Goal: Task Accomplishment & Management: Manage account settings

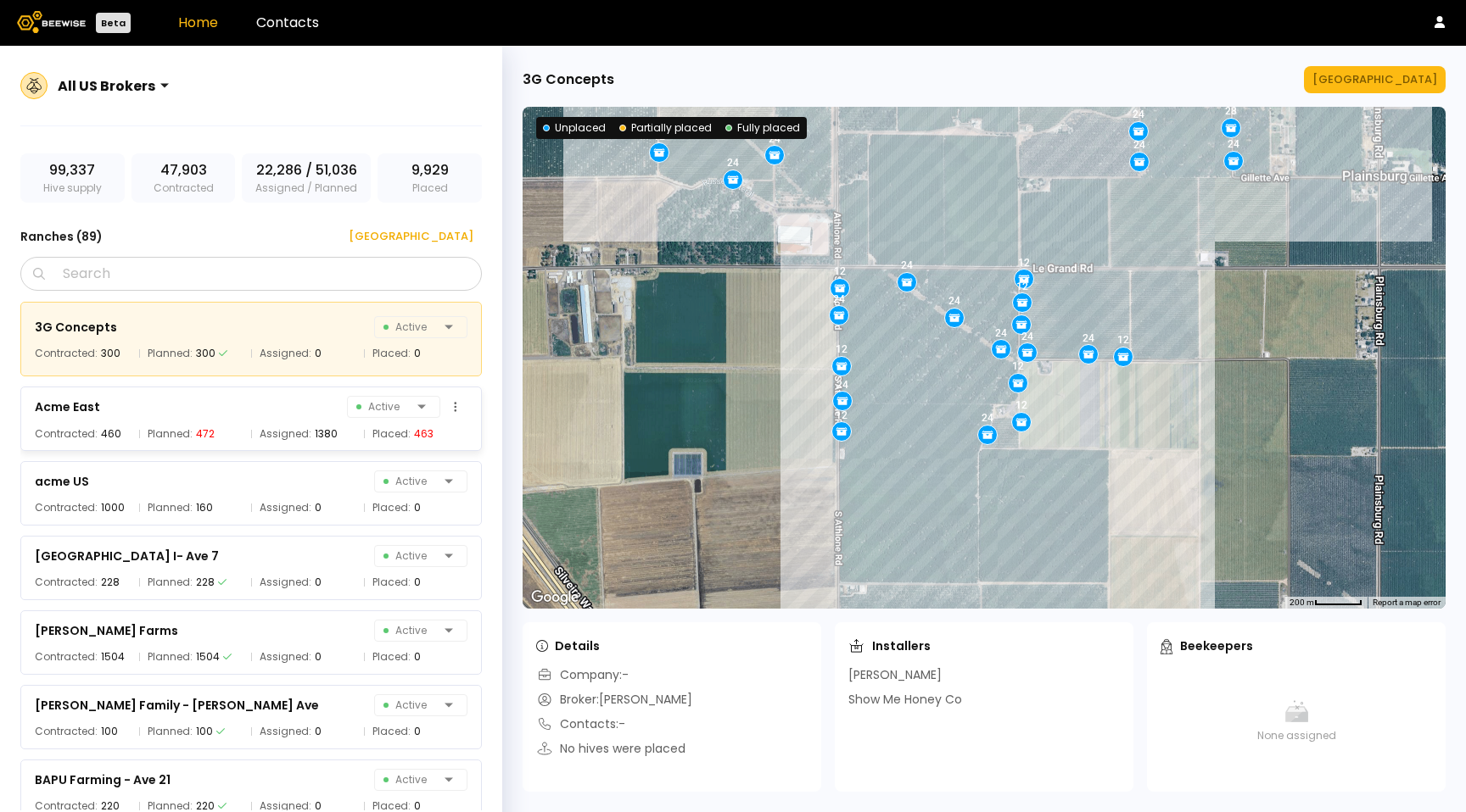
click at [287, 420] on div "Acme East Active Contracted: 460 Planned: 472 Assigned: 1380 Placed: 463" at bounding box center [251, 419] width 462 height 64
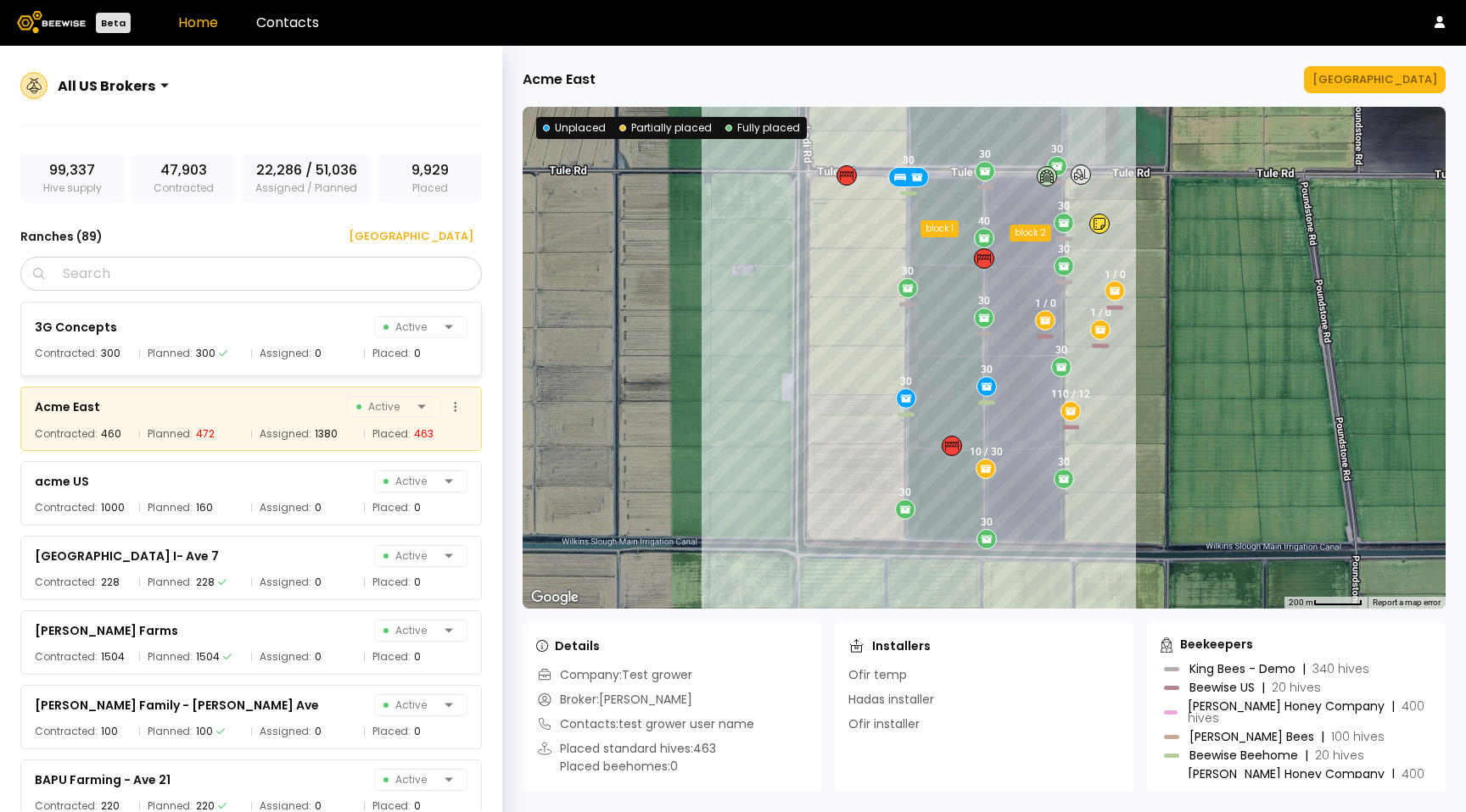
drag, startPoint x: 289, startPoint y: 355, endPoint x: 268, endPoint y: 411, distance: 59.8
click at [288, 355] on span "Assigned:" at bounding box center [286, 354] width 52 height 17
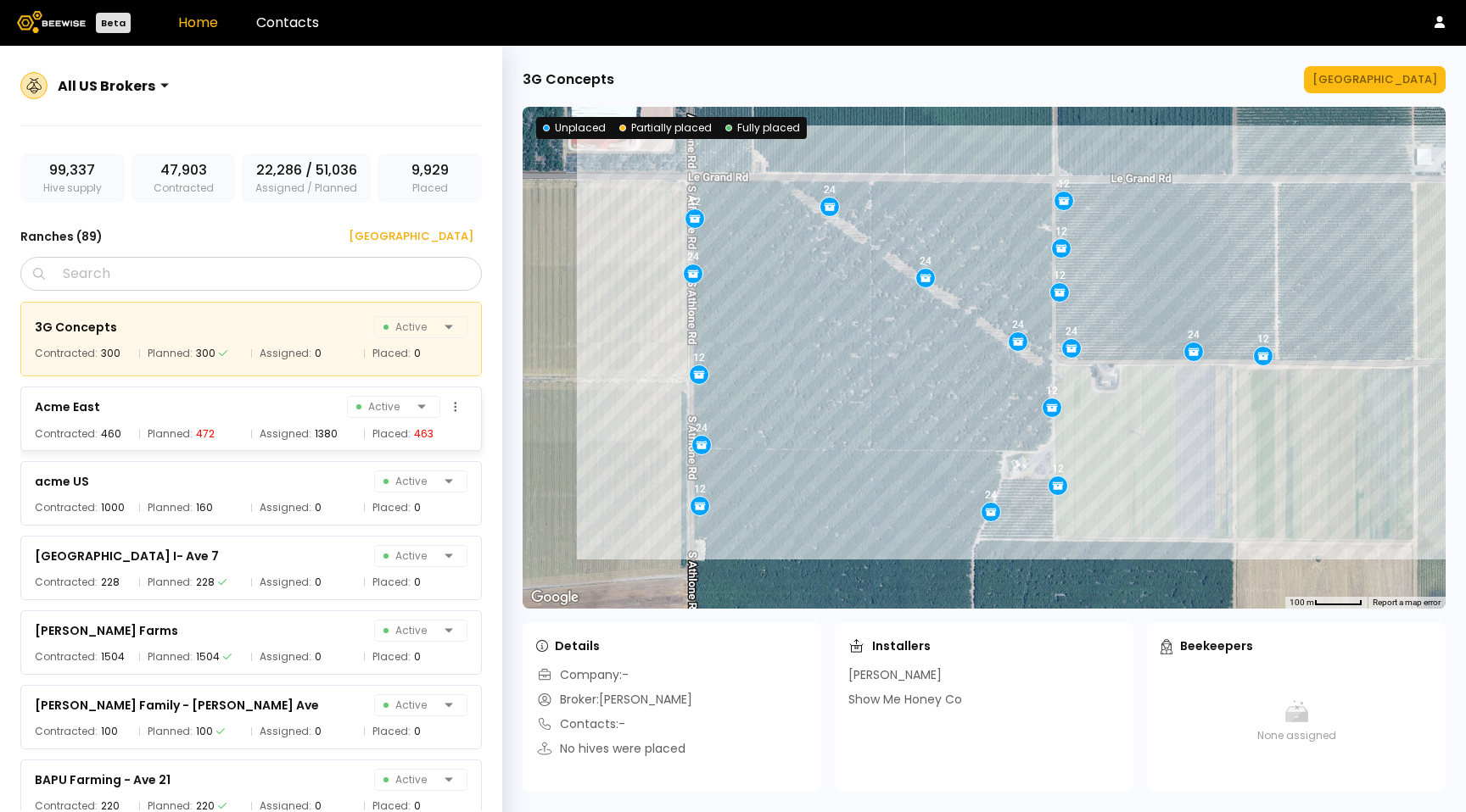
click at [314, 440] on div "1380" at bounding box center [326, 435] width 23 height 17
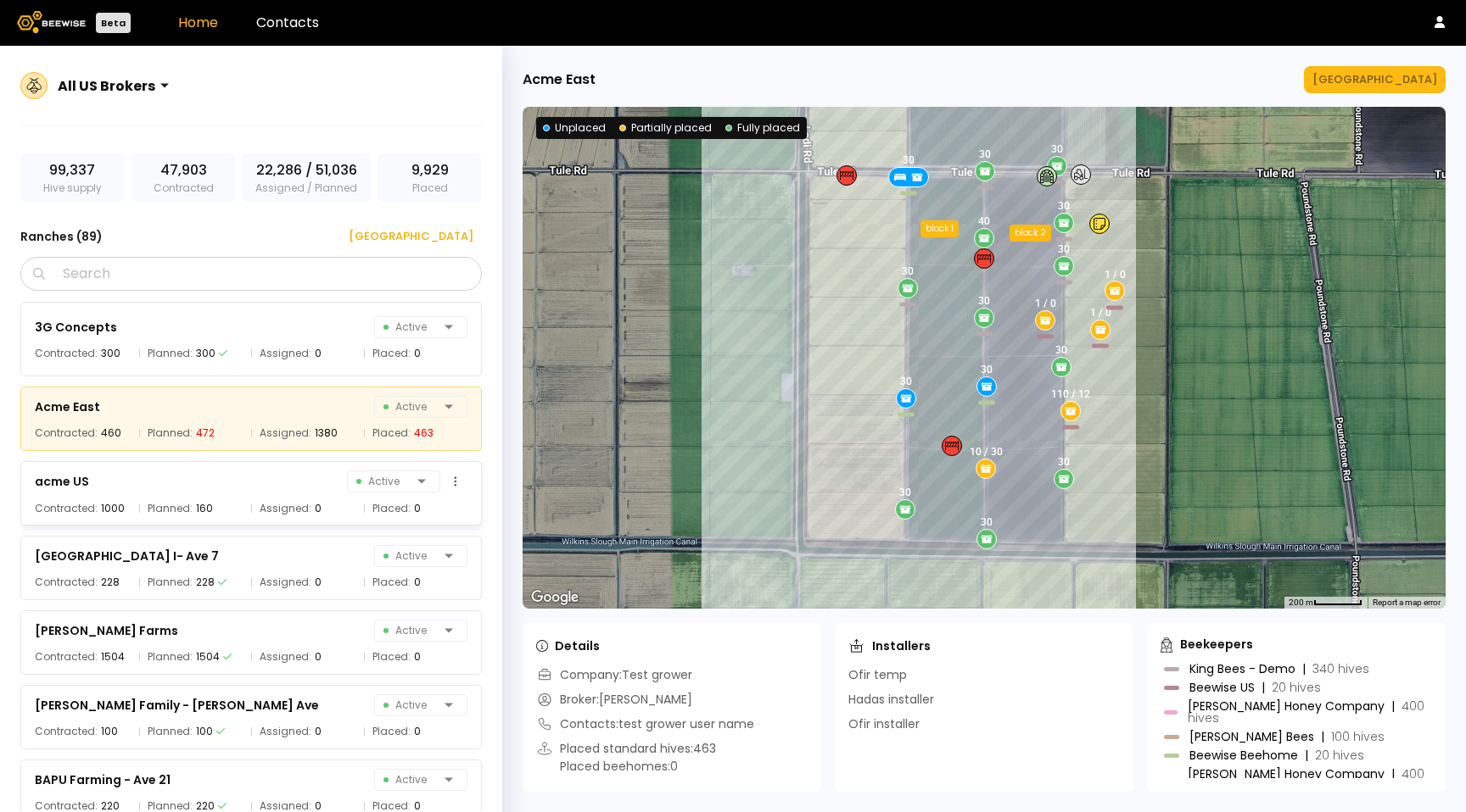
drag, startPoint x: 214, startPoint y: 500, endPoint x: 205, endPoint y: 497, distance: 9.5
click at [214, 500] on div "Planned: 160" at bounding box center [191, 509] width 104 height 17
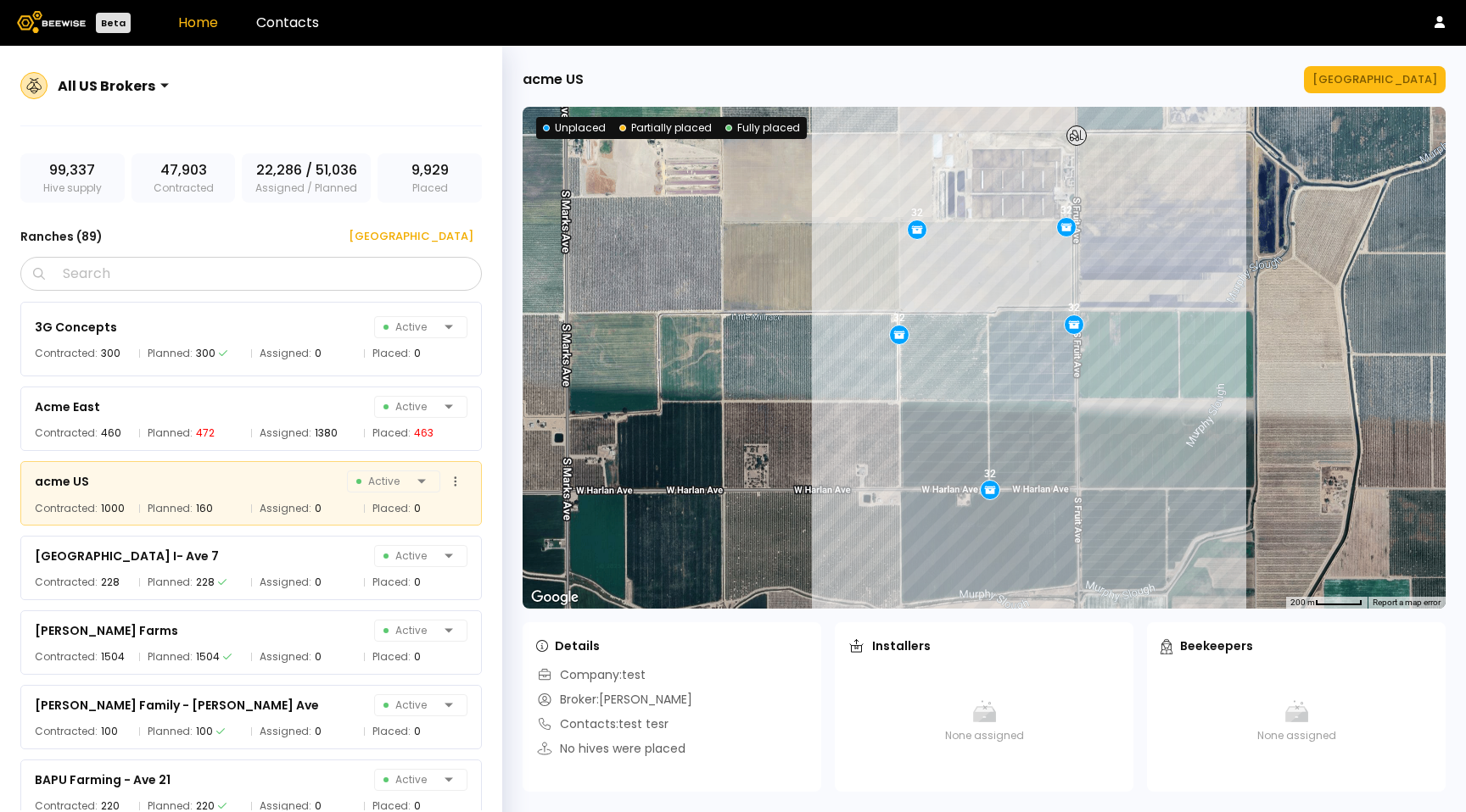
click at [132, 517] on div "acme US Active Contracted: 1000 Planned: 160 Assigned: 0 Placed: 0" at bounding box center [251, 493] width 462 height 64
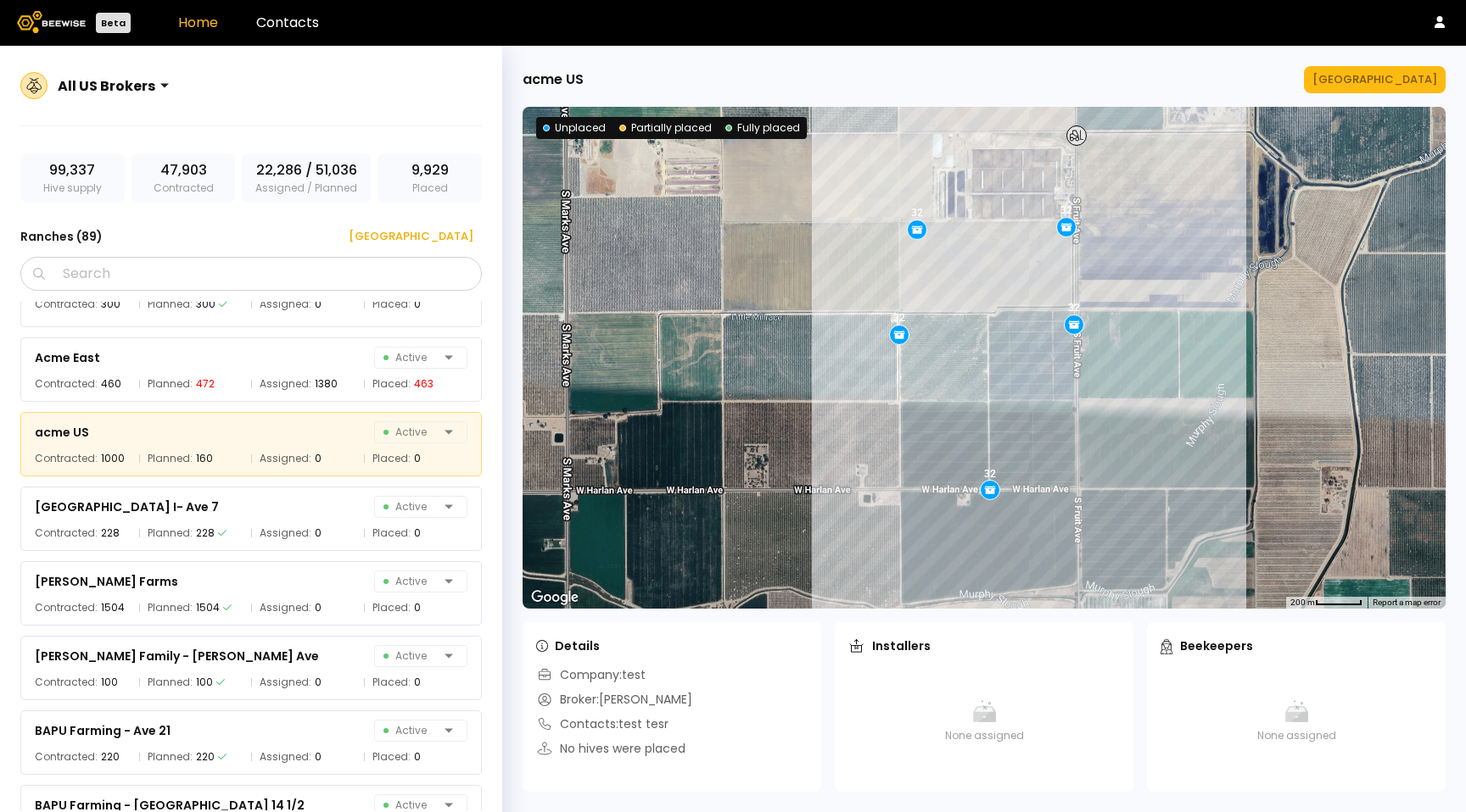
scroll to position [90, 0]
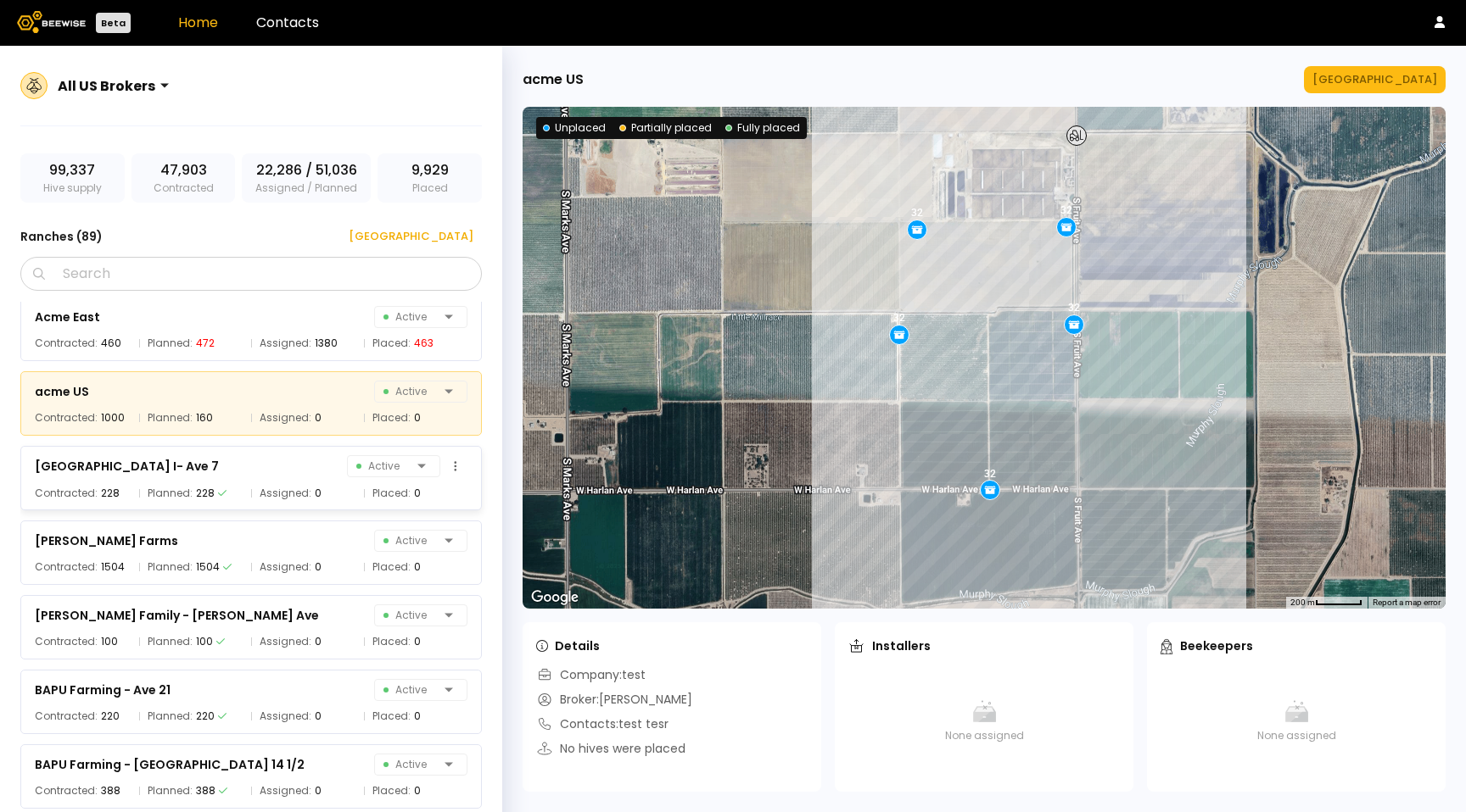
click at [214, 495] on div "Planned: 228" at bounding box center [191, 493] width 104 height 17
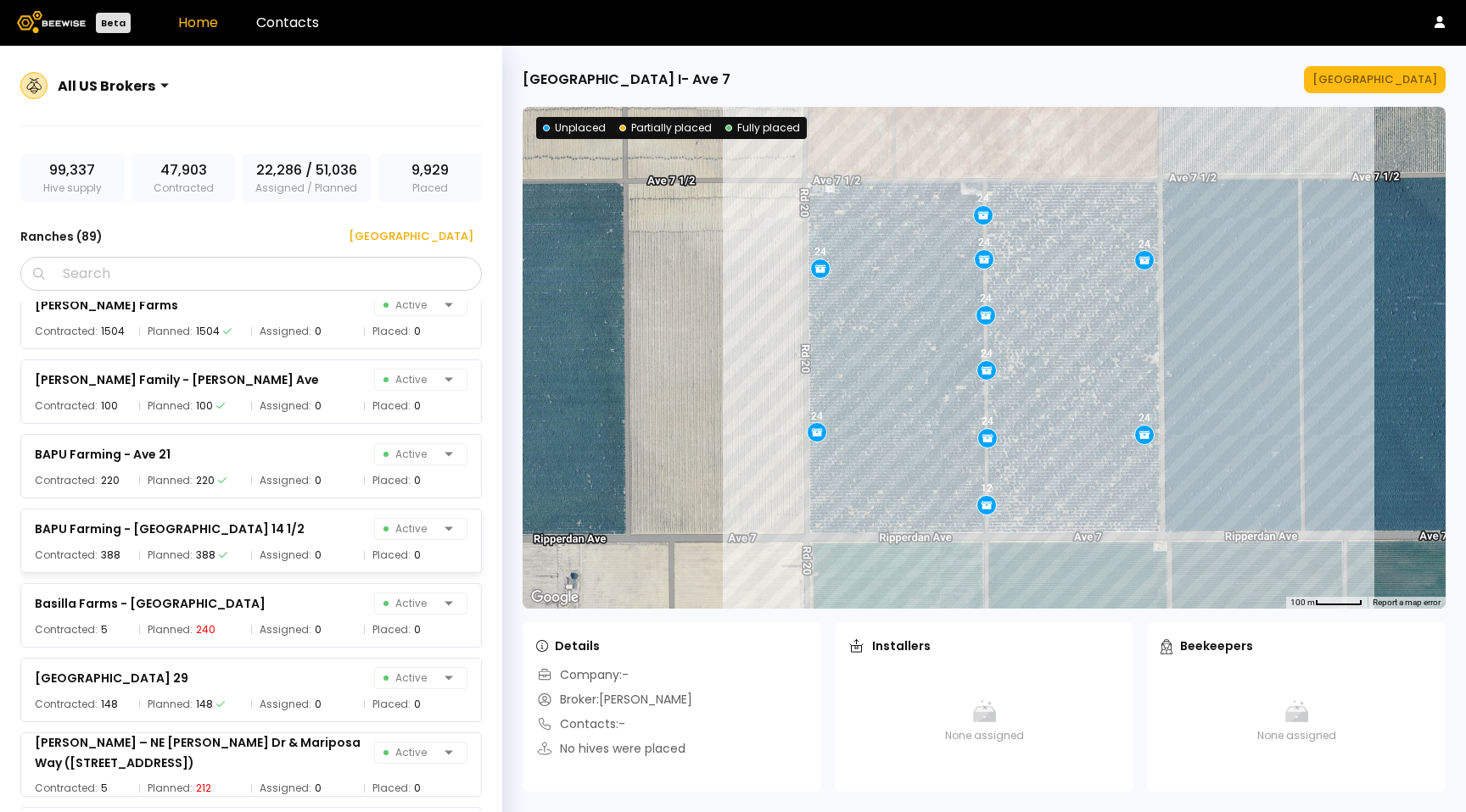
scroll to position [435, 0]
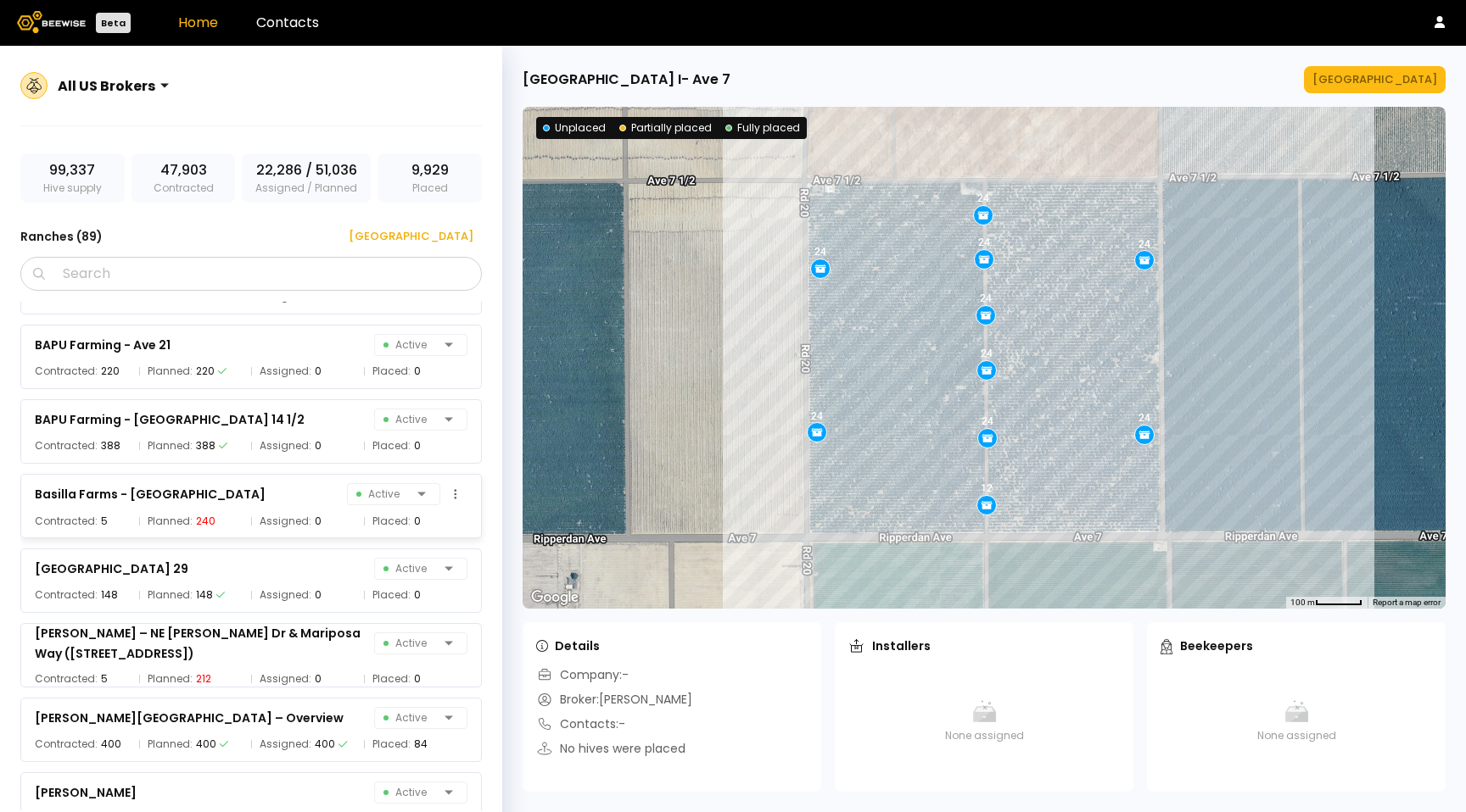
click at [203, 510] on div "Basilla Farms - [PERSON_NAME] Active Contracted: 5 Planned: 240 Assigned: 0 Pla…" at bounding box center [251, 506] width 462 height 64
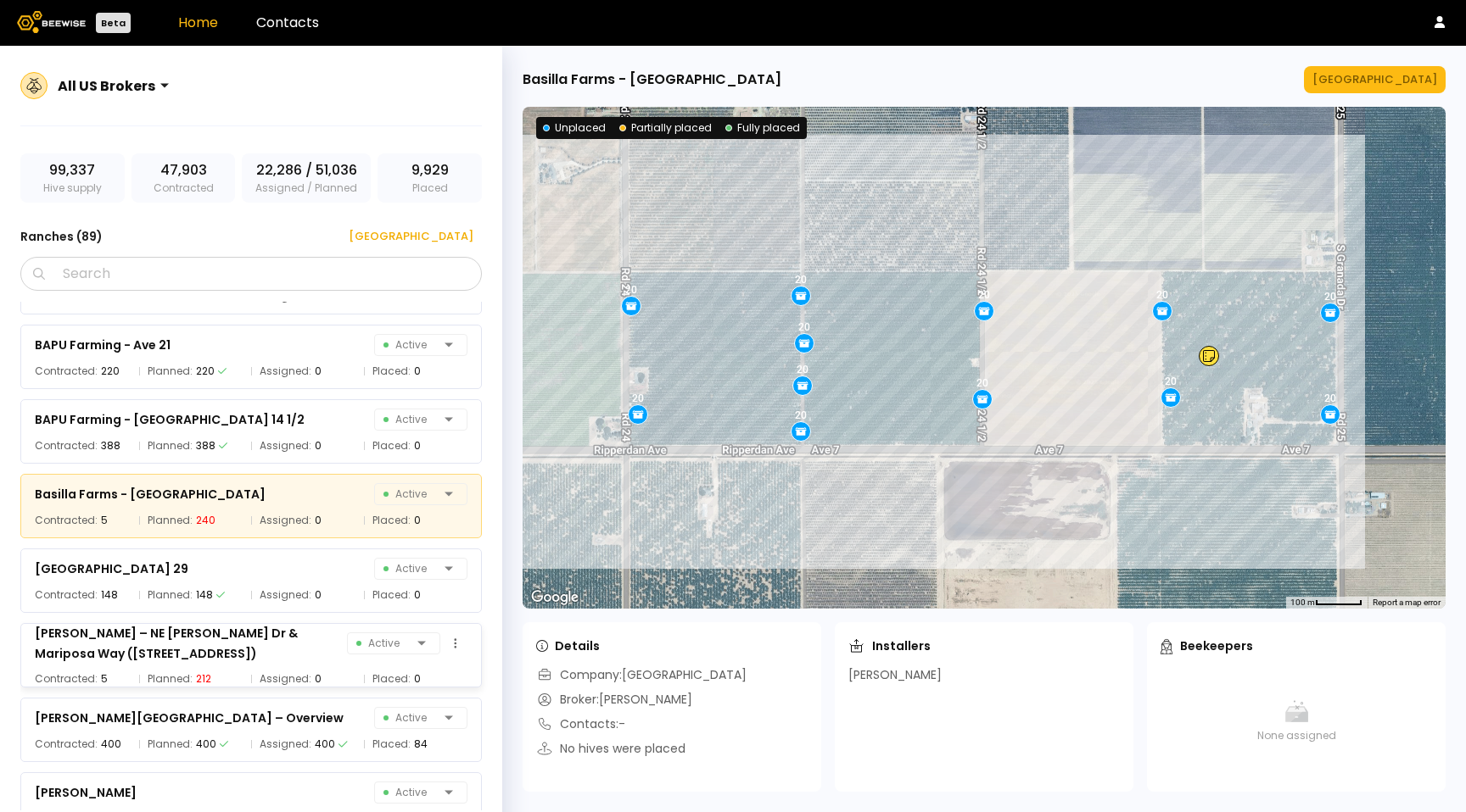
click at [171, 679] on span "Planned:" at bounding box center [170, 680] width 45 height 17
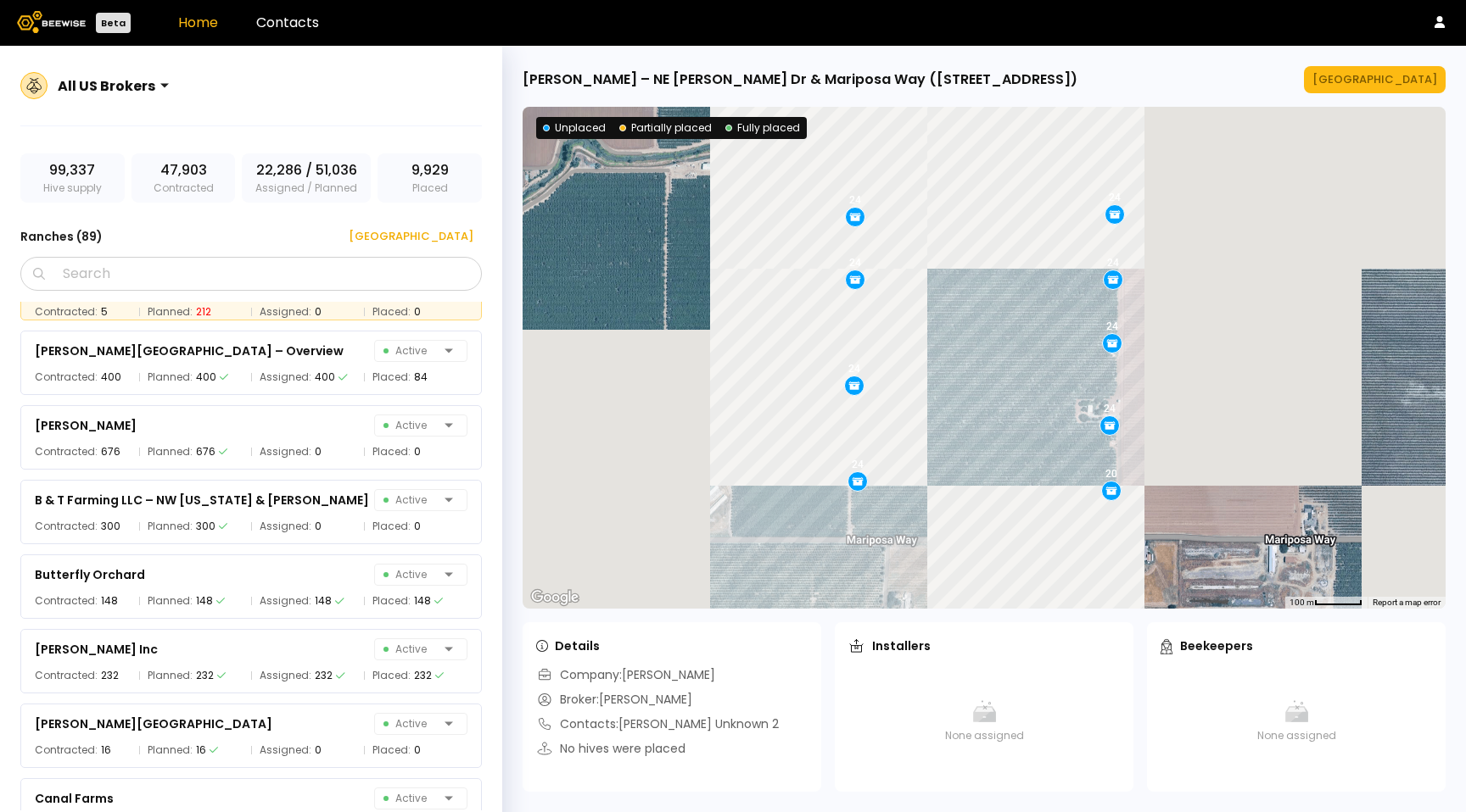
scroll to position [894, 0]
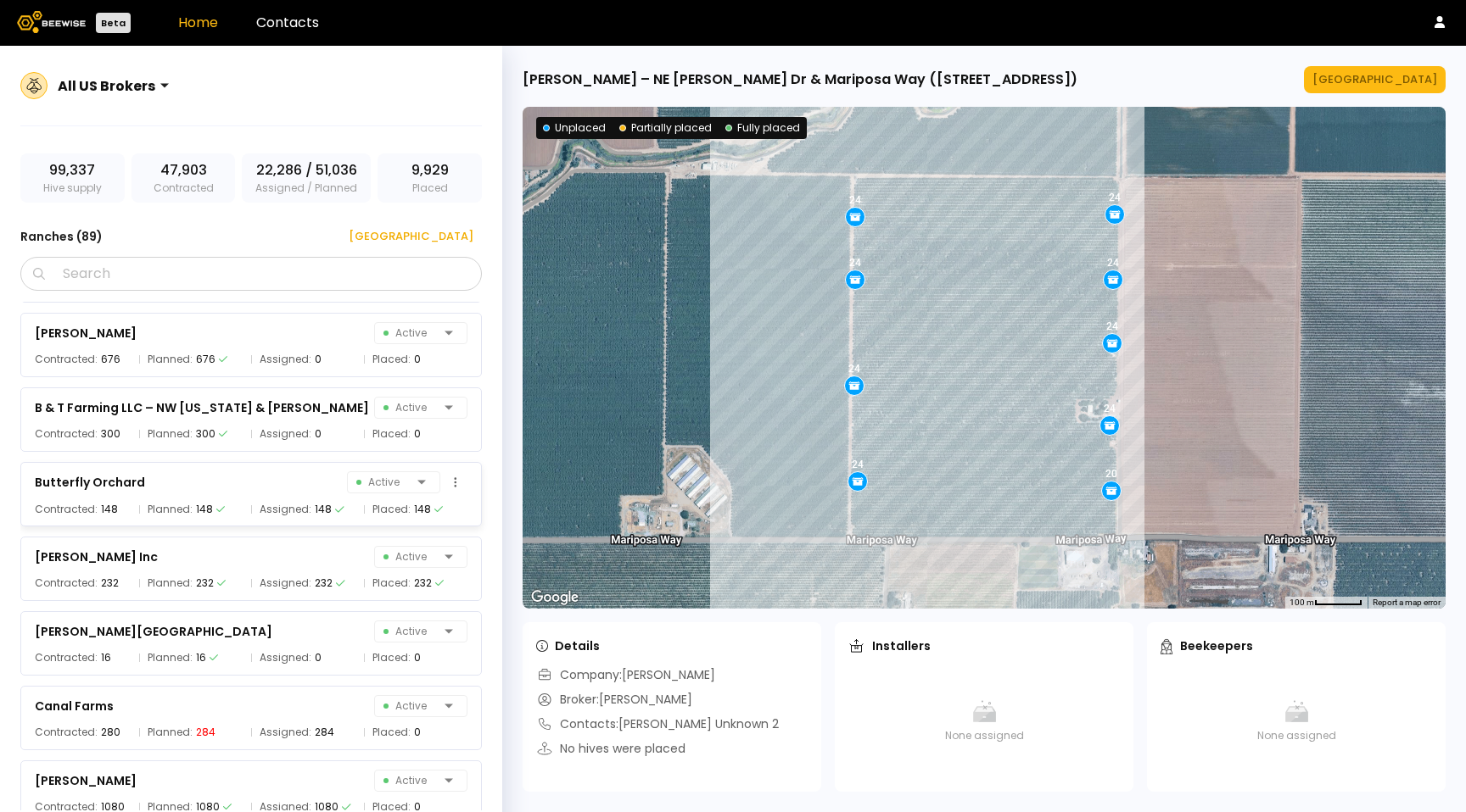
click at [276, 473] on div "Butterfly Orchard Active" at bounding box center [251, 482] width 433 height 23
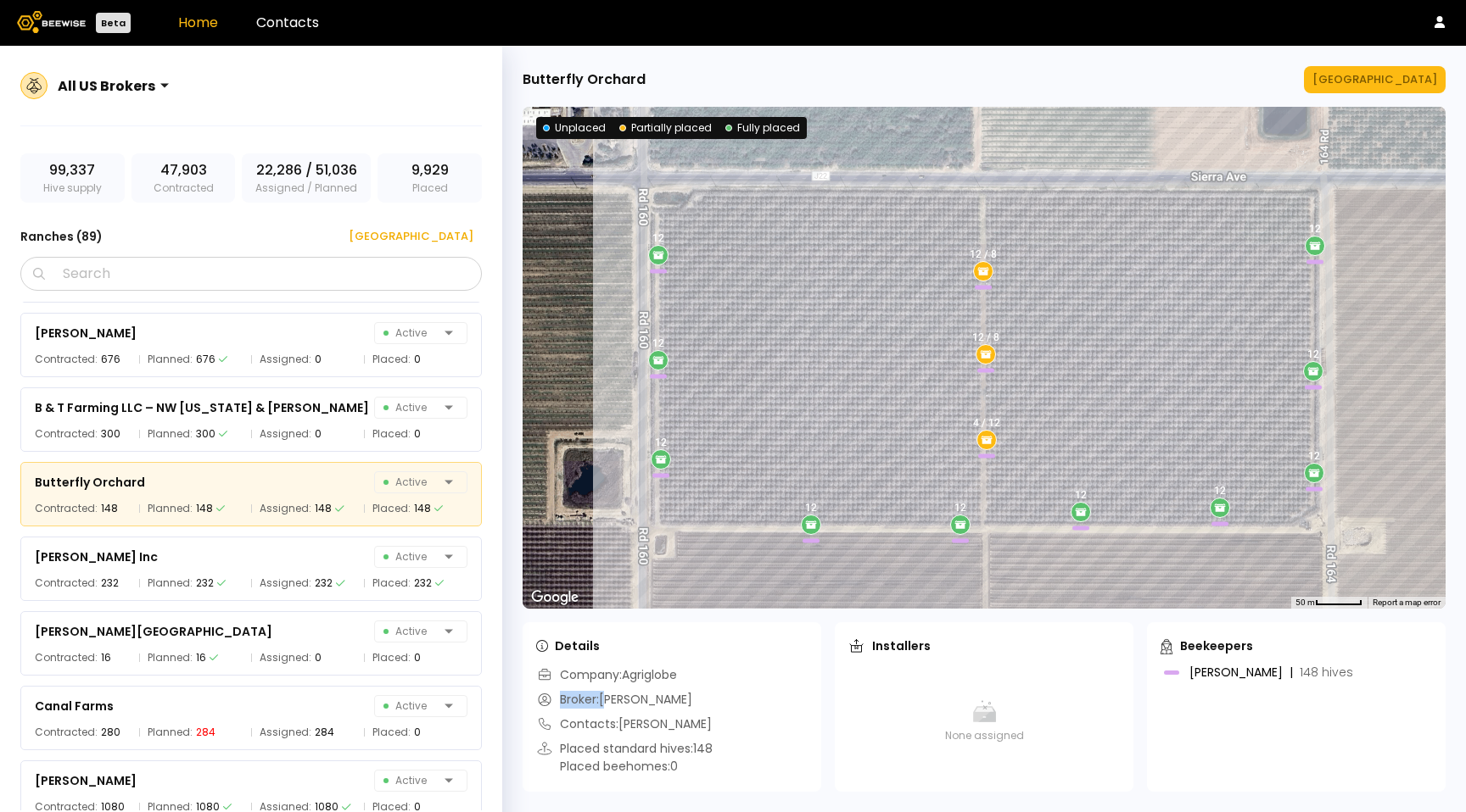
drag, startPoint x: 647, startPoint y: 695, endPoint x: 608, endPoint y: 698, distance: 39.1
click at [608, 699] on div "Company: Agriglobe Broker: [PERSON_NAME] Contacts: [PERSON_NAME] Placed standar…" at bounding box center [671, 722] width 271 height 112
click at [608, 698] on div "Broker: [PERSON_NAME]" at bounding box center [614, 699] width 156 height 18
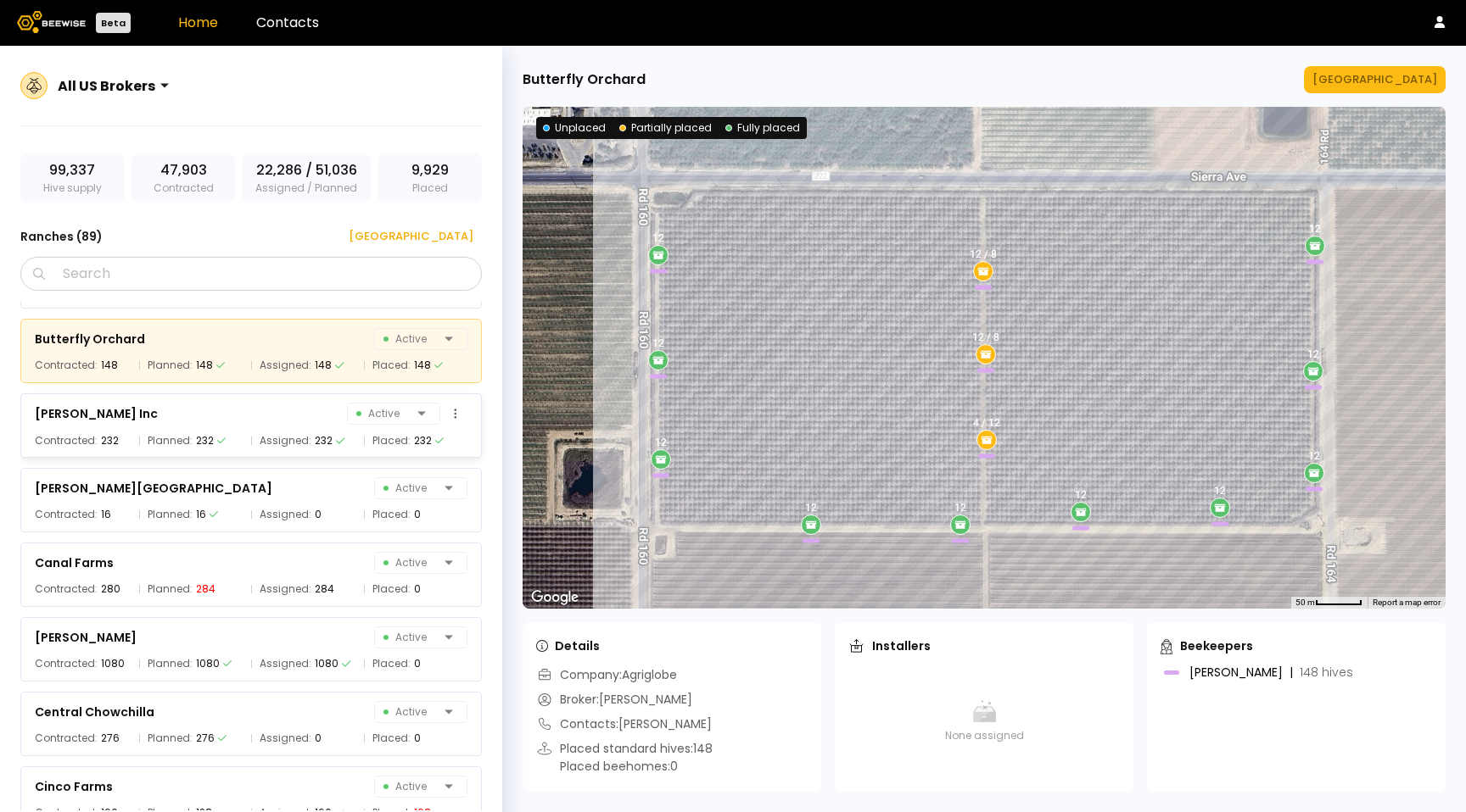
click at [234, 425] on div "[PERSON_NAME] Inc Active" at bounding box center [251, 413] width 433 height 23
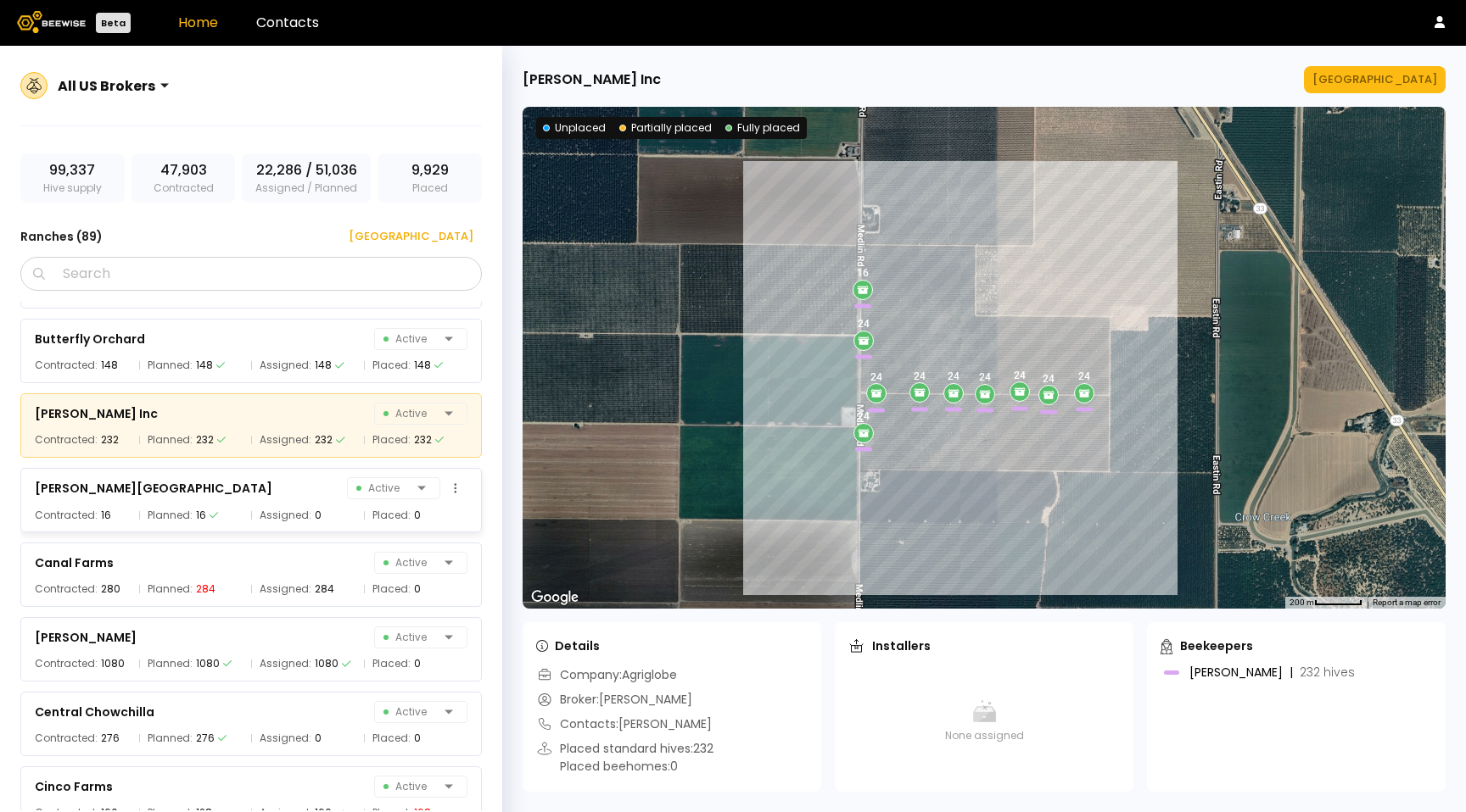
click at [230, 497] on div "[PERSON_NAME] Farm Active" at bounding box center [251, 487] width 433 height 23
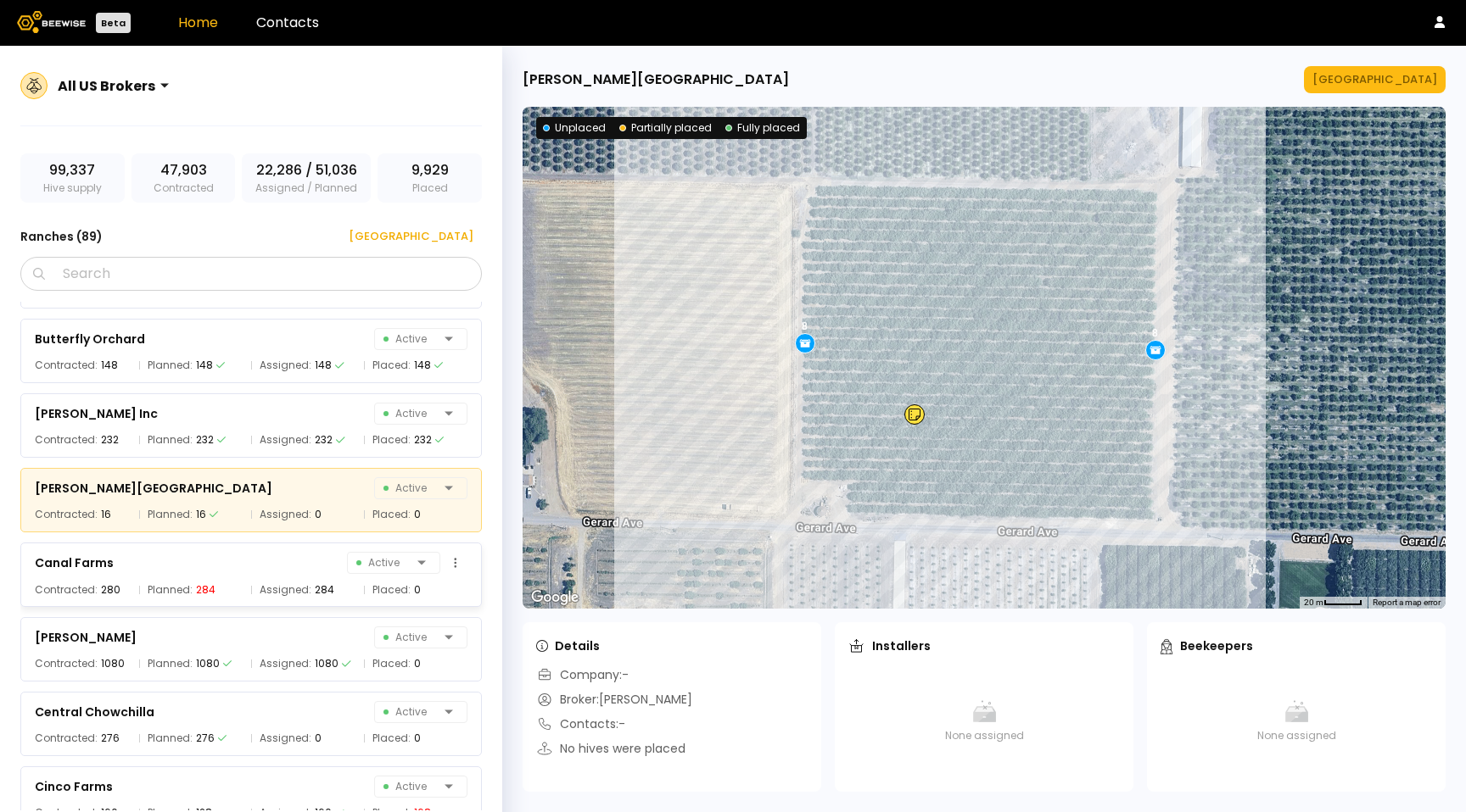
click at [230, 585] on div "Planned: 284" at bounding box center [191, 590] width 104 height 17
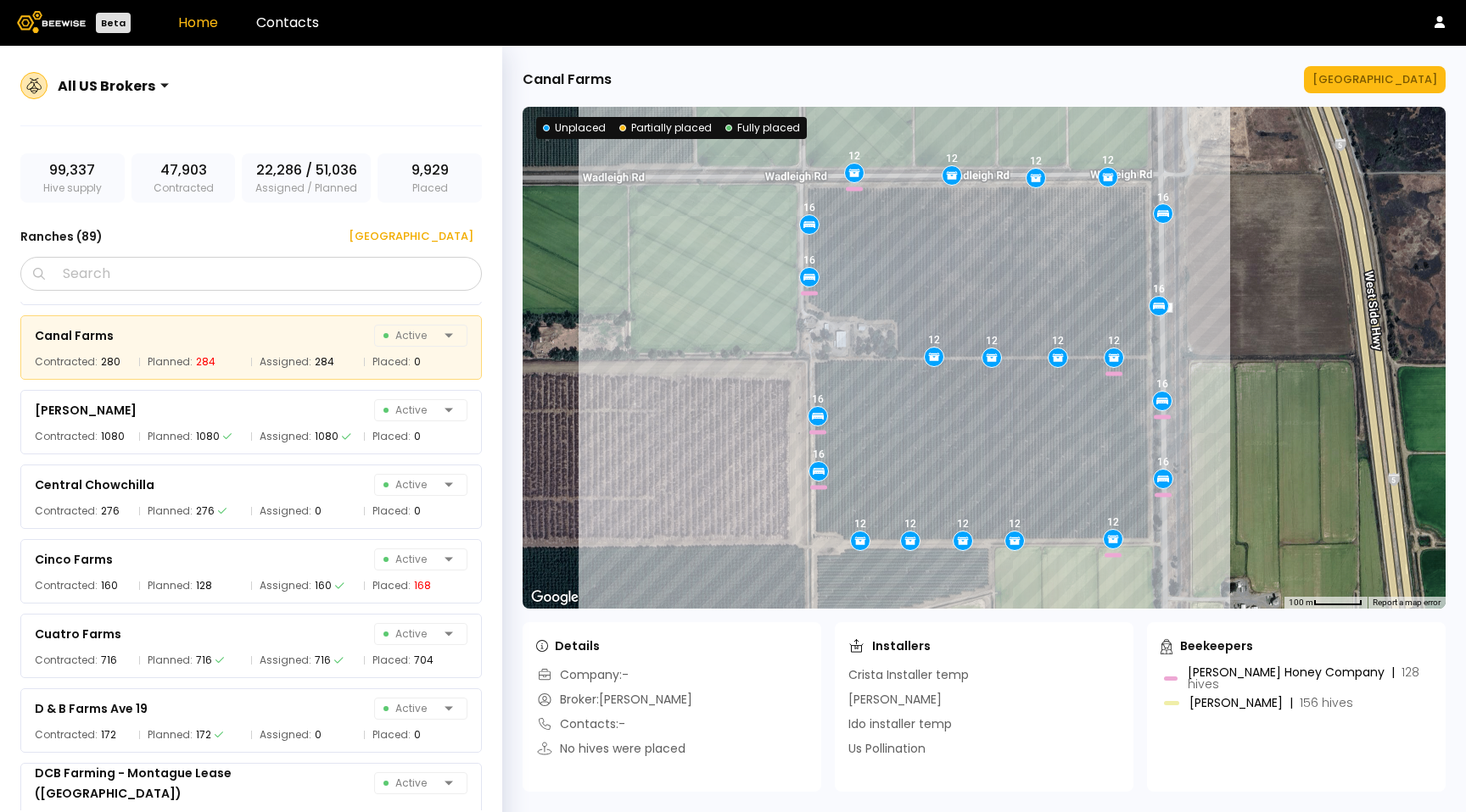
scroll to position [1292, 0]
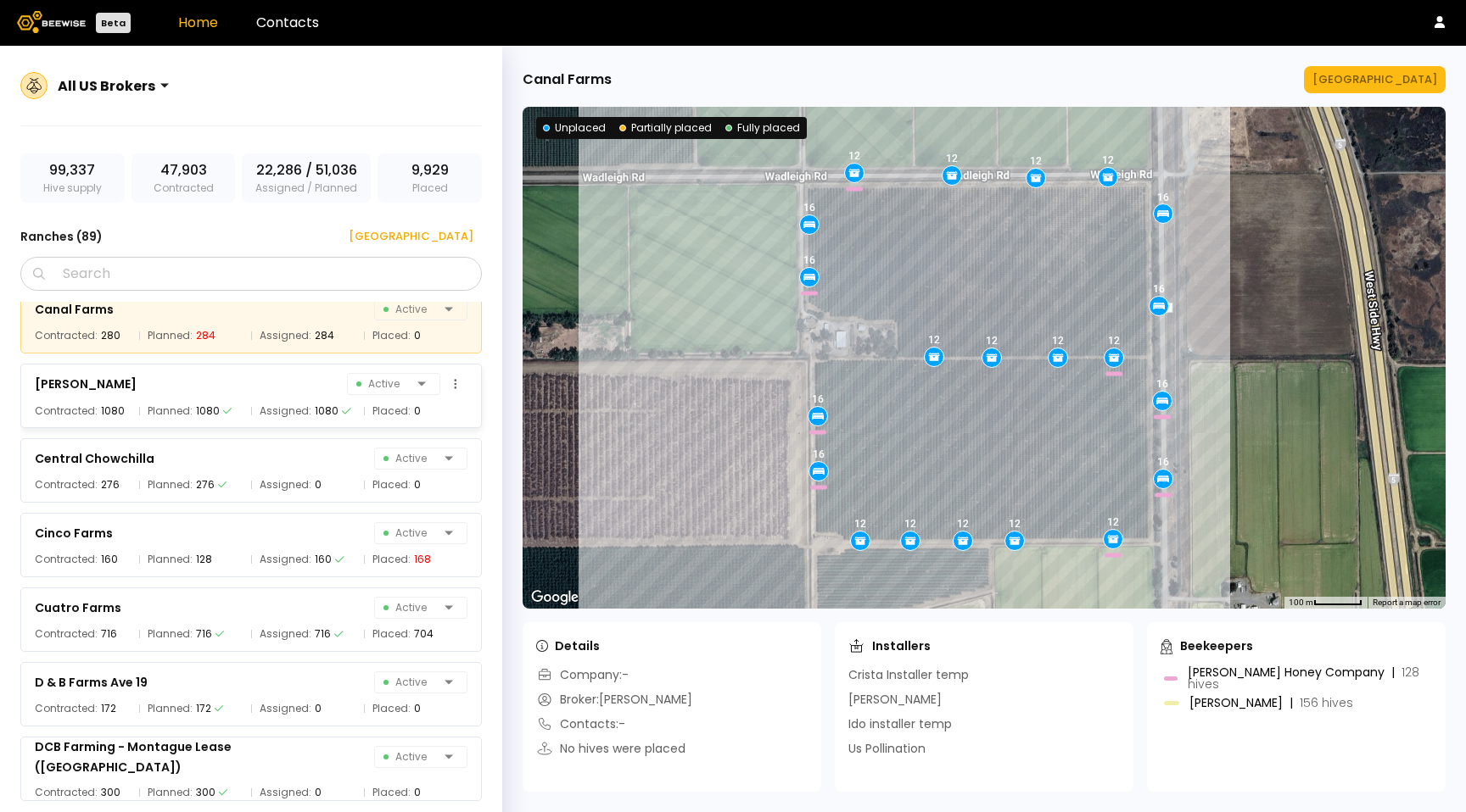
click at [326, 416] on div "1080" at bounding box center [326, 411] width 23 height 17
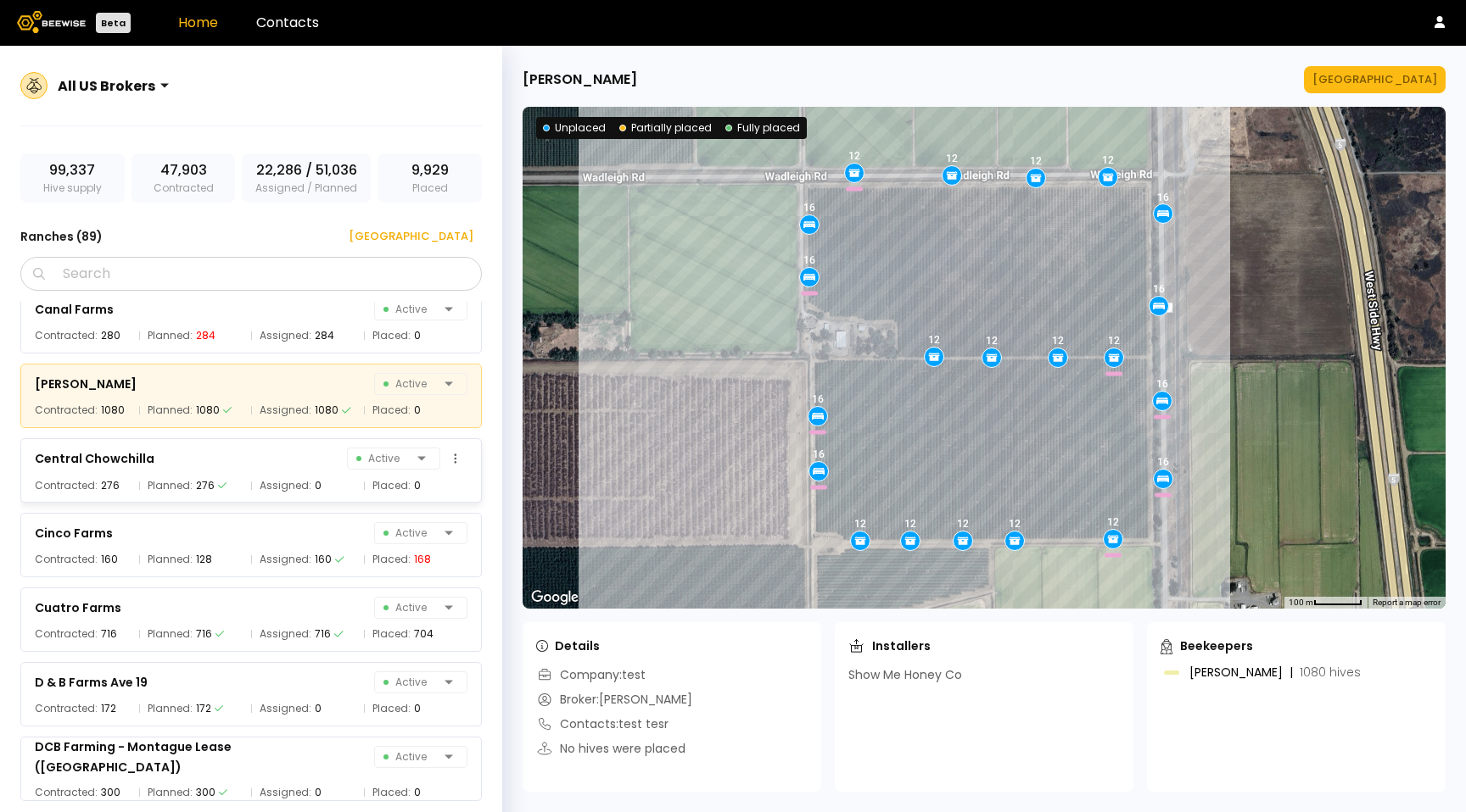
click at [312, 468] on div "Central Chowchilla Active" at bounding box center [251, 458] width 433 height 23
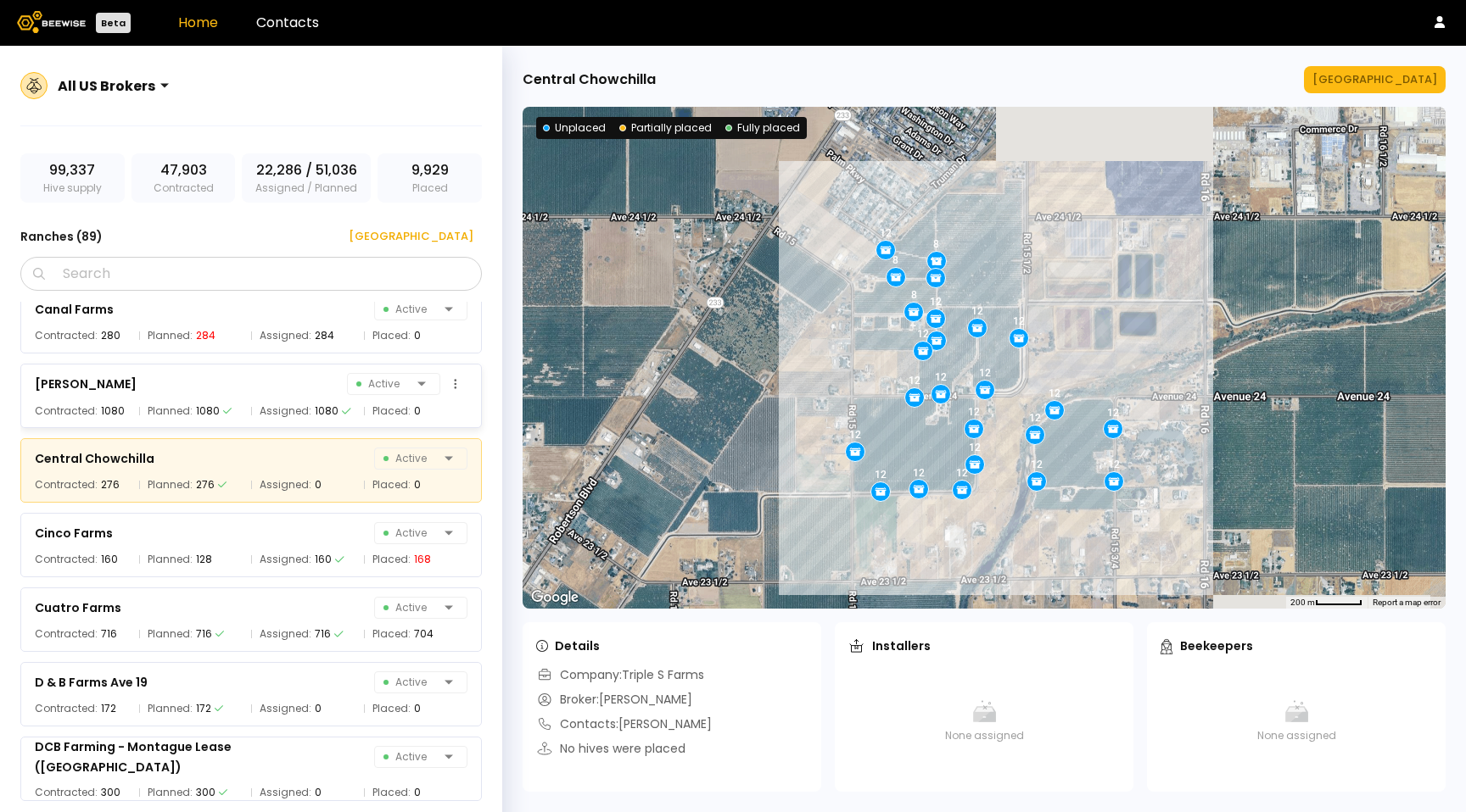
click at [325, 409] on div "1080" at bounding box center [326, 411] width 23 height 17
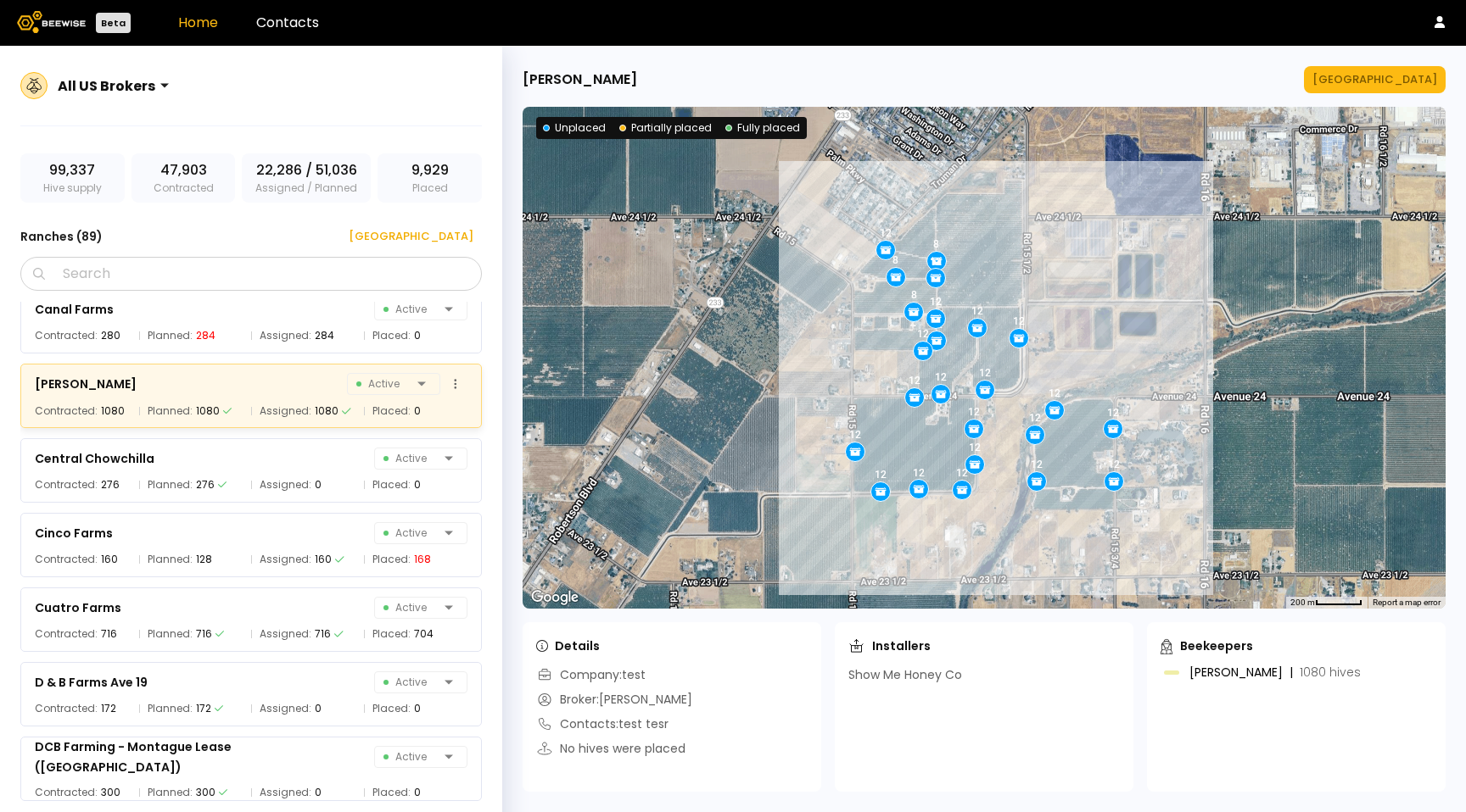
click at [320, 393] on div "[PERSON_NAME] Active" at bounding box center [251, 383] width 433 height 23
click at [313, 461] on div "Central Chowchilla Active" at bounding box center [251, 458] width 433 height 23
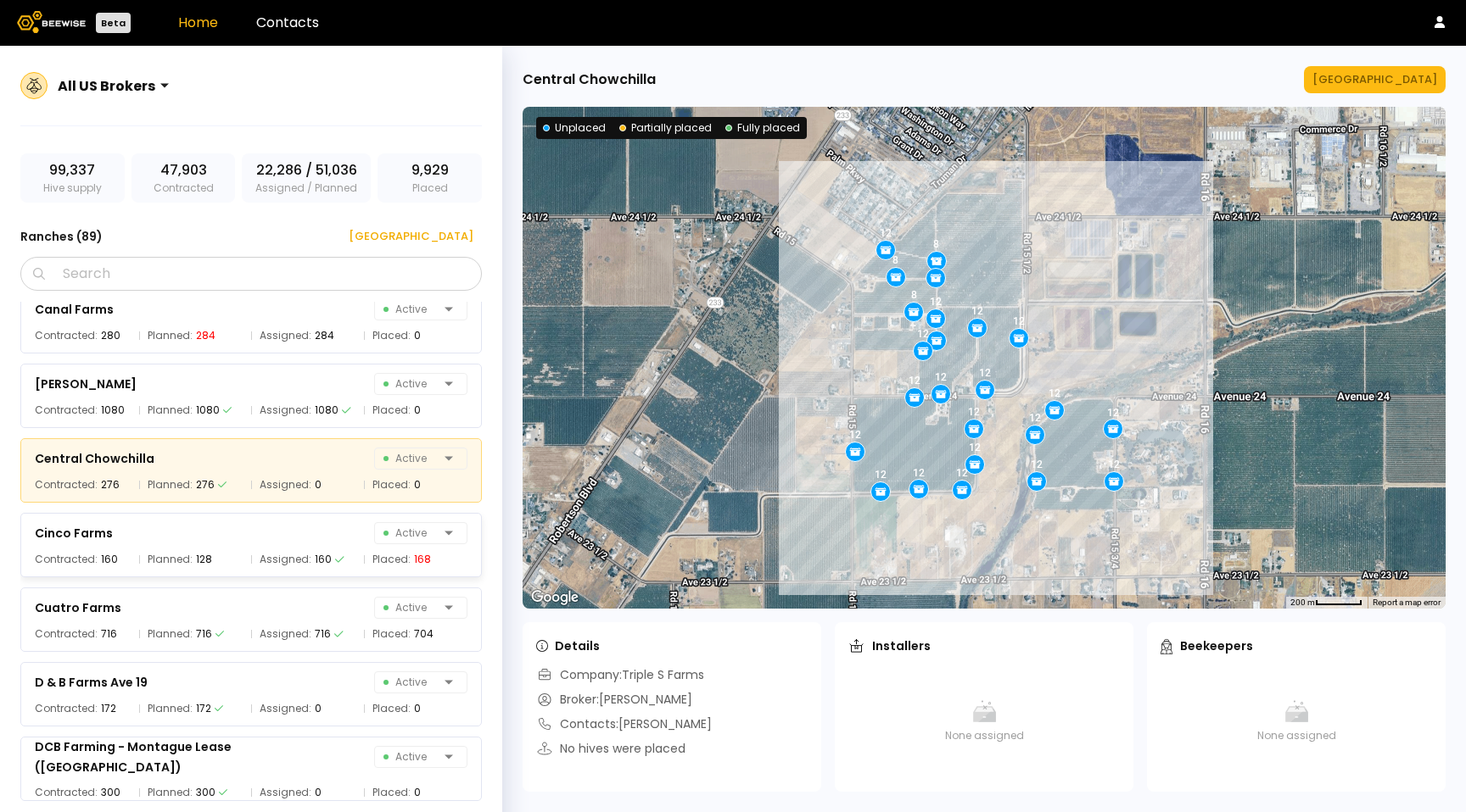
click at [312, 508] on div "Cinco Farms Active Contracted: 160 Planned: 128 Assigned: 160 Placed: 168" at bounding box center [260, 540] width 478 height 74
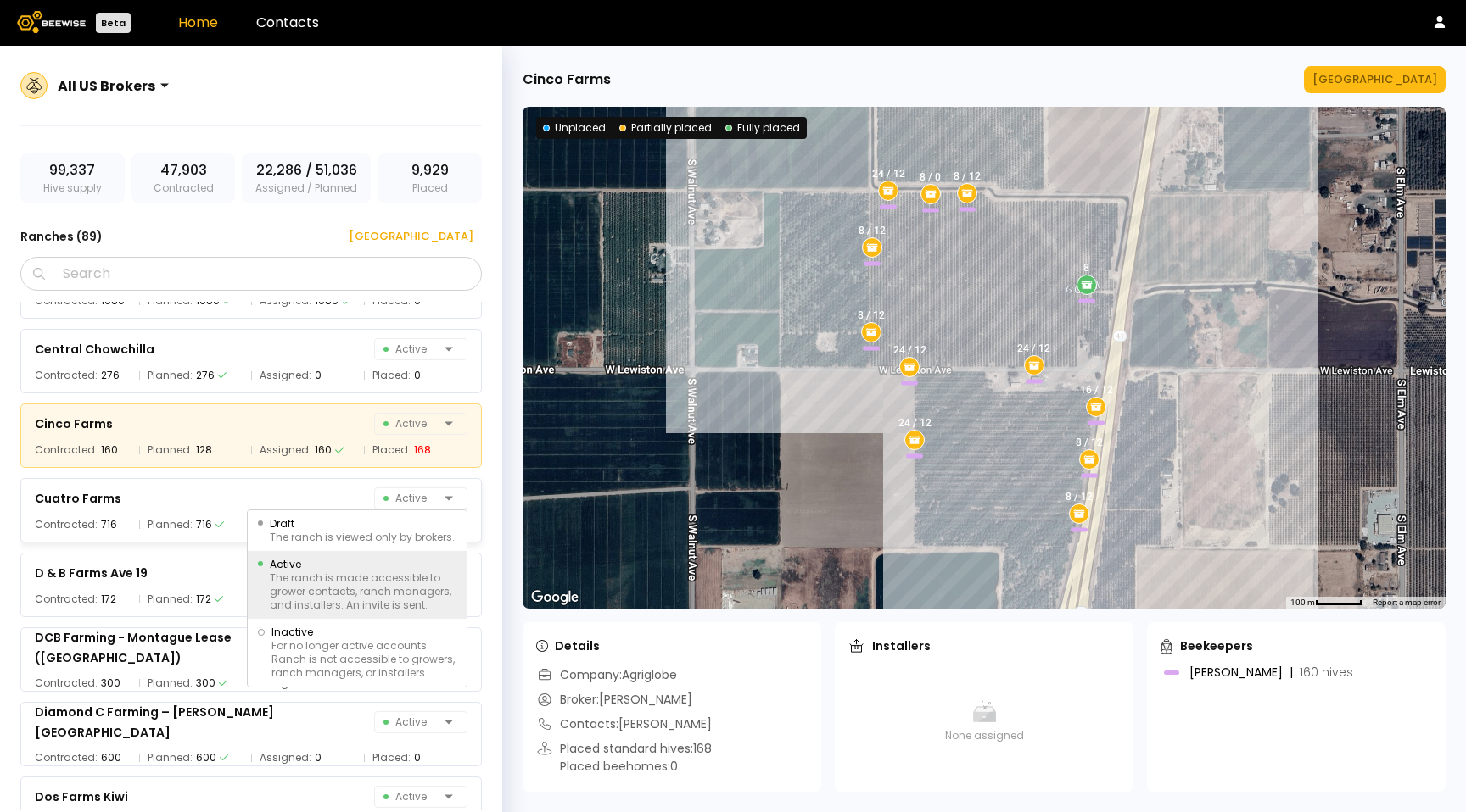
click at [345, 517] on div "Canal Farms Active Contracted: 280 Planned: 284 Assigned: 284 Placed: 0 [PERSON…" at bounding box center [260, 557] width 478 height 509
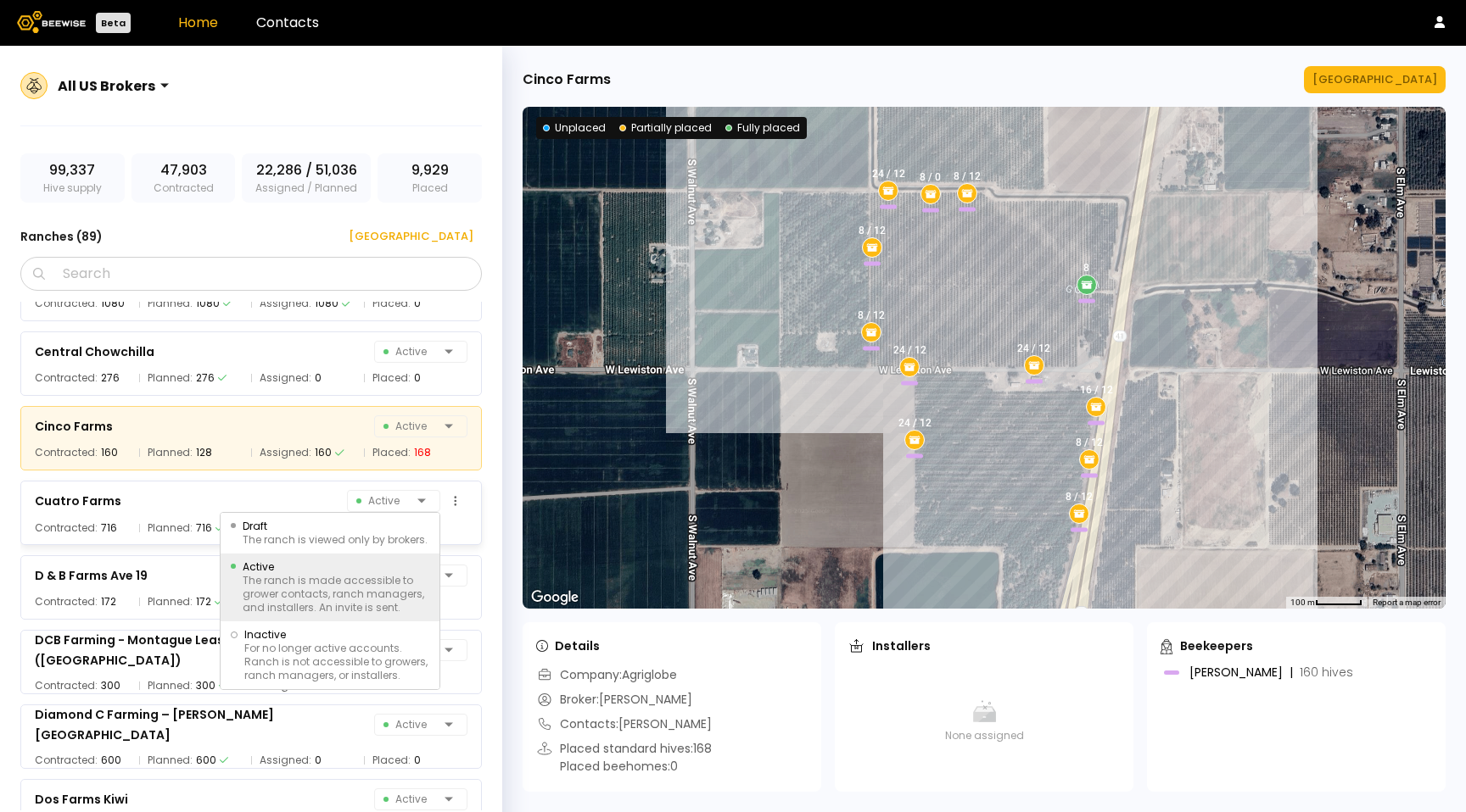
click at [326, 498] on div "Cuatro Farms [object Object], 1 of 3. 3 results available. Use Up and Down to c…" at bounding box center [251, 500] width 433 height 23
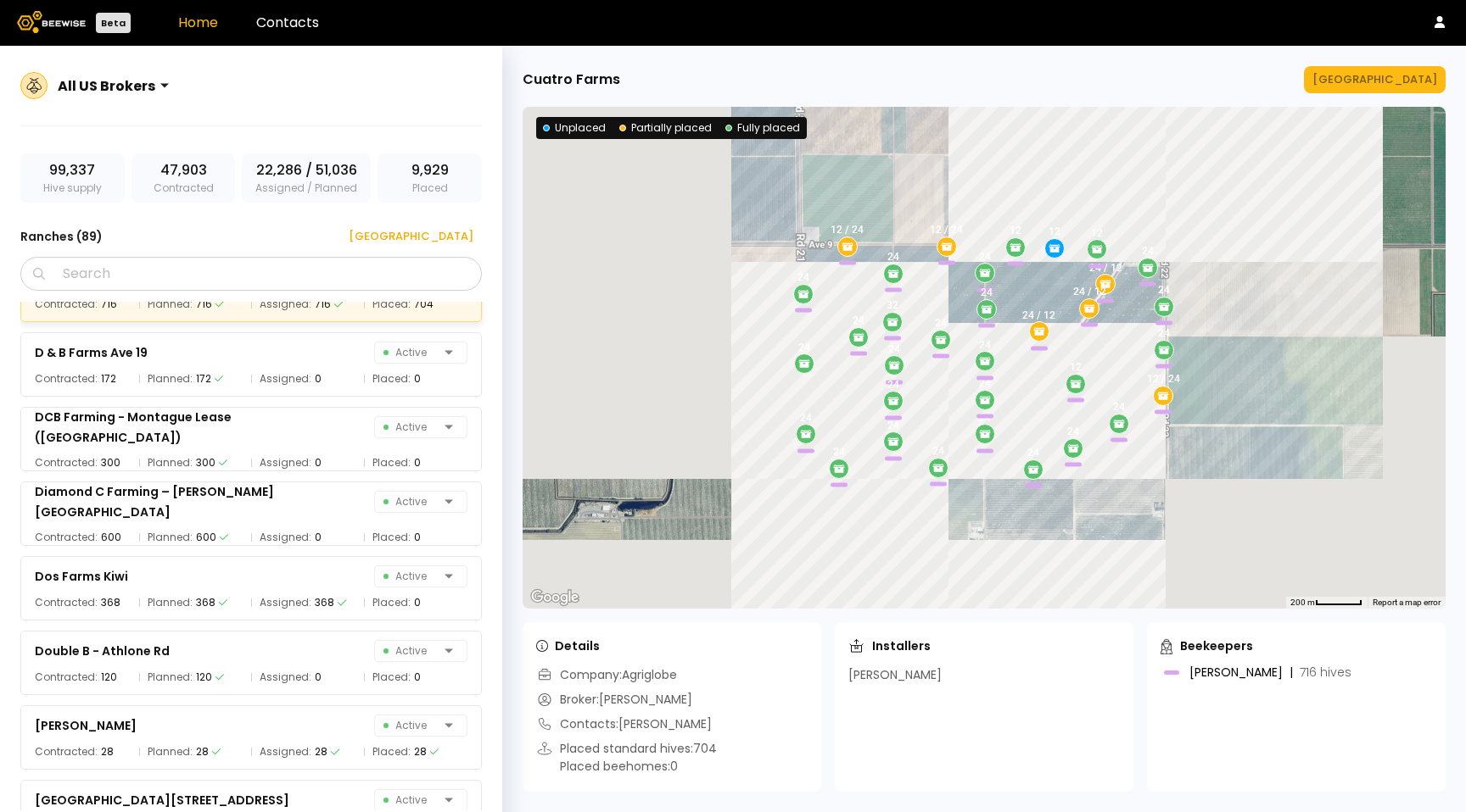
scroll to position [1709, 0]
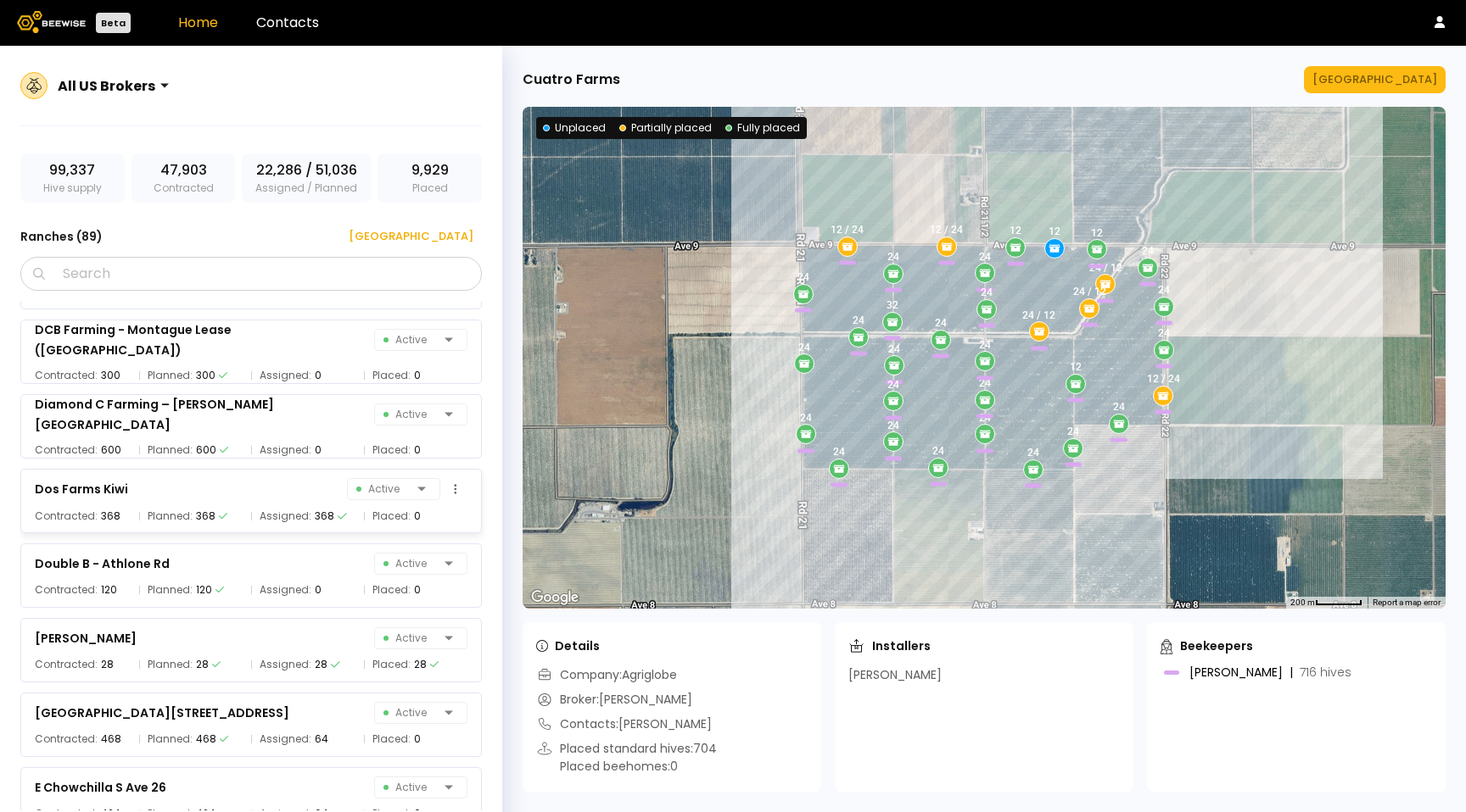
click at [300, 498] on div "Dos Farms Kiwi Active" at bounding box center [251, 488] width 433 height 23
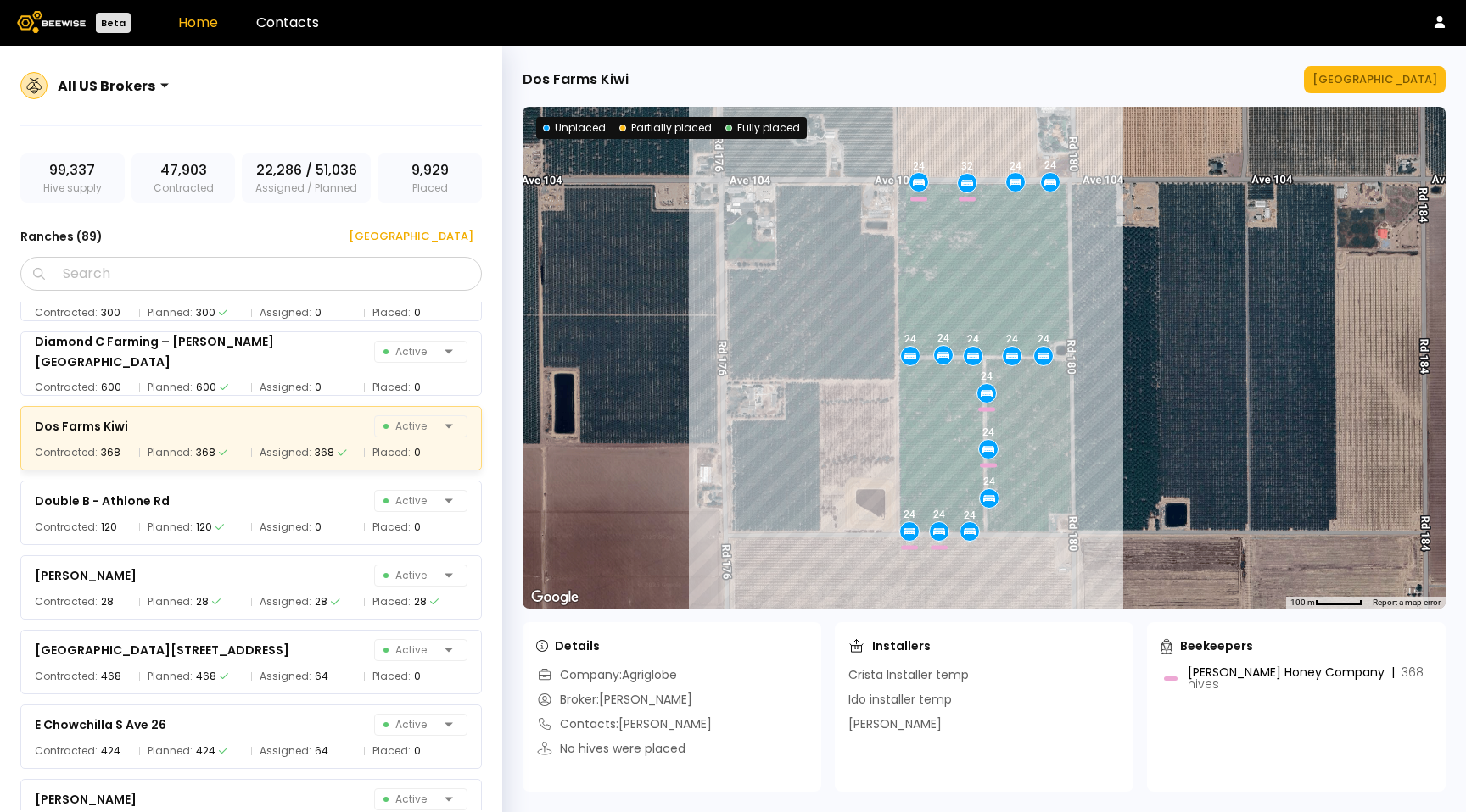
scroll to position [1833, 0]
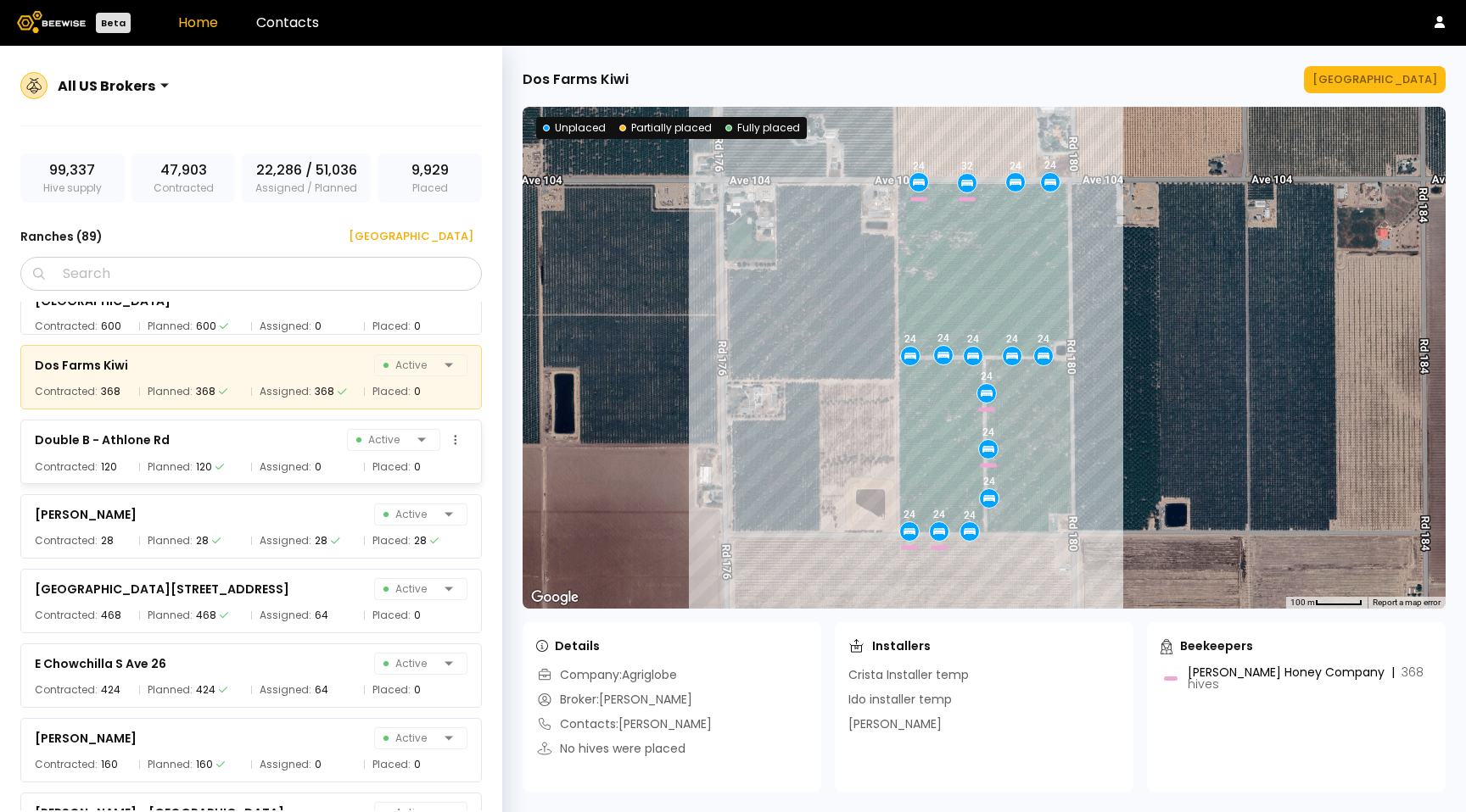
click at [307, 461] on div "Assigned: 0" at bounding box center [303, 467] width 104 height 17
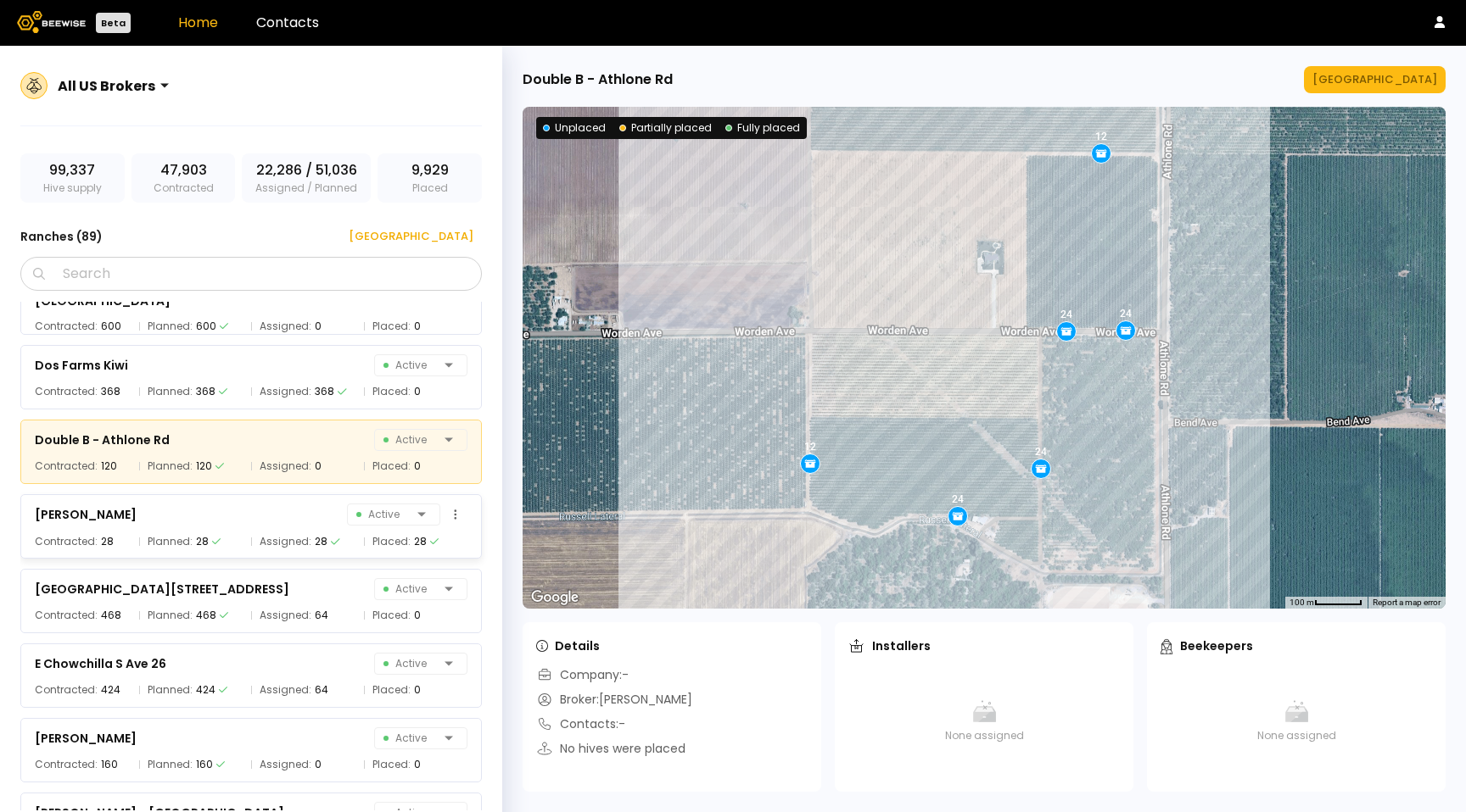
drag, startPoint x: 296, startPoint y: 519, endPoint x: 295, endPoint y: 527, distance: 8.1
click at [296, 519] on div "[PERSON_NAME] Active" at bounding box center [251, 514] width 433 height 23
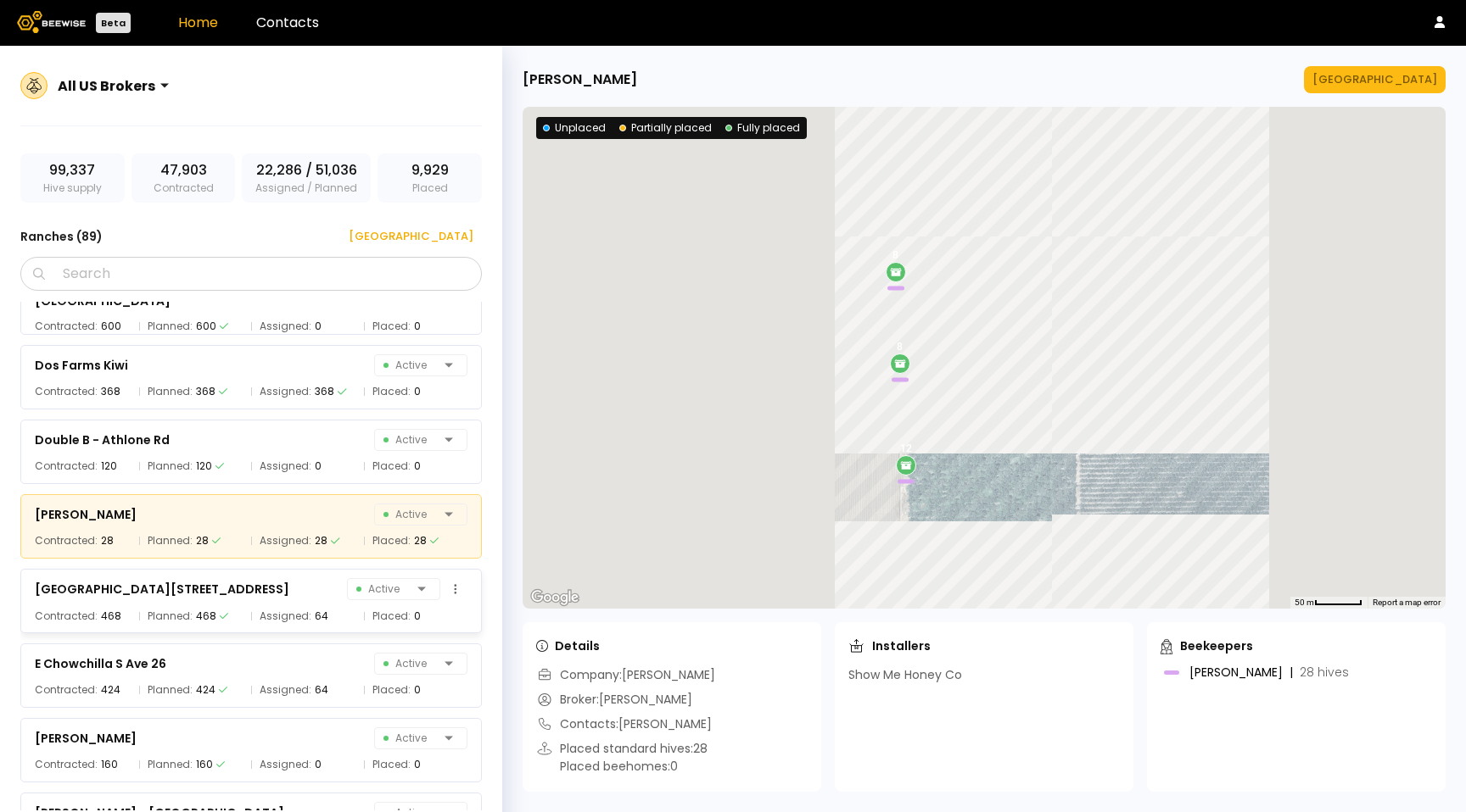
click at [282, 608] on span "Assigned:" at bounding box center [286, 616] width 52 height 17
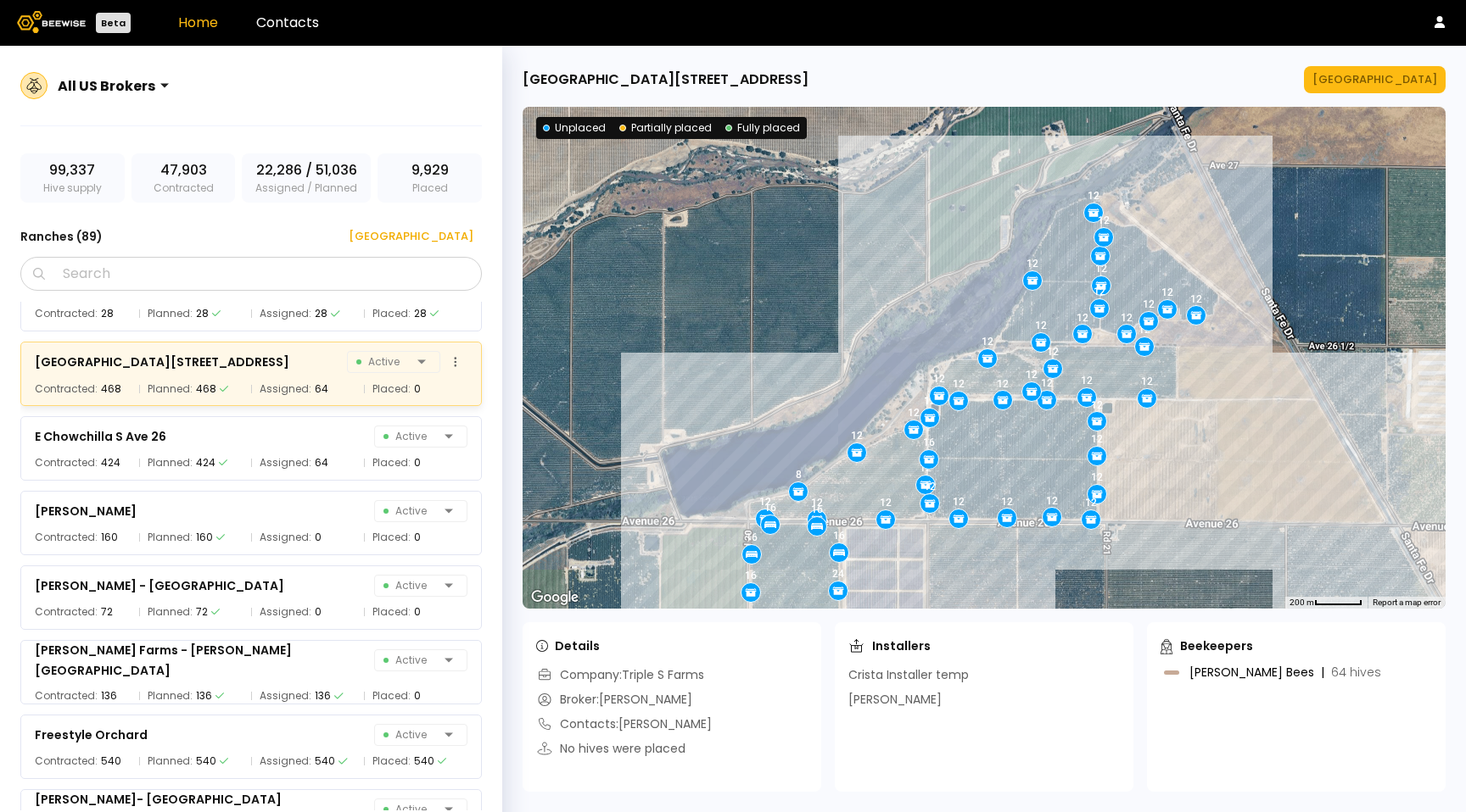
scroll to position [2070, 0]
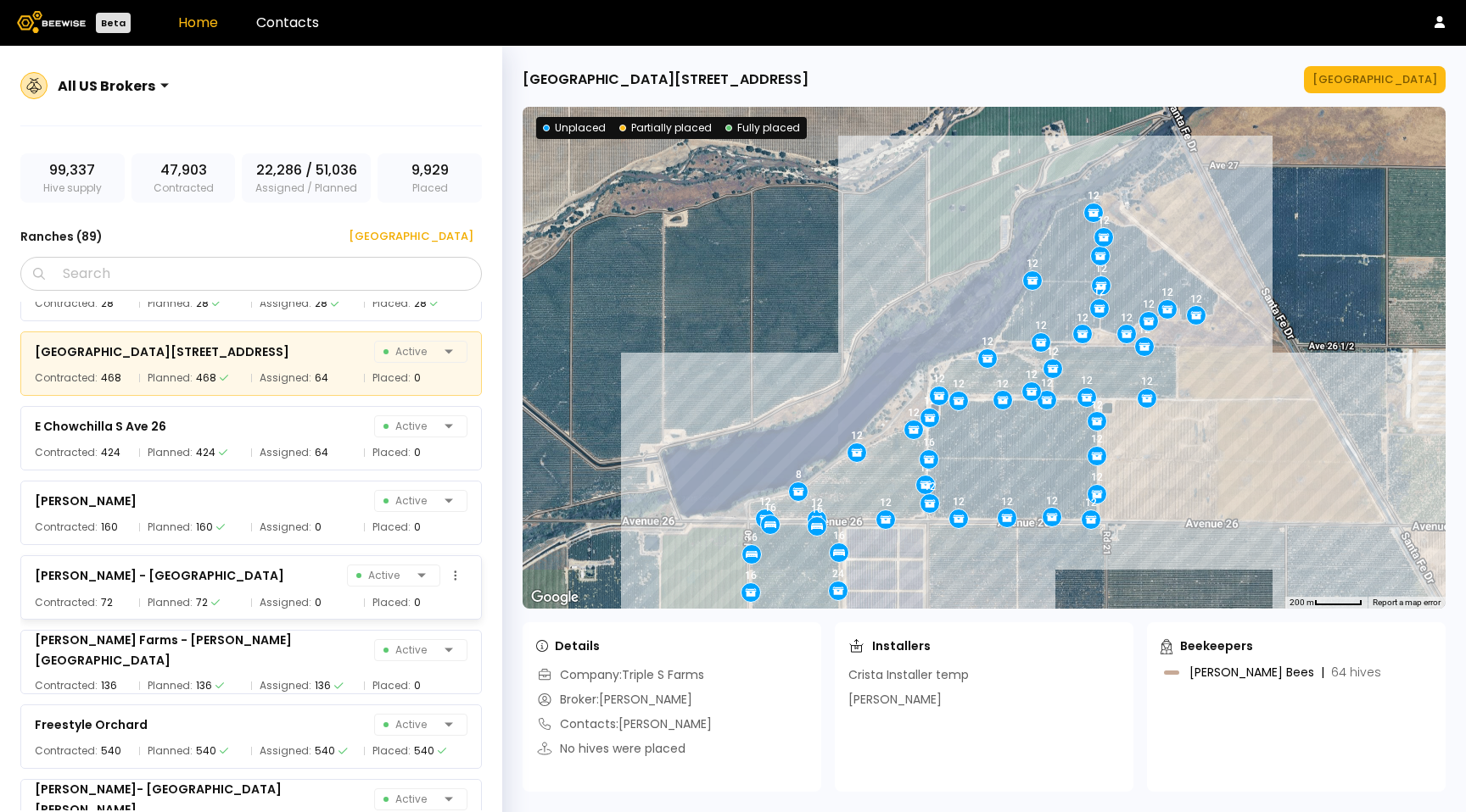
click at [294, 557] on div "[PERSON_NAME] - [GEOGRAPHIC_DATA] 31 Active Contracted: 72 Planned: 72 Assigned…" at bounding box center [251, 588] width 462 height 64
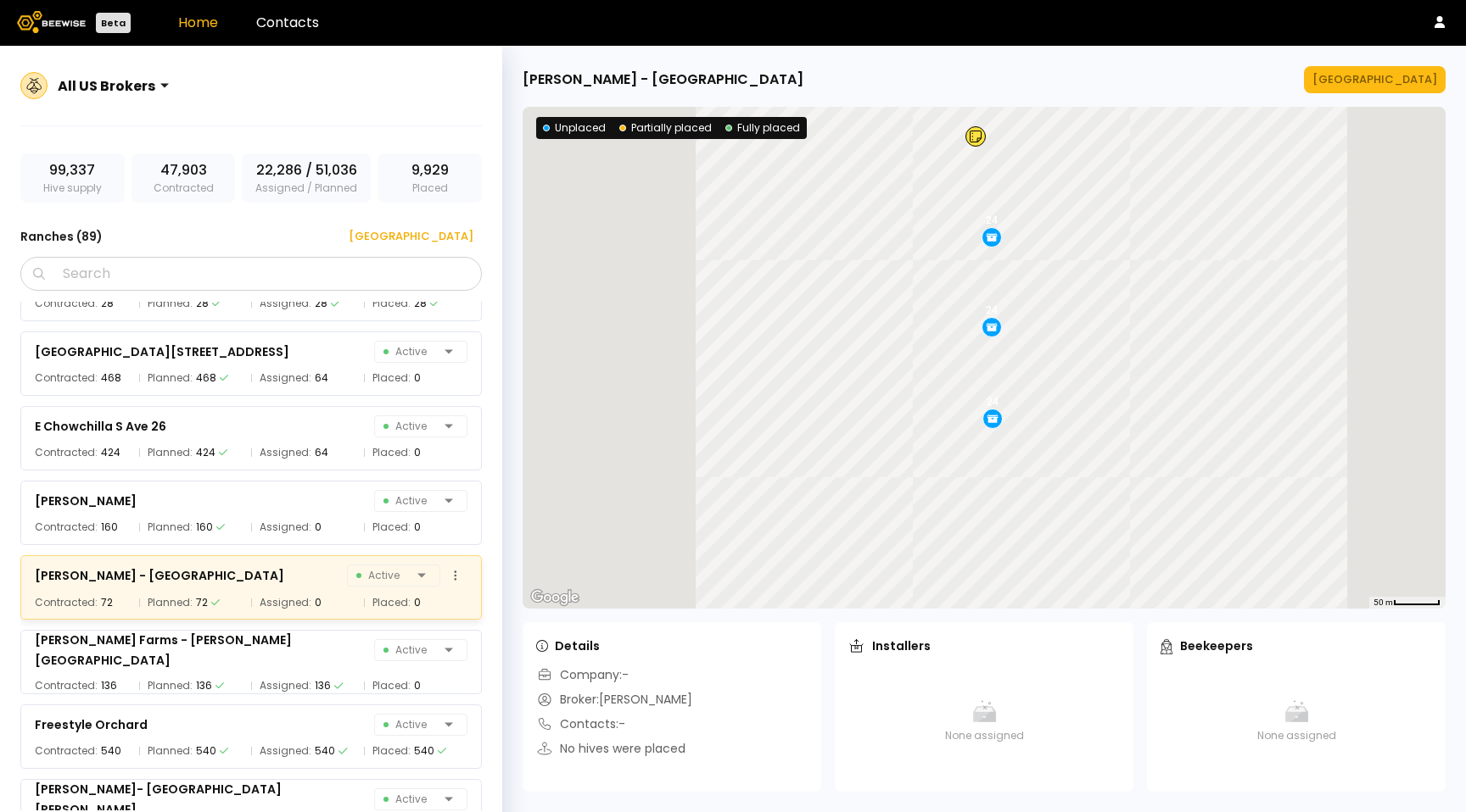
scroll to position [2067, 0]
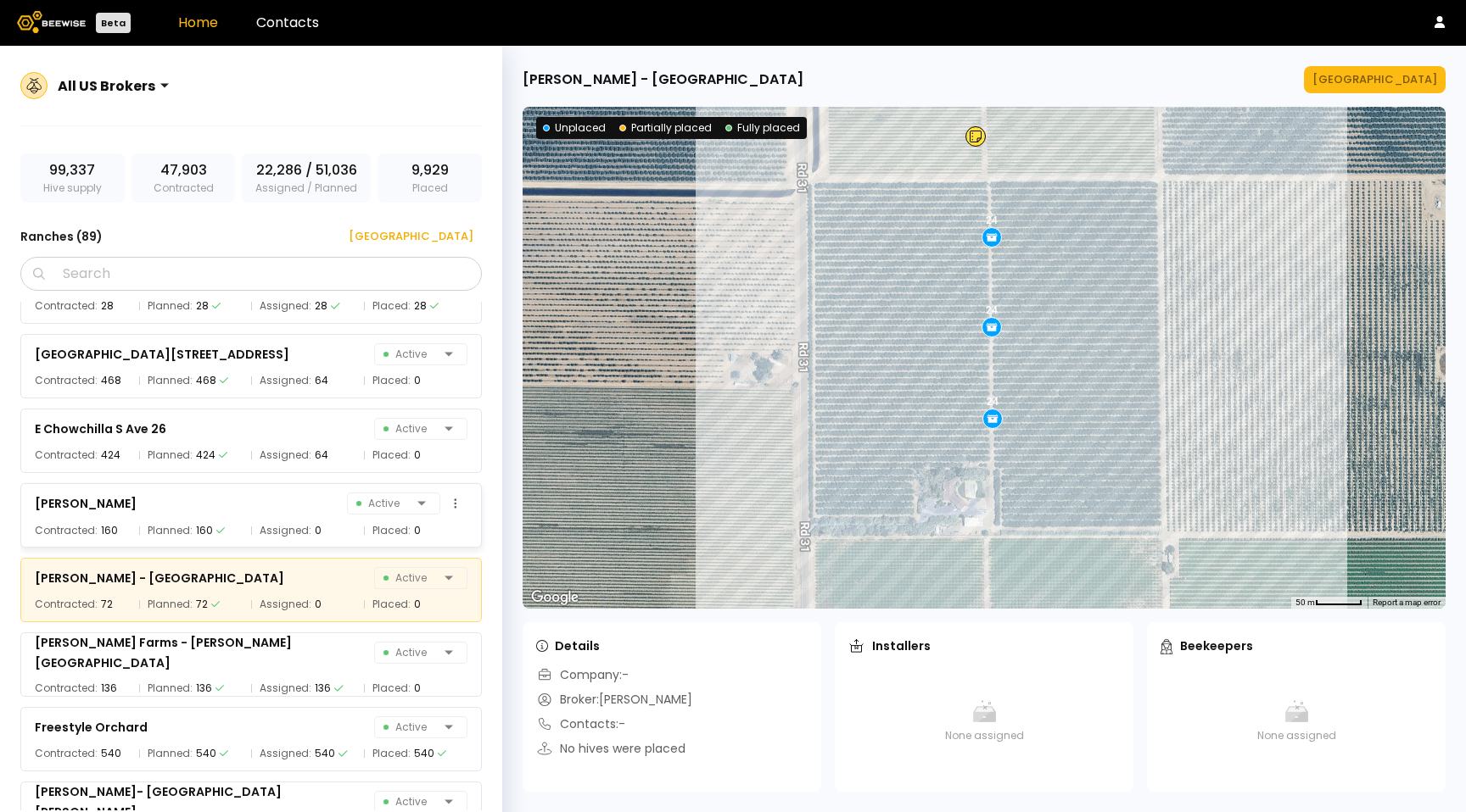
click at [292, 515] on div "[PERSON_NAME] Active Contracted: 160 Planned: 160 Assigned: 0 Placed: 0" at bounding box center [251, 515] width 462 height 64
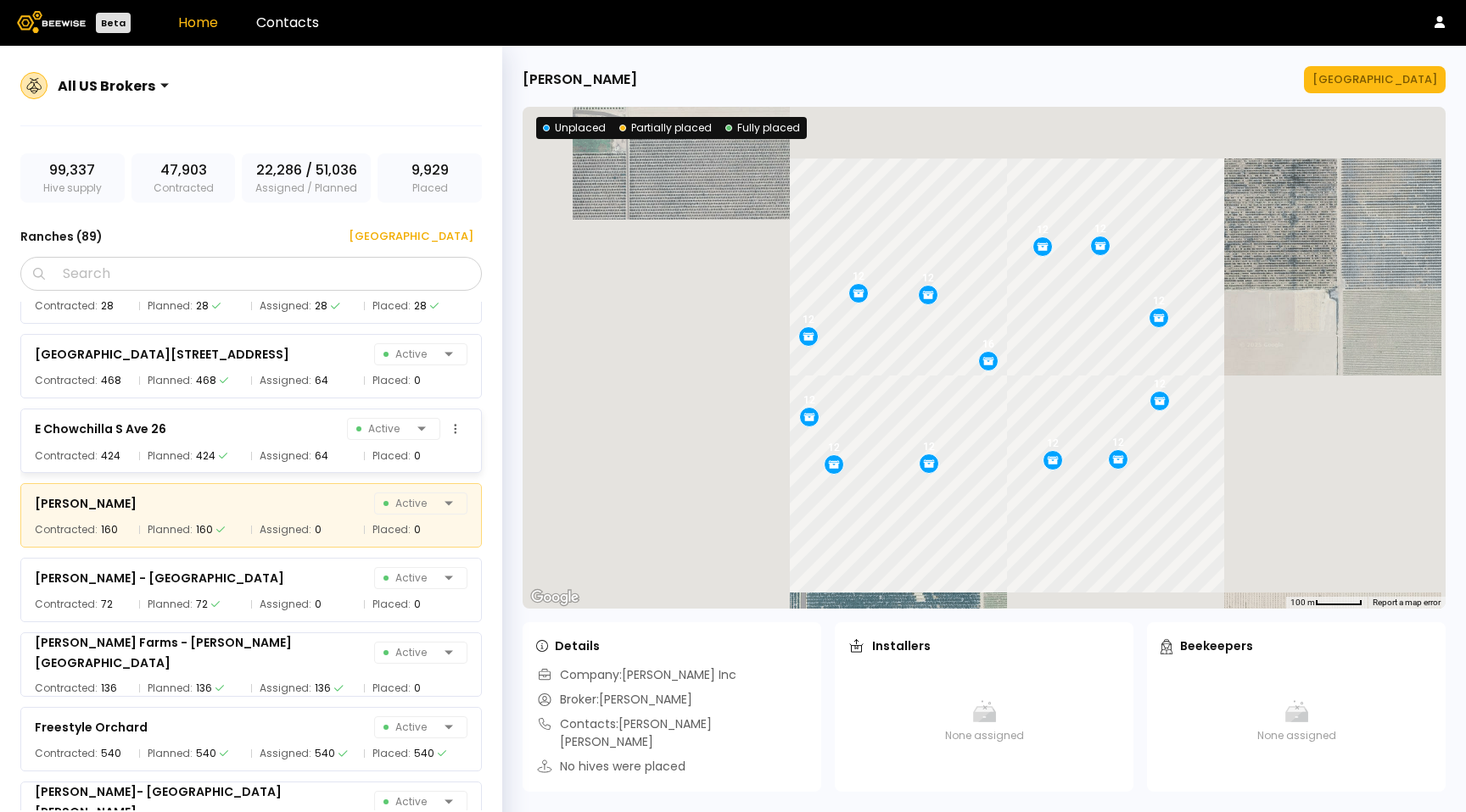
click at [295, 454] on span "Assigned:" at bounding box center [286, 456] width 52 height 17
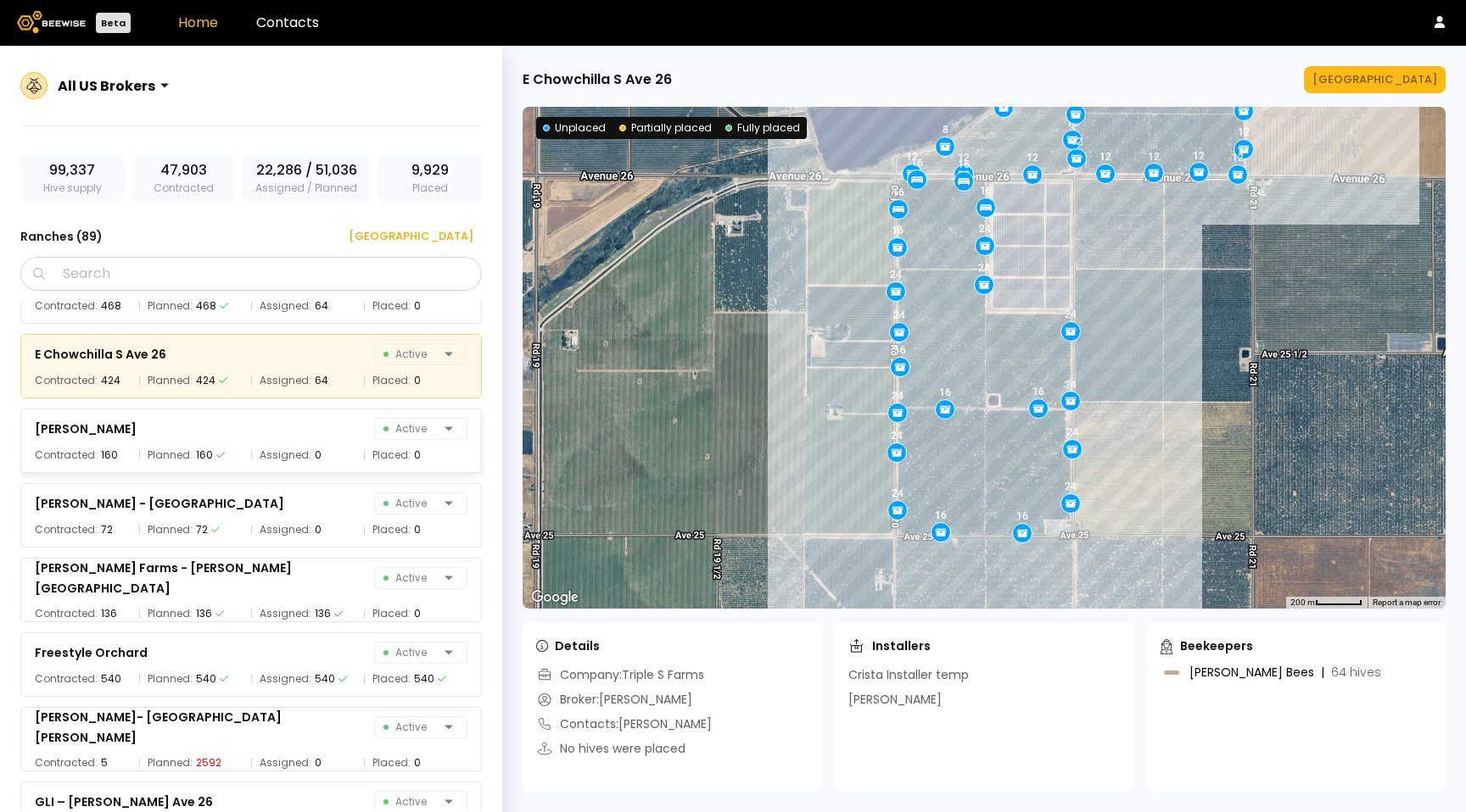
scroll to position [2438, 0]
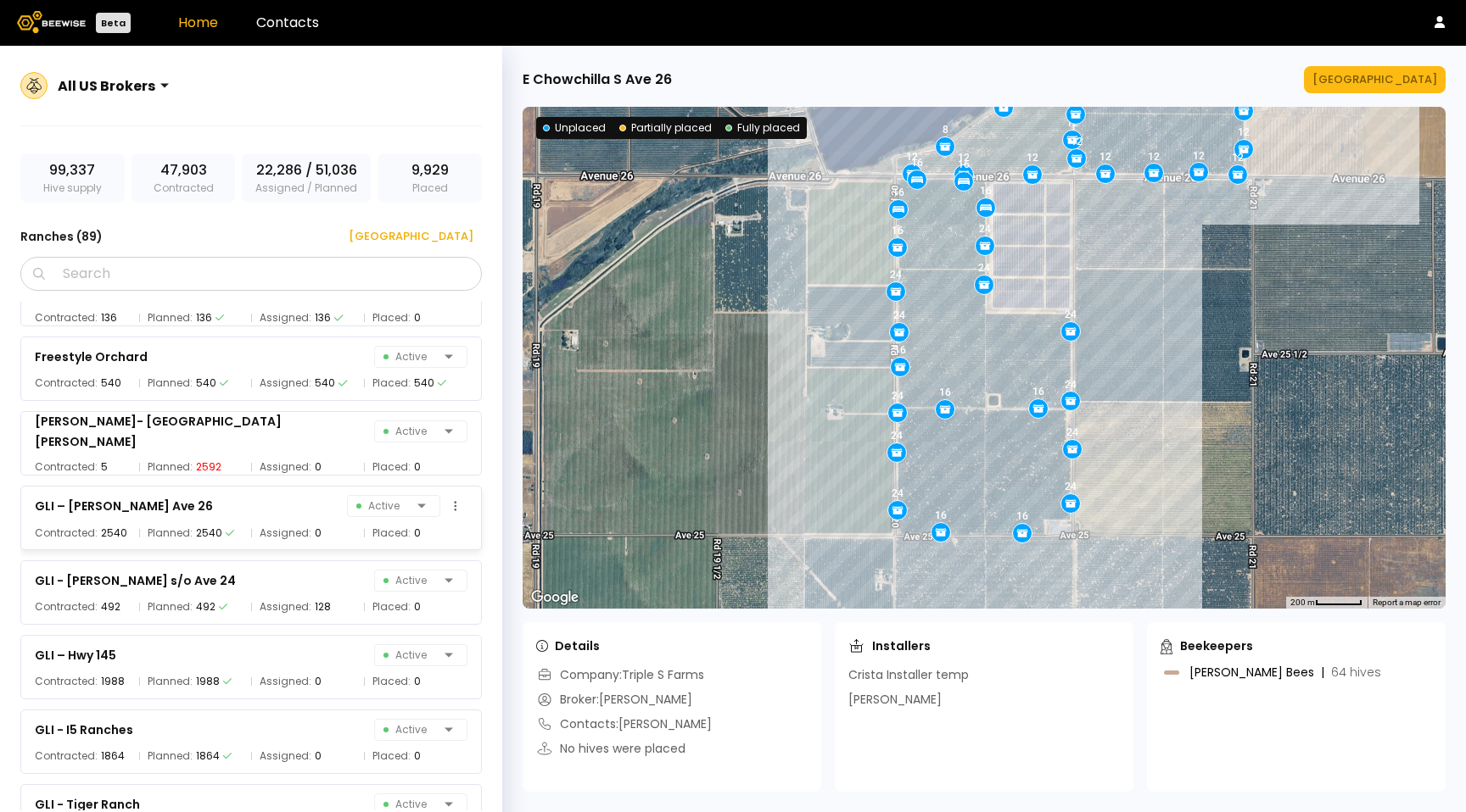
click at [271, 494] on div "GLI – [PERSON_NAME] Ave 26 Active" at bounding box center [251, 506] width 433 height 23
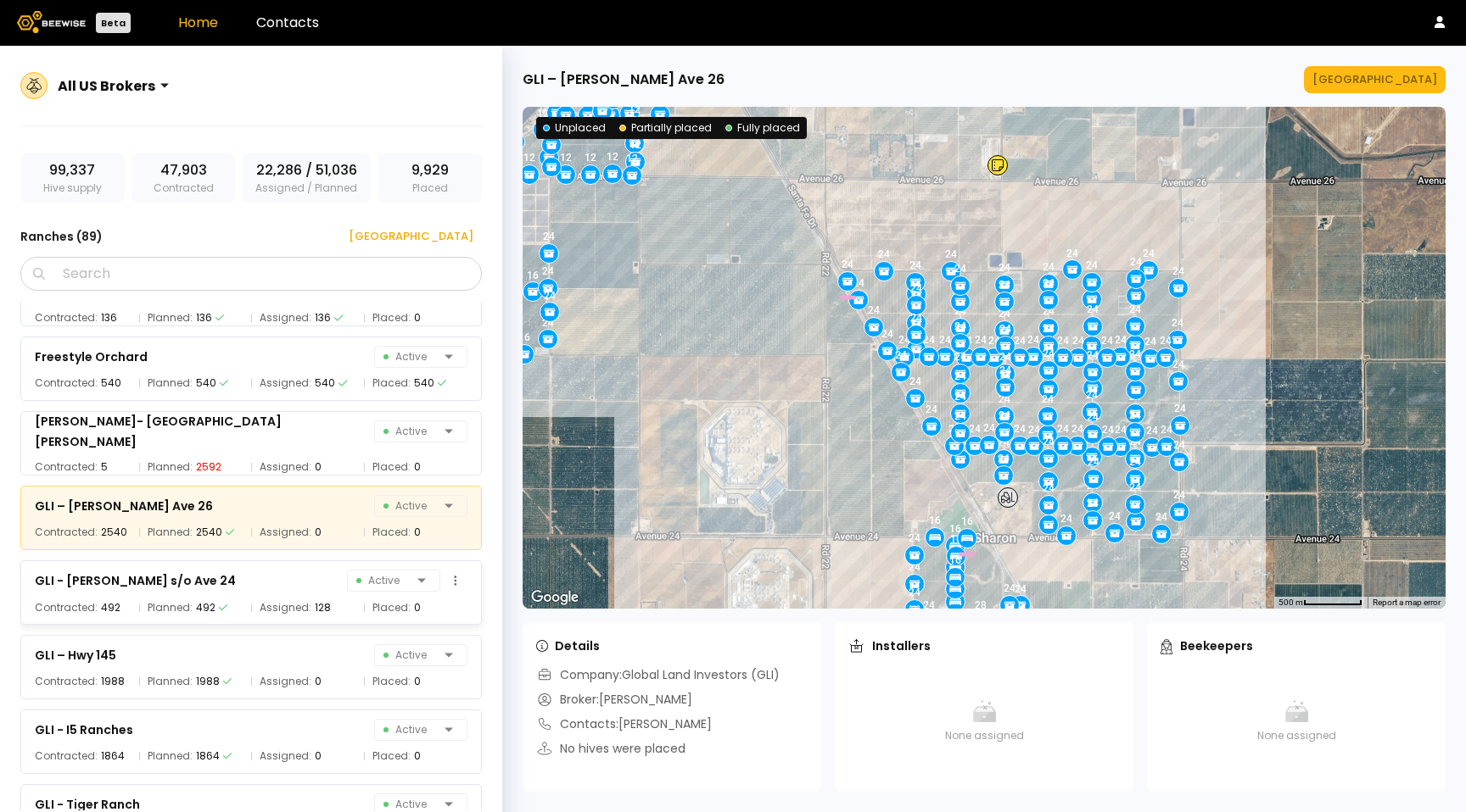
click at [265, 597] on div "GLI - [PERSON_NAME] s/o Ave 24 Active Contracted: 492 Planned: 492 Assigned: 12…" at bounding box center [251, 592] width 462 height 64
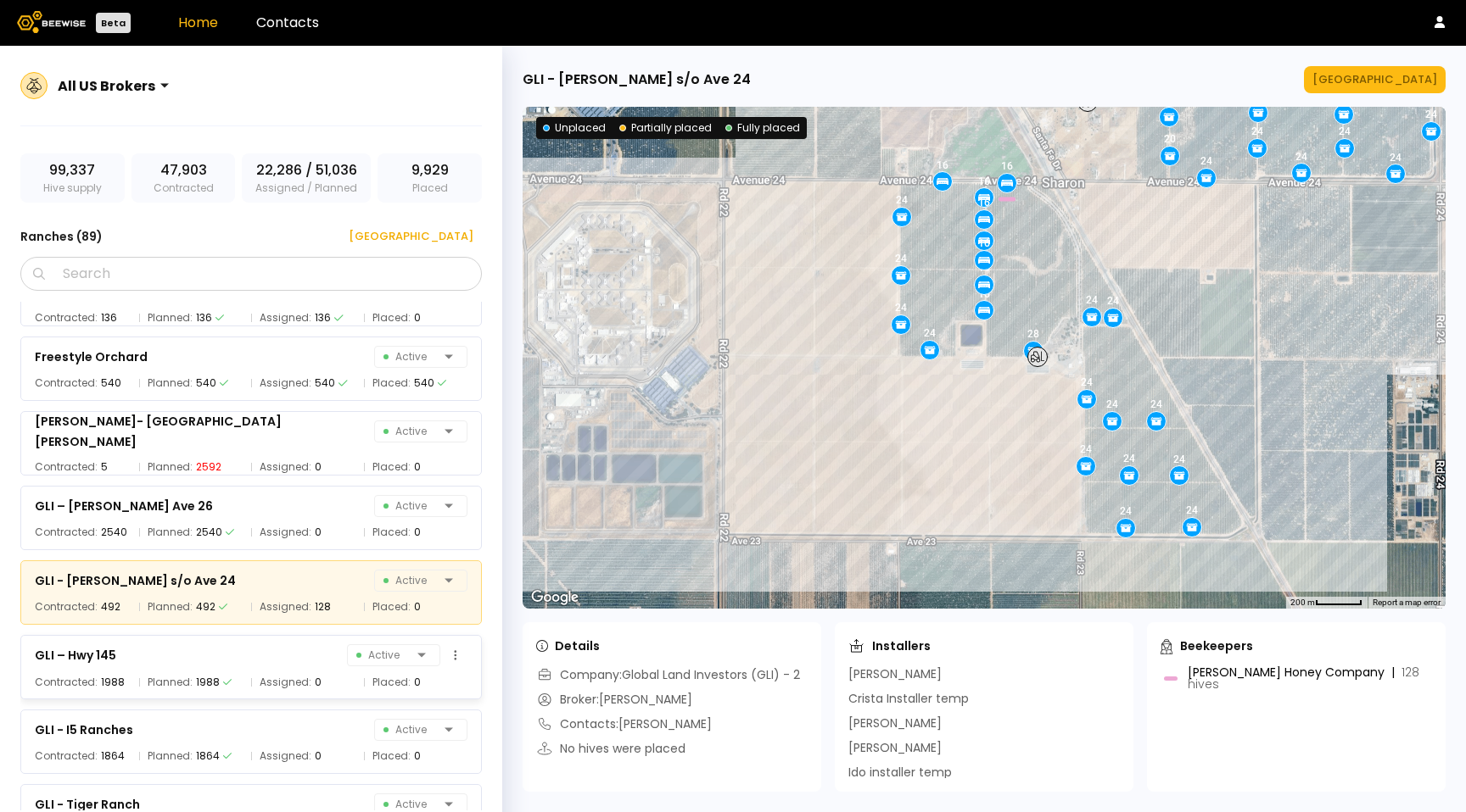
drag, startPoint x: 260, startPoint y: 646, endPoint x: 242, endPoint y: 659, distance: 22.2
click at [260, 646] on div "GLI – Hwy 145 Active" at bounding box center [251, 654] width 433 height 23
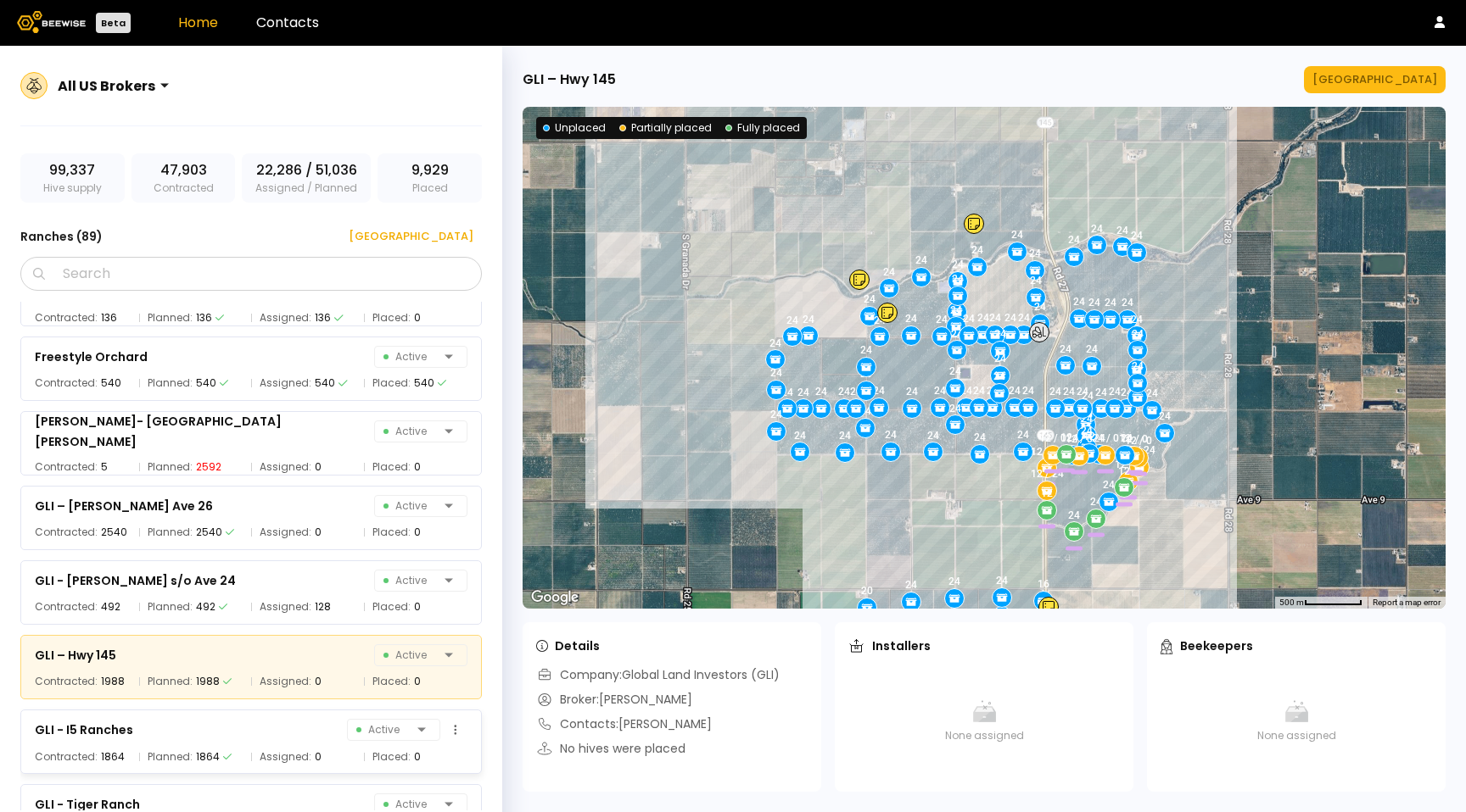
click at [236, 712] on div "GLI - I5 Ranches Active Contracted: 1864 Planned: 1864 Assigned: 0 Placed: 0" at bounding box center [251, 742] width 462 height 64
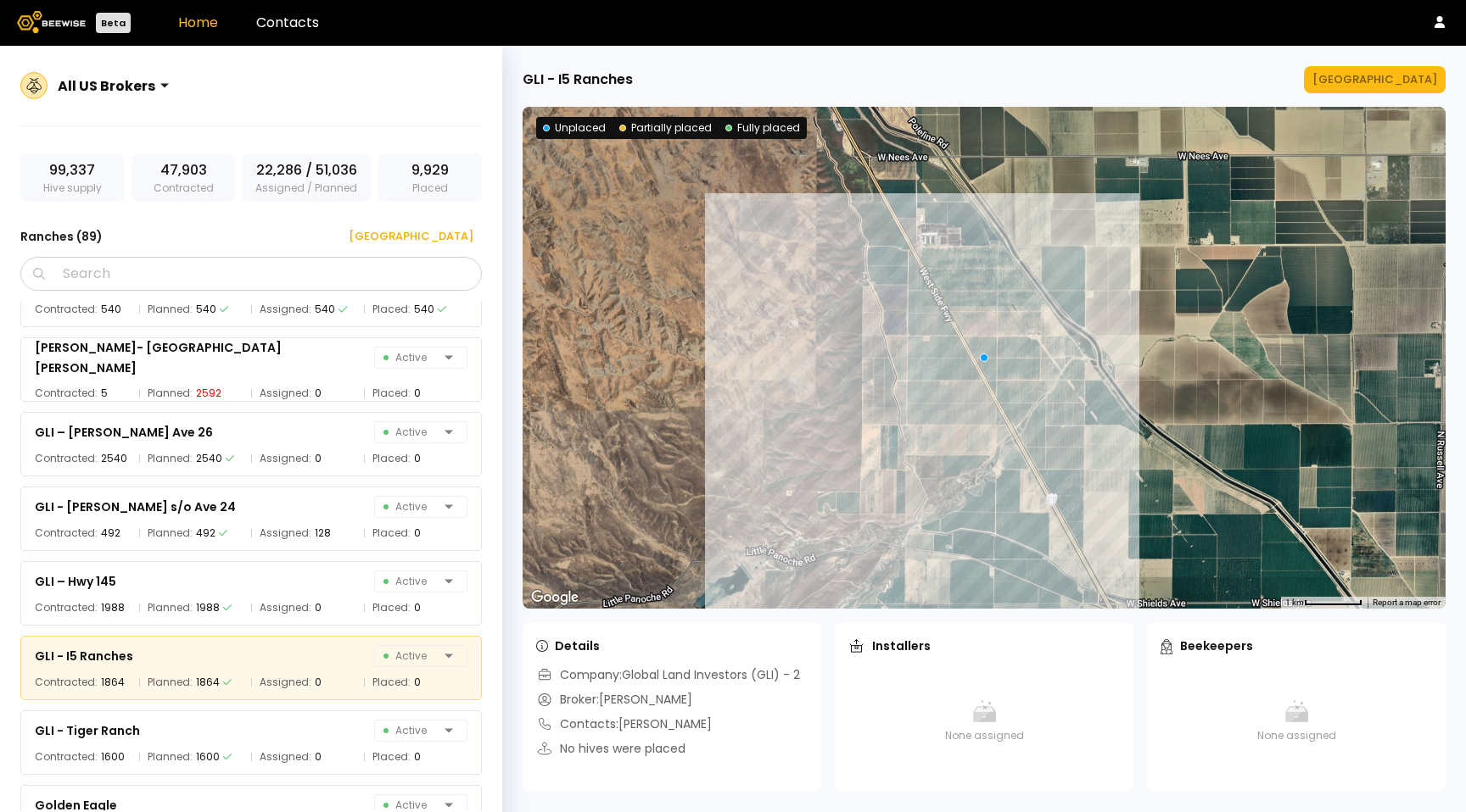
scroll to position [2654, 0]
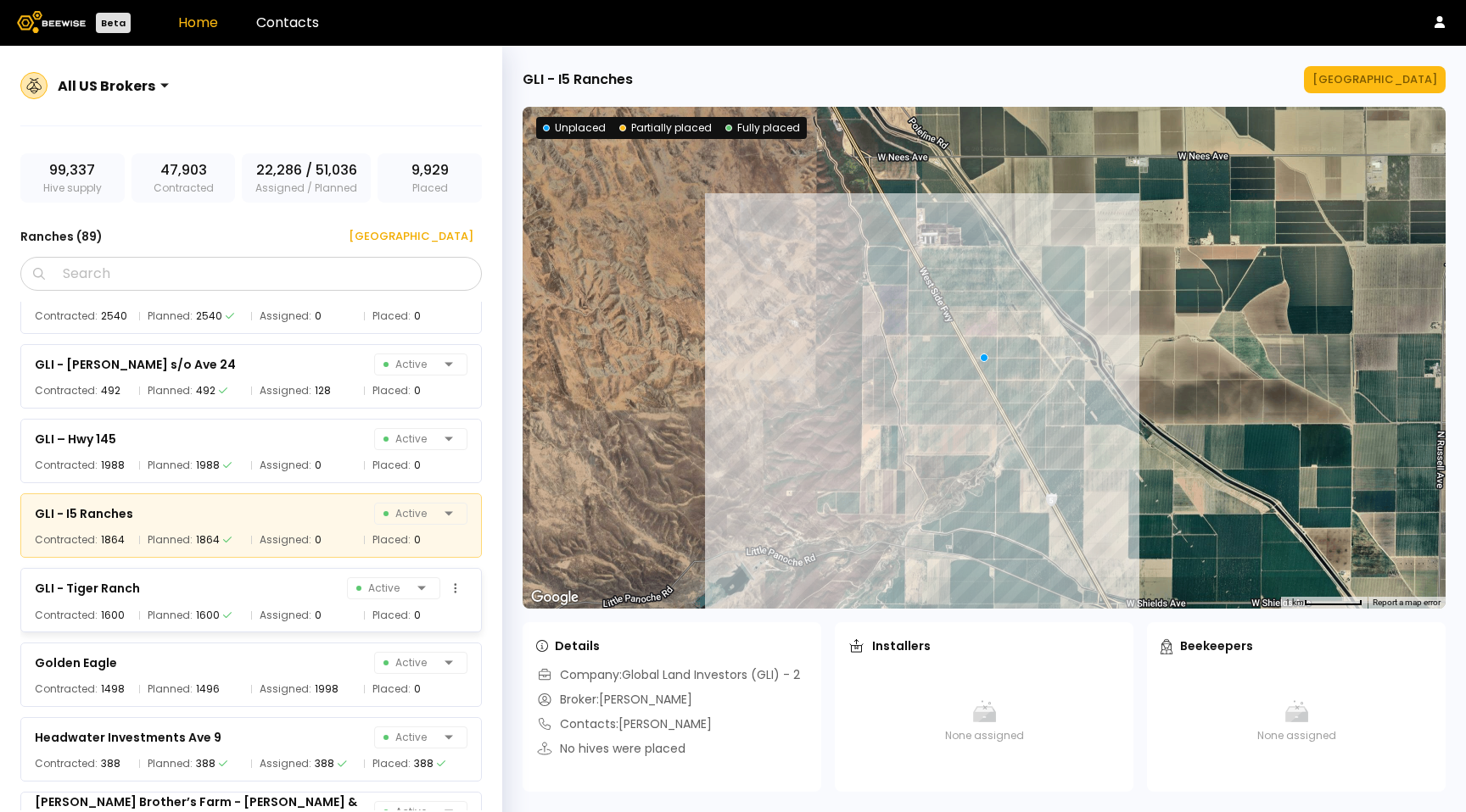
click at [270, 586] on div "GLI - Tiger Ranch Active" at bounding box center [251, 588] width 433 height 23
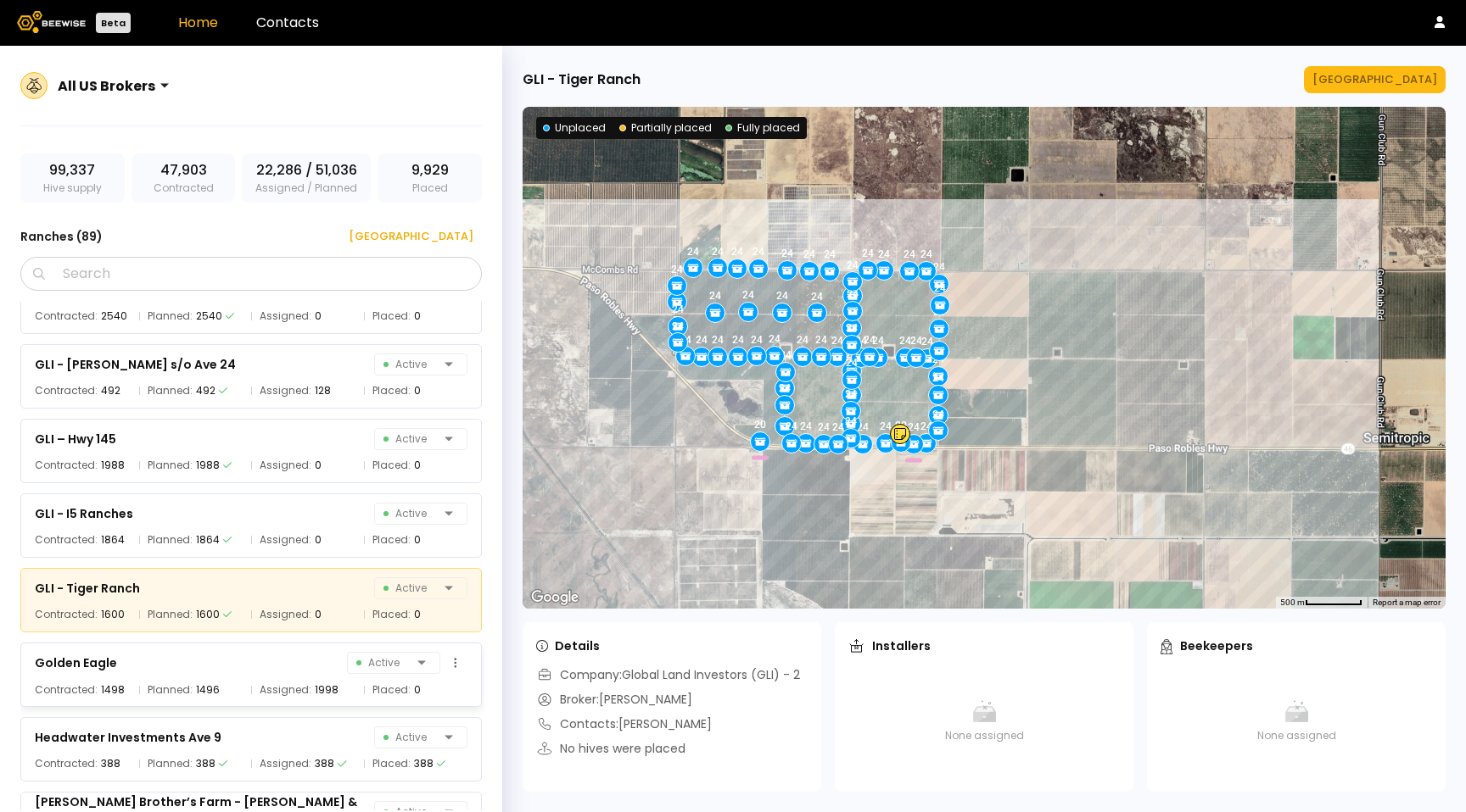
click at [262, 662] on div "Golden Eagle Active" at bounding box center [251, 662] width 433 height 23
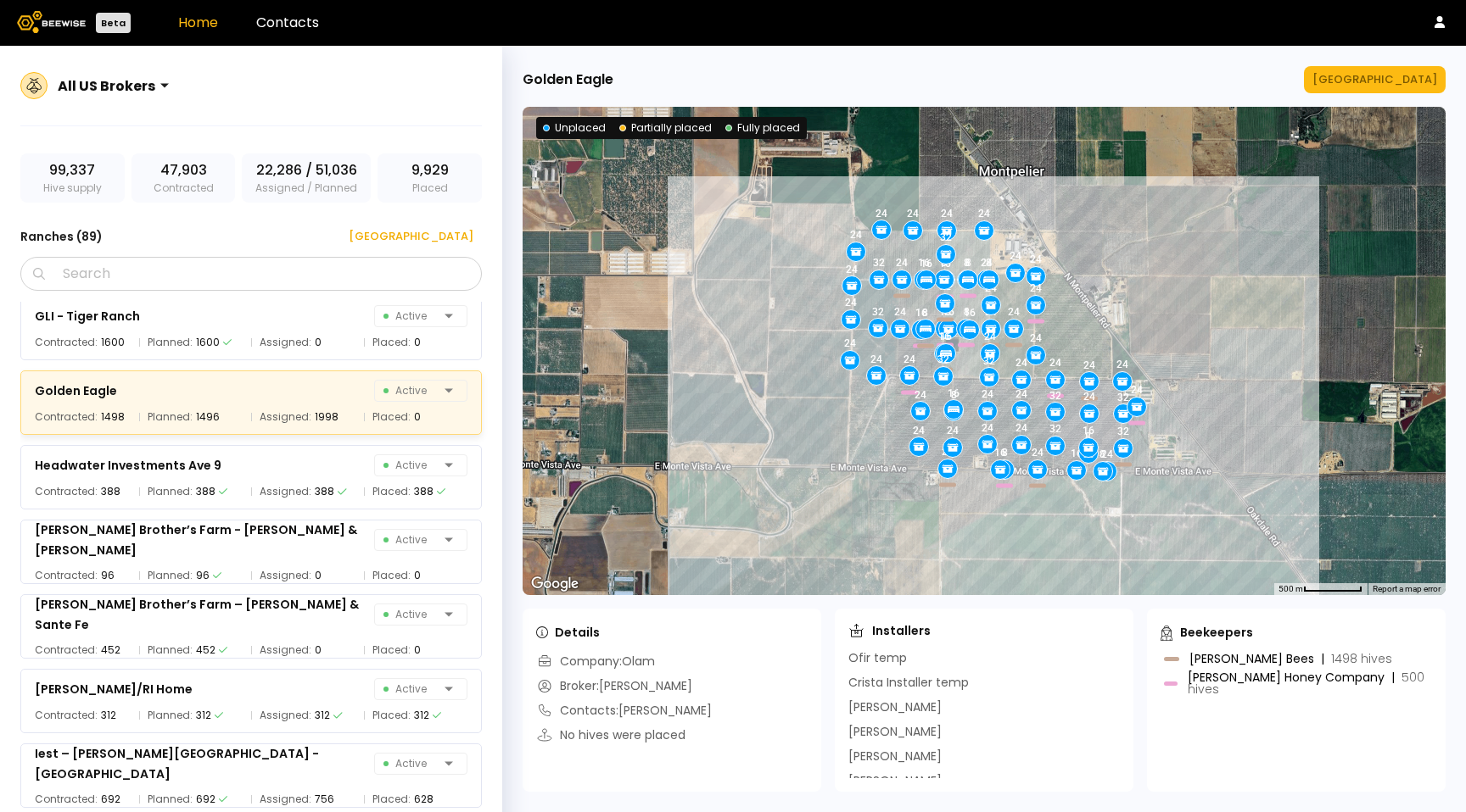
scroll to position [2951, 0]
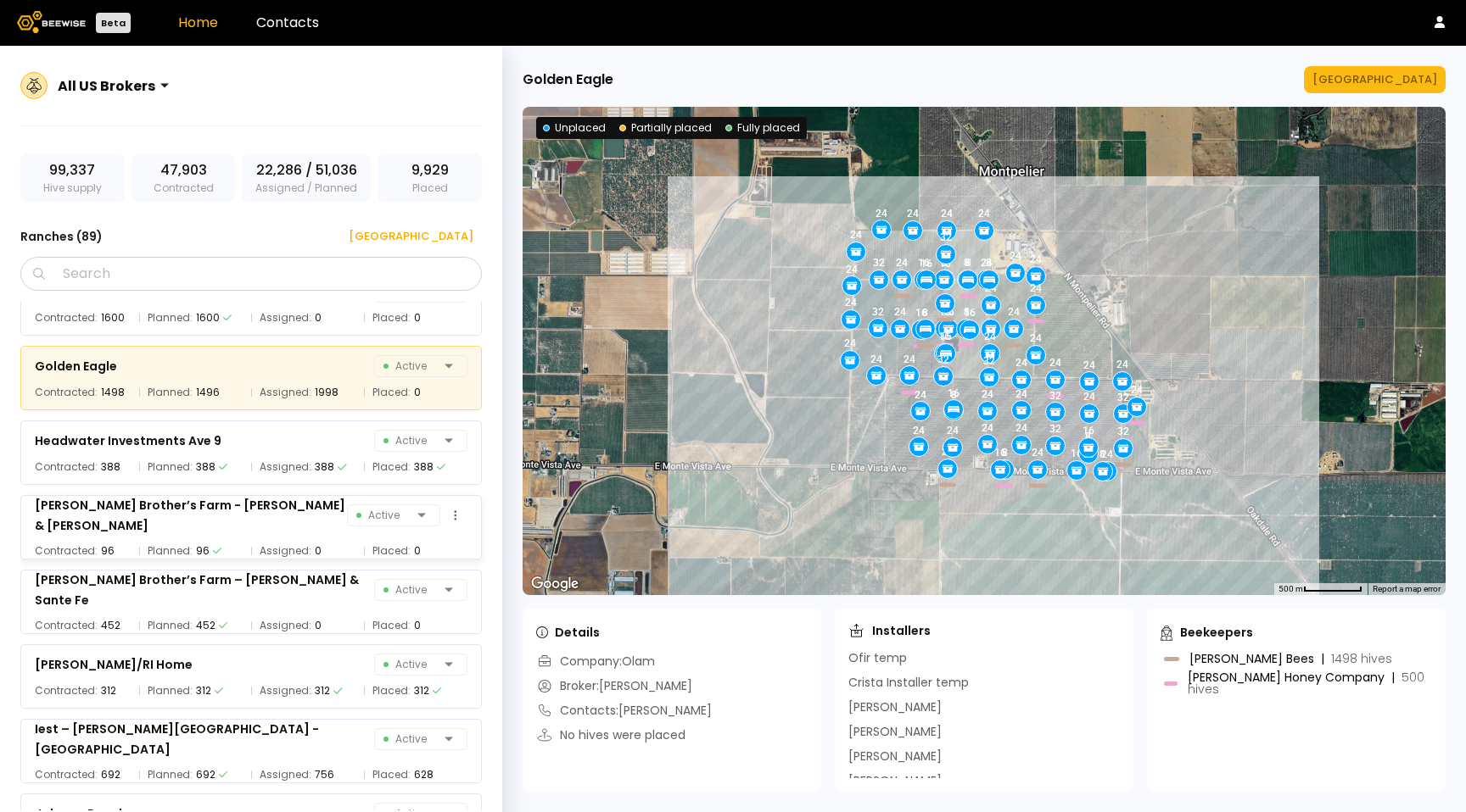
click at [294, 499] on div "[PERSON_NAME] Brother’s Farm - [PERSON_NAME] & [PERSON_NAME] Active Contracted:…" at bounding box center [251, 527] width 462 height 64
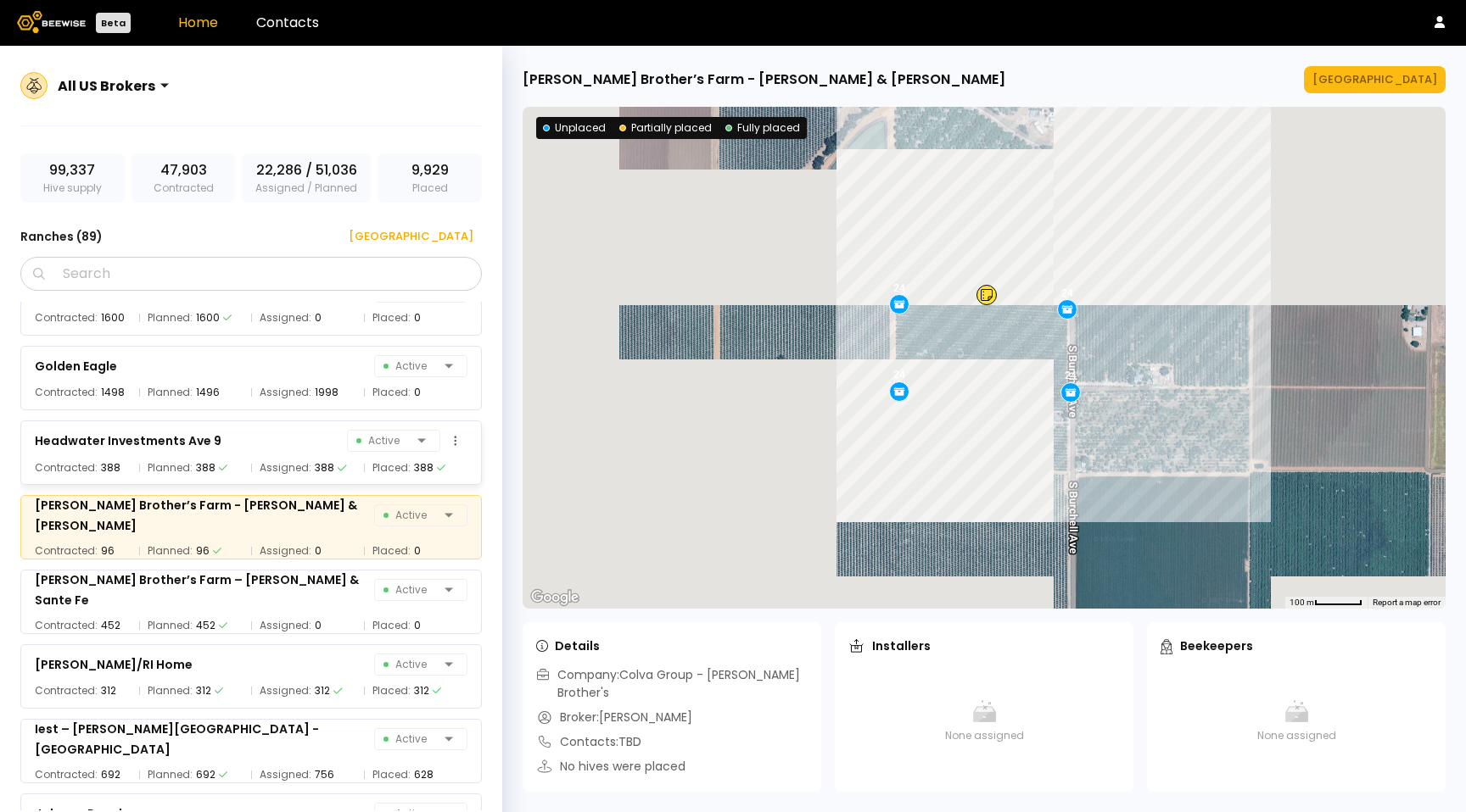
click at [282, 469] on span "Assigned:" at bounding box center [286, 468] width 52 height 17
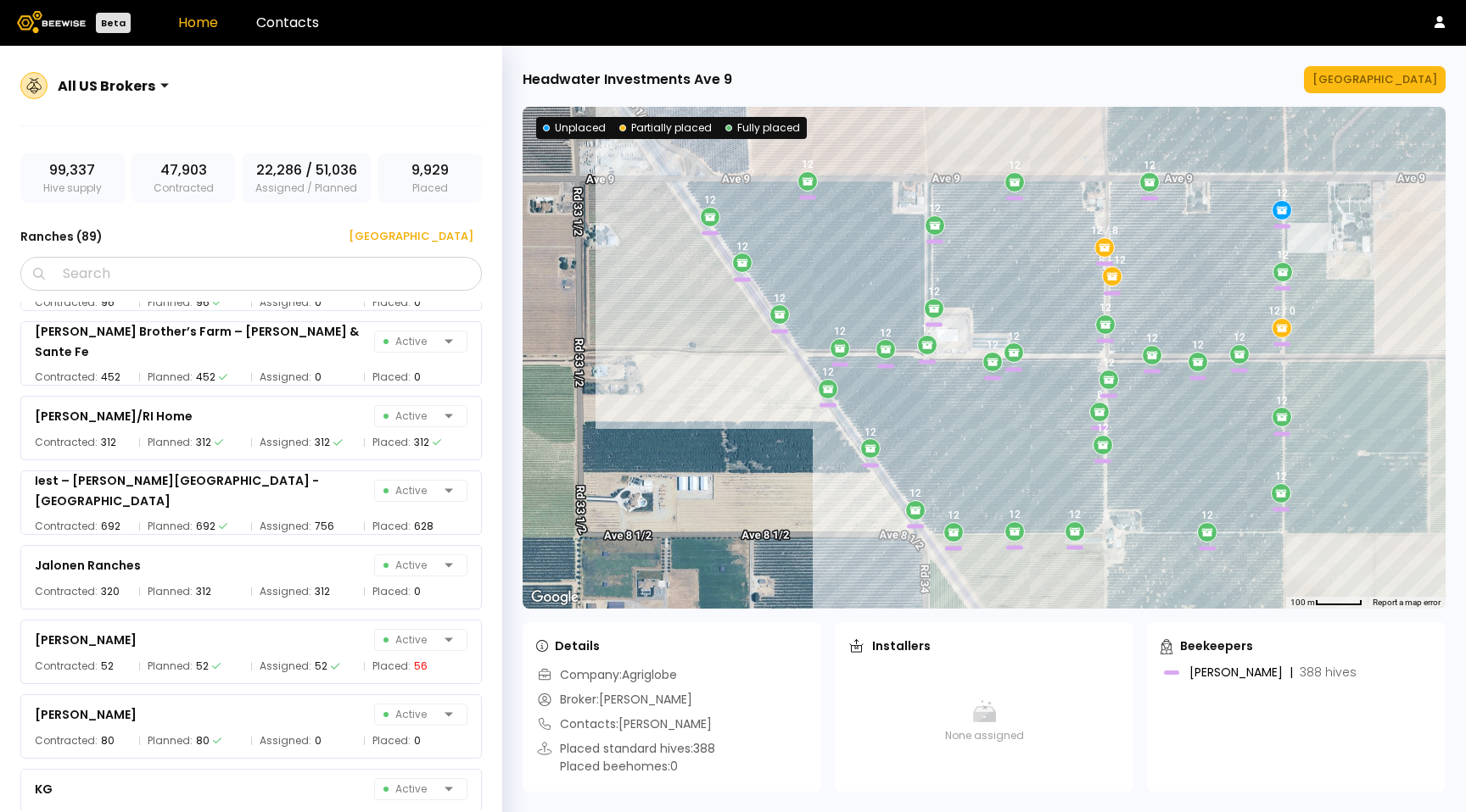
scroll to position [3278, 0]
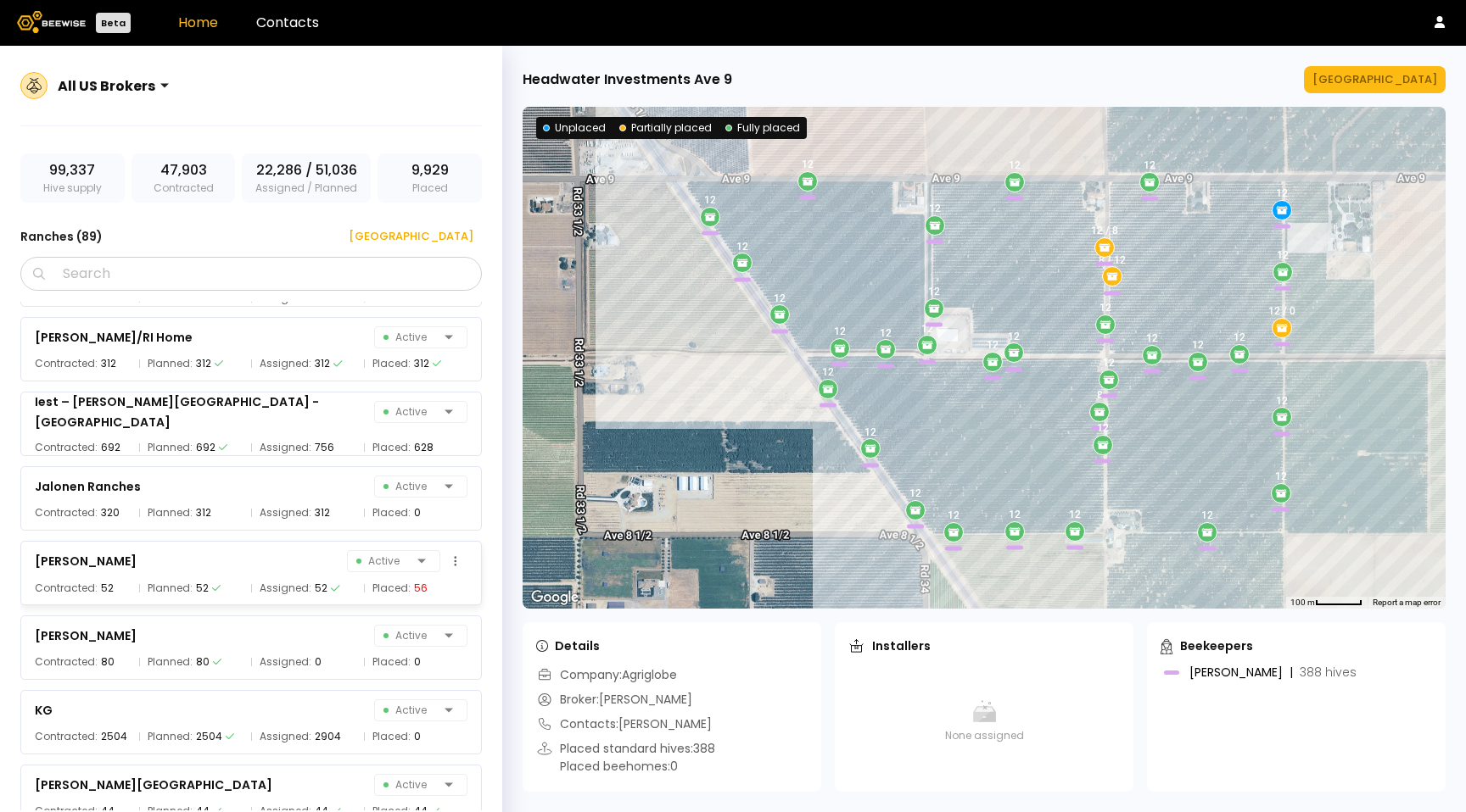
click at [323, 596] on div "Assigned: 52" at bounding box center [303, 589] width 104 height 17
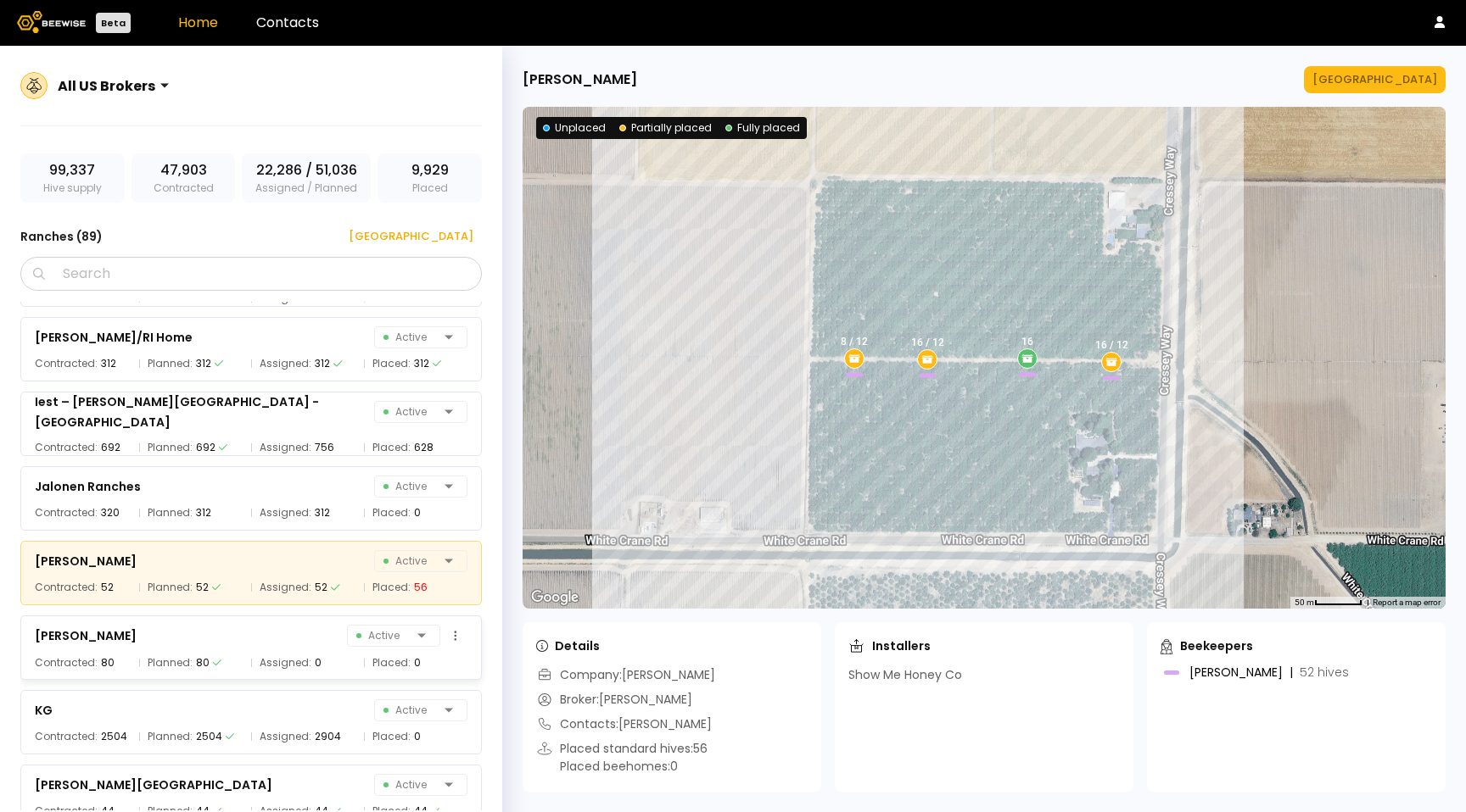
click at [314, 648] on div "[PERSON_NAME] Active Contracted: 80 Planned: 80 Assigned: 0 Placed: 0" at bounding box center [251, 648] width 462 height 64
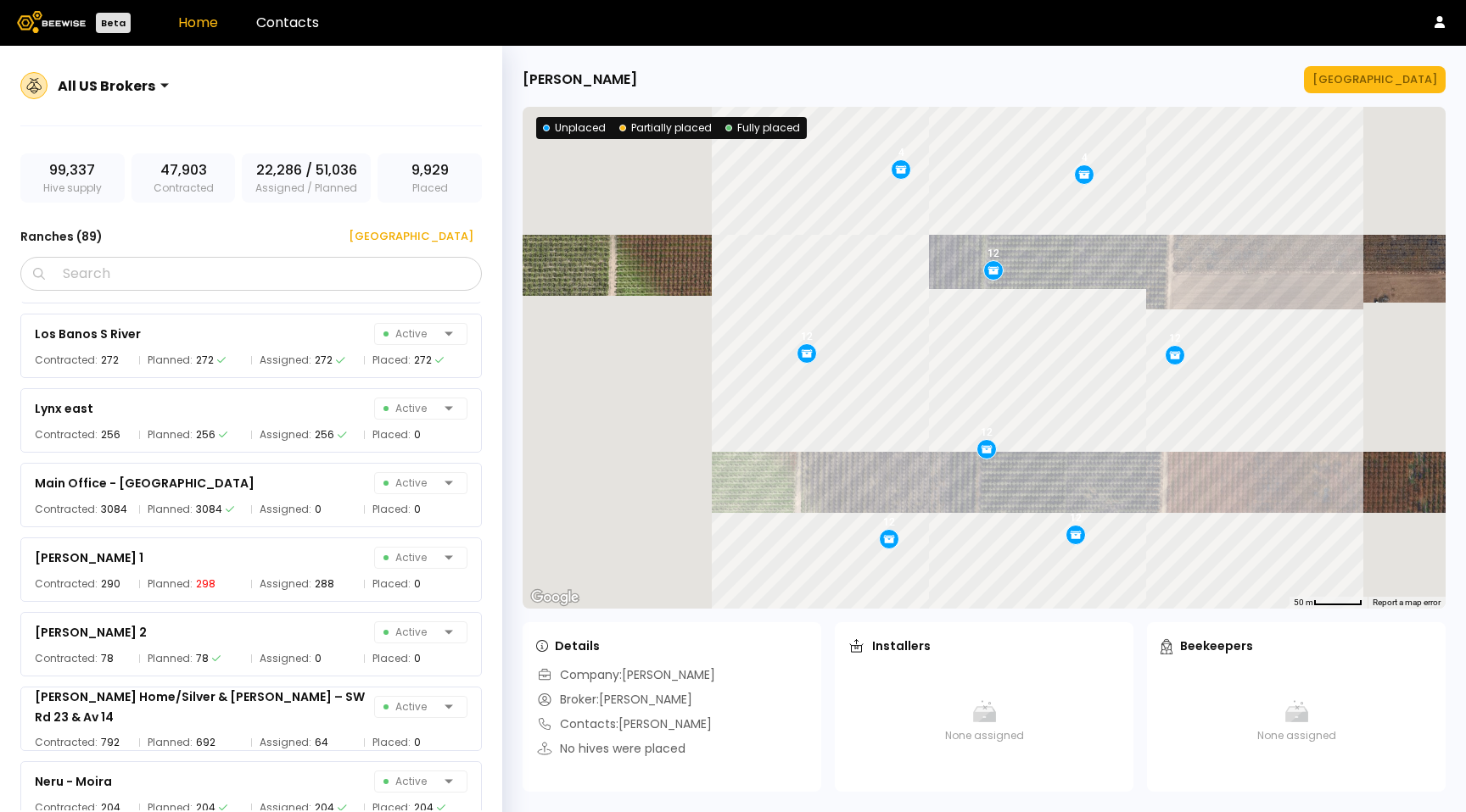
scroll to position [3979, 0]
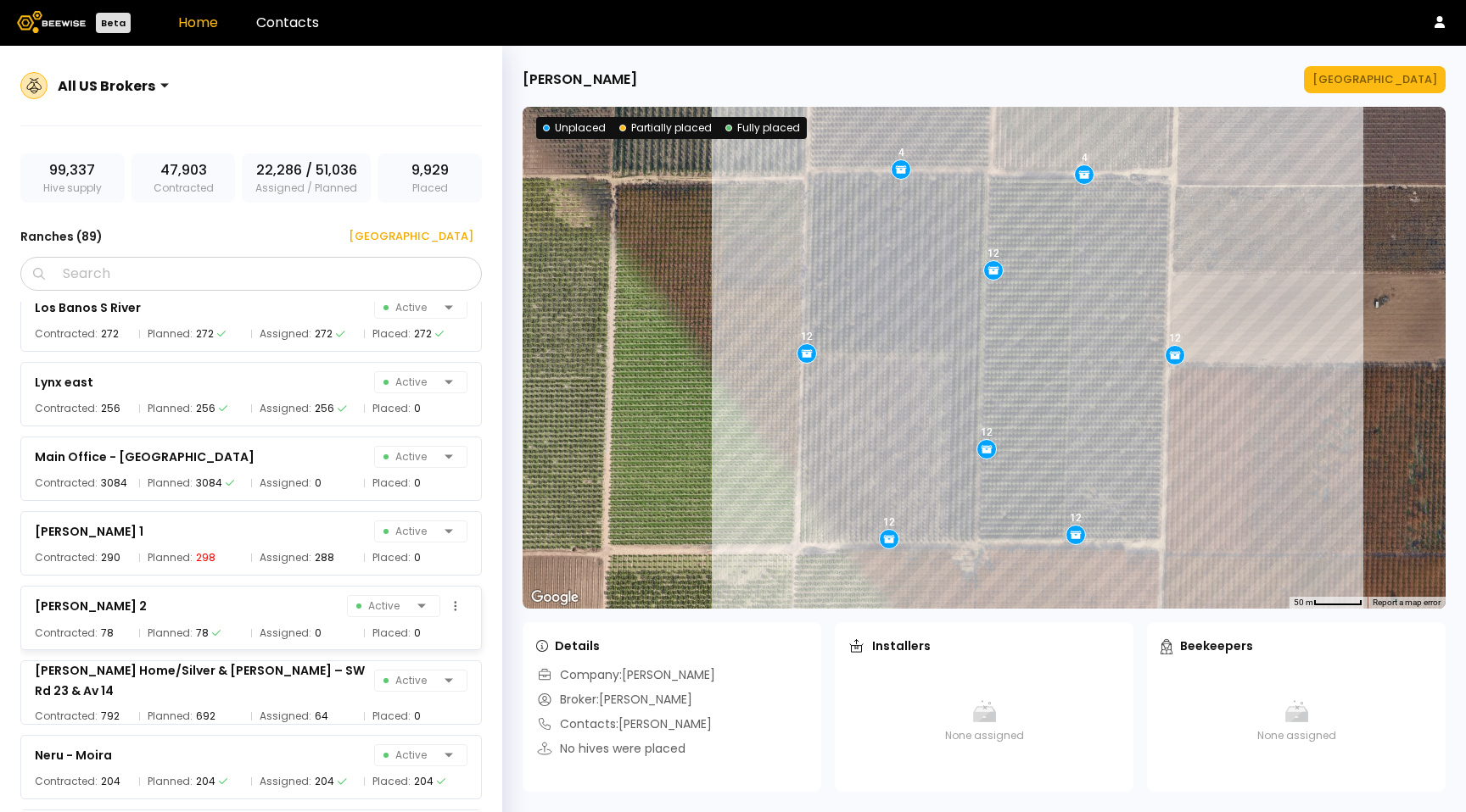
click at [313, 648] on div "[PERSON_NAME] 2 Active Contracted: 78 Planned: 78 Assigned: 0 Placed: 0" at bounding box center [251, 618] width 462 height 64
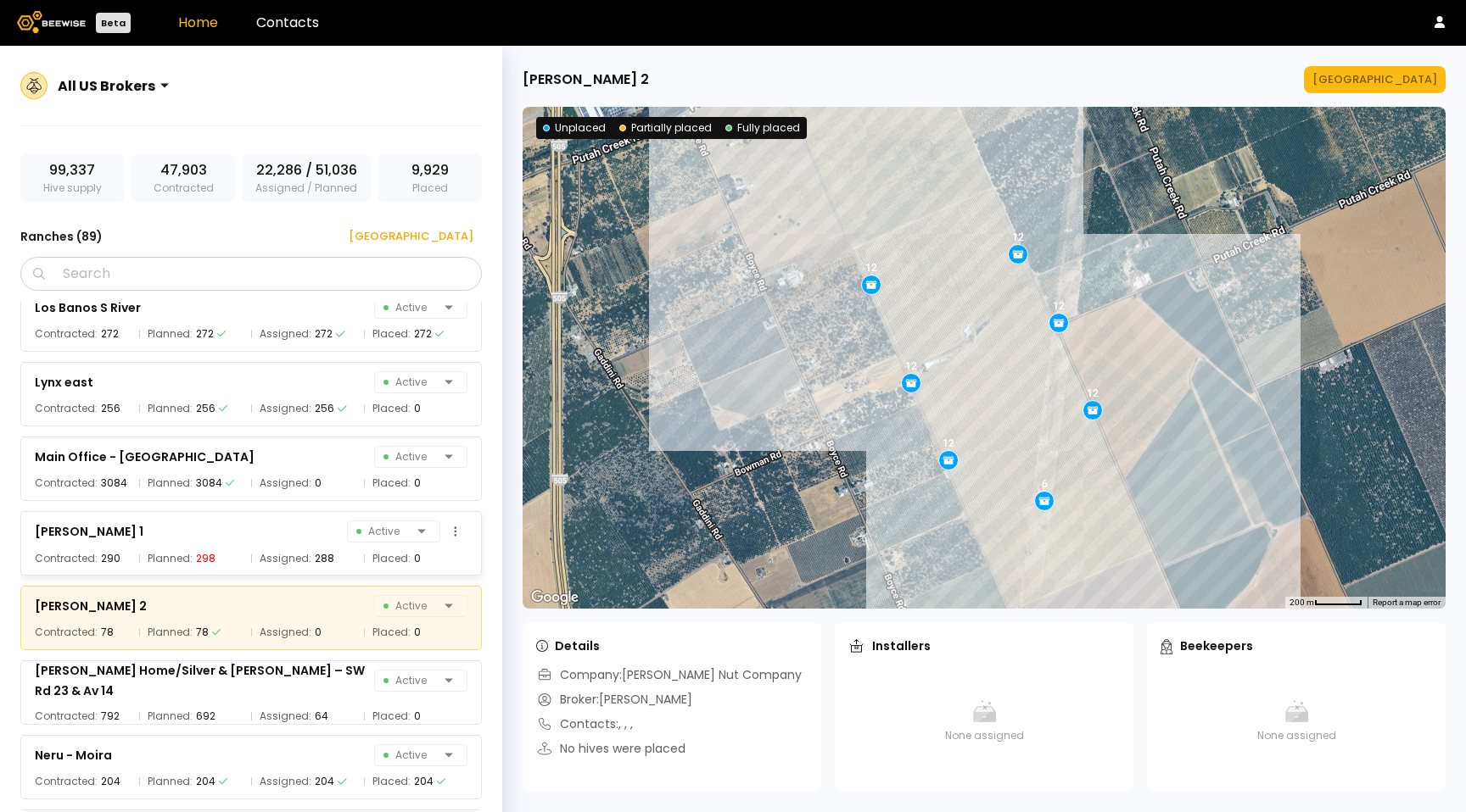
click at [298, 545] on div "[PERSON_NAME] 1 Active Contracted: 290 Planned: 298 Assigned: 288 Placed: 0" at bounding box center [251, 544] width 462 height 64
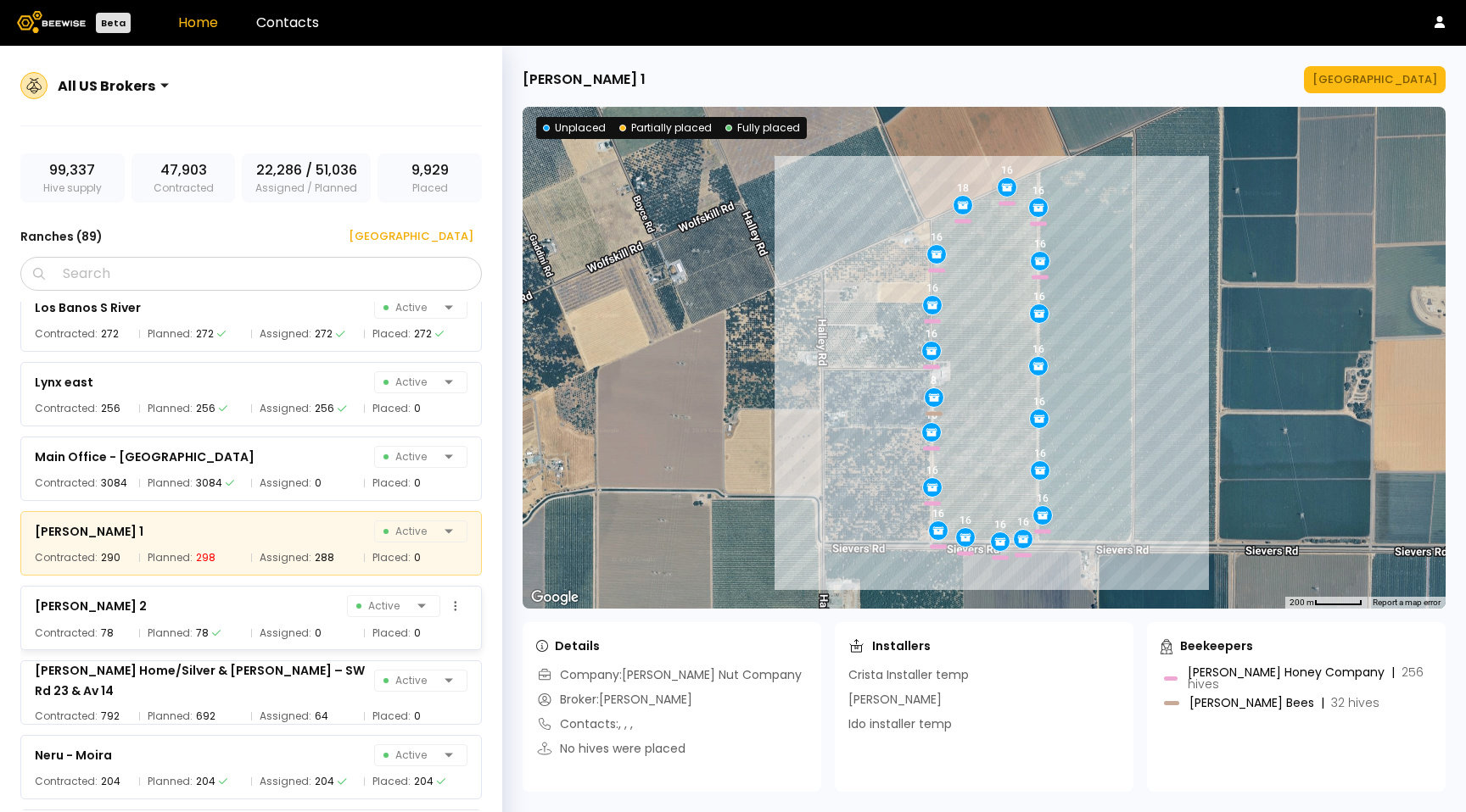
click at [262, 623] on div "[PERSON_NAME] 2 Active Contracted: 78 Planned: 78 Assigned: 0 Placed: 0" at bounding box center [251, 618] width 462 height 64
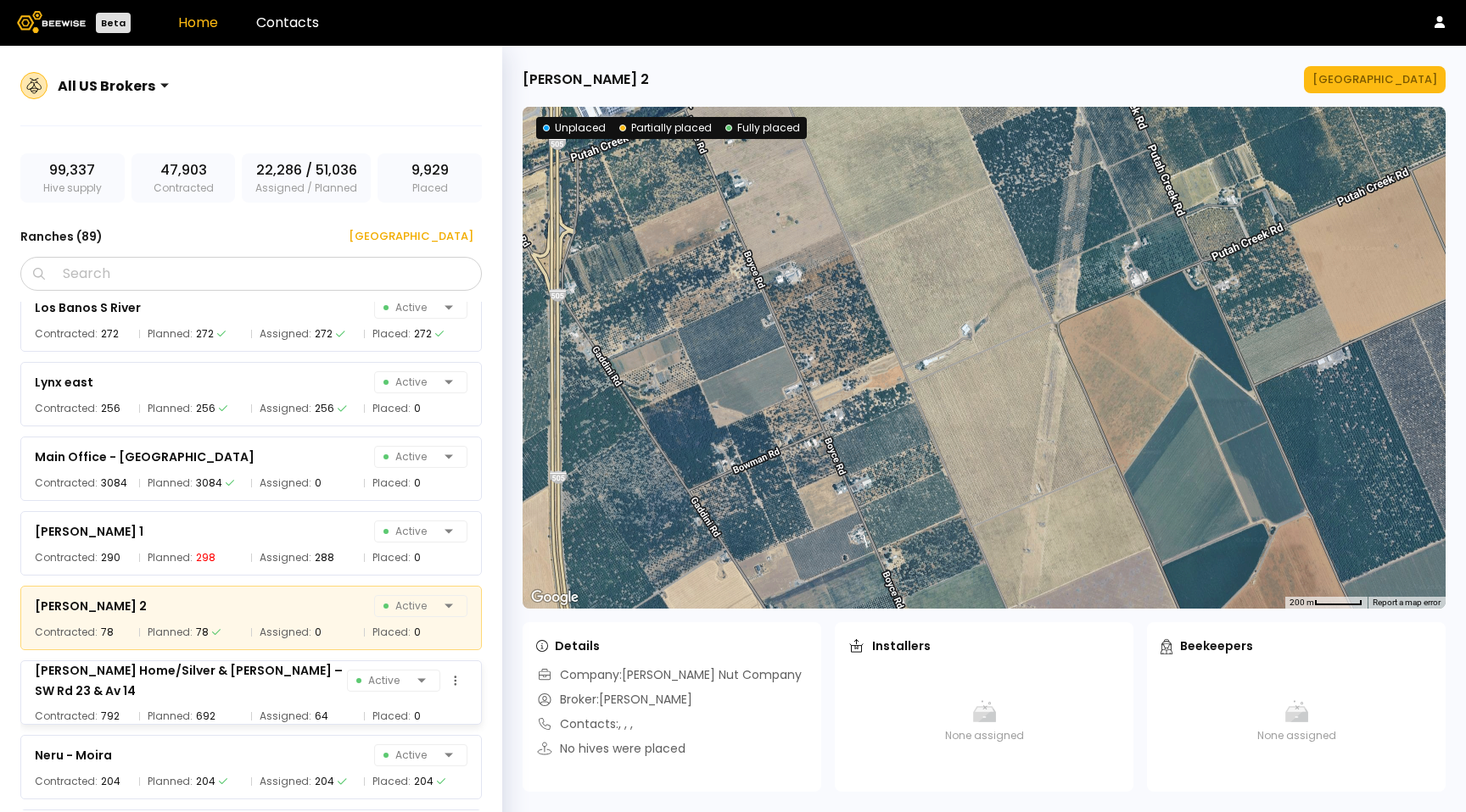
click at [251, 675] on div "[PERSON_NAME] Home/Silver & [PERSON_NAME] – SW Rd 23 & Av 14" at bounding box center [191, 680] width 312 height 41
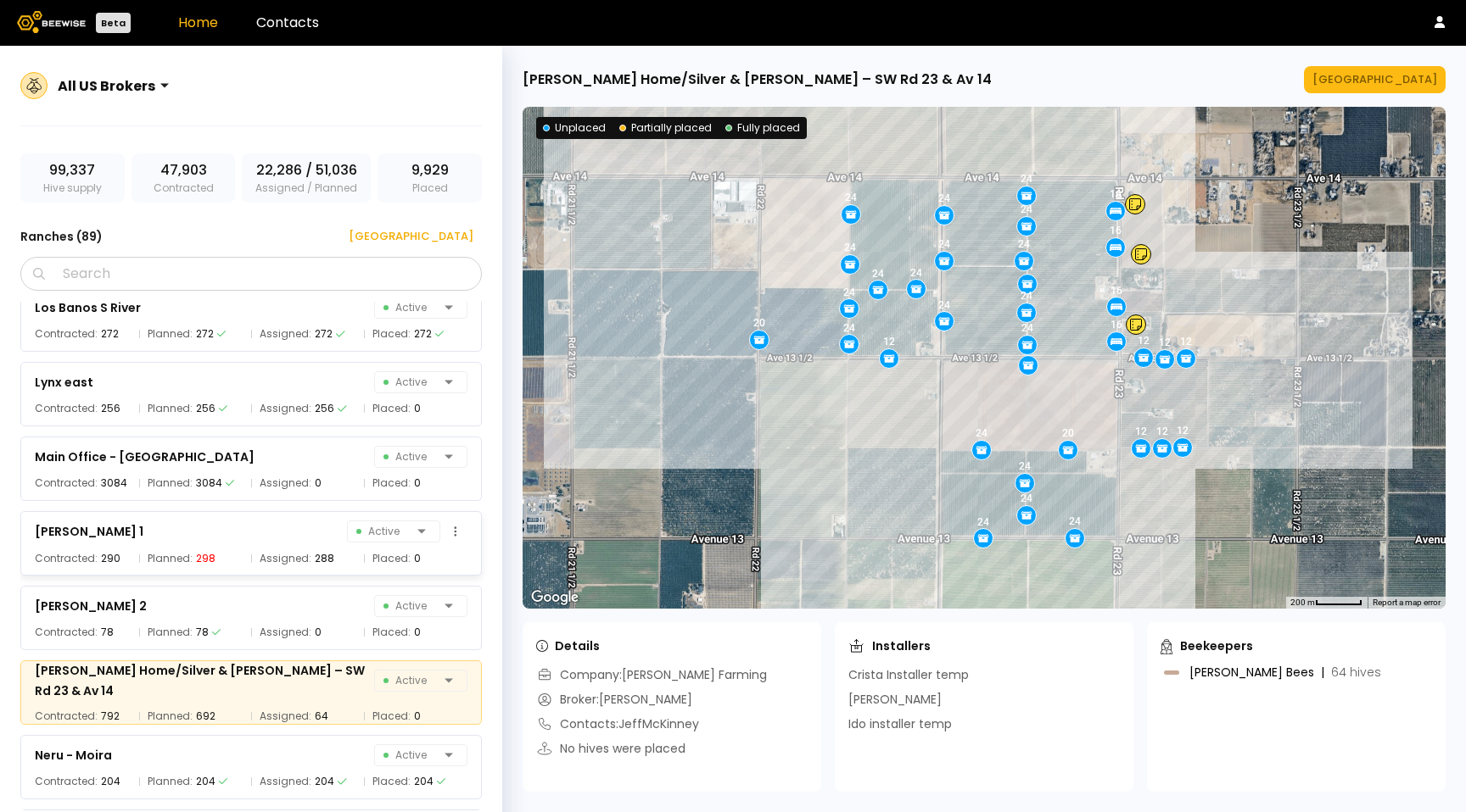
click at [266, 524] on div "[PERSON_NAME] 1 Active" at bounding box center [251, 531] width 433 height 23
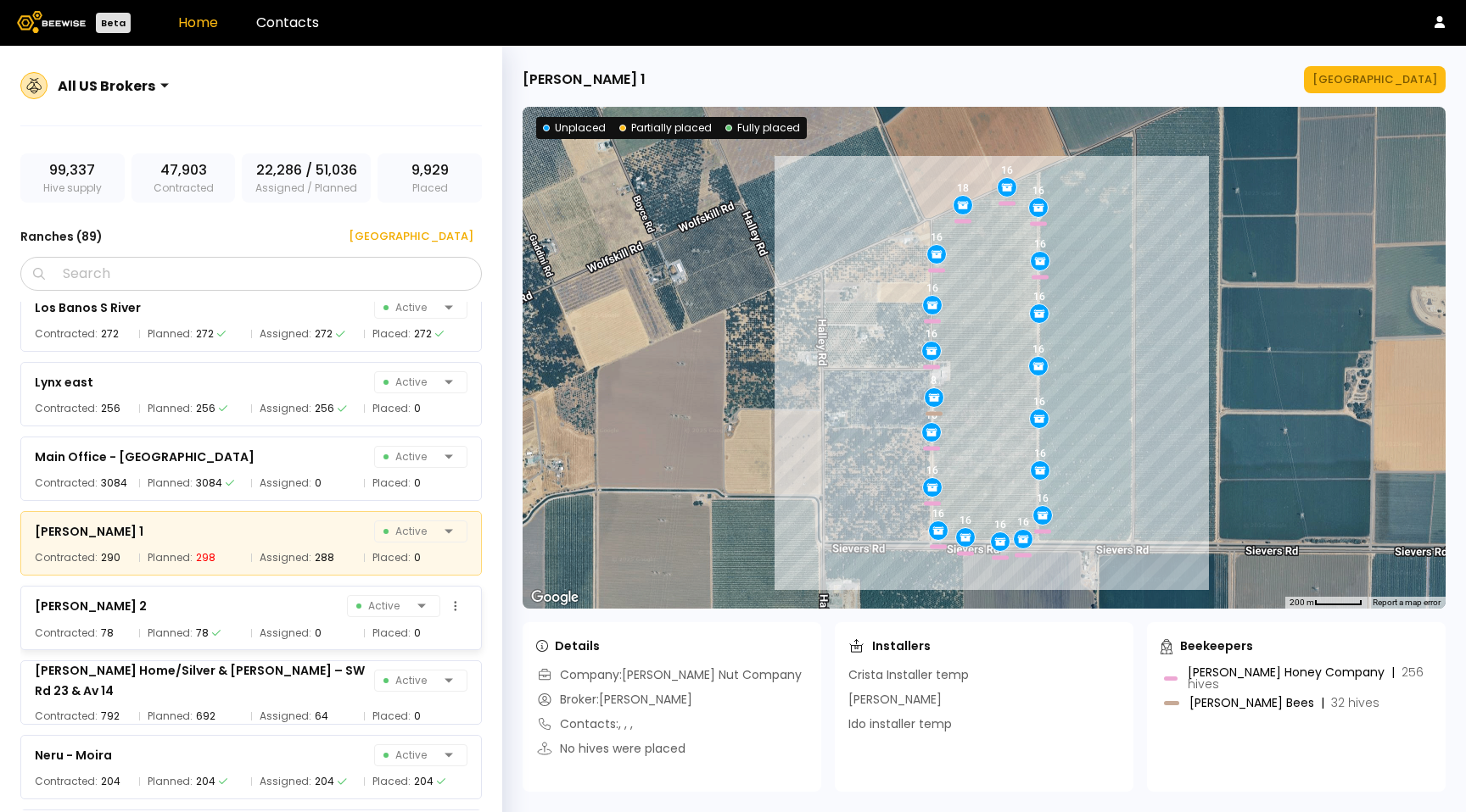
click at [251, 603] on div "[PERSON_NAME] 2 Active" at bounding box center [251, 606] width 433 height 23
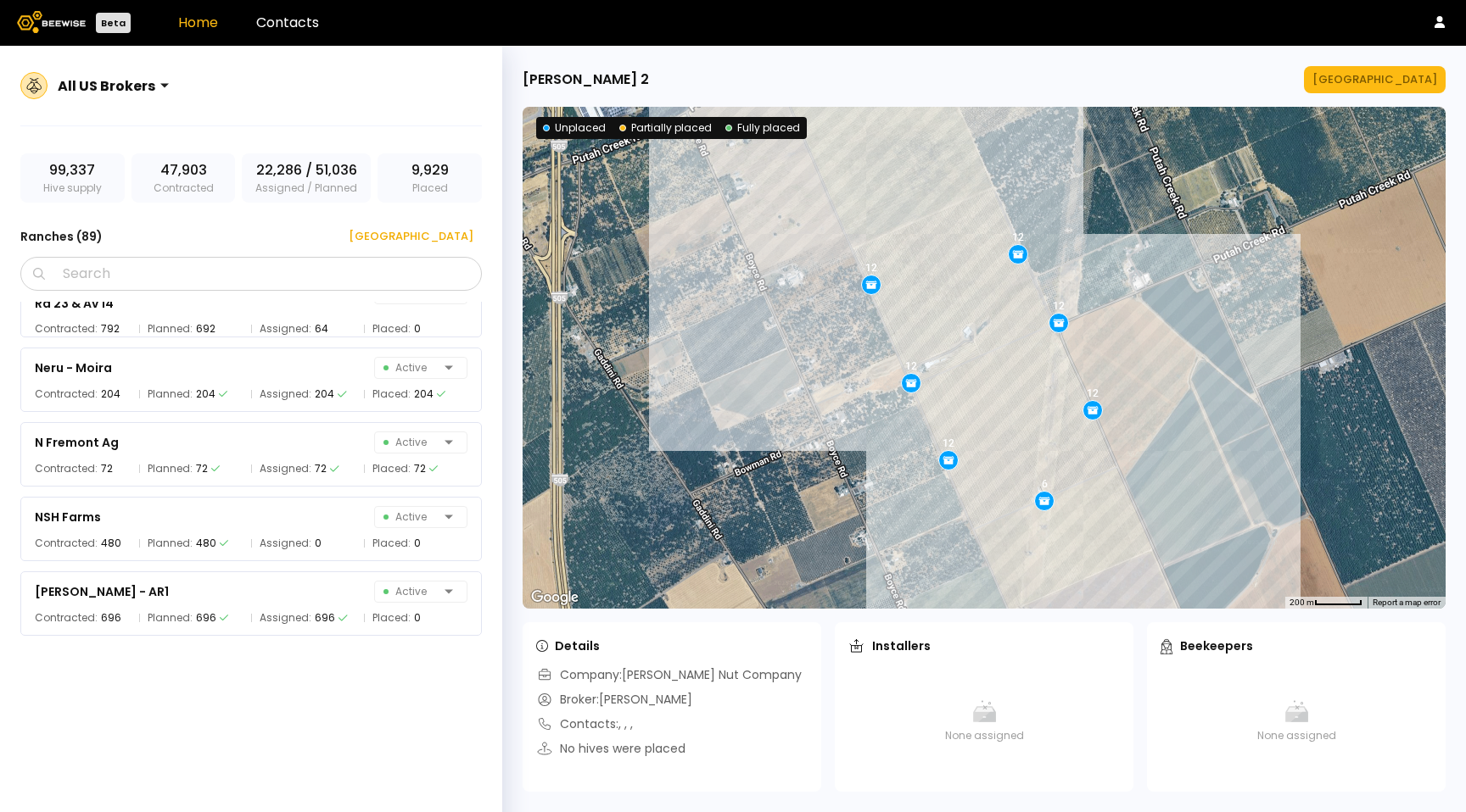
scroll to position [4520, 0]
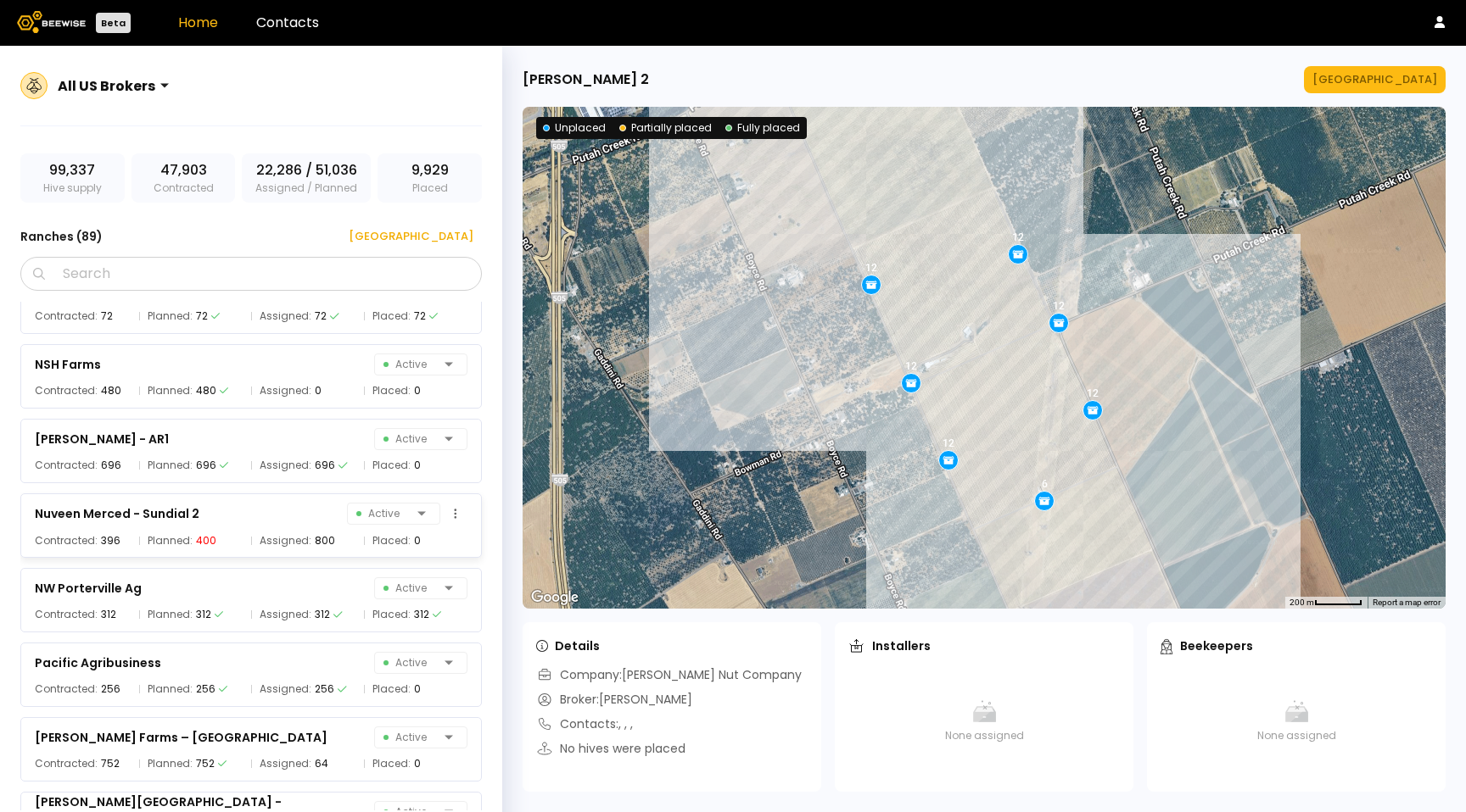
click at [277, 521] on div "Nuveen Merced - Sundial 2 Active" at bounding box center [251, 513] width 433 height 23
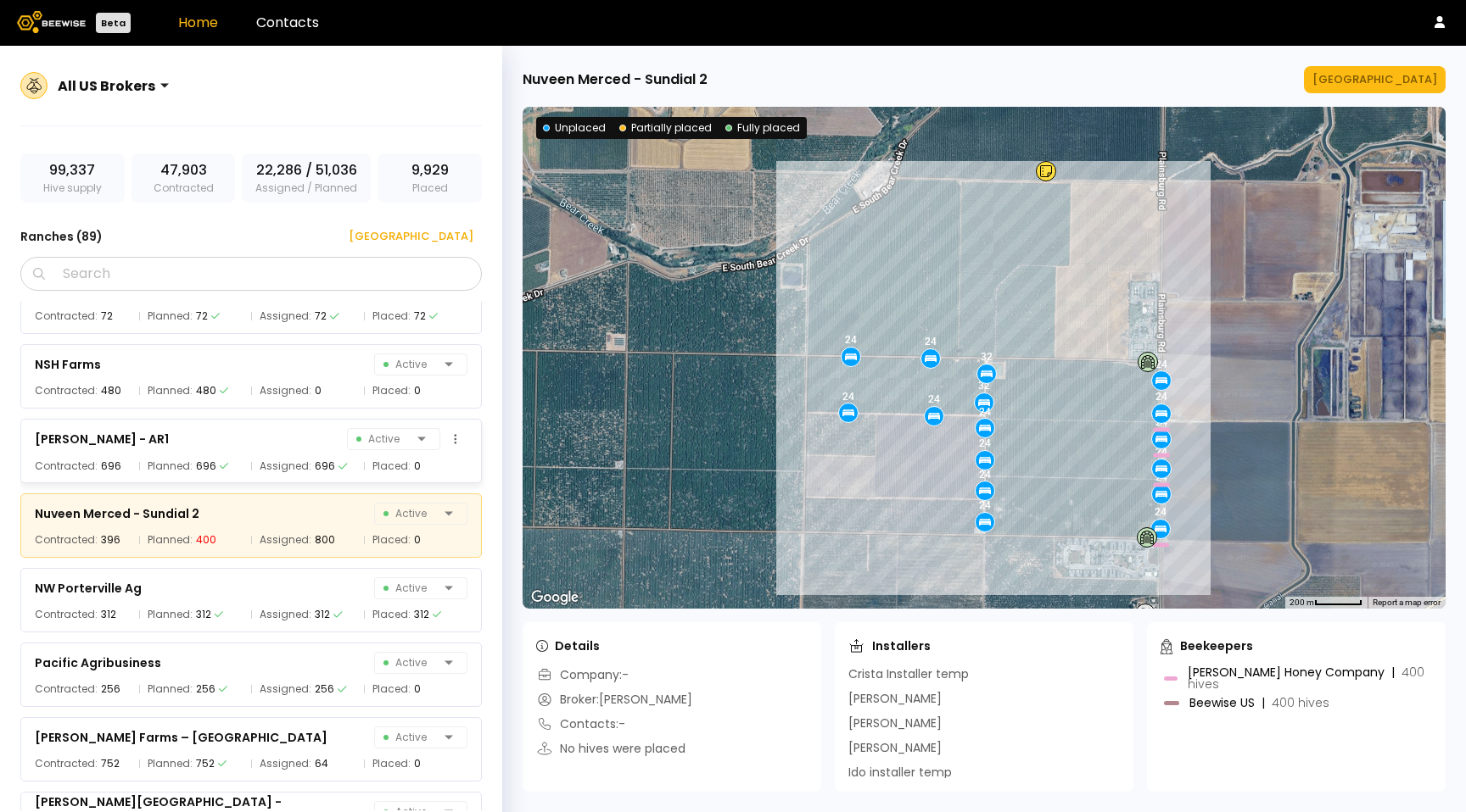
click at [280, 466] on span "Assigned:" at bounding box center [286, 467] width 52 height 17
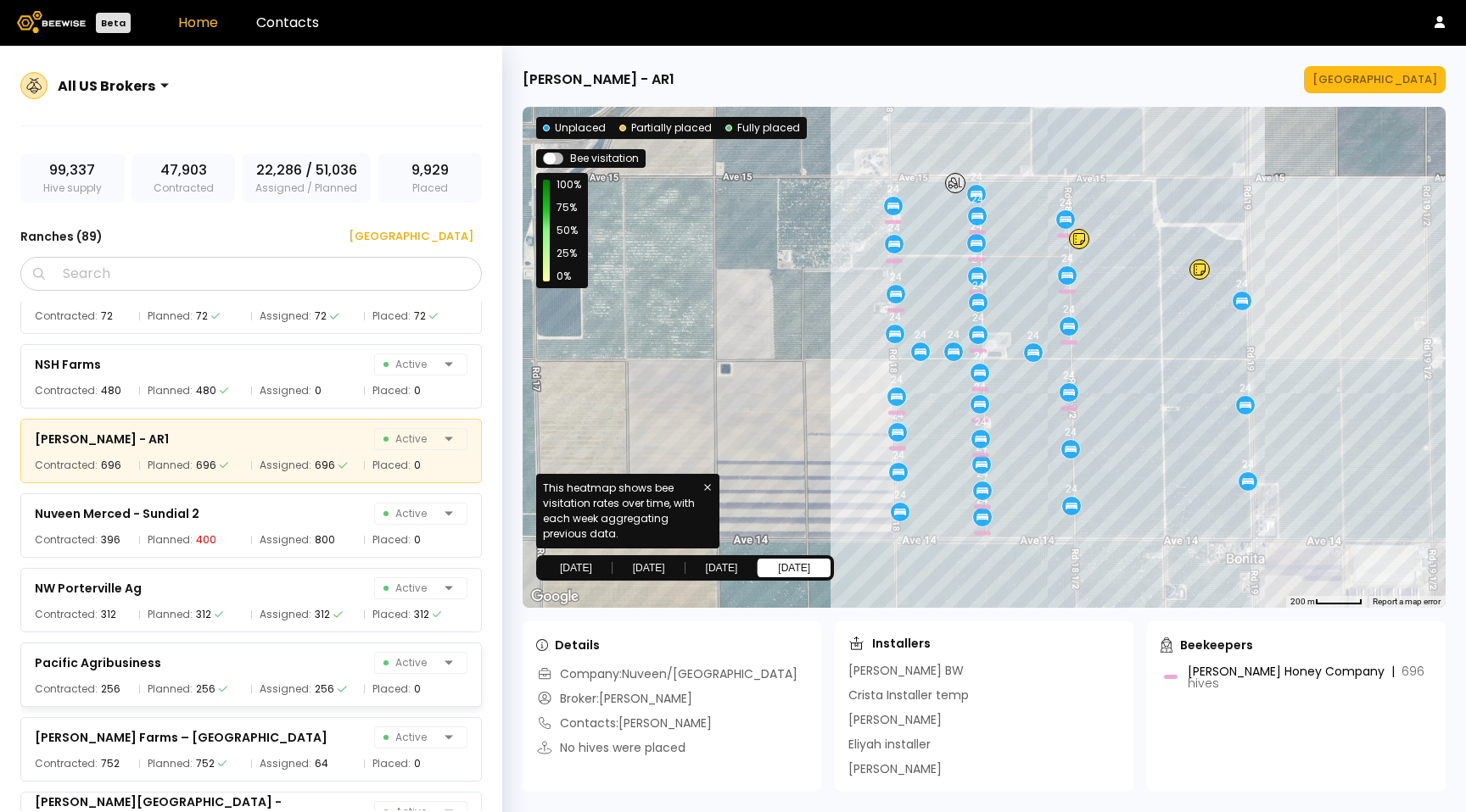
click at [270, 635] on div "Pacific Agribusiness Active Contracted: 256 Planned: 256 Assigned: 256 Placed: 0" at bounding box center [260, 670] width 478 height 74
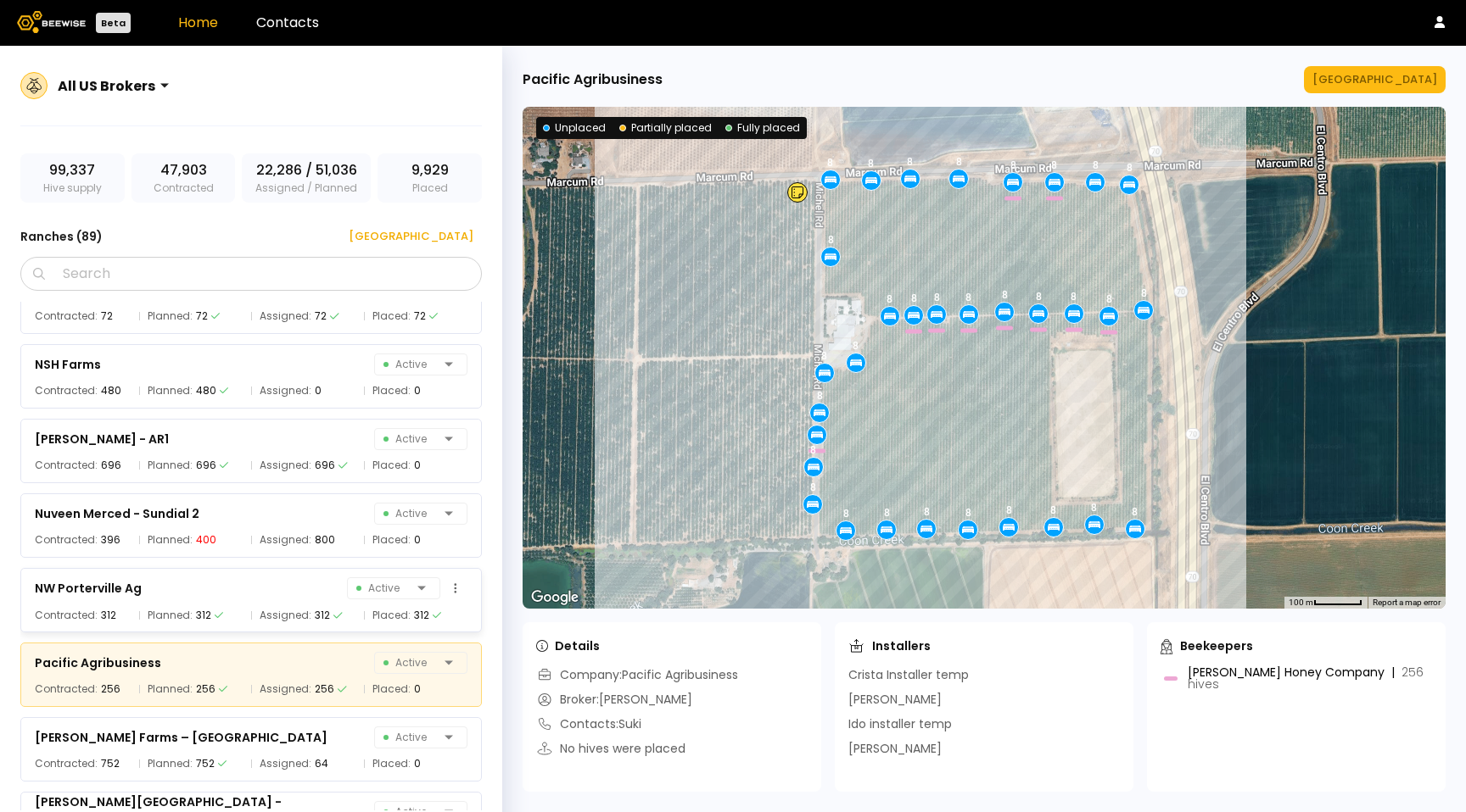
click at [287, 609] on span "Assigned:" at bounding box center [286, 615] width 52 height 17
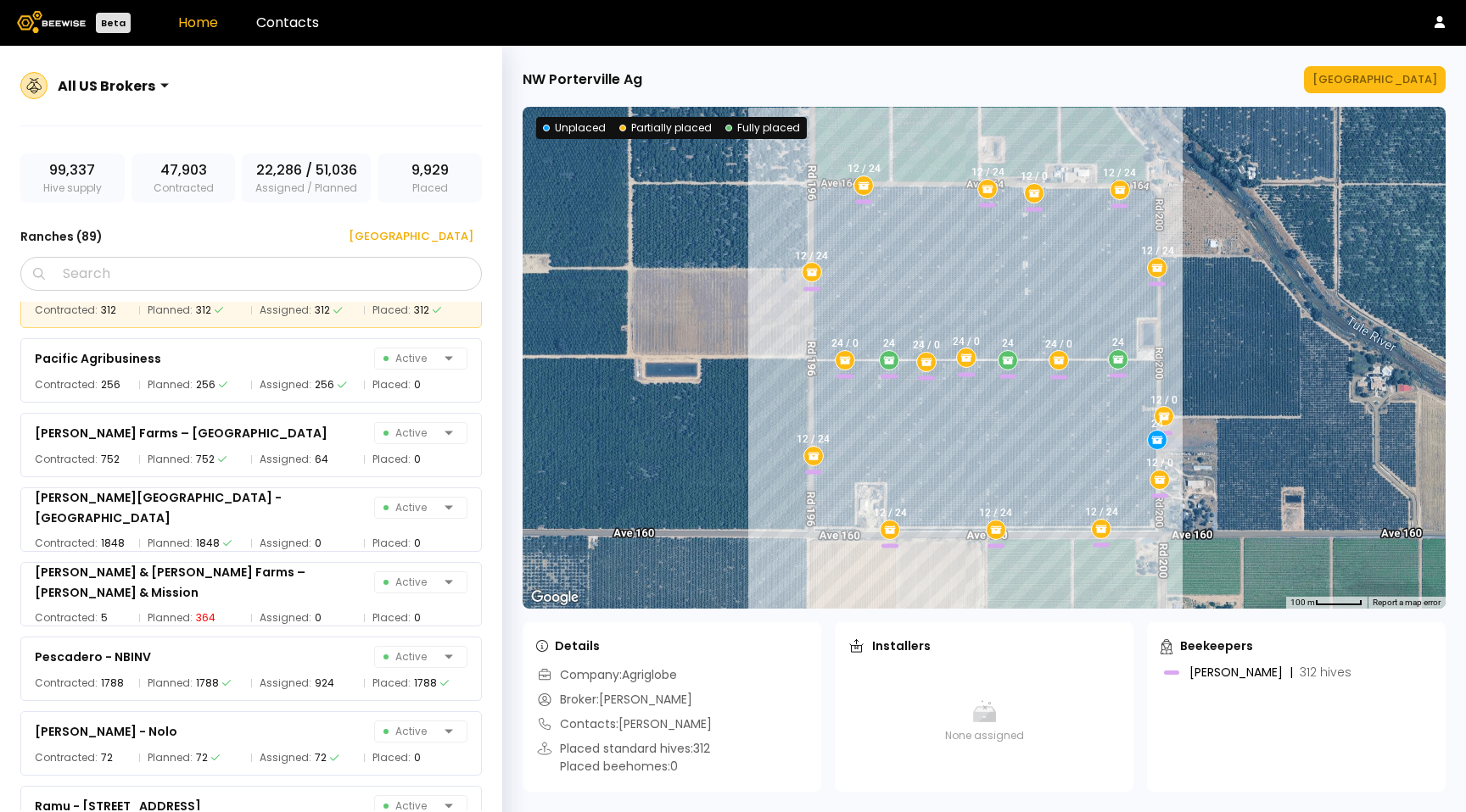
scroll to position [4831, 0]
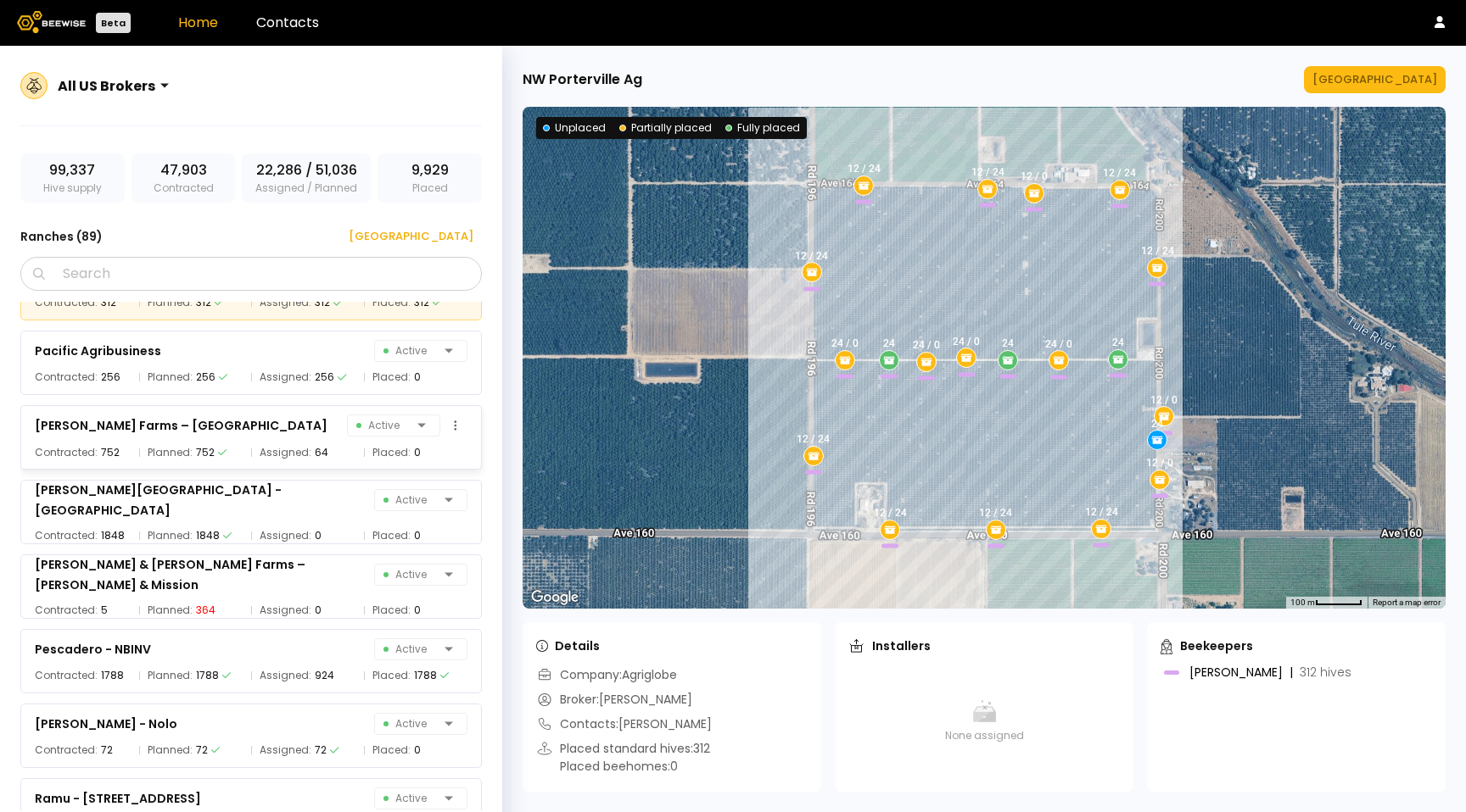
click at [251, 445] on div "Assigned: 64" at bounding box center [303, 453] width 104 height 17
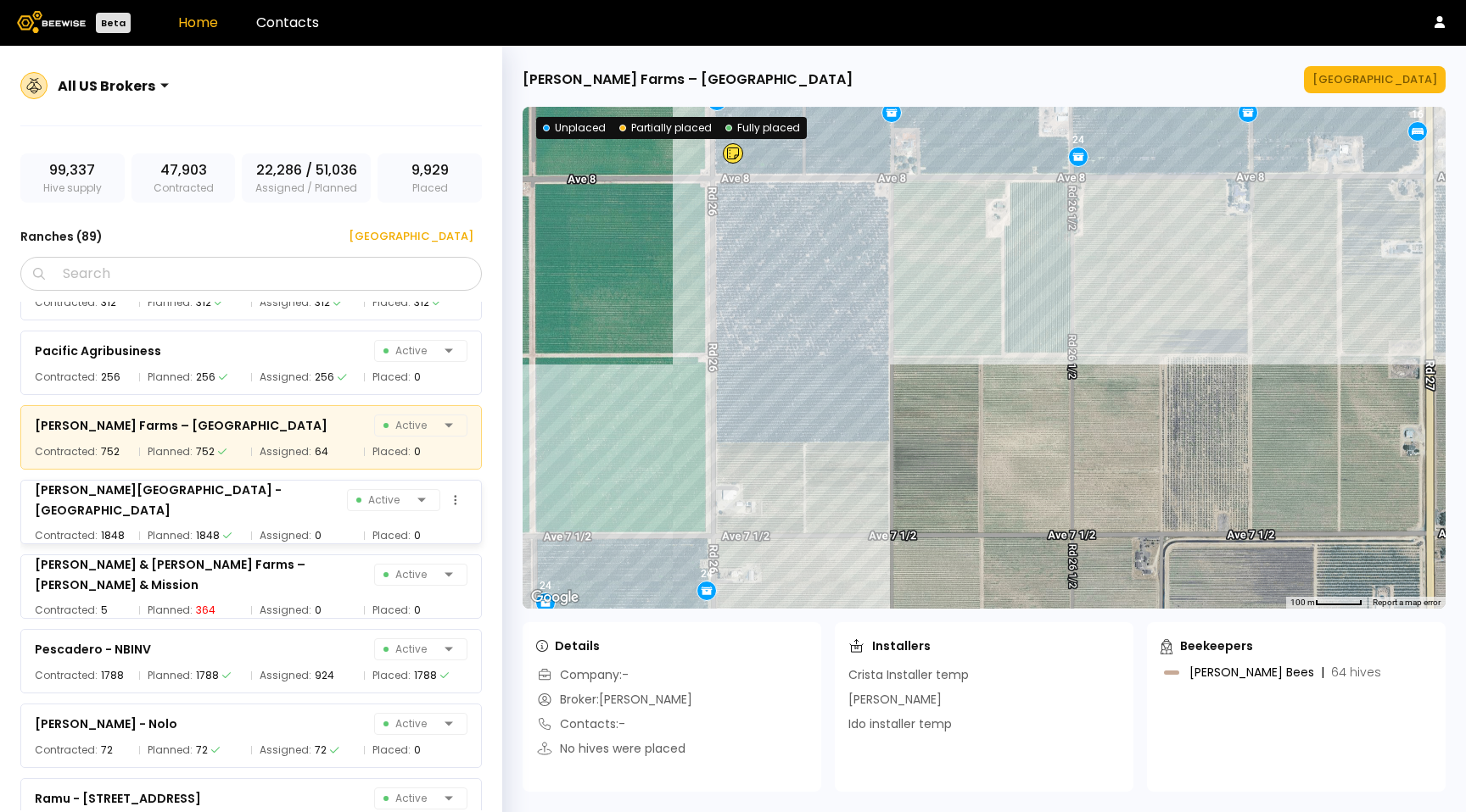
click at [259, 513] on div "[PERSON_NAME][GEOGRAPHIC_DATA] - [GEOGRAPHIC_DATA] Active Contracted: 1848 Plan…" at bounding box center [251, 512] width 462 height 64
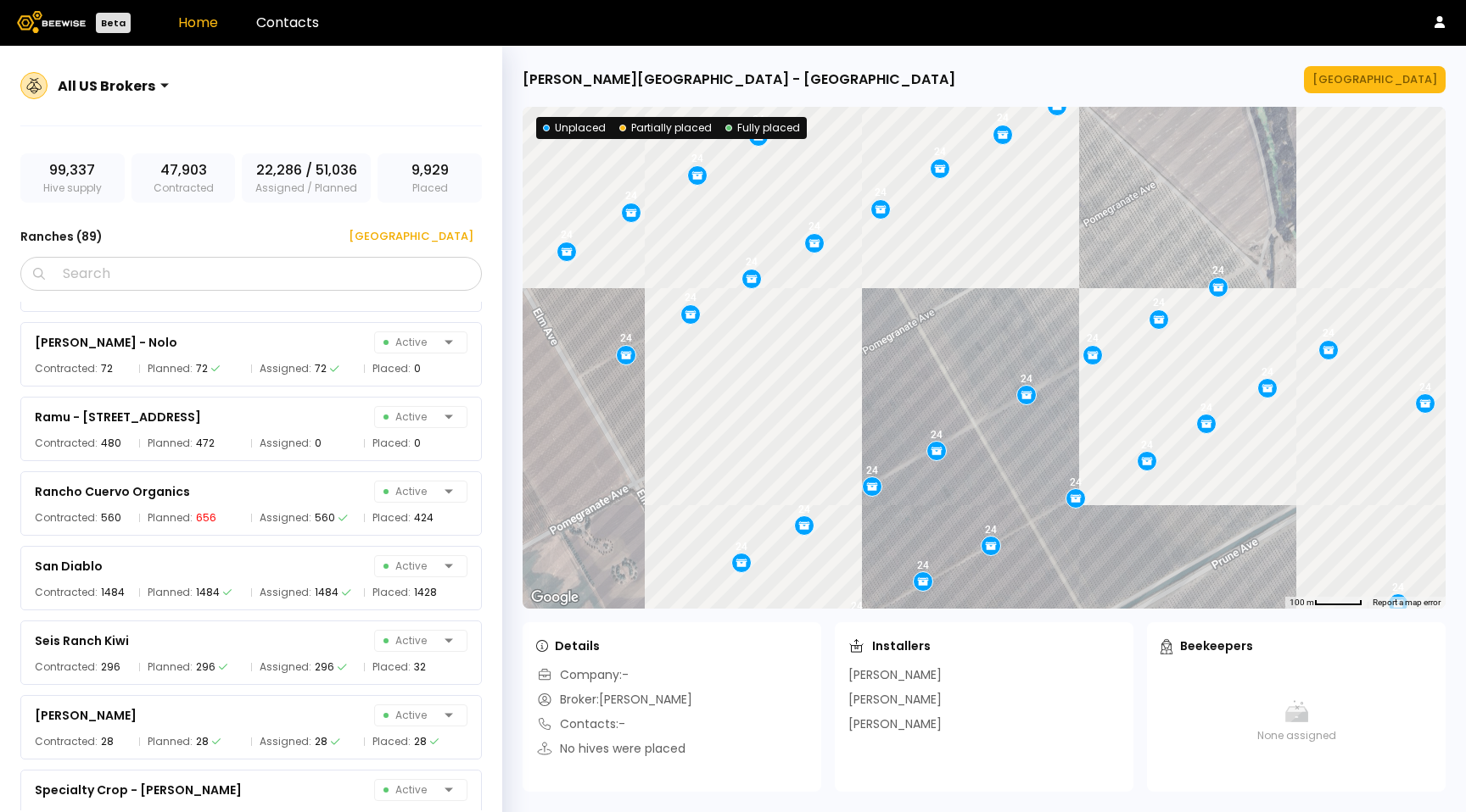
scroll to position [5290, 0]
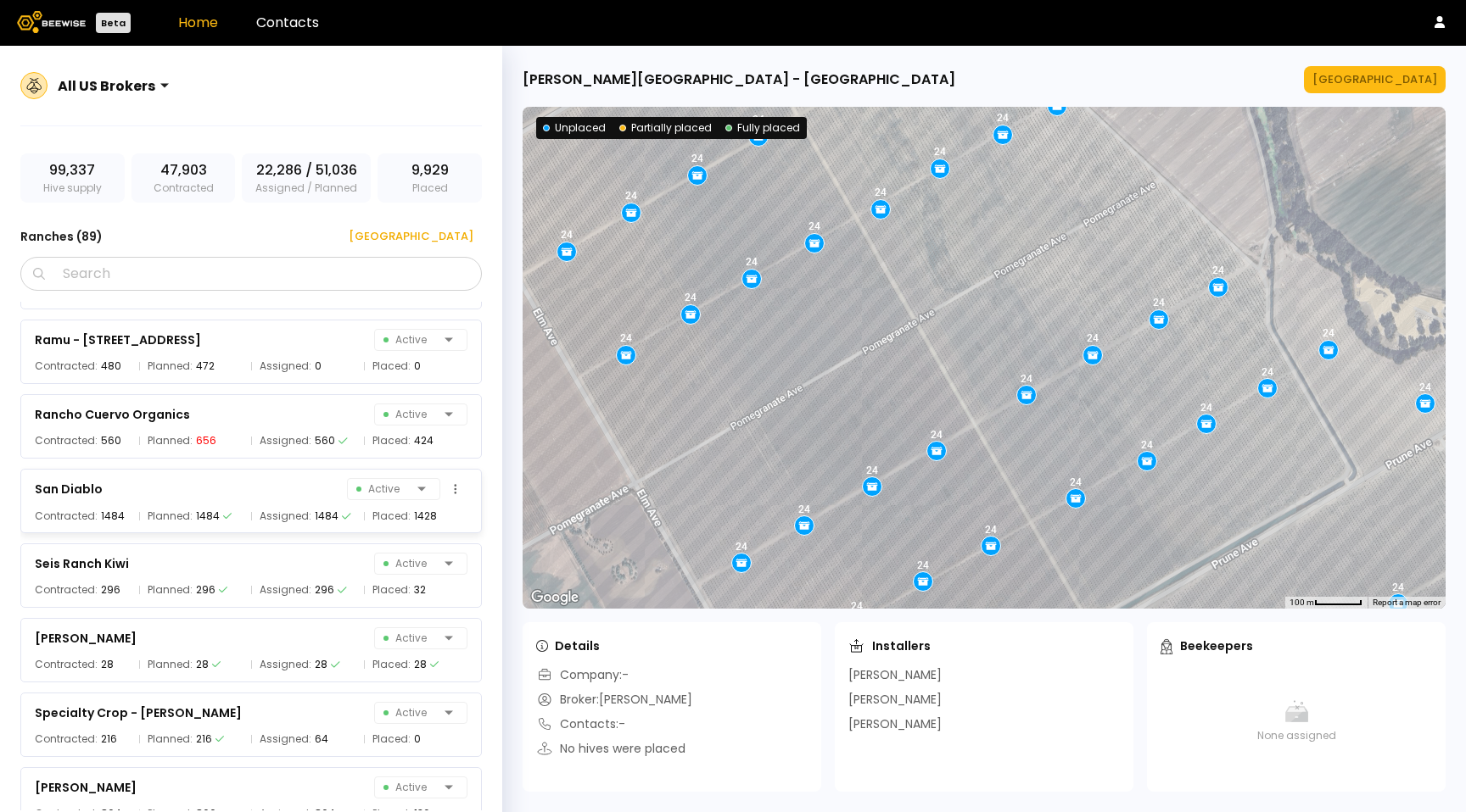
click at [260, 512] on span "Assigned:" at bounding box center [286, 517] width 52 height 17
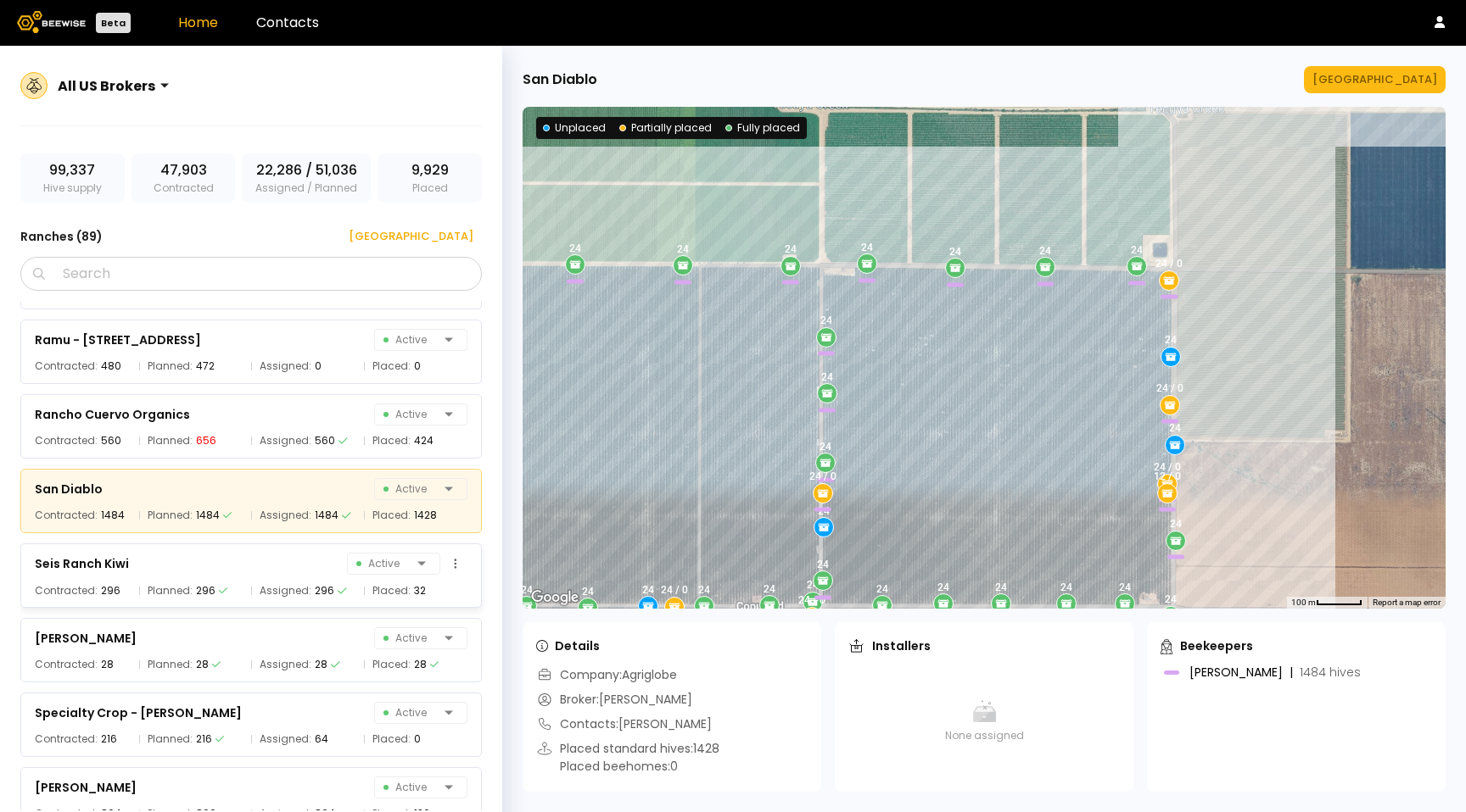
click at [279, 558] on div "Seis Ranch Kiwi Active" at bounding box center [251, 564] width 433 height 23
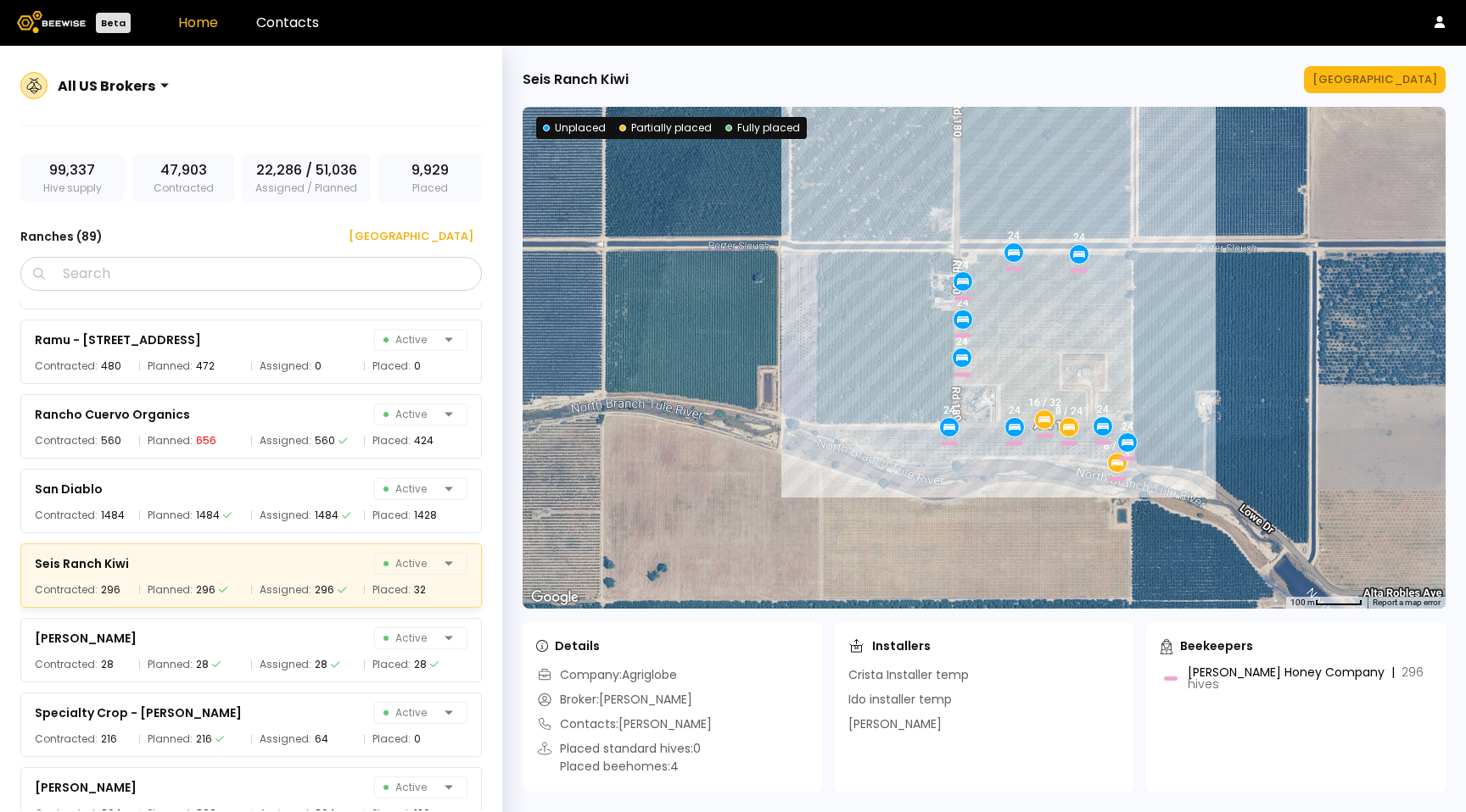
click at [295, 606] on div "Seis Ranch Kiwi Active Contracted: 296 Planned: 296 Assigned: 296 Placed: 32" at bounding box center [251, 576] width 462 height 64
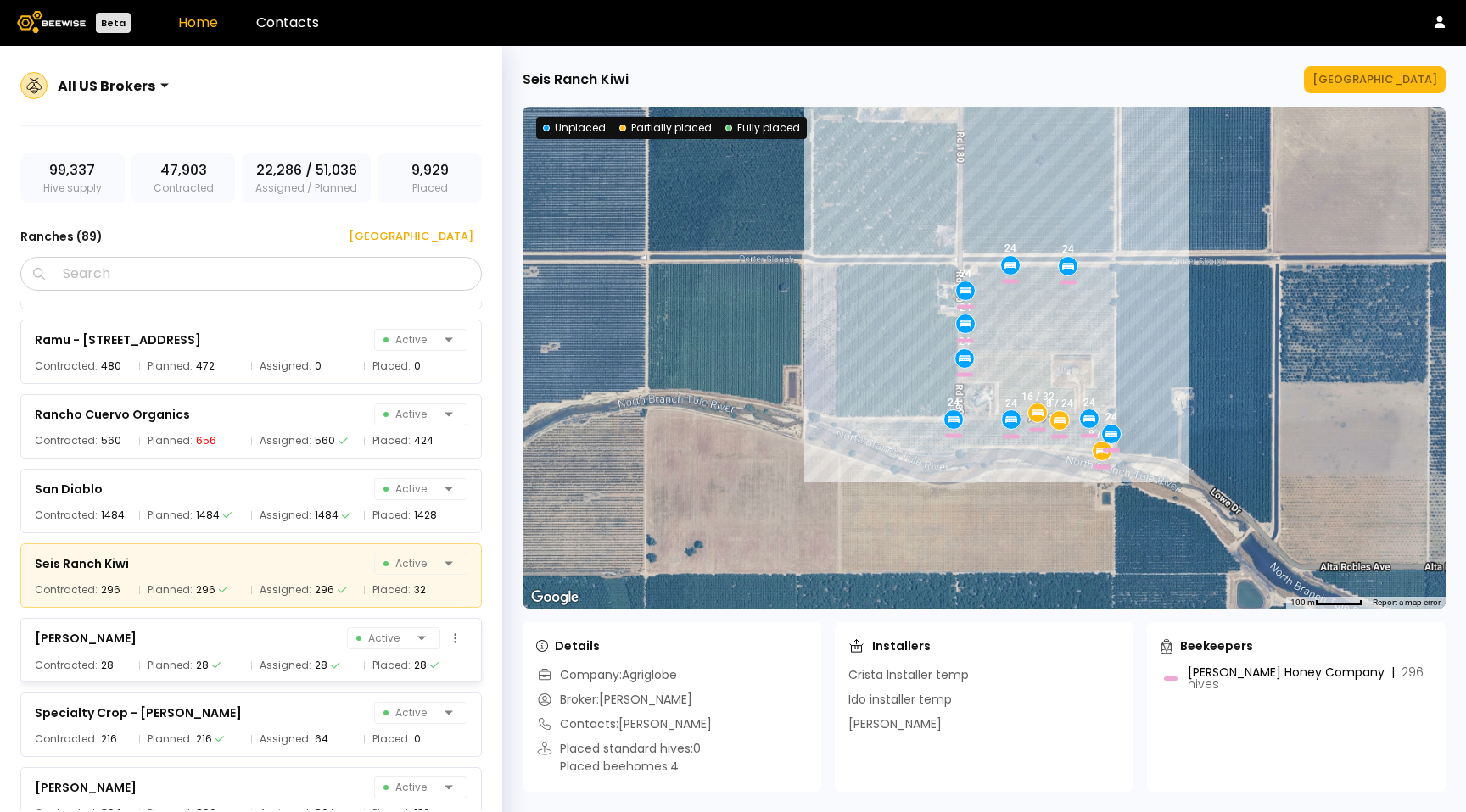
click at [290, 643] on div "[PERSON_NAME] Active" at bounding box center [251, 638] width 433 height 23
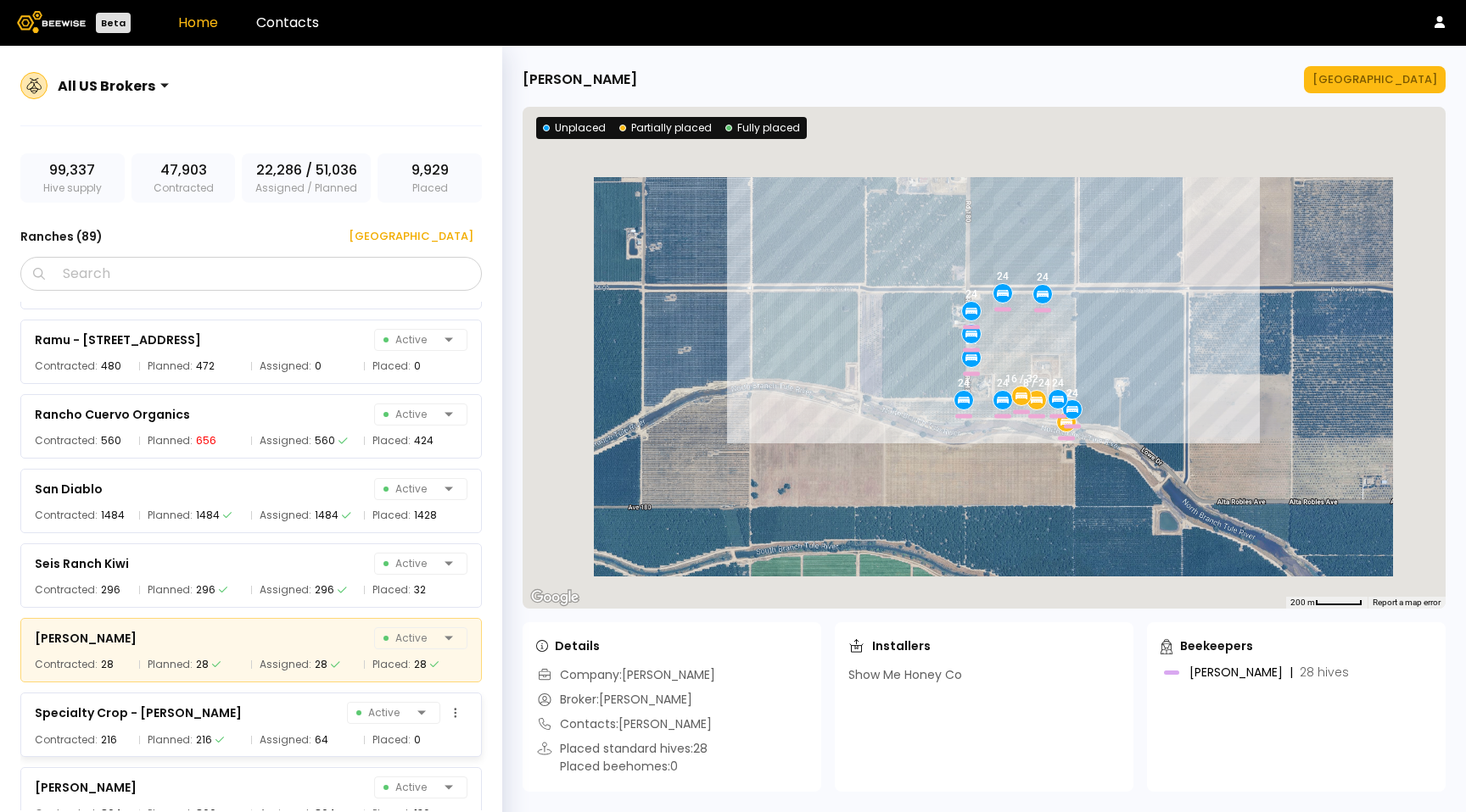
click at [267, 721] on div "Specialty Crop - [PERSON_NAME] Active" at bounding box center [251, 712] width 433 height 23
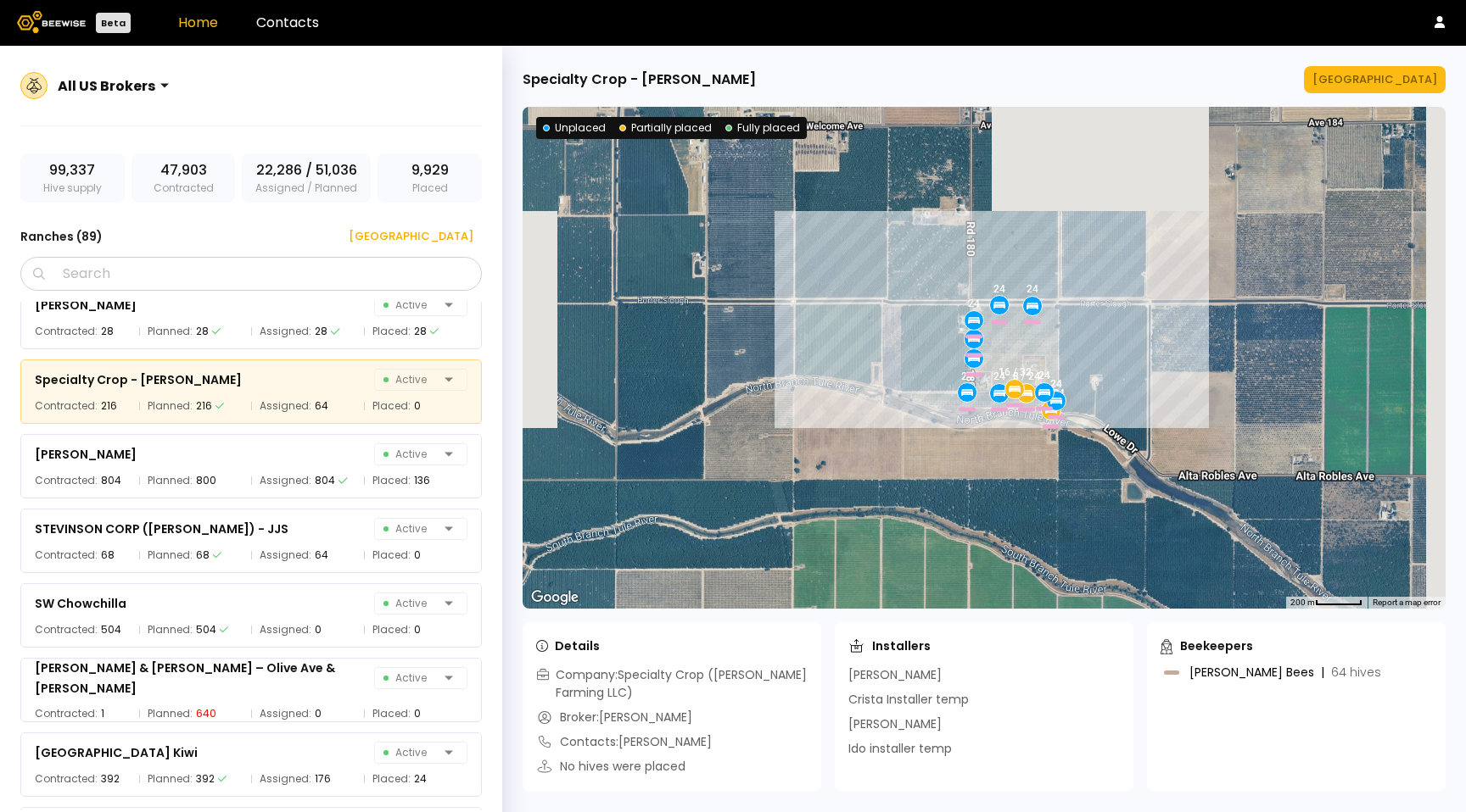
scroll to position [5779, 0]
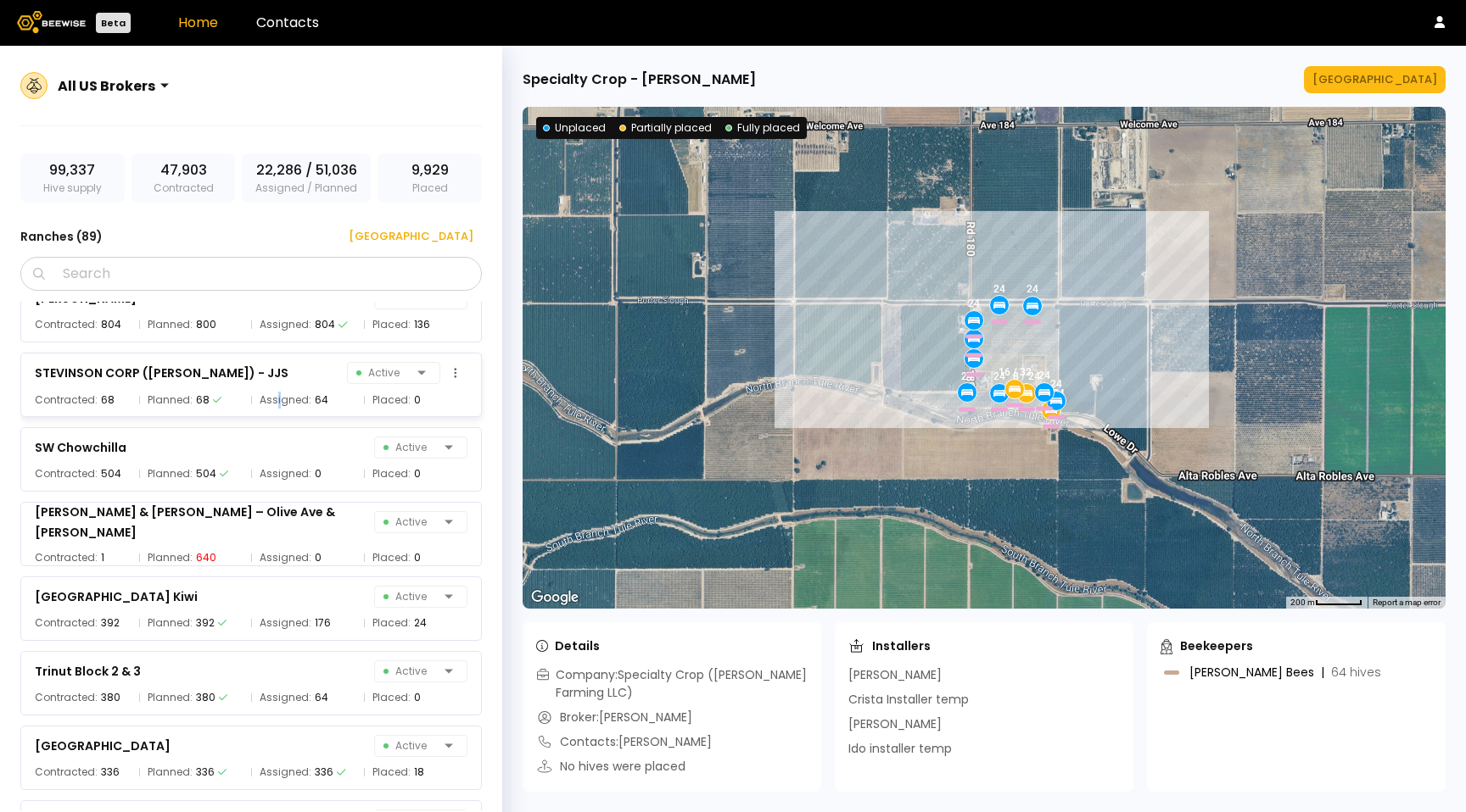
click at [275, 397] on span "Assigned:" at bounding box center [286, 401] width 52 height 17
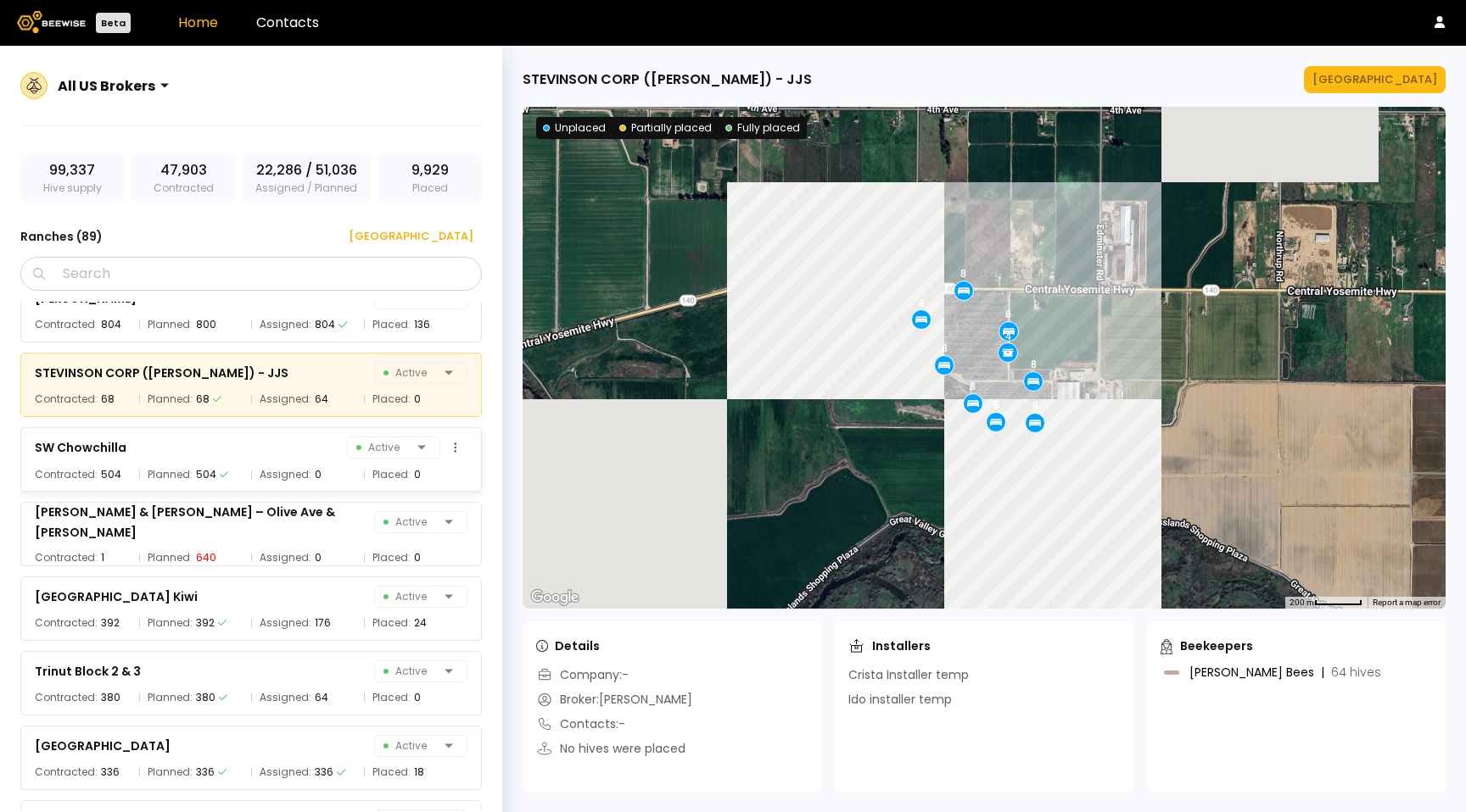
drag, startPoint x: 274, startPoint y: 461, endPoint x: 278, endPoint y: 470, distance: 9.8
click at [274, 461] on div "SW Chowchilla Active Contracted: 504 Planned: 504 Assigned: 0 Placed: 0" at bounding box center [251, 460] width 462 height 64
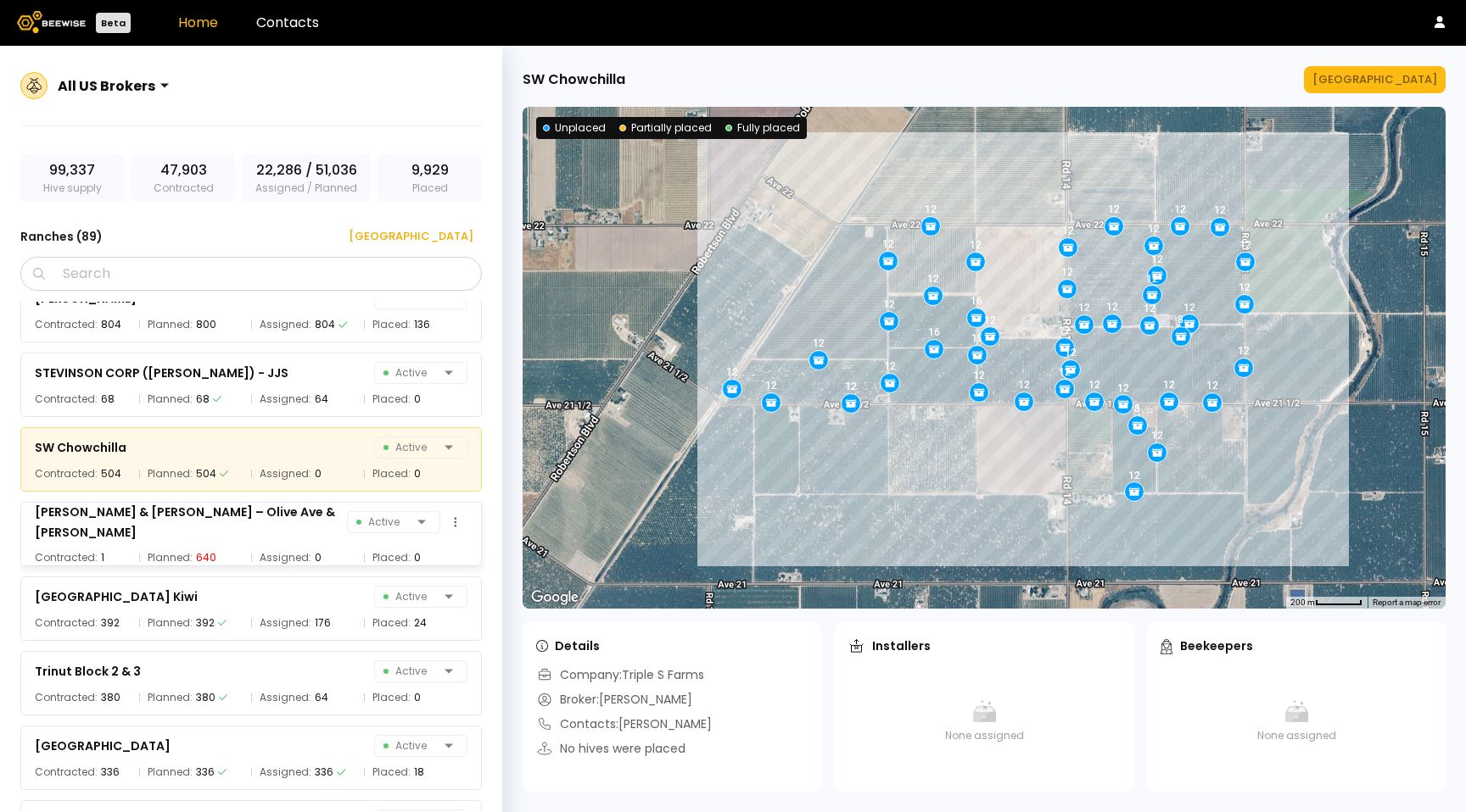
click at [306, 564] on div "[PERSON_NAME] & [PERSON_NAME] – Olive Ave & [PERSON_NAME] Active Contracted: 1 …" at bounding box center [251, 534] width 462 height 64
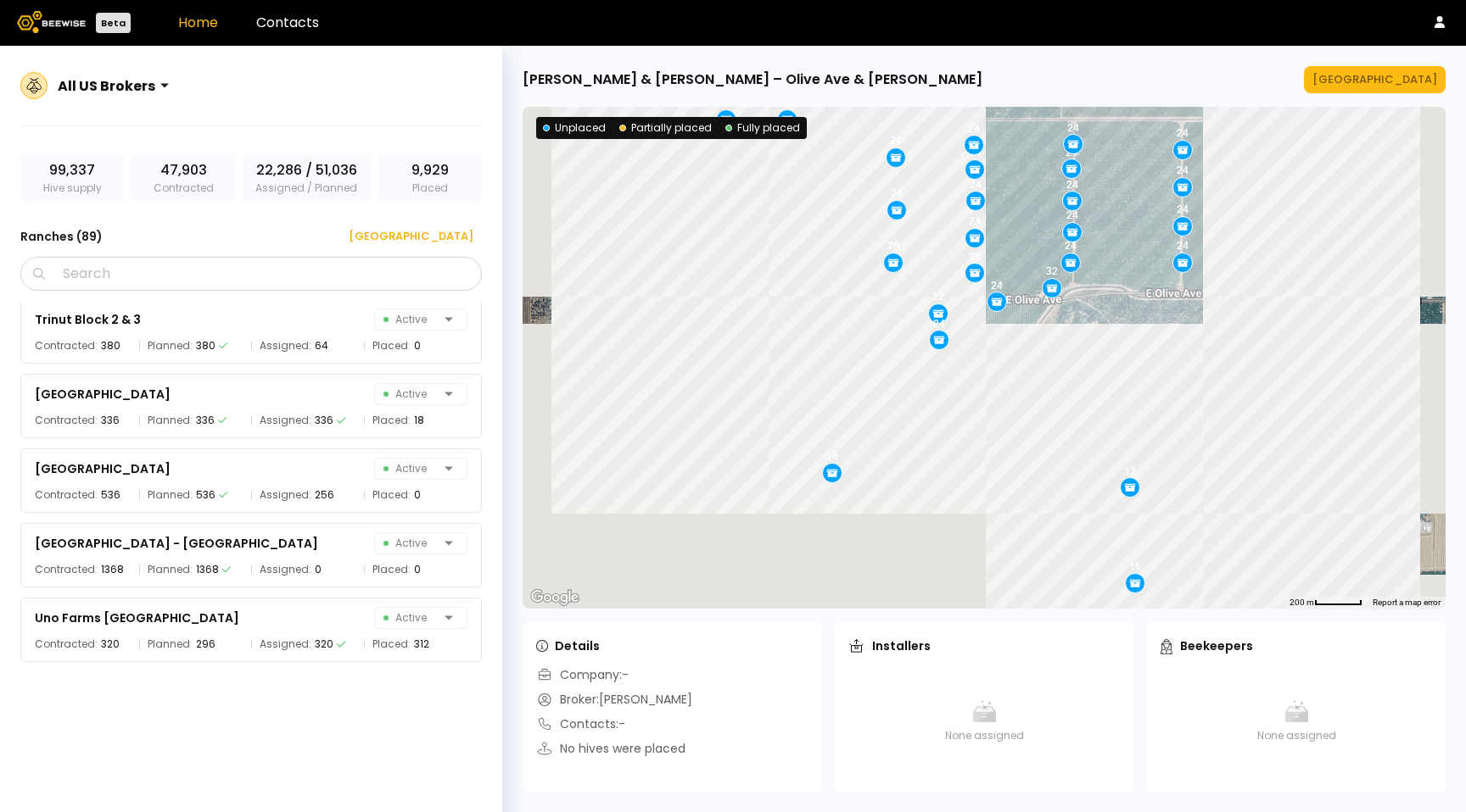
scroll to position [6132, 0]
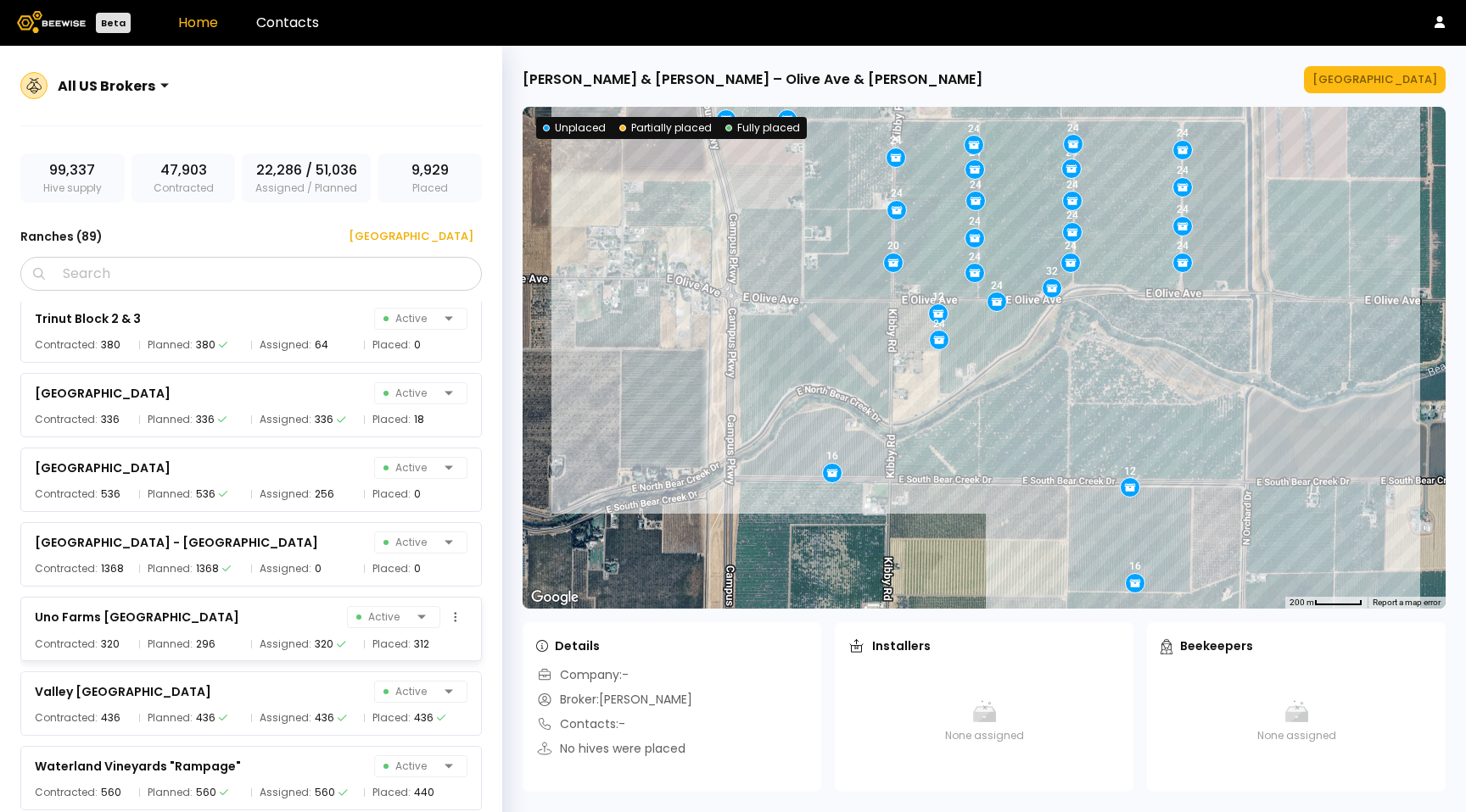
click at [289, 628] on div "Uno Farms [GEOGRAPHIC_DATA] Active" at bounding box center [251, 616] width 433 height 23
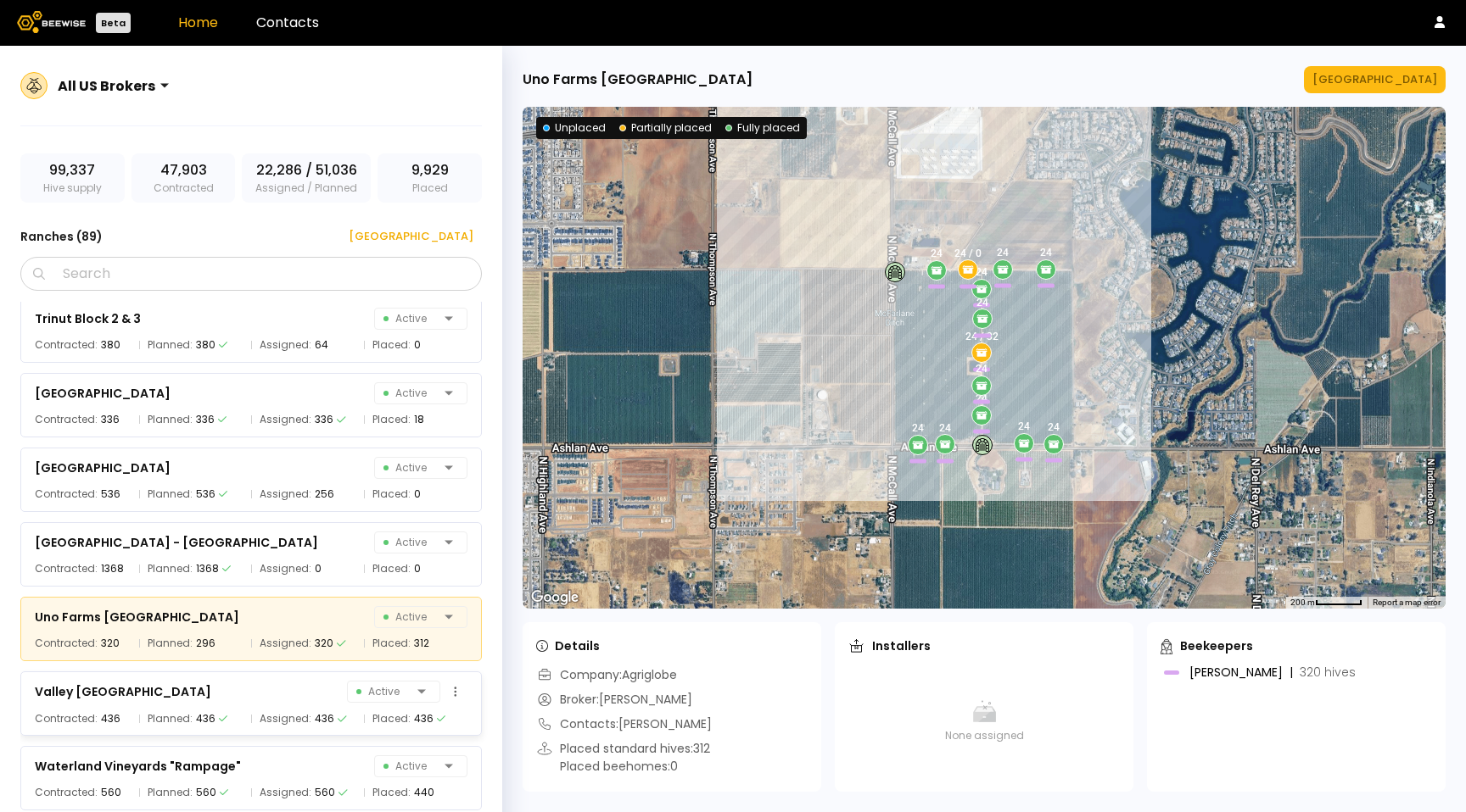
click at [288, 725] on span "Assigned:" at bounding box center [286, 719] width 52 height 17
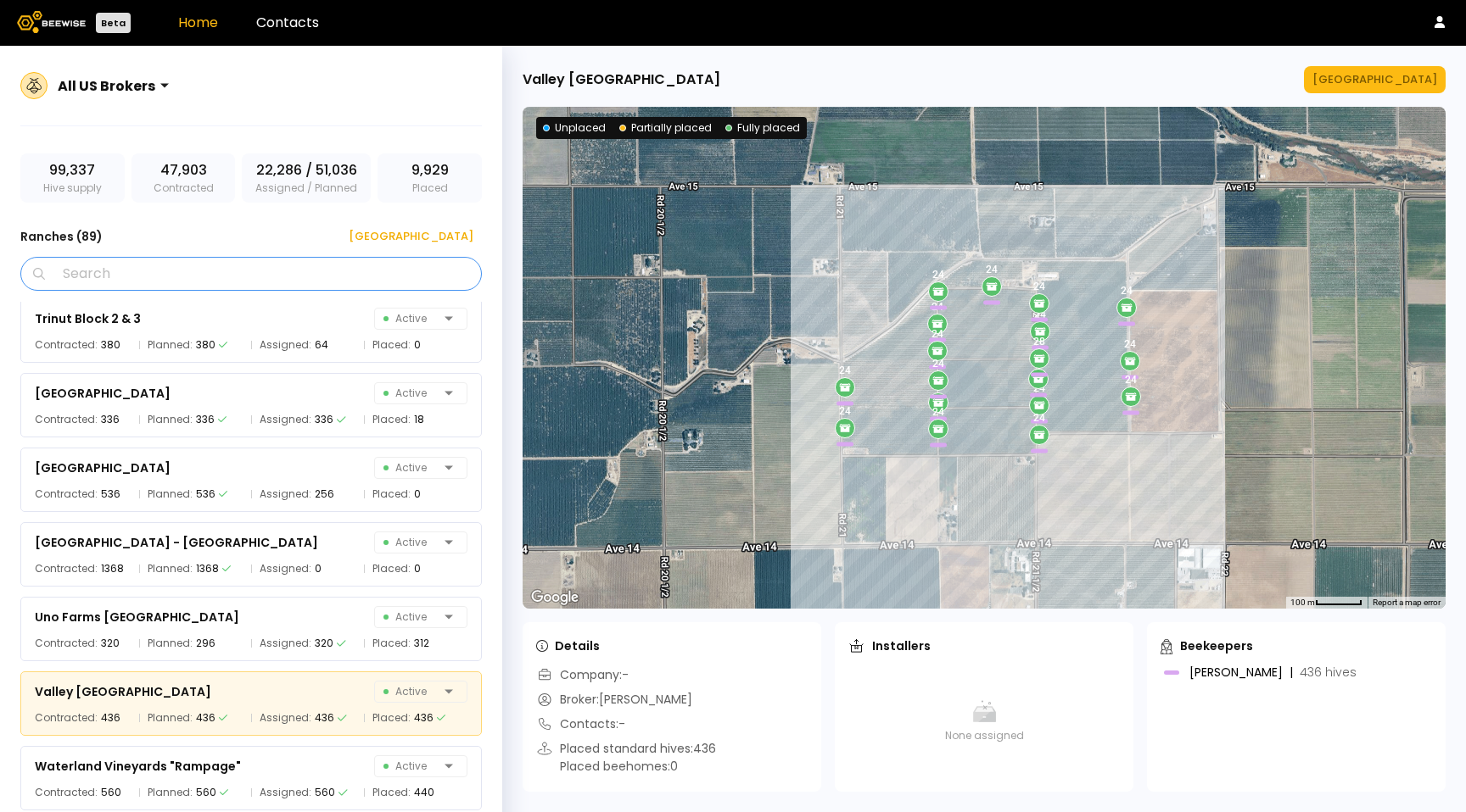
click at [246, 269] on input "Search" at bounding box center [257, 274] width 417 height 32
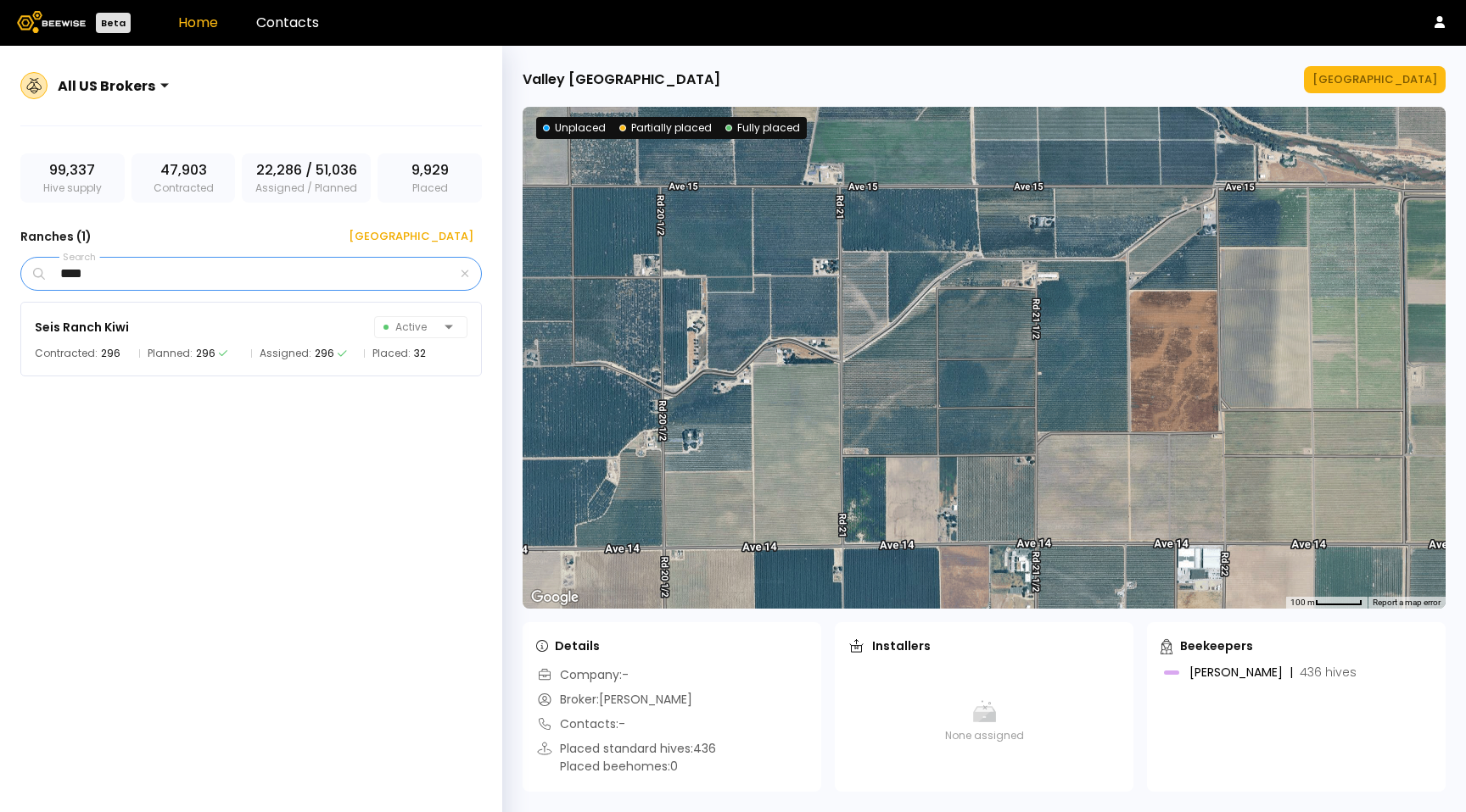
scroll to position [0, 0]
type input "****"
click at [294, 309] on div "Seis Ranch Kiwi Active Contracted: 296 Planned: 296 Assigned: 296 Placed: 32" at bounding box center [251, 339] width 462 height 74
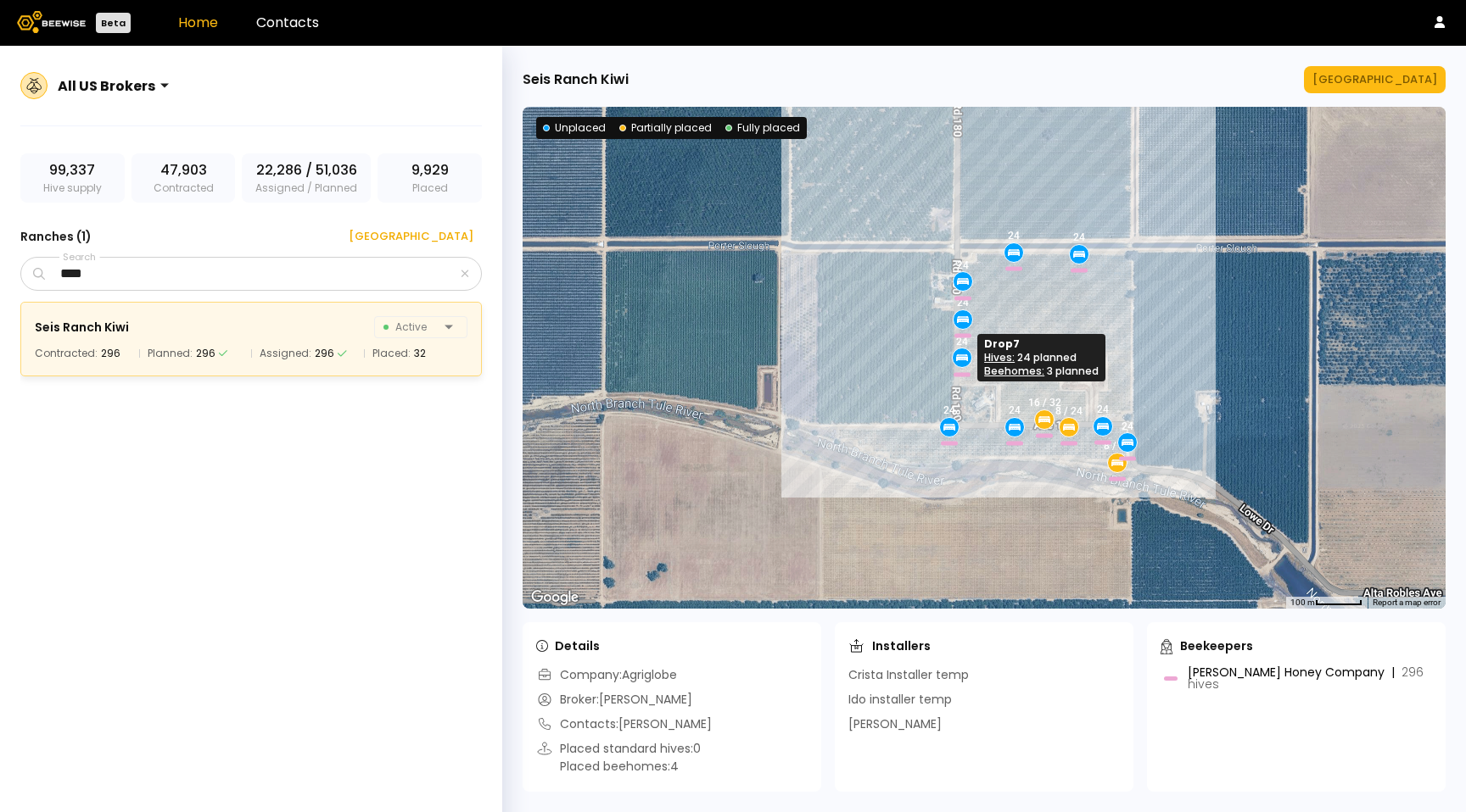
click at [962, 346] on div "24" at bounding box center [962, 342] width 12 height 12
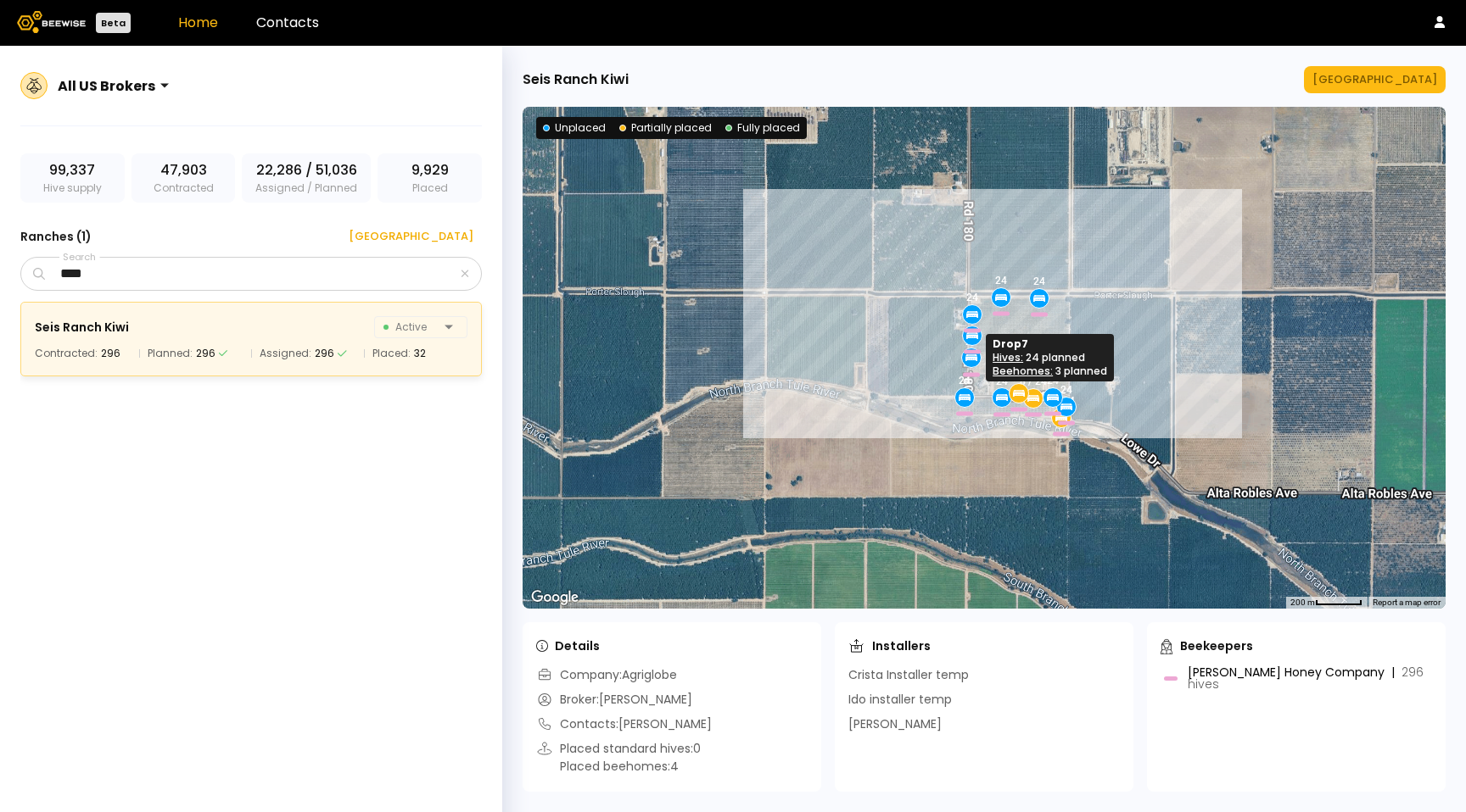
click at [968, 360] on icon at bounding box center [972, 358] width 12 height 4
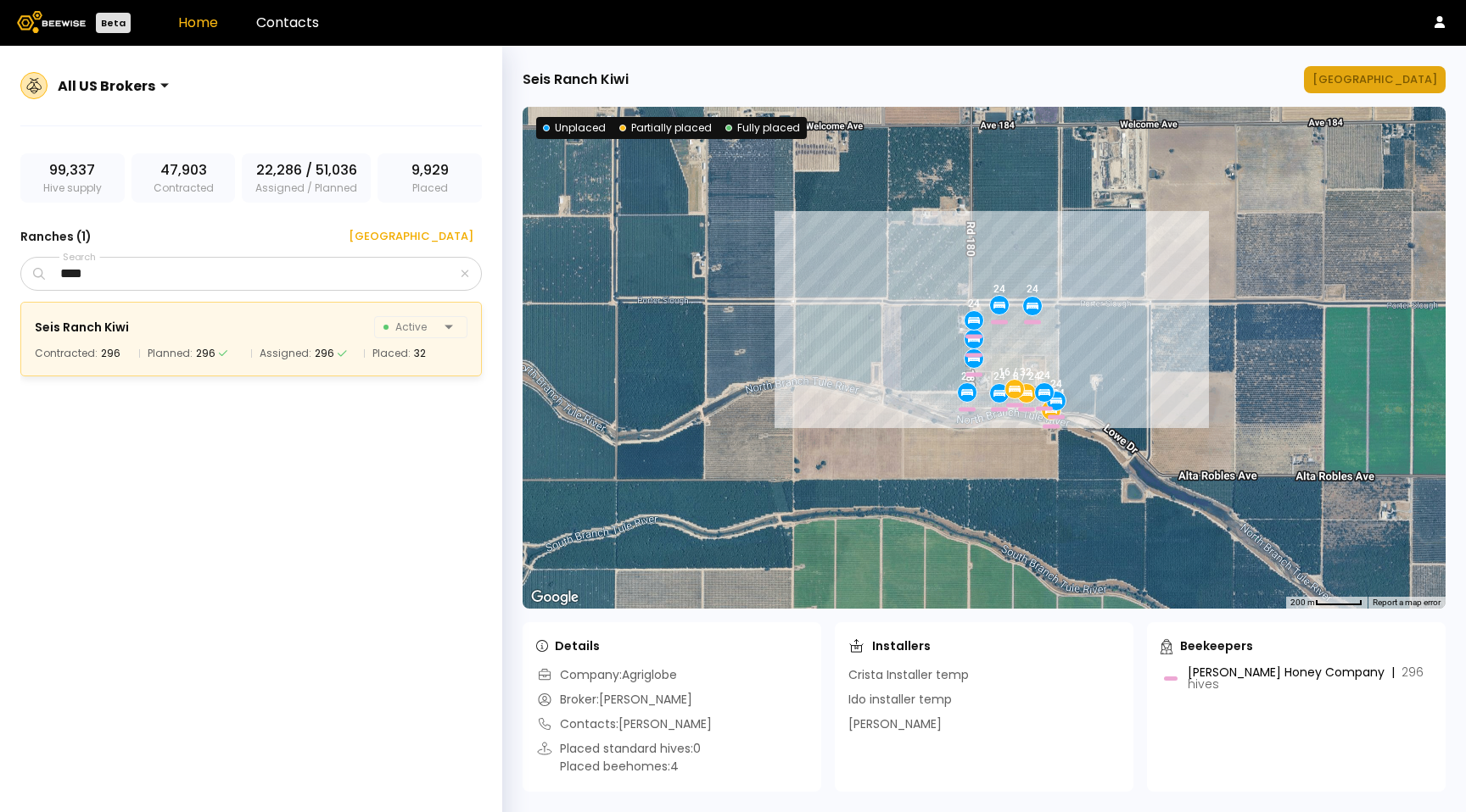
click at [1408, 88] on button "[GEOGRAPHIC_DATA]" at bounding box center [1374, 79] width 142 height 27
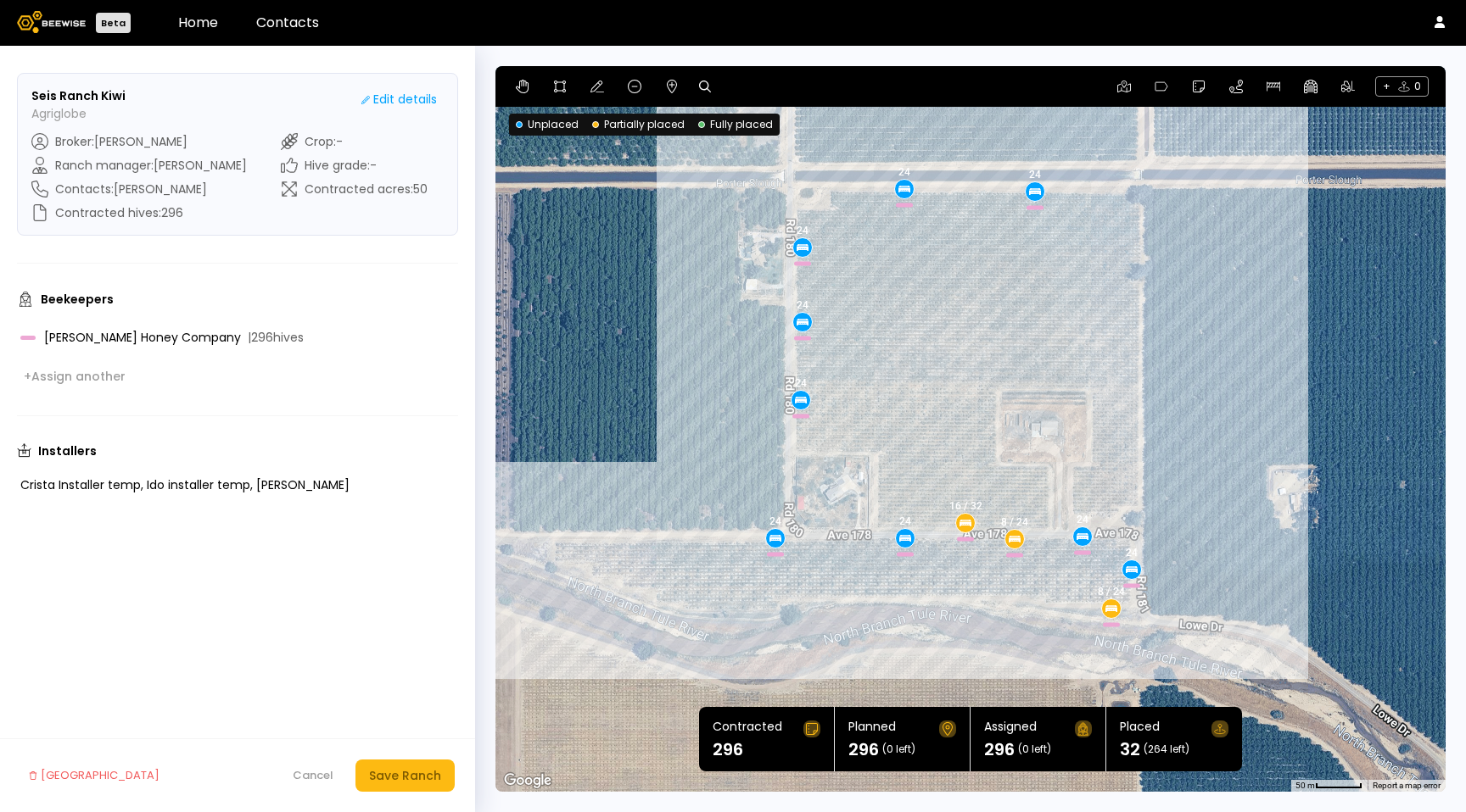
drag, startPoint x: 1272, startPoint y: 383, endPoint x: 1162, endPoint y: 353, distance: 114.0
click at [1155, 364] on div "24 8 / 24 24 24 24 24 8 / 24 24 24 24 16 / 32 24" at bounding box center [970, 429] width 950 height 725
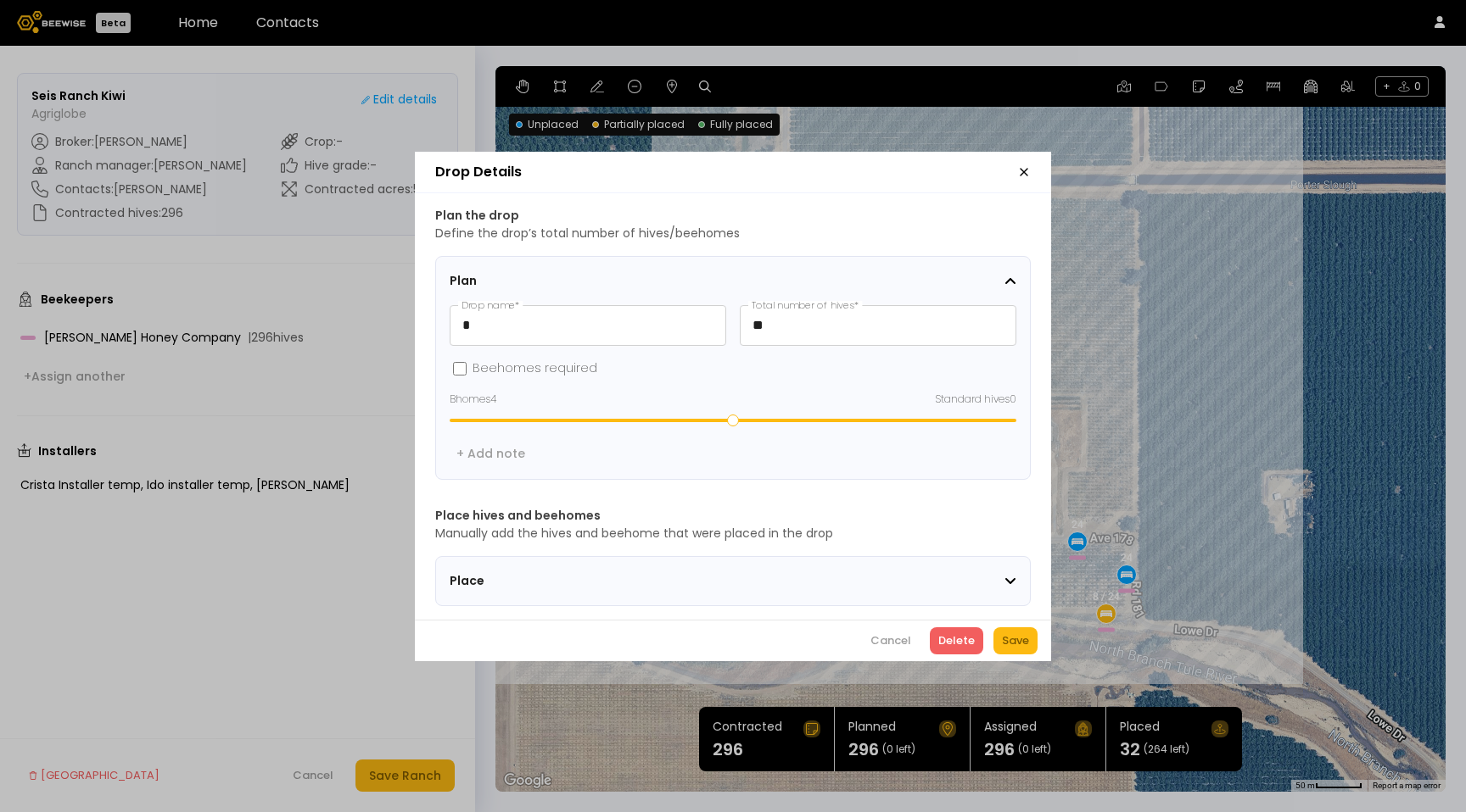
drag, startPoint x: 890, startPoint y: 562, endPoint x: 861, endPoint y: 570, distance: 30.1
click at [890, 570] on div "Place" at bounding box center [733, 581] width 566 height 21
click at [860, 572] on div "Place" at bounding box center [727, 581] width 555 height 18
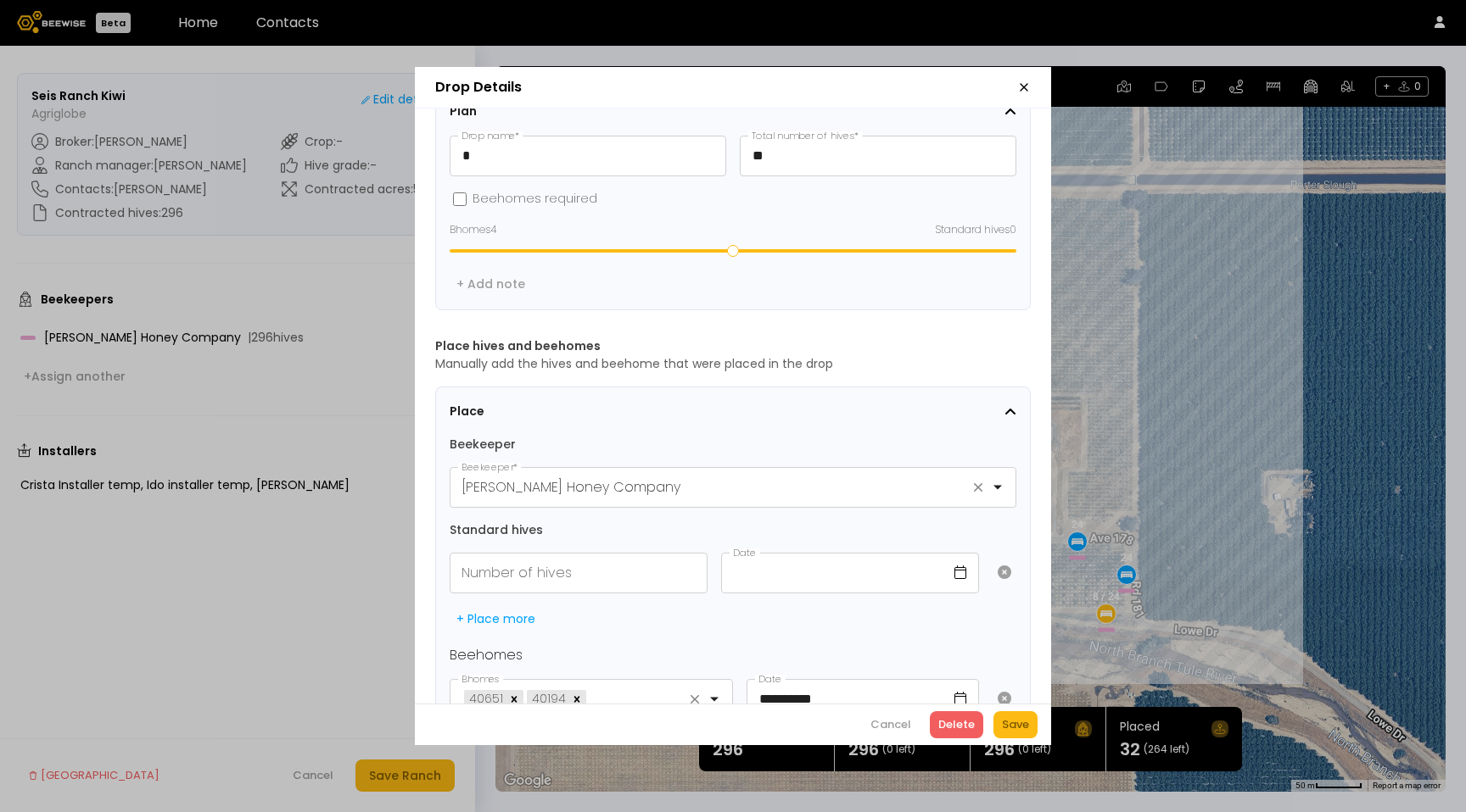
scroll to position [176, 0]
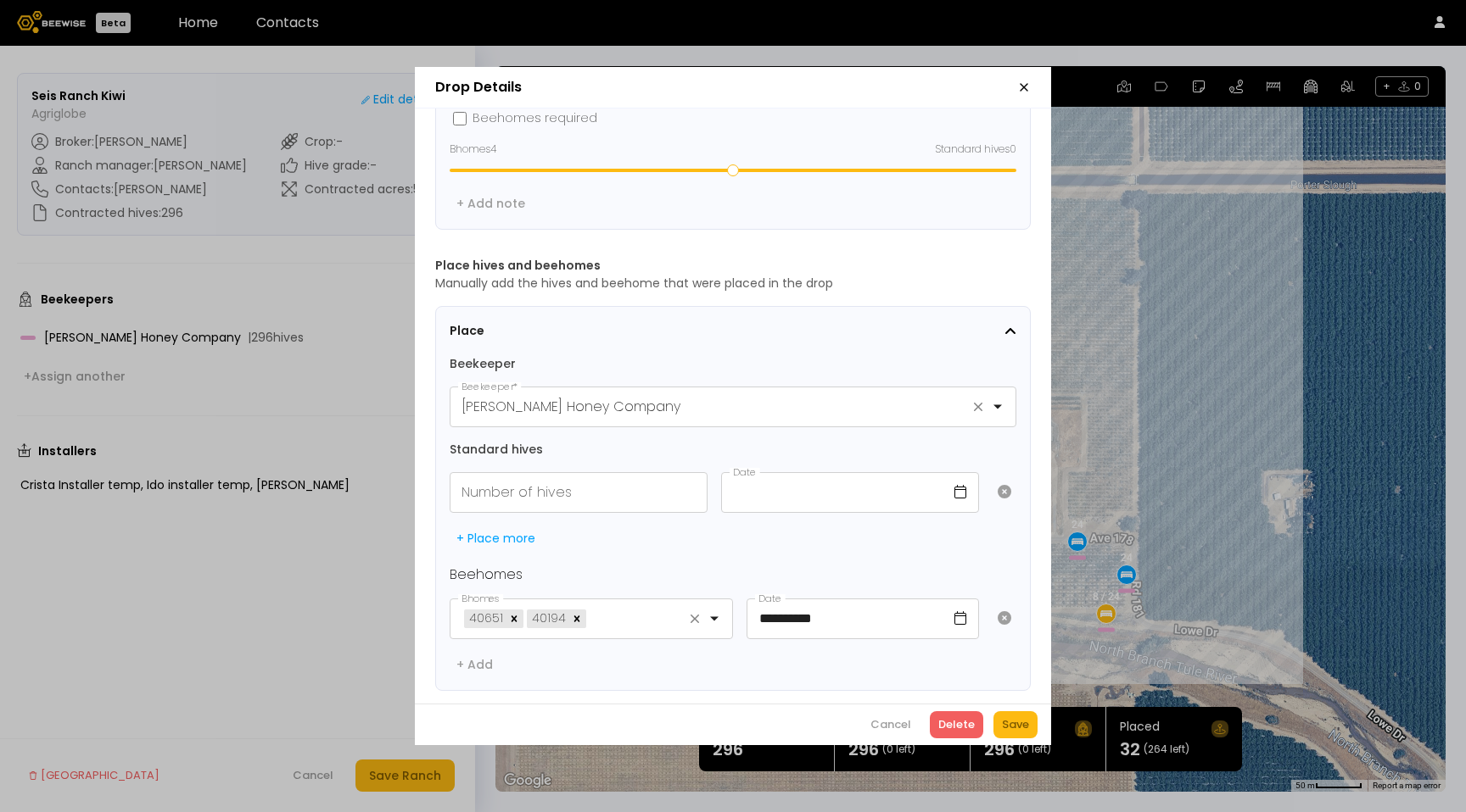
click at [1028, 84] on icon "button" at bounding box center [1024, 87] width 14 height 14
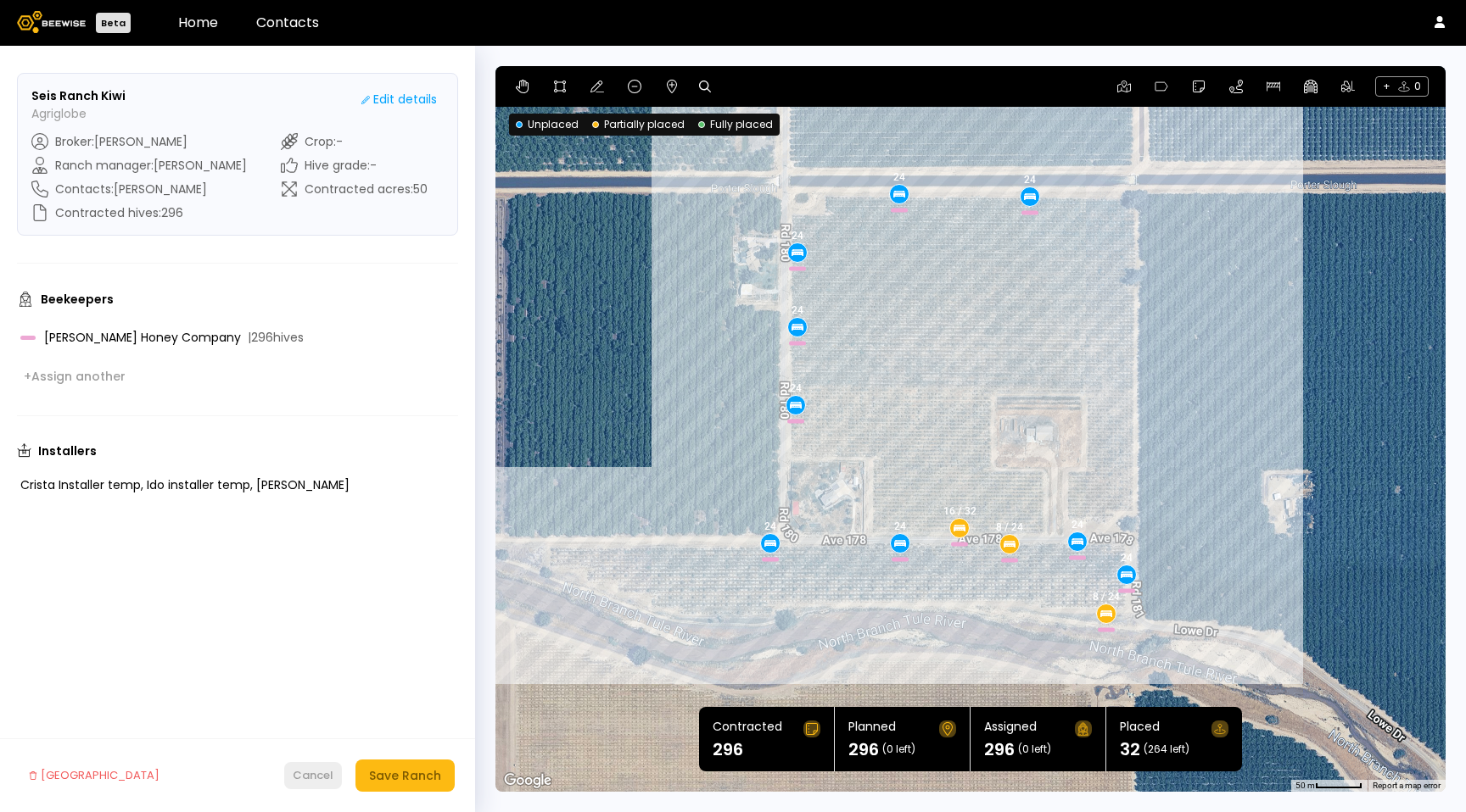
click at [320, 781] on div "Cancel" at bounding box center [313, 776] width 41 height 17
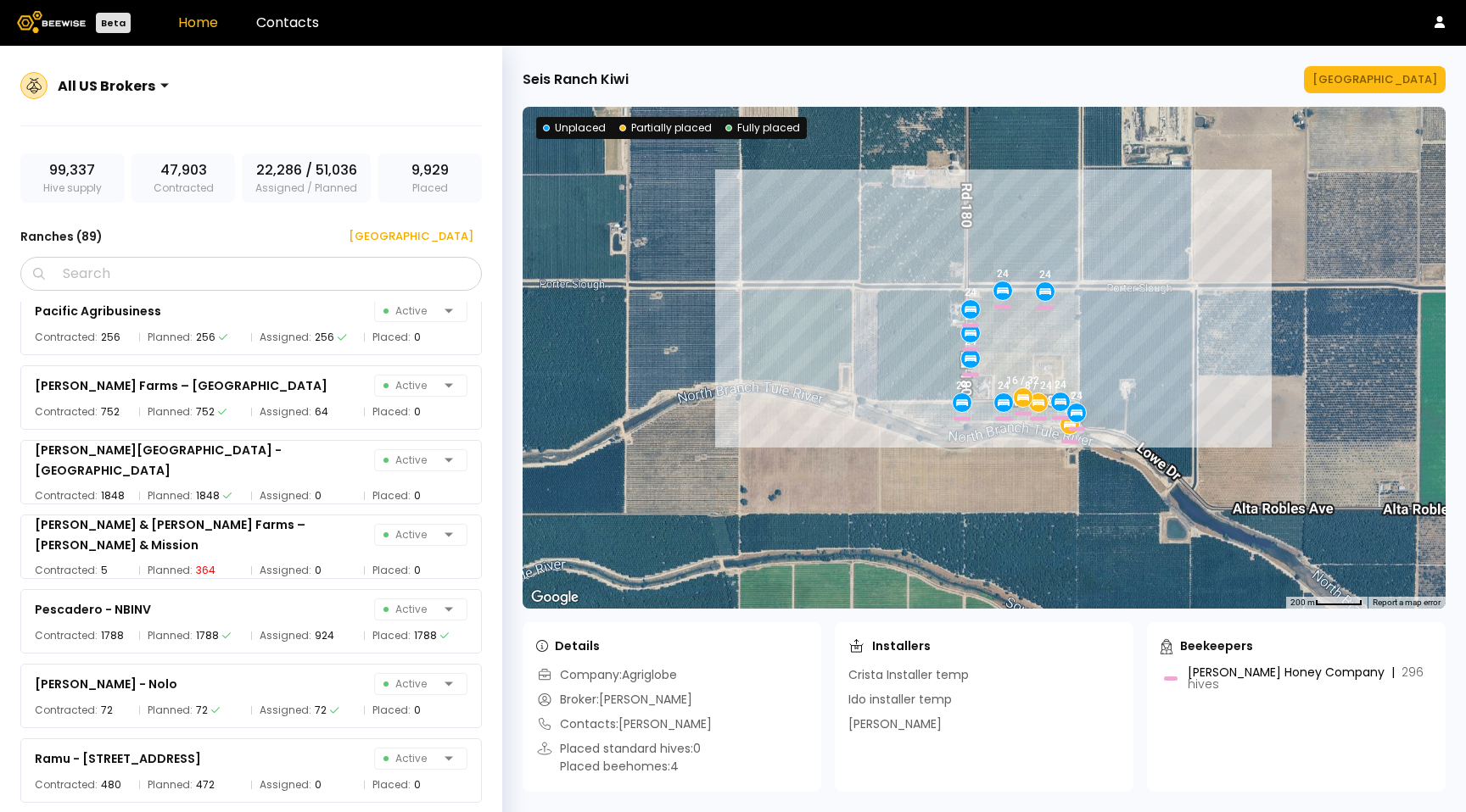
scroll to position [5305, 0]
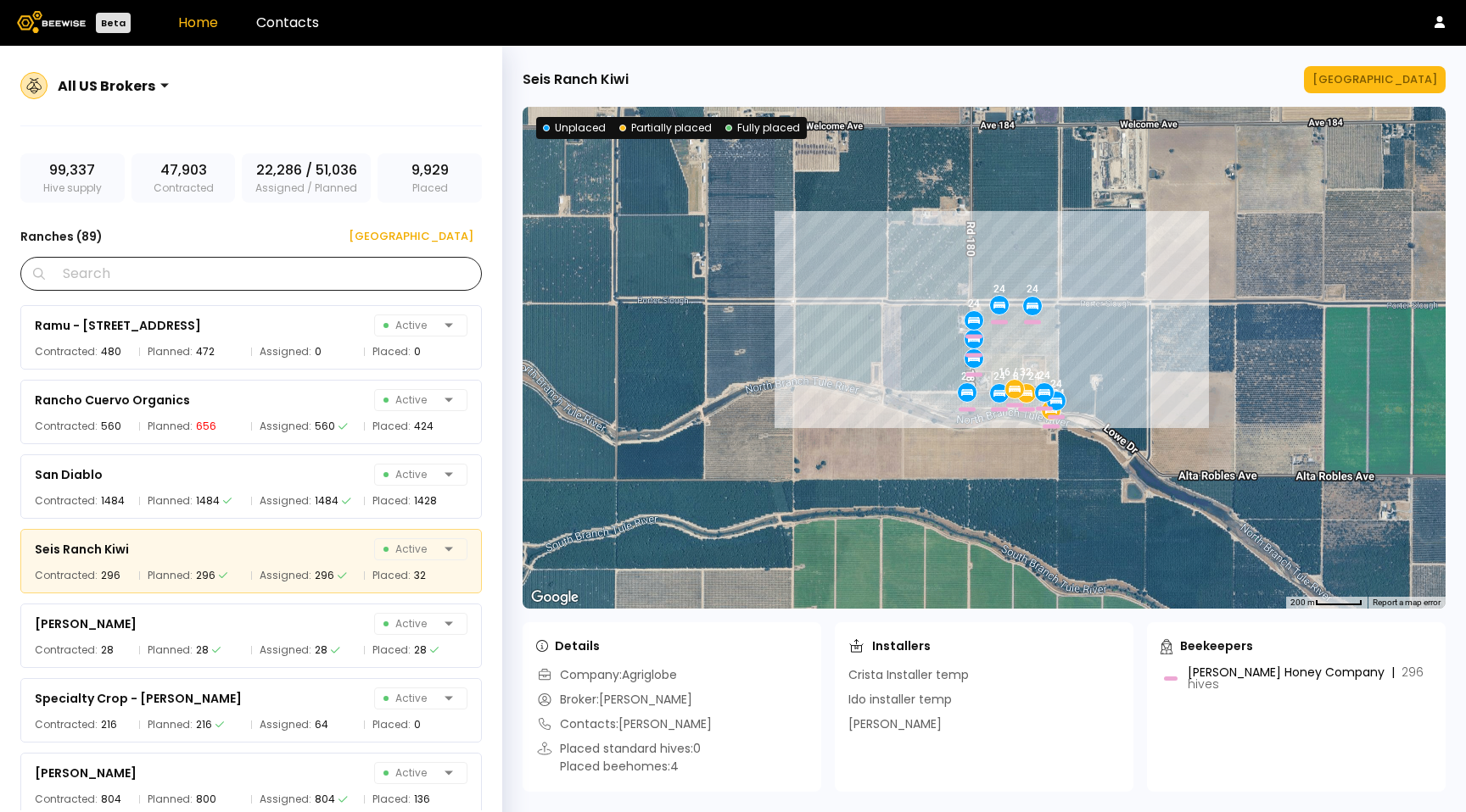
click at [171, 253] on div "All US Brokers 99,337 Hive supply 47,903 Contracted 22,286 / 51,036 Assigned / …" at bounding box center [251, 449] width 502 height 807
click at [169, 260] on input "Search" at bounding box center [257, 274] width 417 height 32
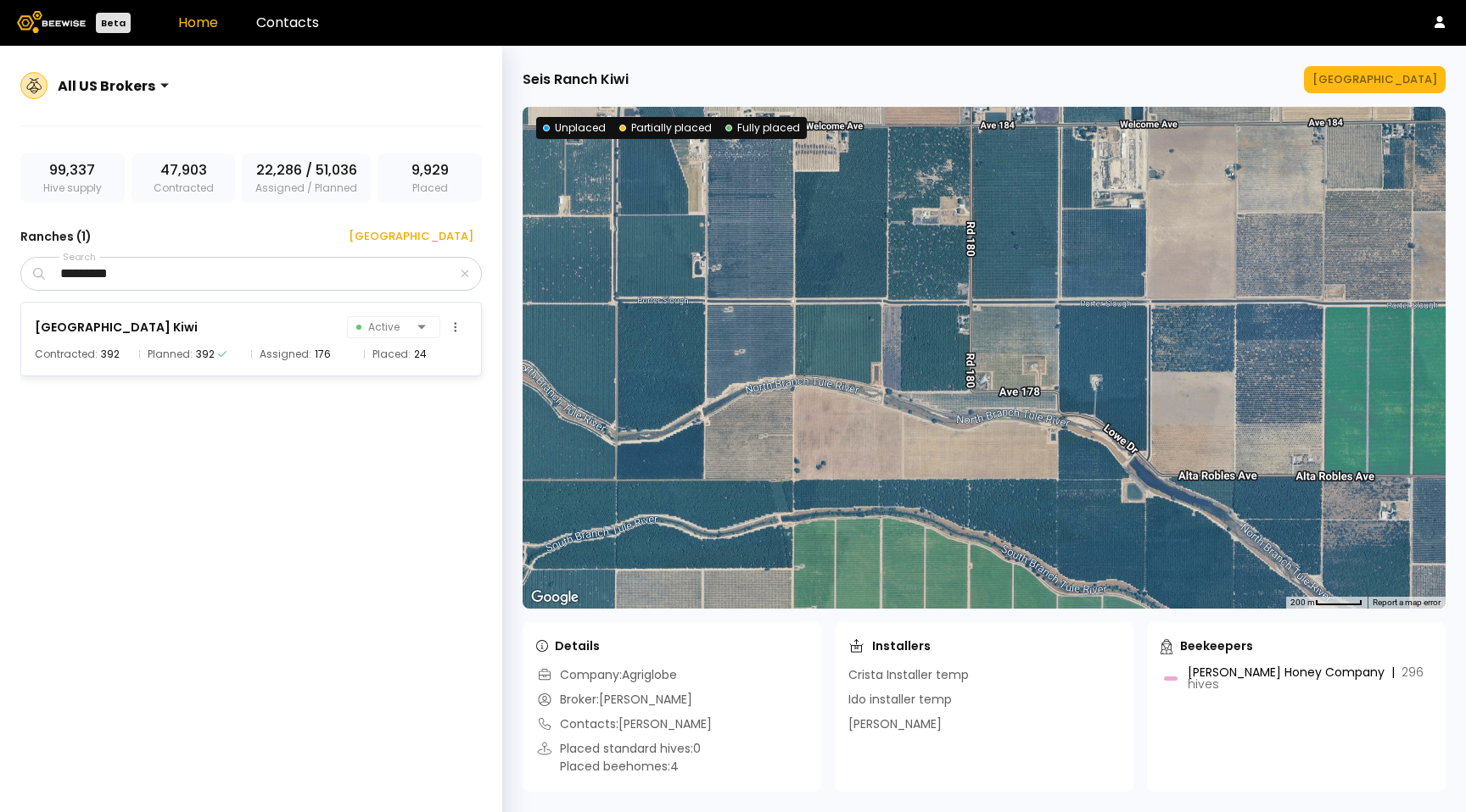
click at [216, 341] on div "[GEOGRAPHIC_DATA] Kiwi Active Contracted: 392 Planned: 392 Assigned: 176 Placed…" at bounding box center [251, 339] width 462 height 74
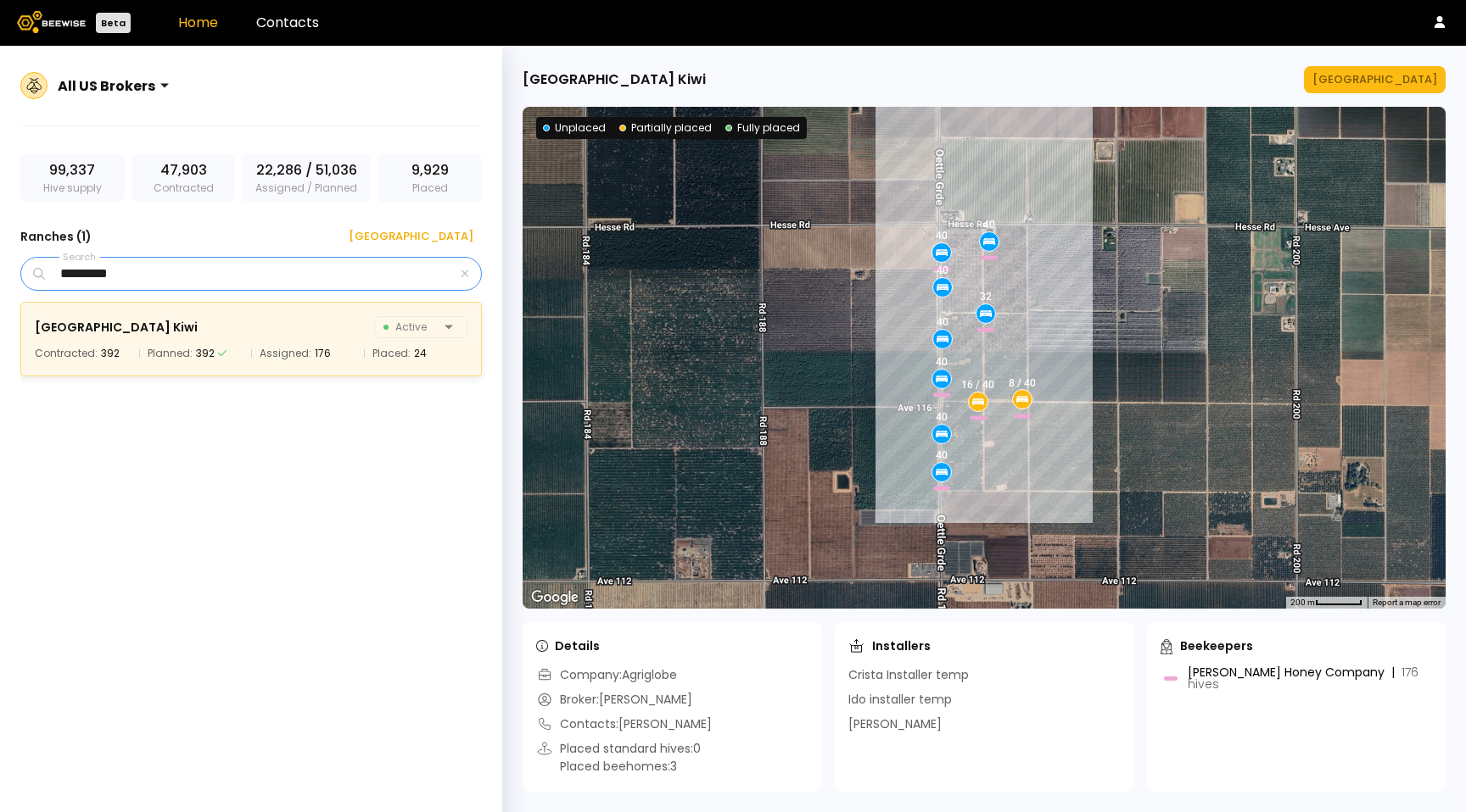
click at [87, 277] on input "*********" at bounding box center [253, 274] width 409 height 32
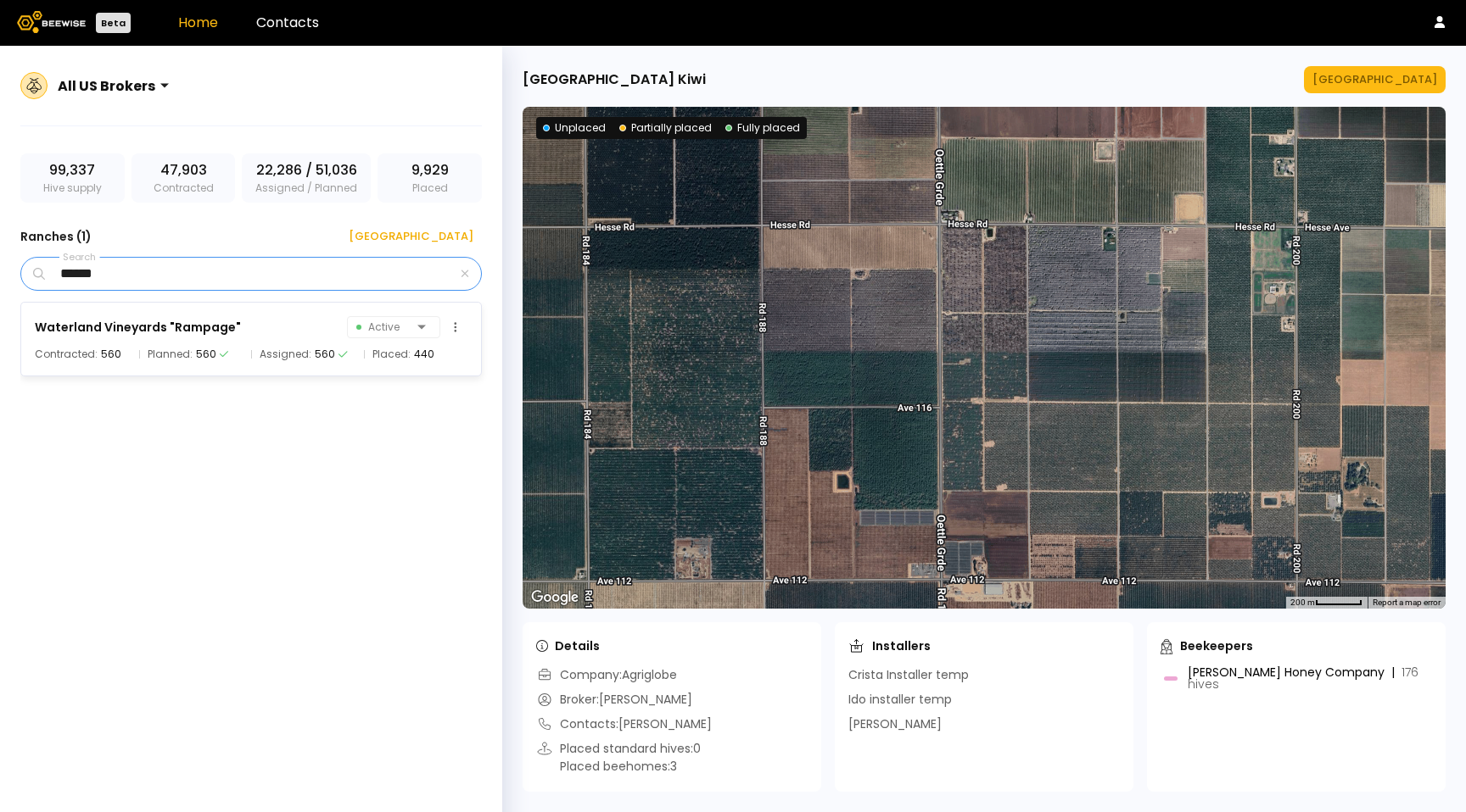
type input "******"
click at [180, 335] on div "Waterland Vineyards "Rampage"" at bounding box center [138, 327] width 206 height 21
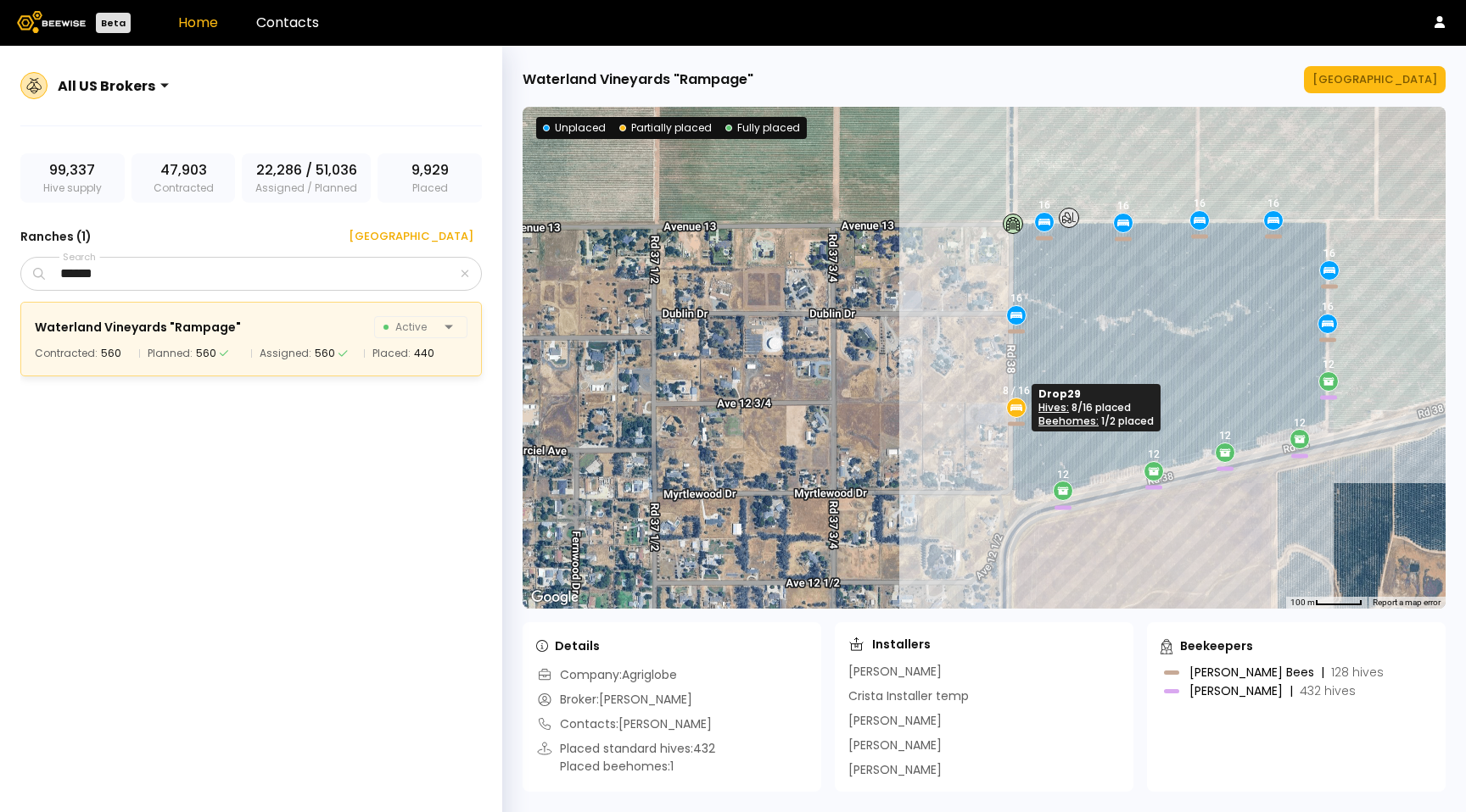
click at [1024, 406] on div at bounding box center [1017, 408] width 19 height 19
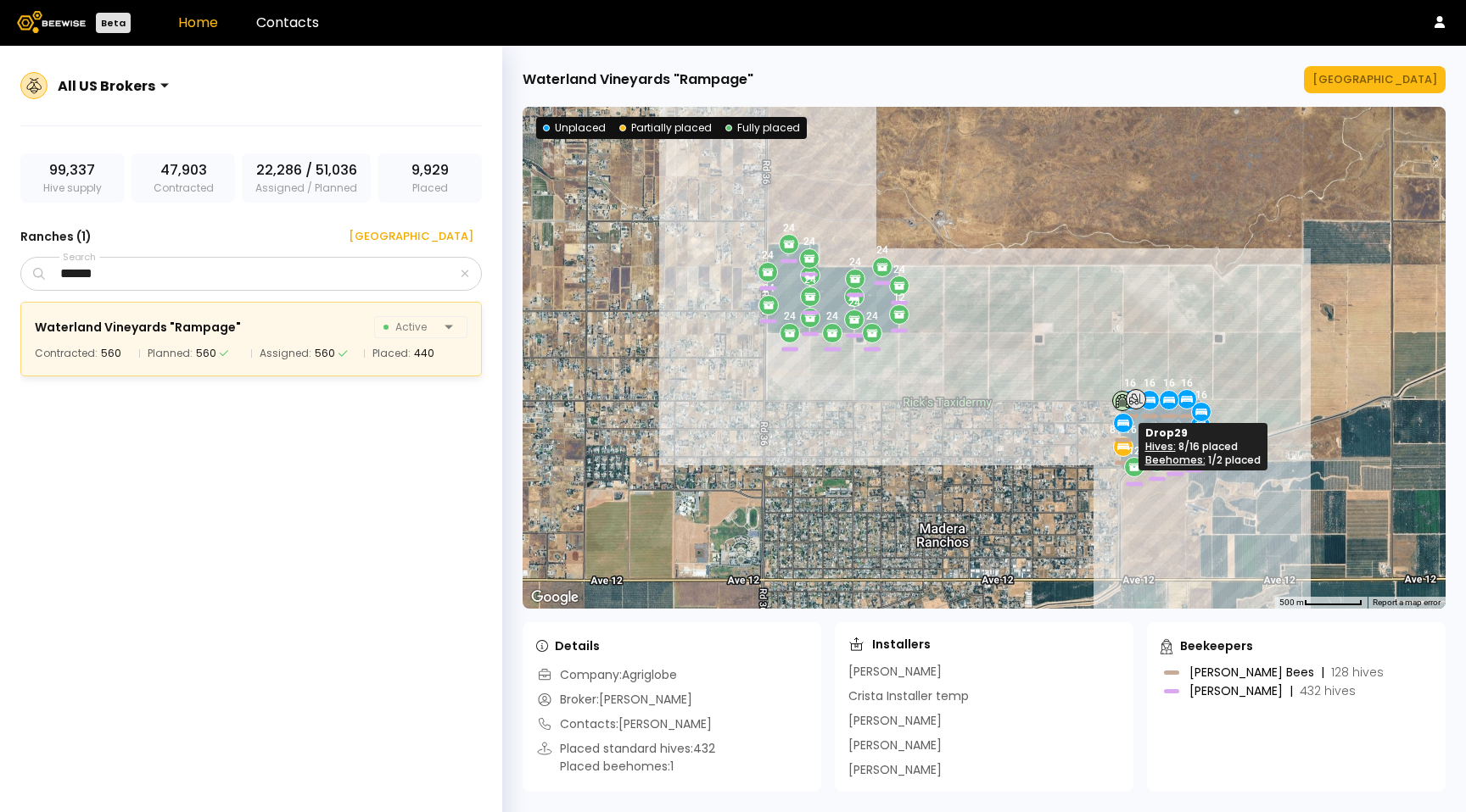
click at [1120, 445] on icon at bounding box center [1123, 447] width 12 height 4
click at [1120, 452] on icon at bounding box center [1123, 447] width 16 height 16
click at [1373, 100] on div "Waterland Vineyards "Rampage" [GEOGRAPHIC_DATA] ← Move left → Move right ↑ Move…" at bounding box center [984, 429] width 964 height 766
click at [1373, 82] on div "[GEOGRAPHIC_DATA]" at bounding box center [1374, 80] width 125 height 17
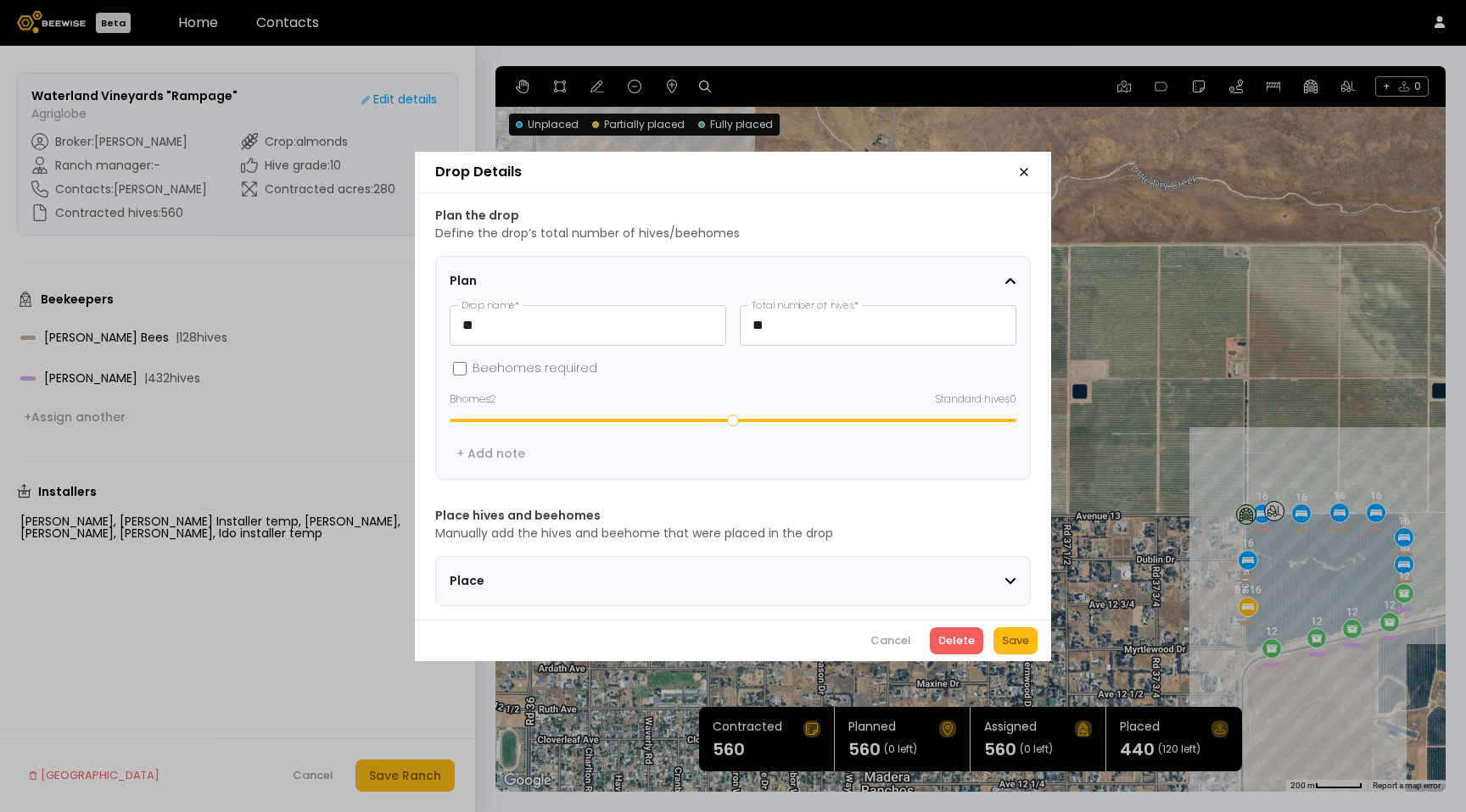
click at [853, 574] on div "Place" at bounding box center [727, 581] width 555 height 18
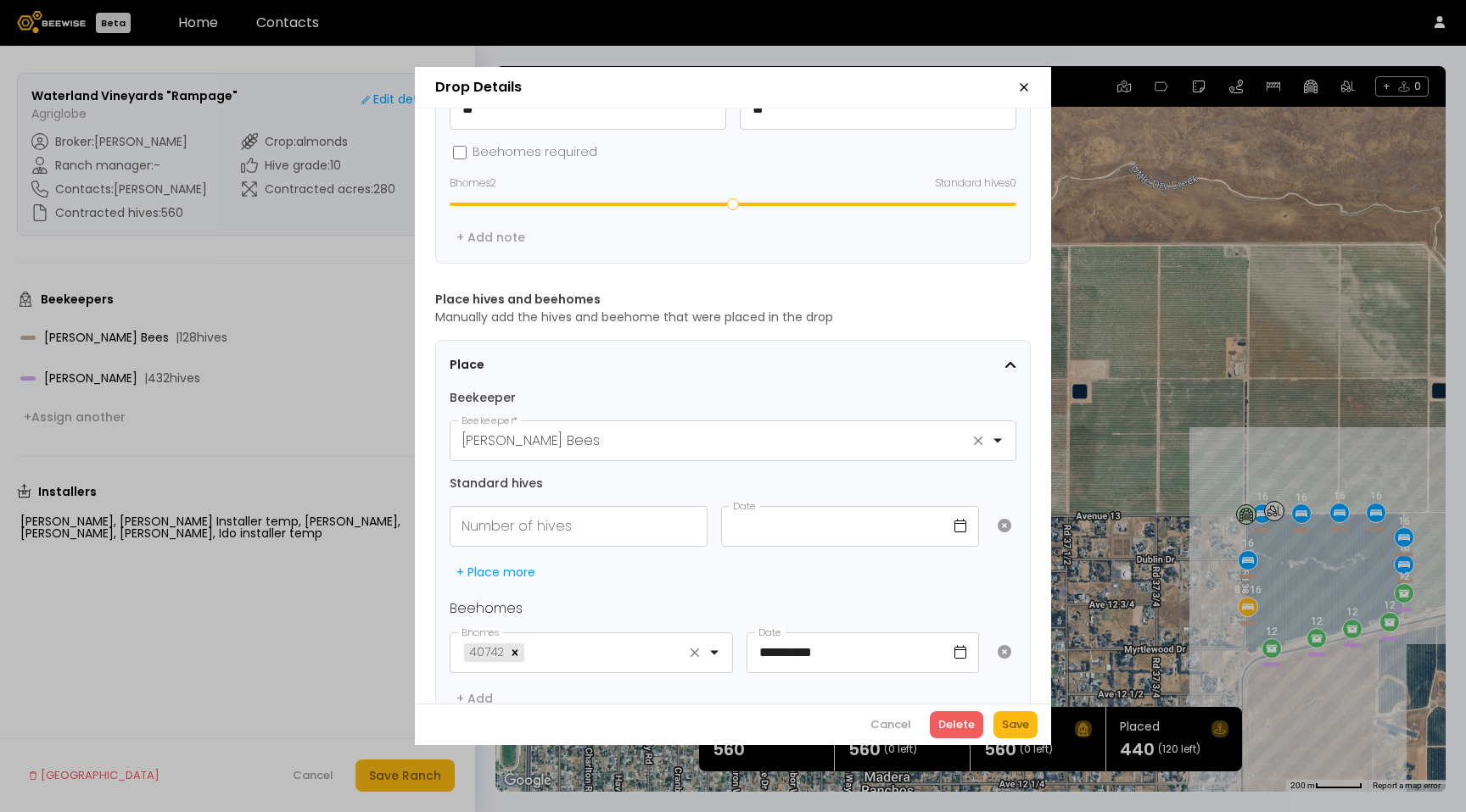
scroll to position [176, 0]
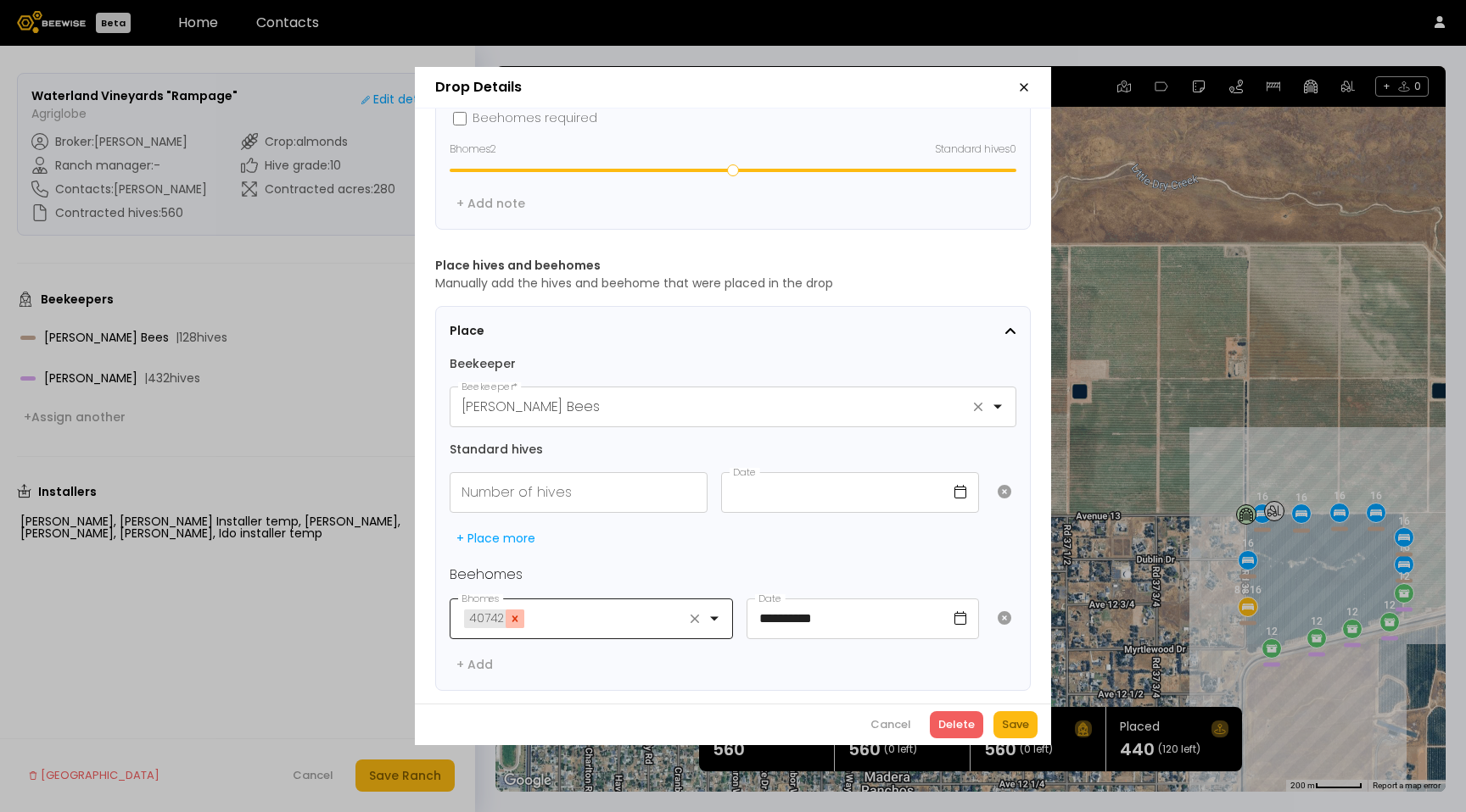
click at [515, 613] on icon "Remove 40742" at bounding box center [515, 619] width 12 height 12
click at [895, 727] on div "Cancel" at bounding box center [890, 725] width 41 height 17
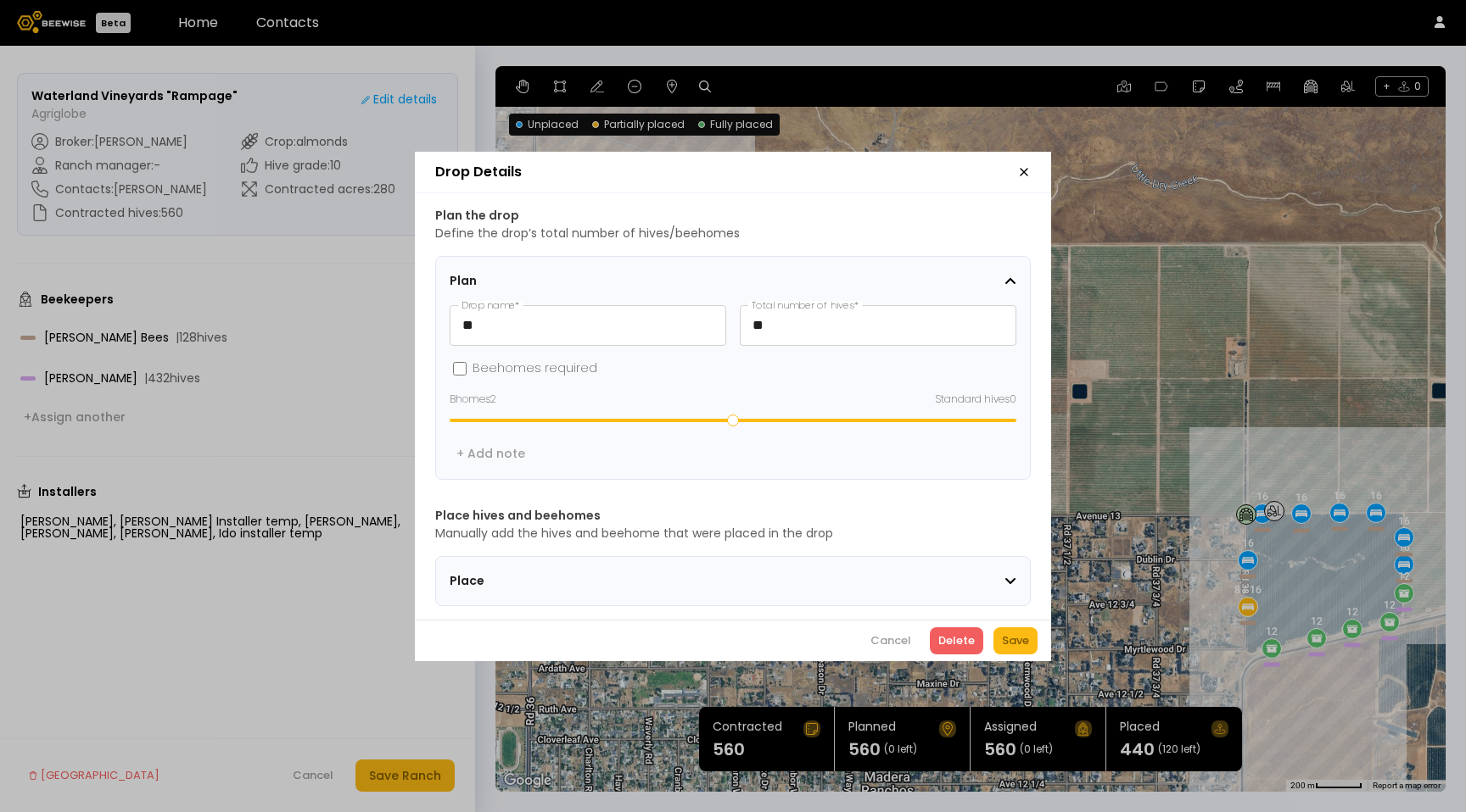
click at [691, 577] on div "Place" at bounding box center [727, 581] width 555 height 18
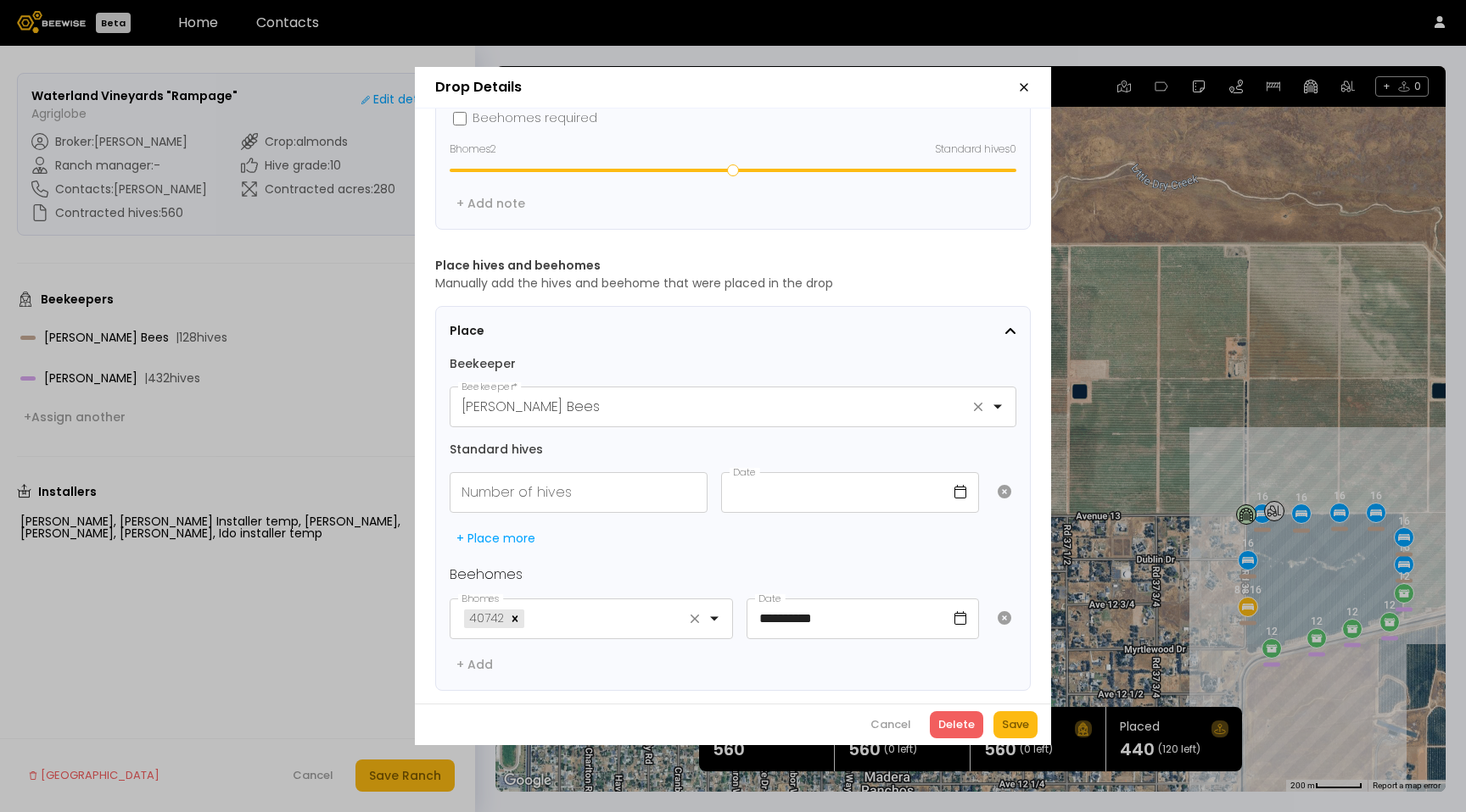
click at [1019, 85] on icon "button" at bounding box center [1024, 87] width 14 height 14
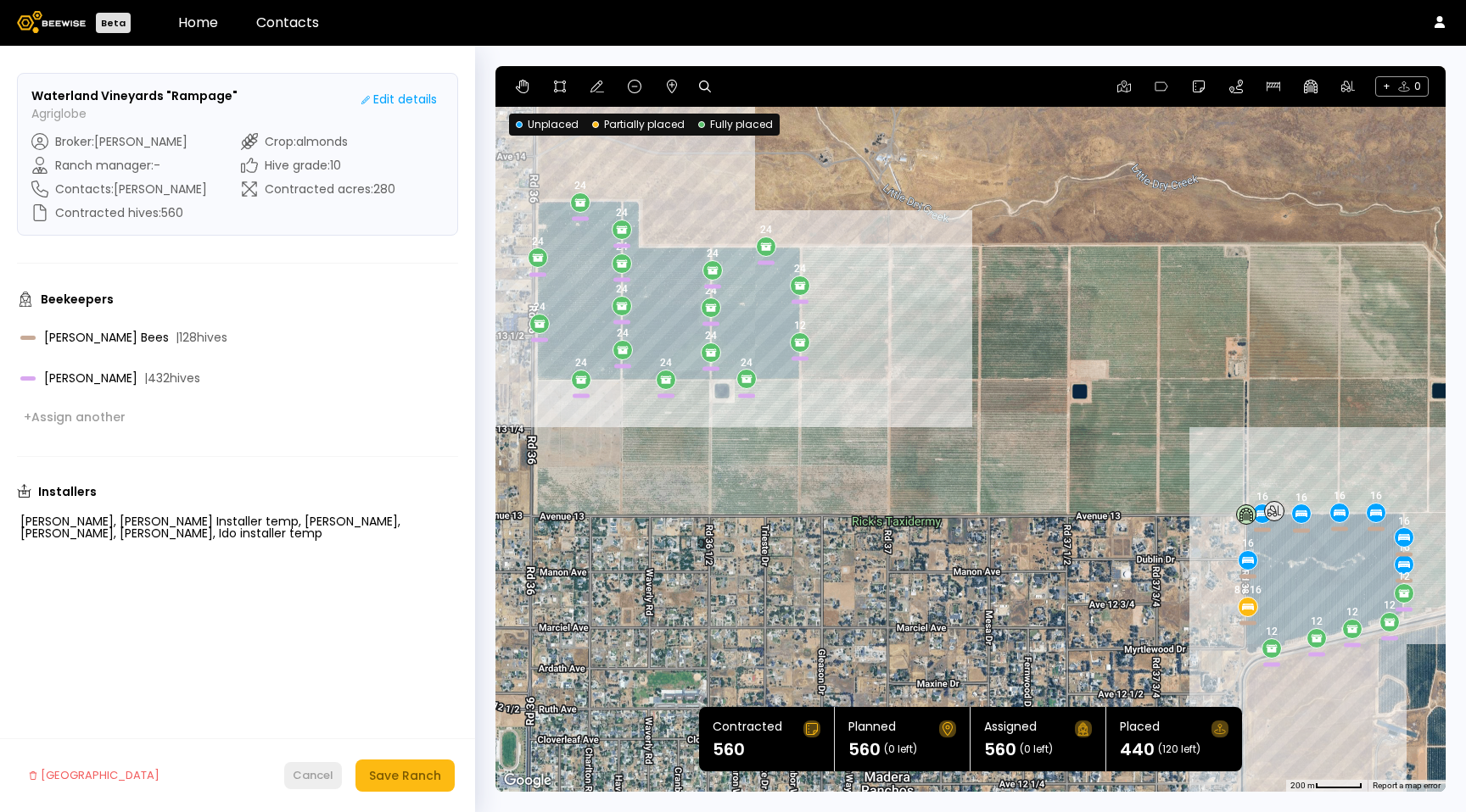
click at [313, 780] on div "Cancel" at bounding box center [313, 776] width 41 height 17
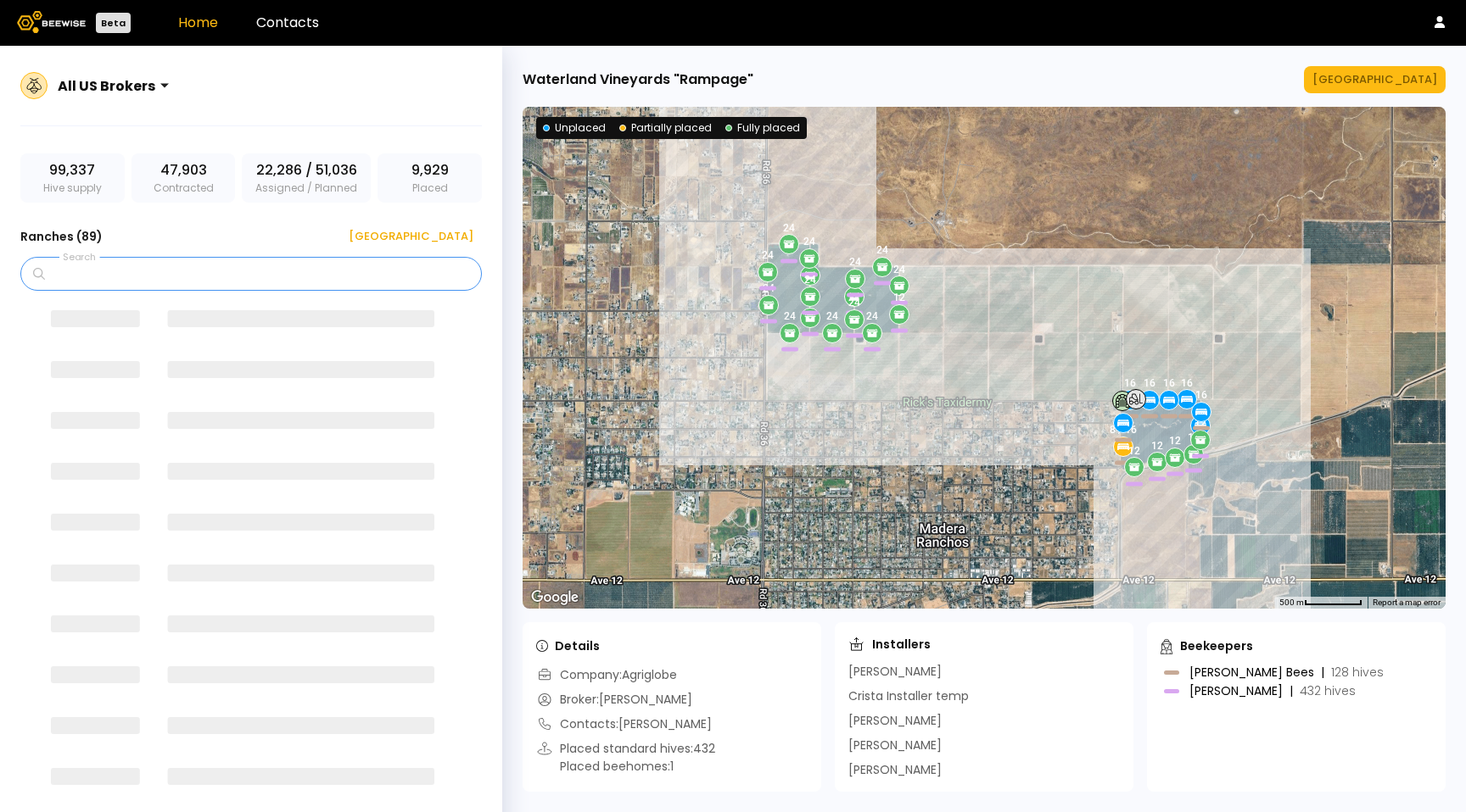
click at [272, 281] on input "Search" at bounding box center [257, 274] width 417 height 32
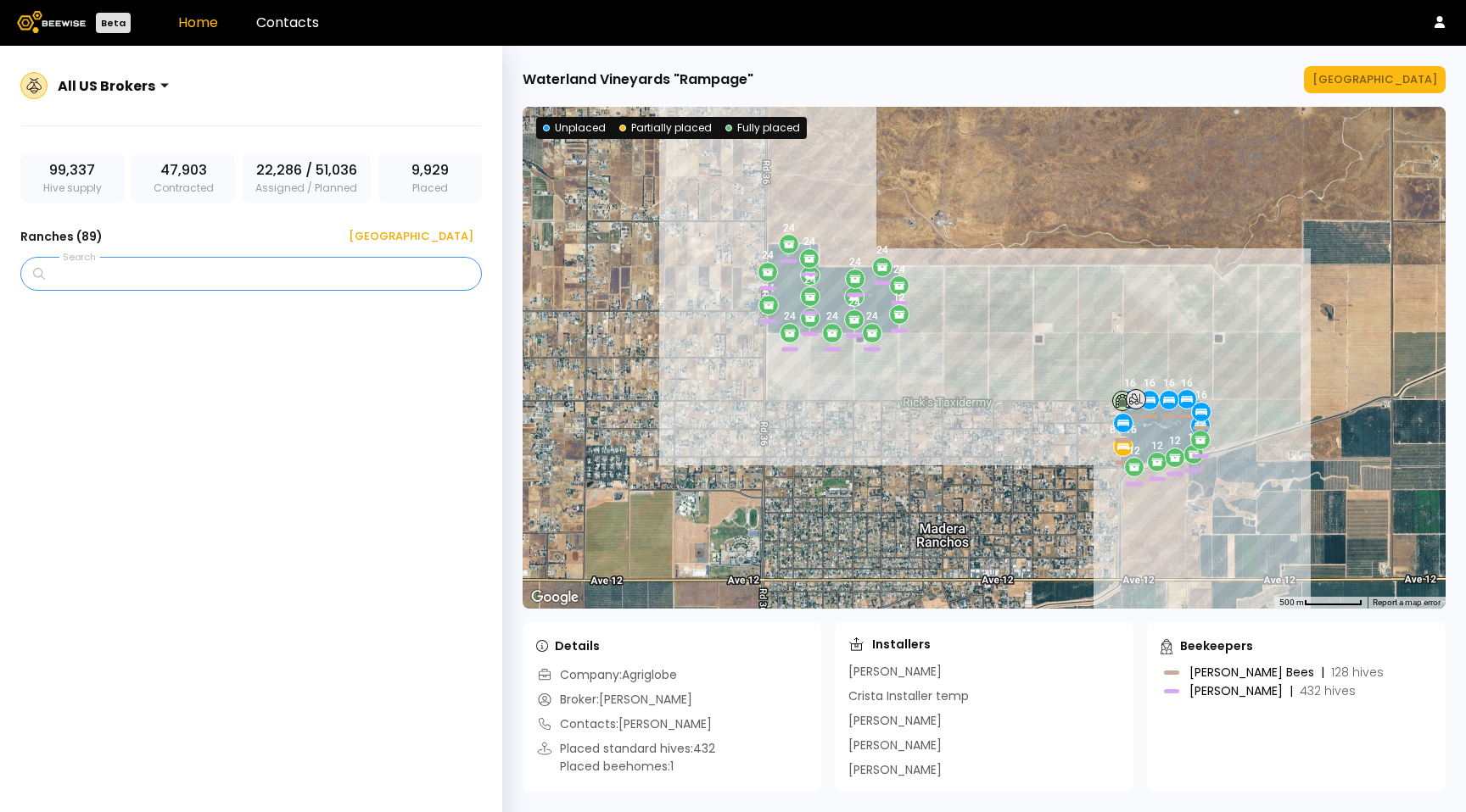
type input "*"
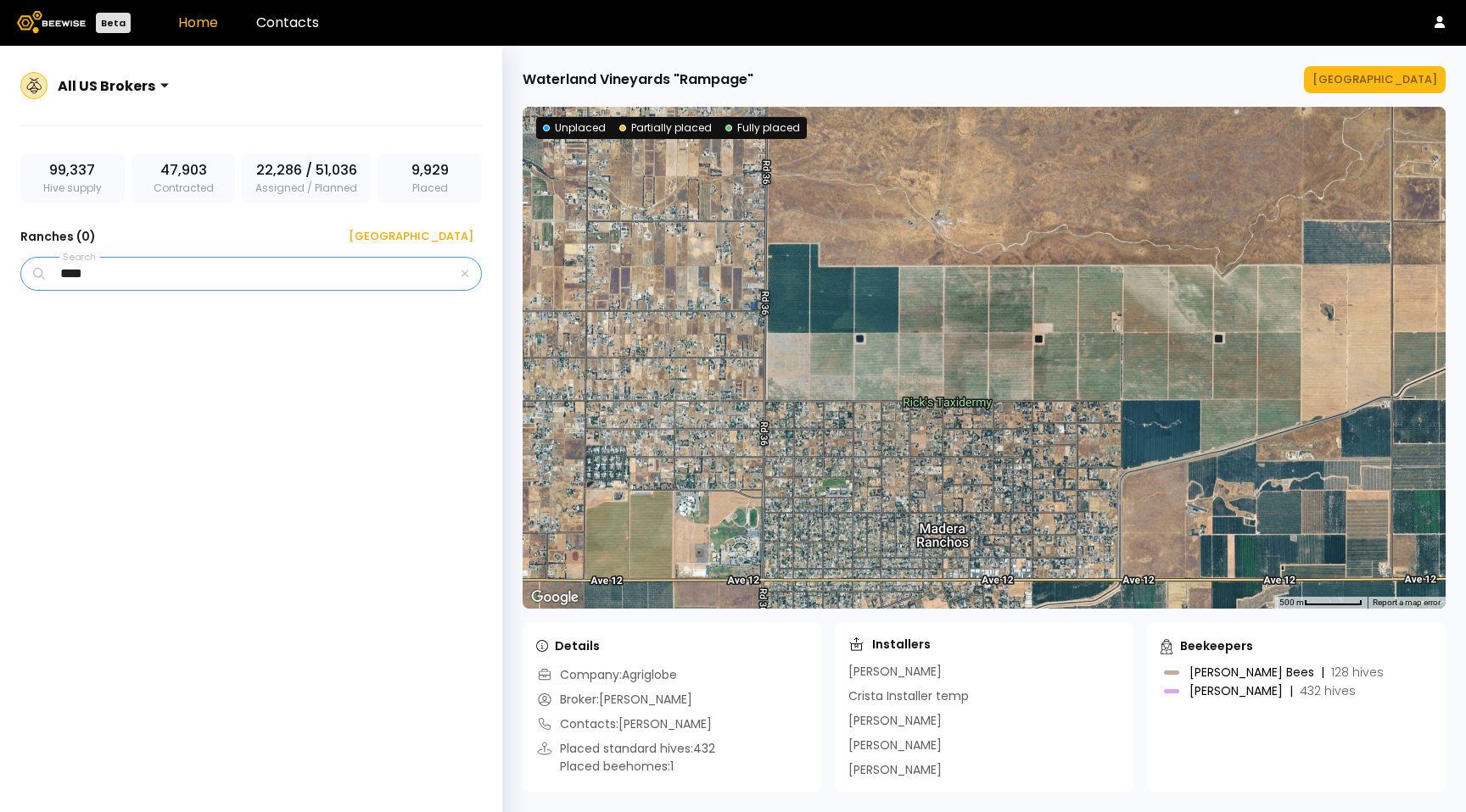
type input "***"
click at [86, 86] on div at bounding box center [107, 86] width 98 height 16
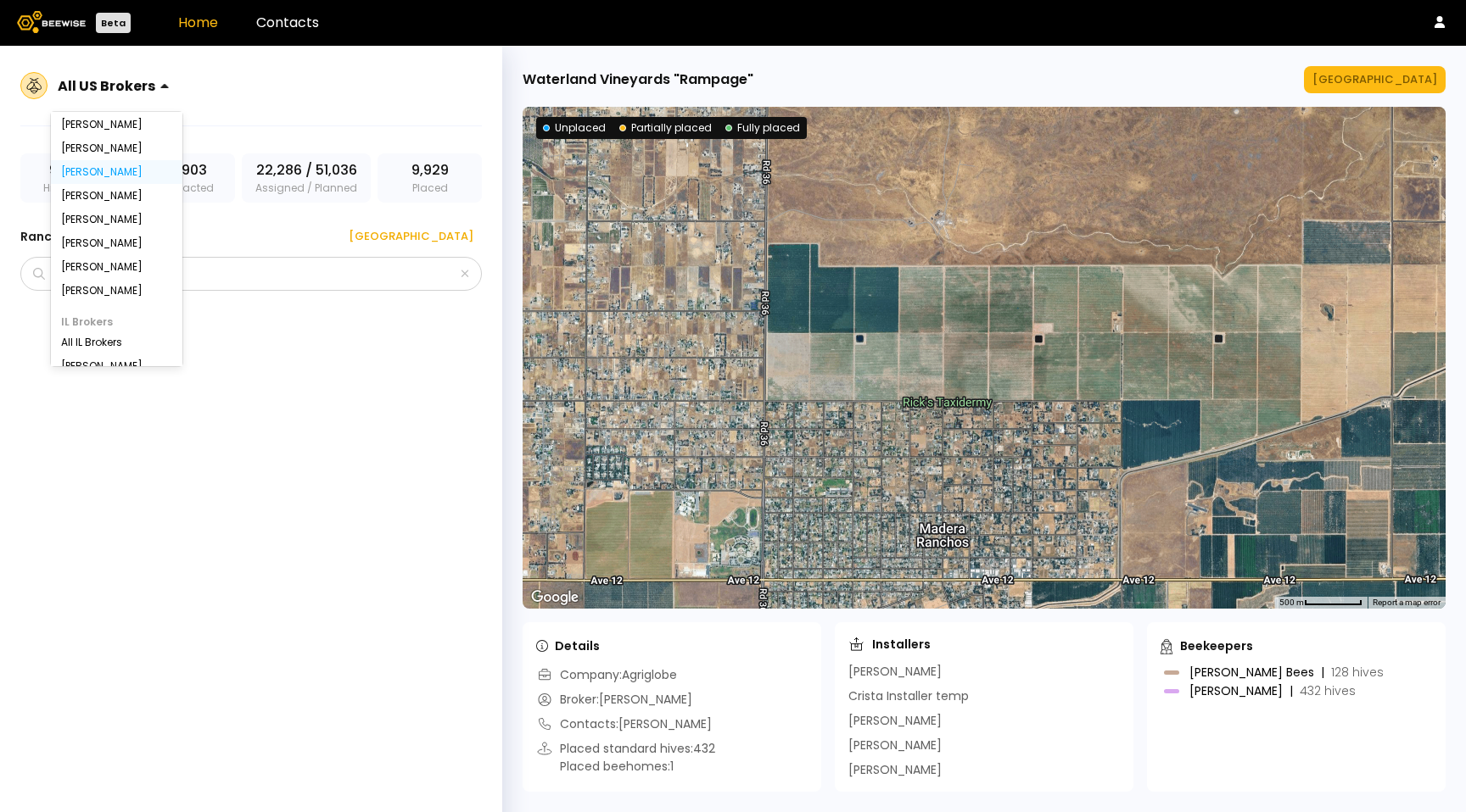
scroll to position [164, 0]
click at [78, 292] on div "All IL Brokers" at bounding box center [117, 297] width 111 height 10
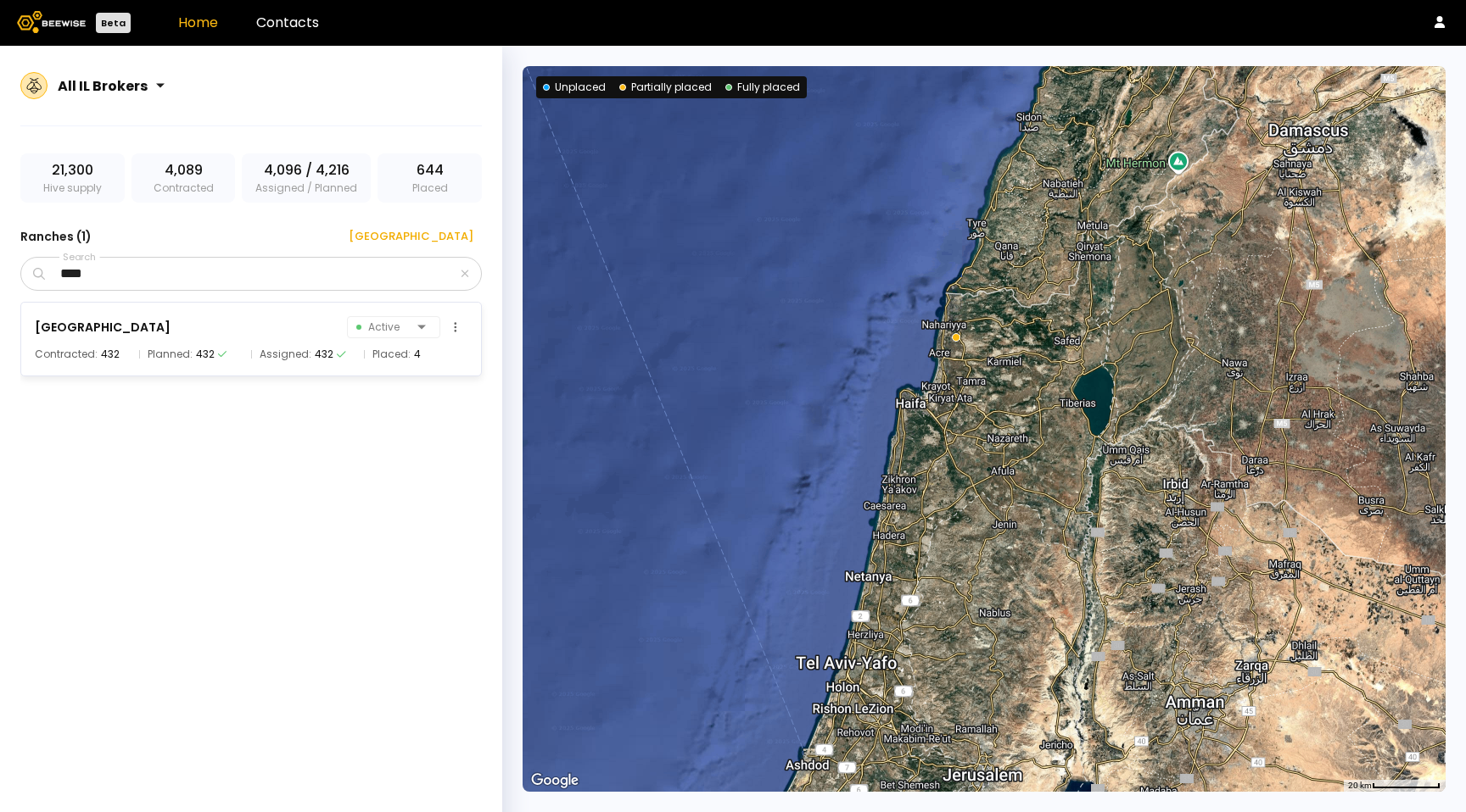
click at [303, 361] on span "Assigned:" at bounding box center [286, 355] width 52 height 17
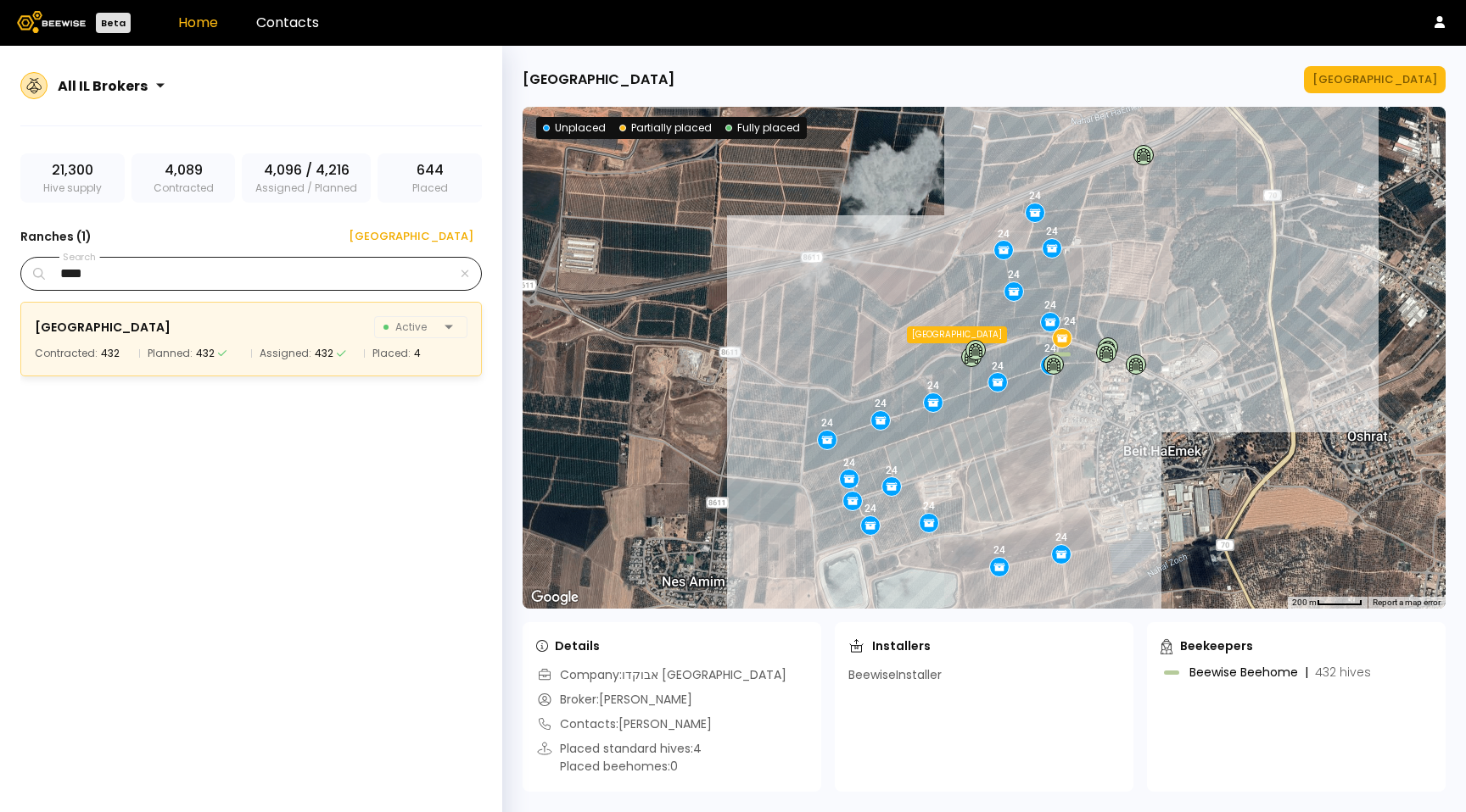
click at [468, 280] on div "***" at bounding box center [251, 274] width 462 height 34
click at [467, 276] on icon "button" at bounding box center [465, 274] width 9 height 11
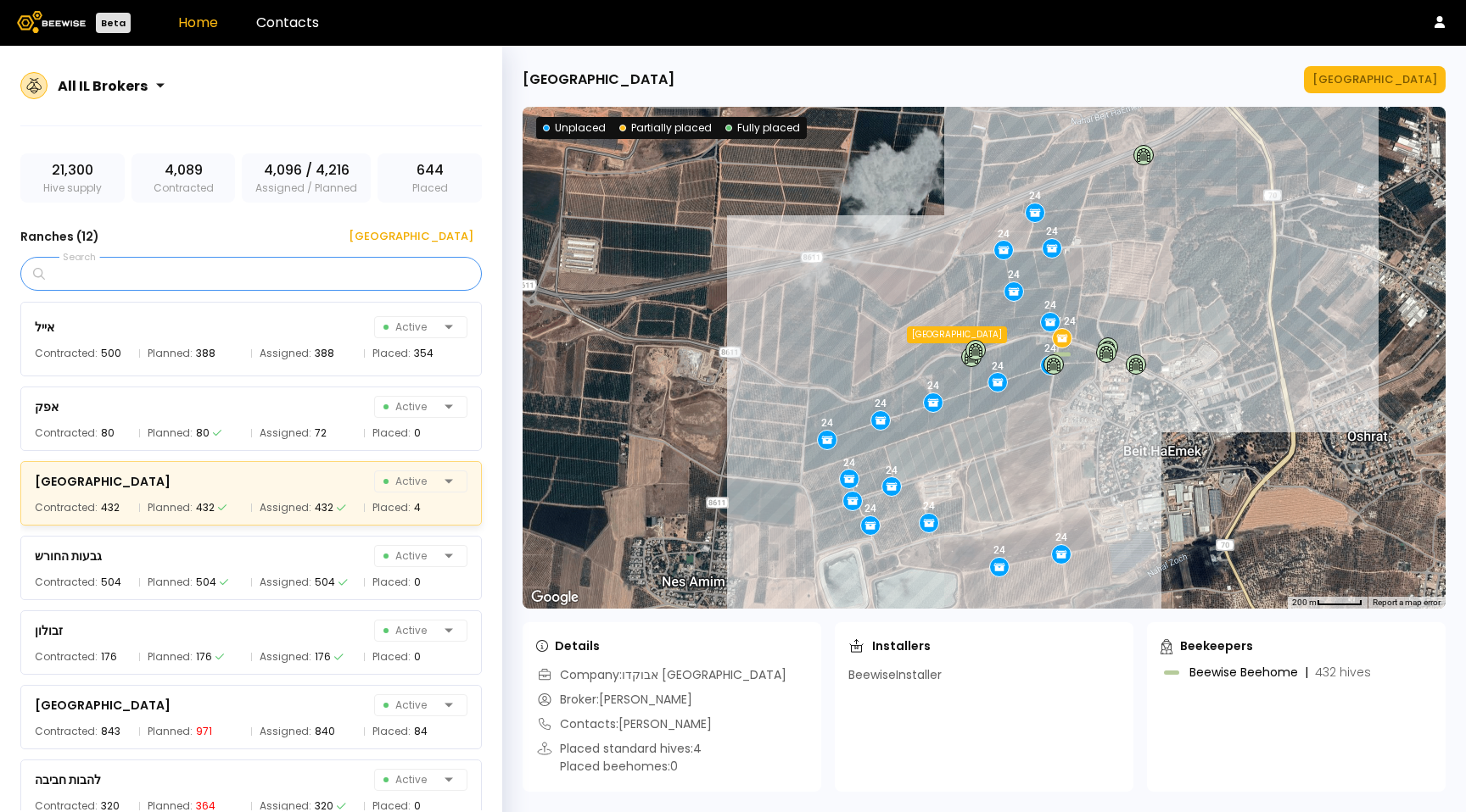
click at [179, 258] on input "Search" at bounding box center [257, 274] width 417 height 32
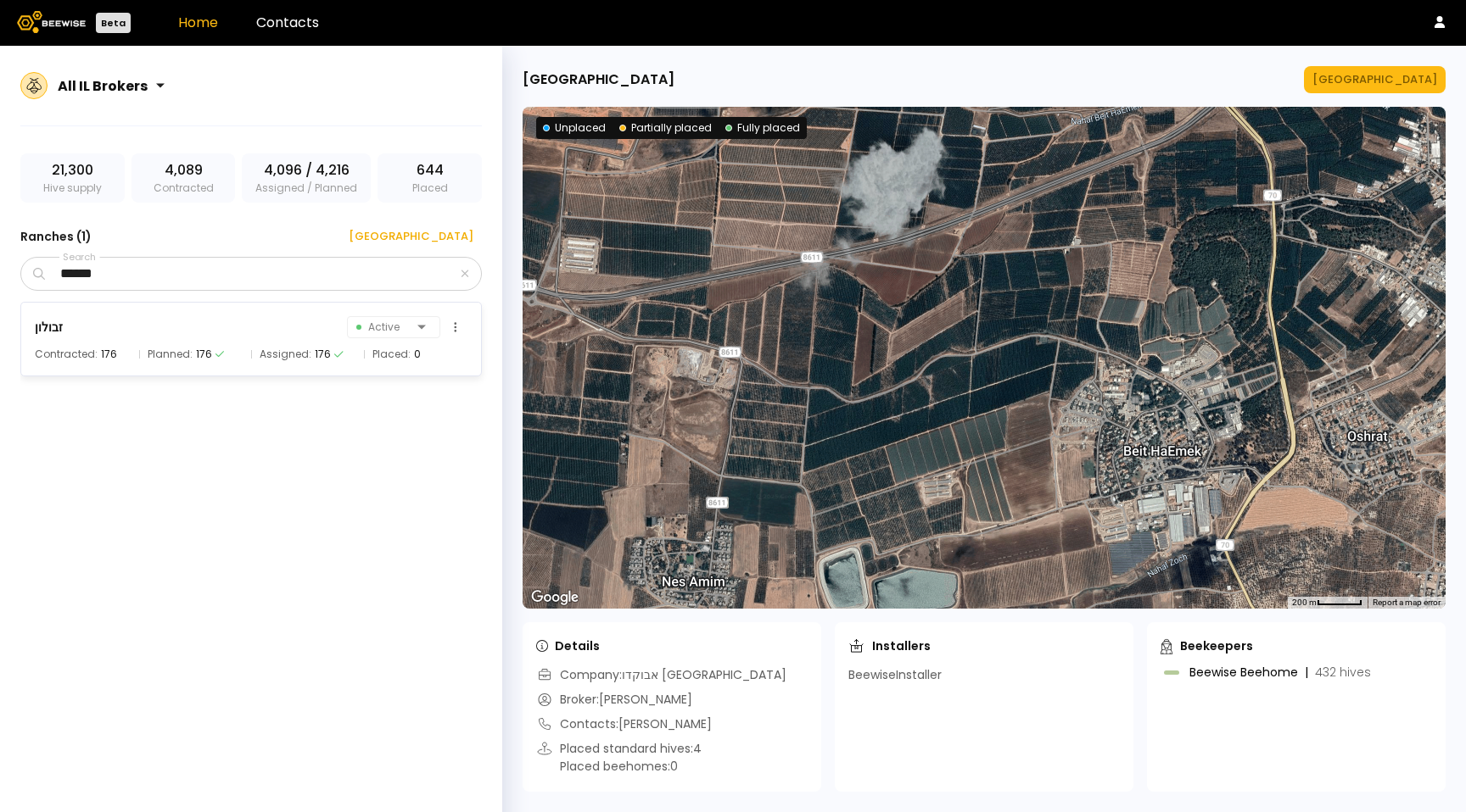
click at [145, 345] on div "זבולון Active Contracted: 176 Planned: 176 Assigned: 176 Placed: 0" at bounding box center [251, 339] width 462 height 74
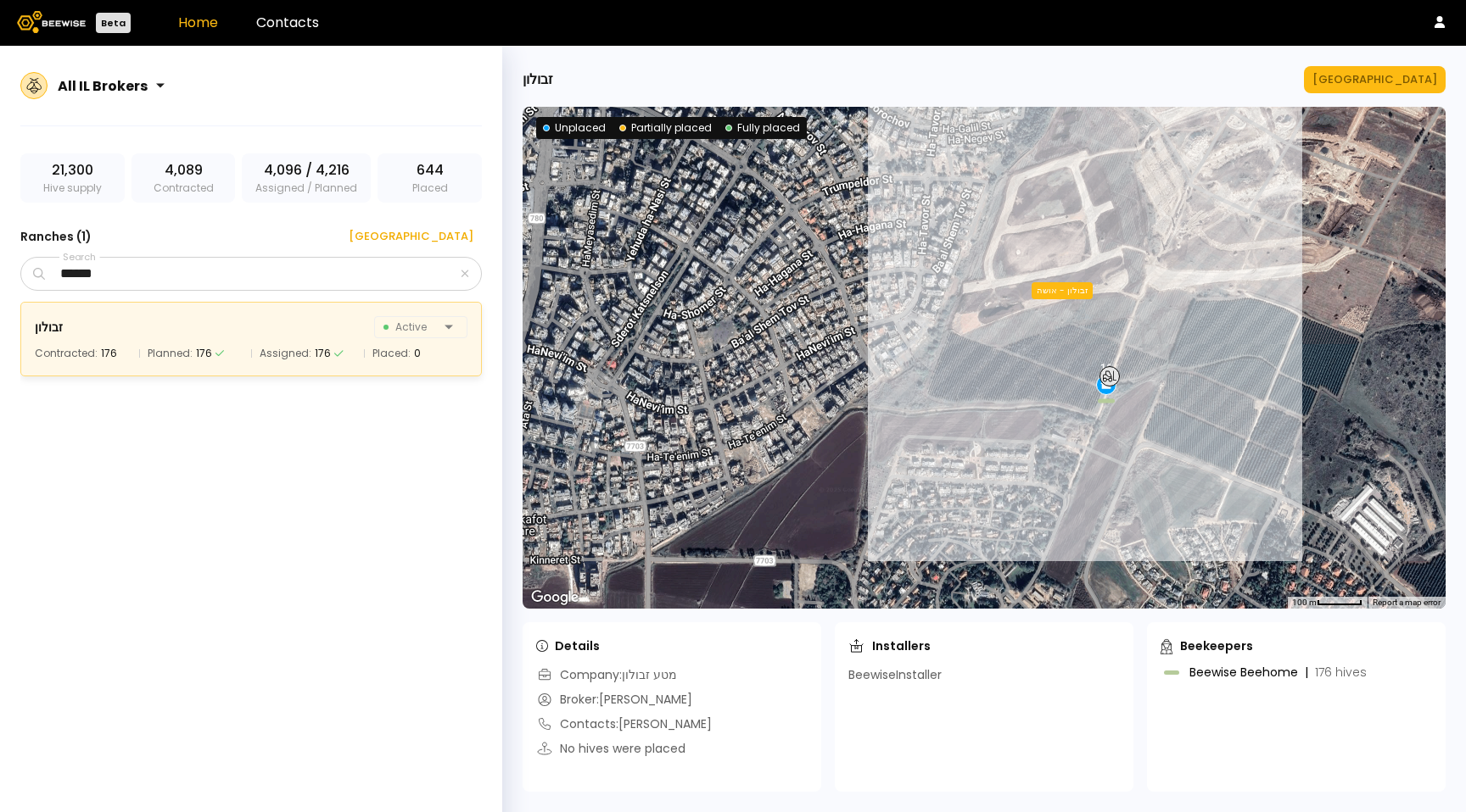
drag, startPoint x: 1092, startPoint y: 474, endPoint x: 1107, endPoint y: 442, distance: 35.3
click at [1107, 442] on div "16 16 16 16 16 16 16 16 16 16 16 זבולון - הנוטע זבולון - אושה" at bounding box center [984, 358] width 923 height 502
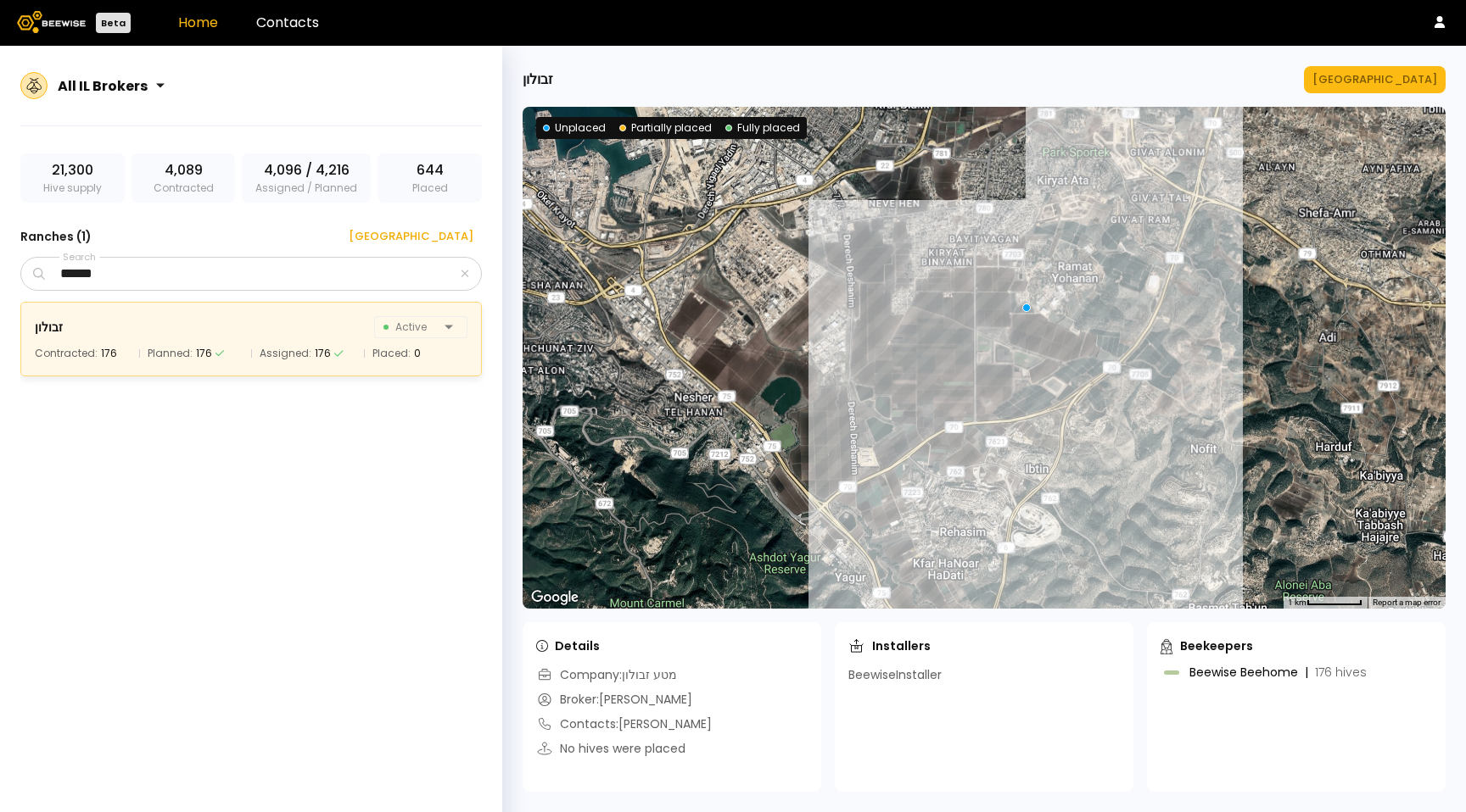
drag, startPoint x: 1158, startPoint y: 449, endPoint x: 1107, endPoint y: 244, distance: 211.2
click at [1107, 244] on div at bounding box center [984, 358] width 923 height 502
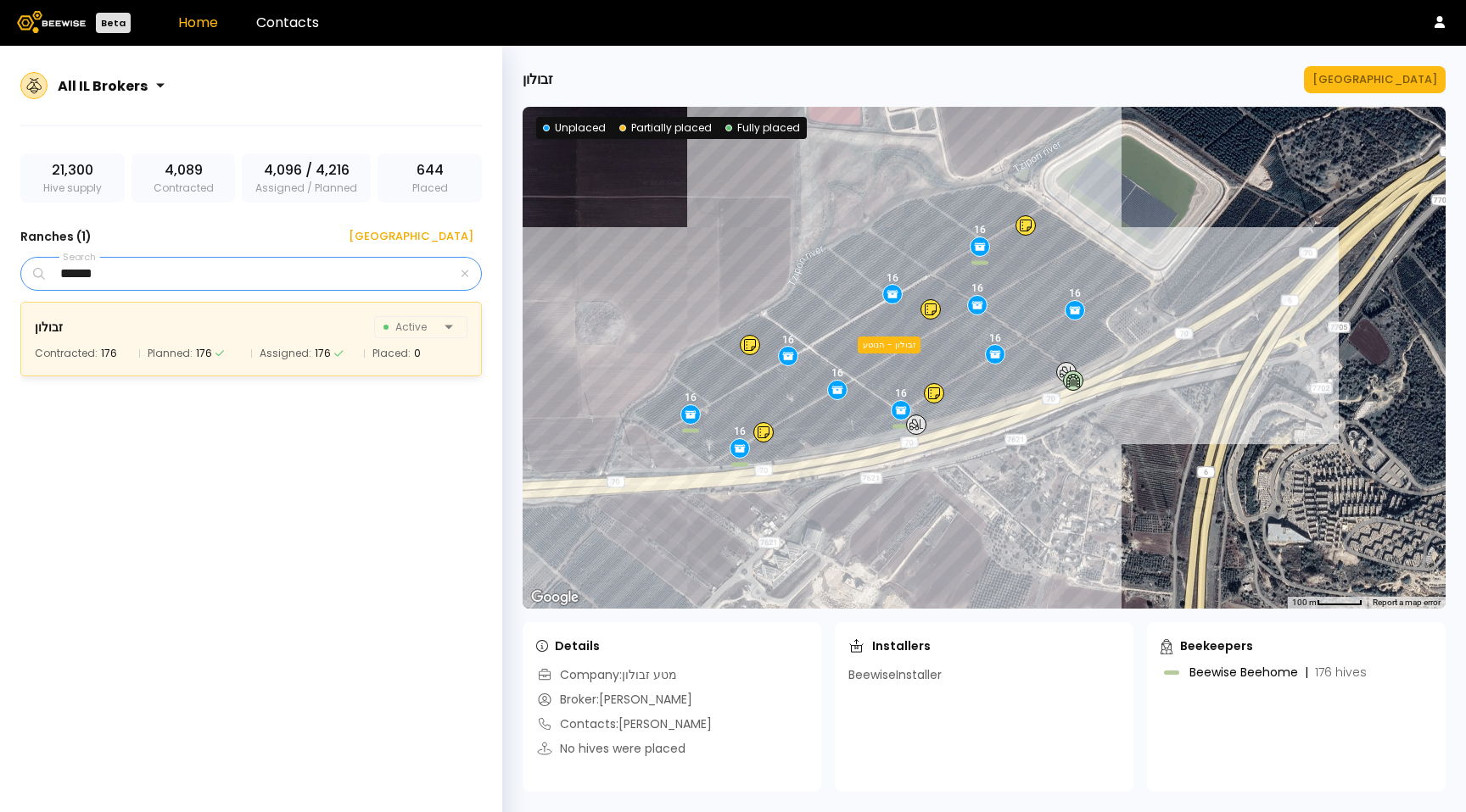
click at [96, 281] on input "******" at bounding box center [253, 274] width 409 height 32
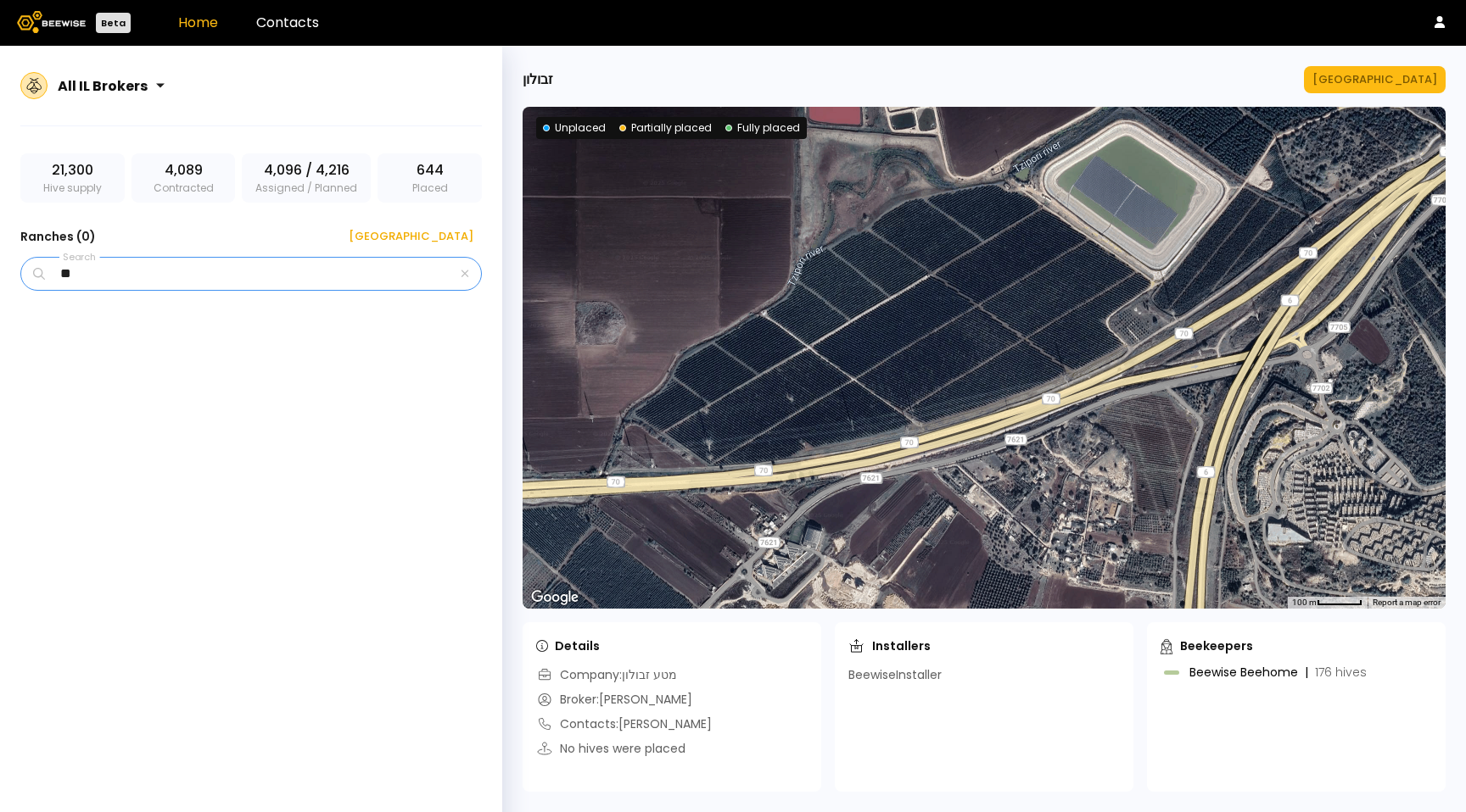
type input "*"
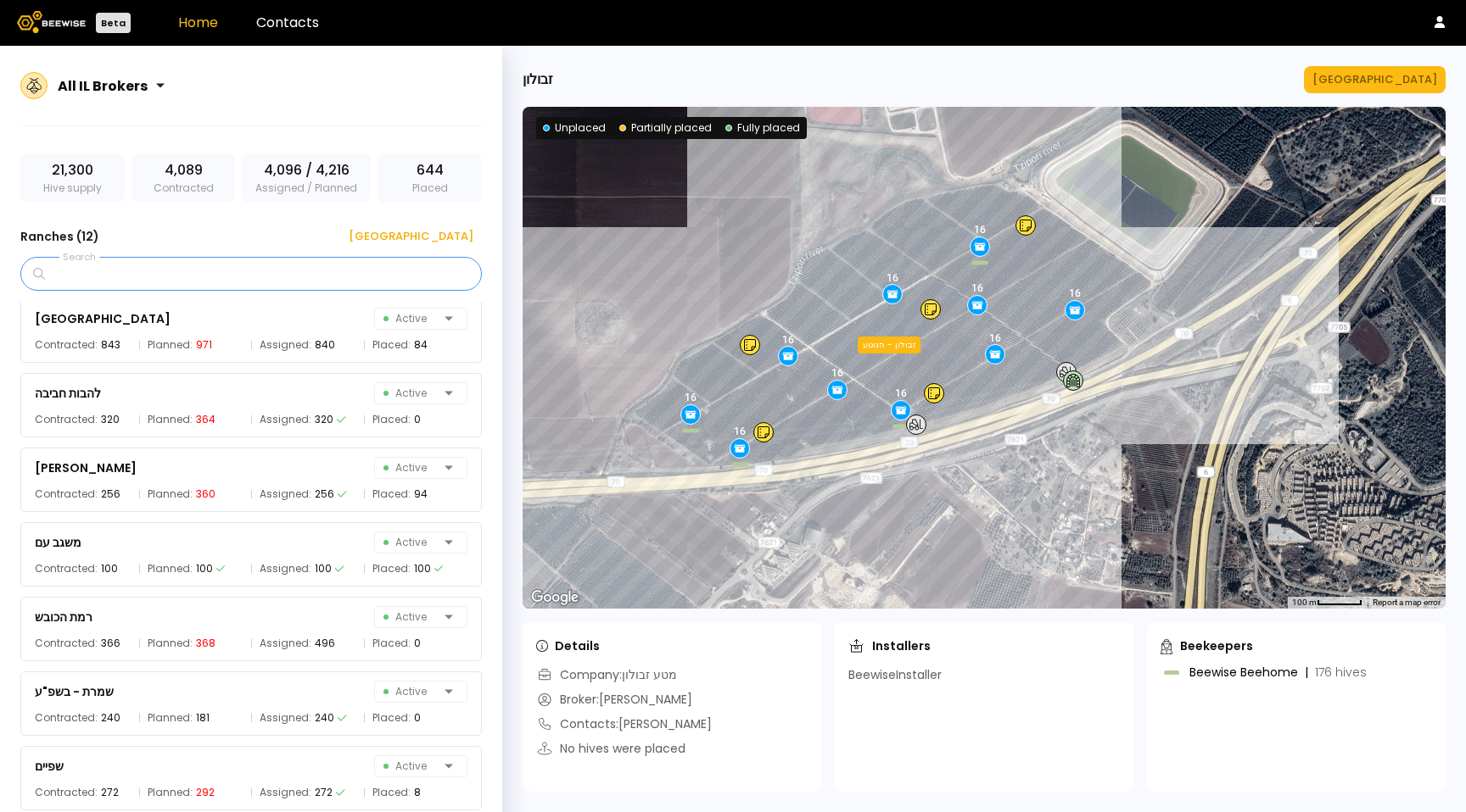
scroll to position [387, 0]
click at [136, 772] on div "שפיים Active" at bounding box center [251, 766] width 433 height 23
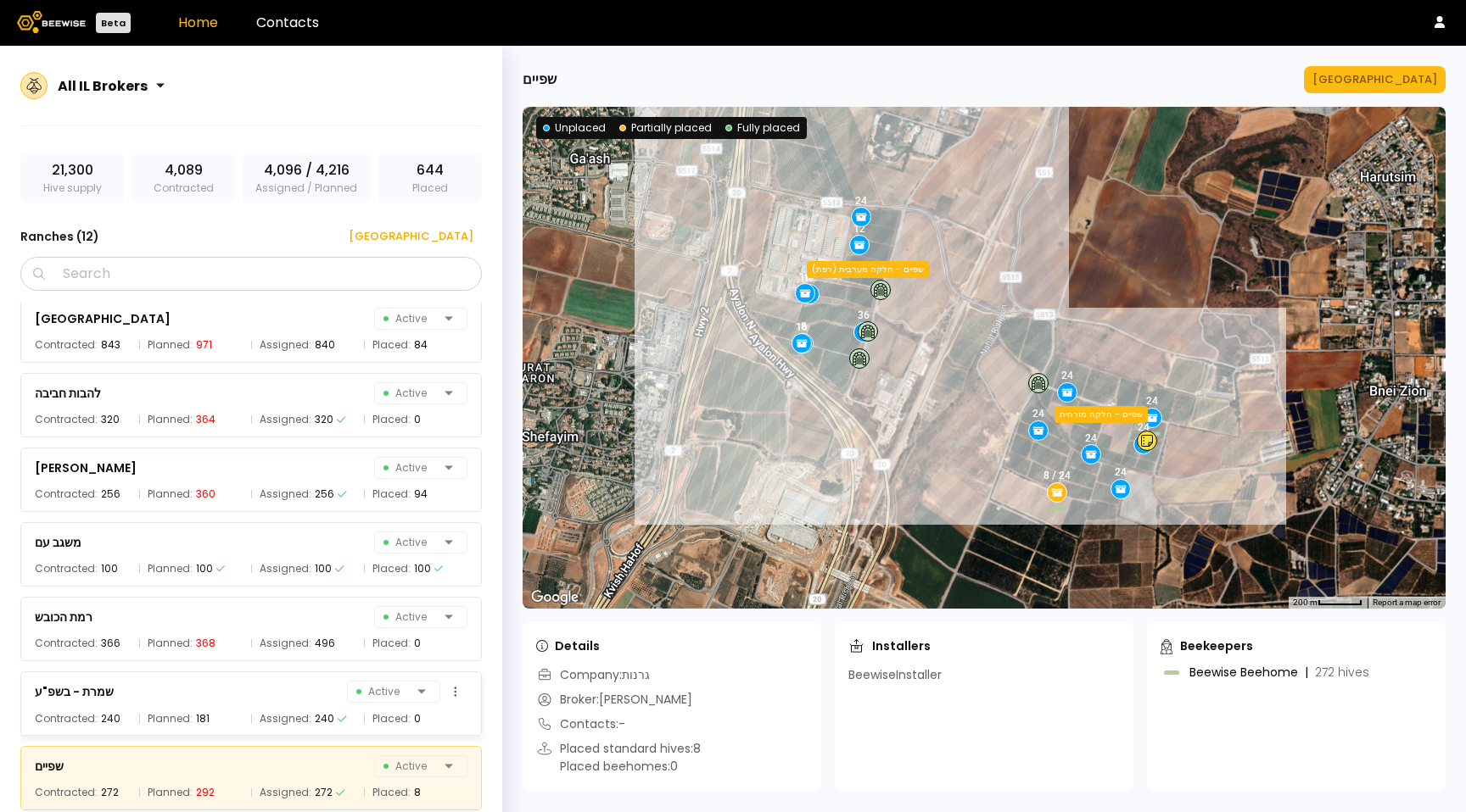
click at [178, 702] on div "שמרת - בשפ"ע Active" at bounding box center [251, 692] width 433 height 23
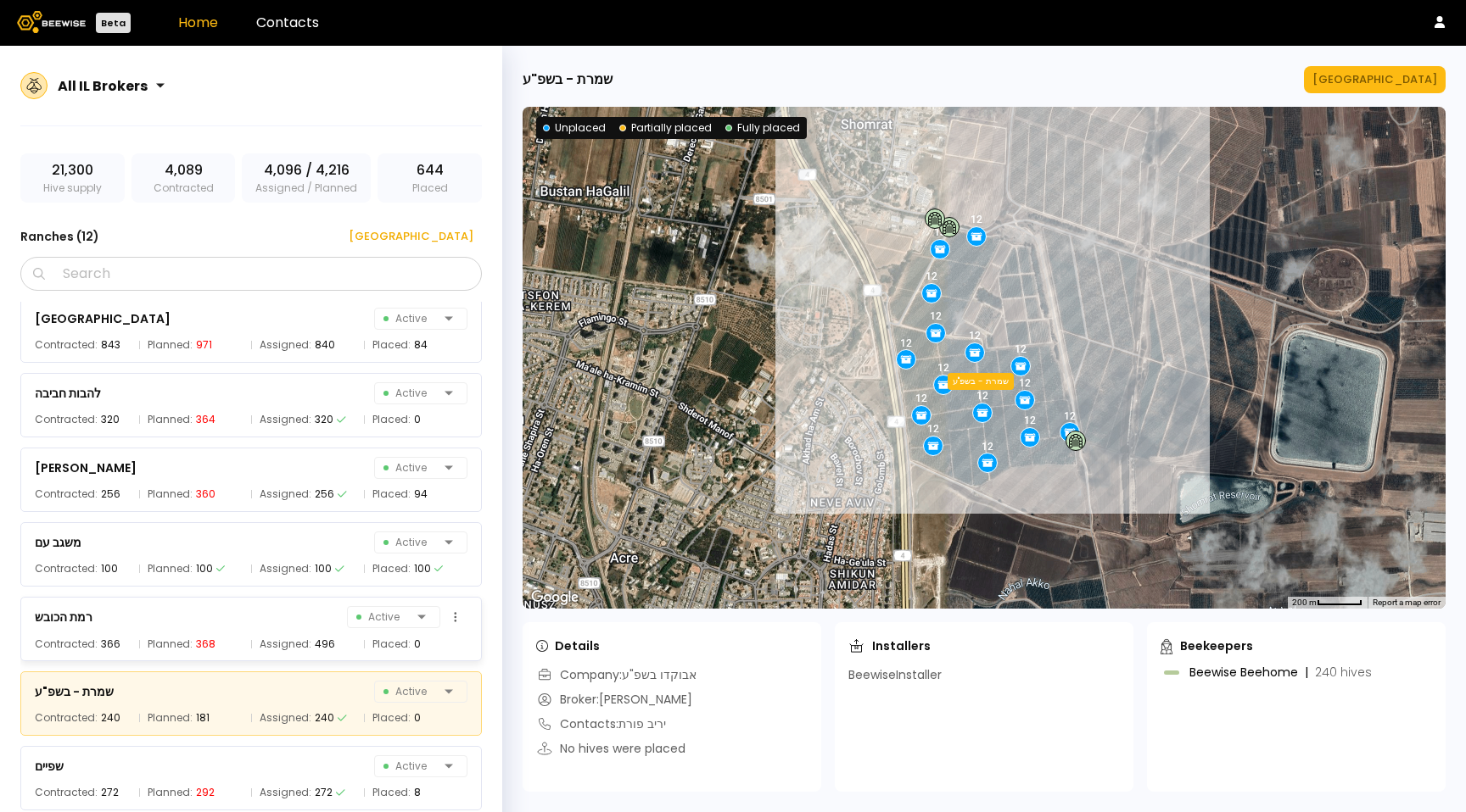
click at [172, 622] on div "רמת הכובש Active" at bounding box center [251, 616] width 433 height 23
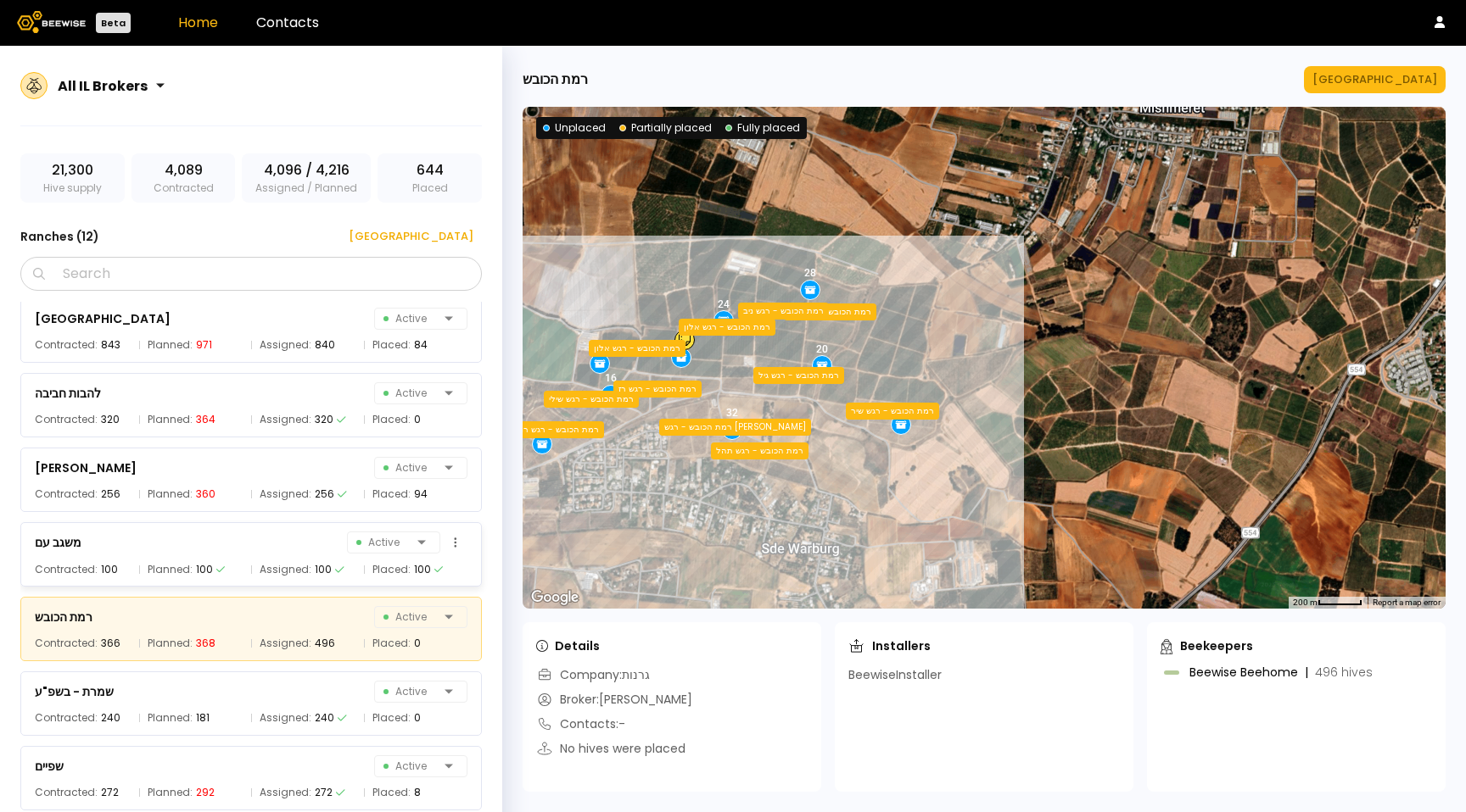
click at [197, 564] on div "100" at bounding box center [204, 570] width 17 height 17
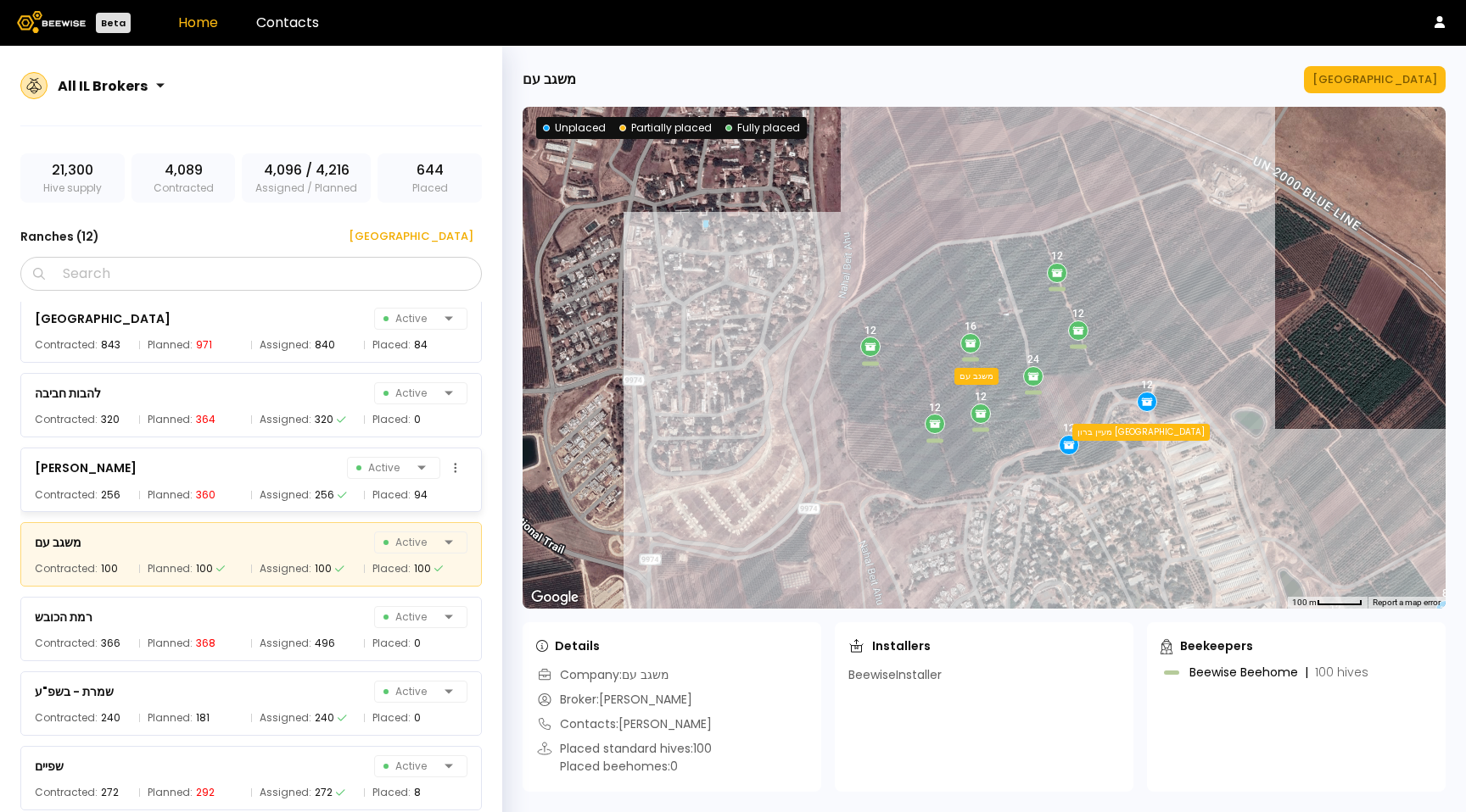
click at [191, 493] on div "Planned: 360" at bounding box center [191, 495] width 104 height 17
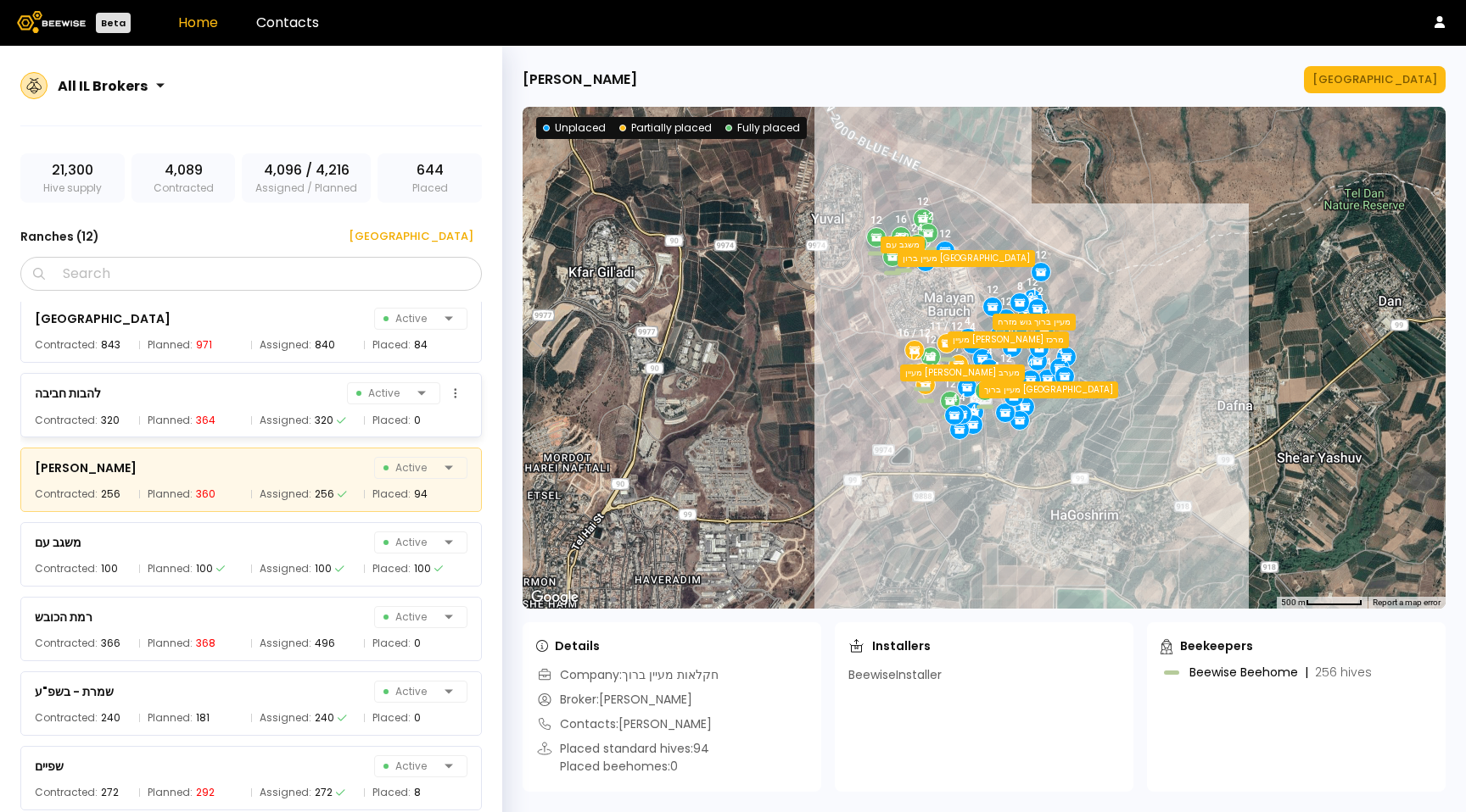
click at [194, 387] on div "להבות חביבה Active" at bounding box center [251, 393] width 433 height 23
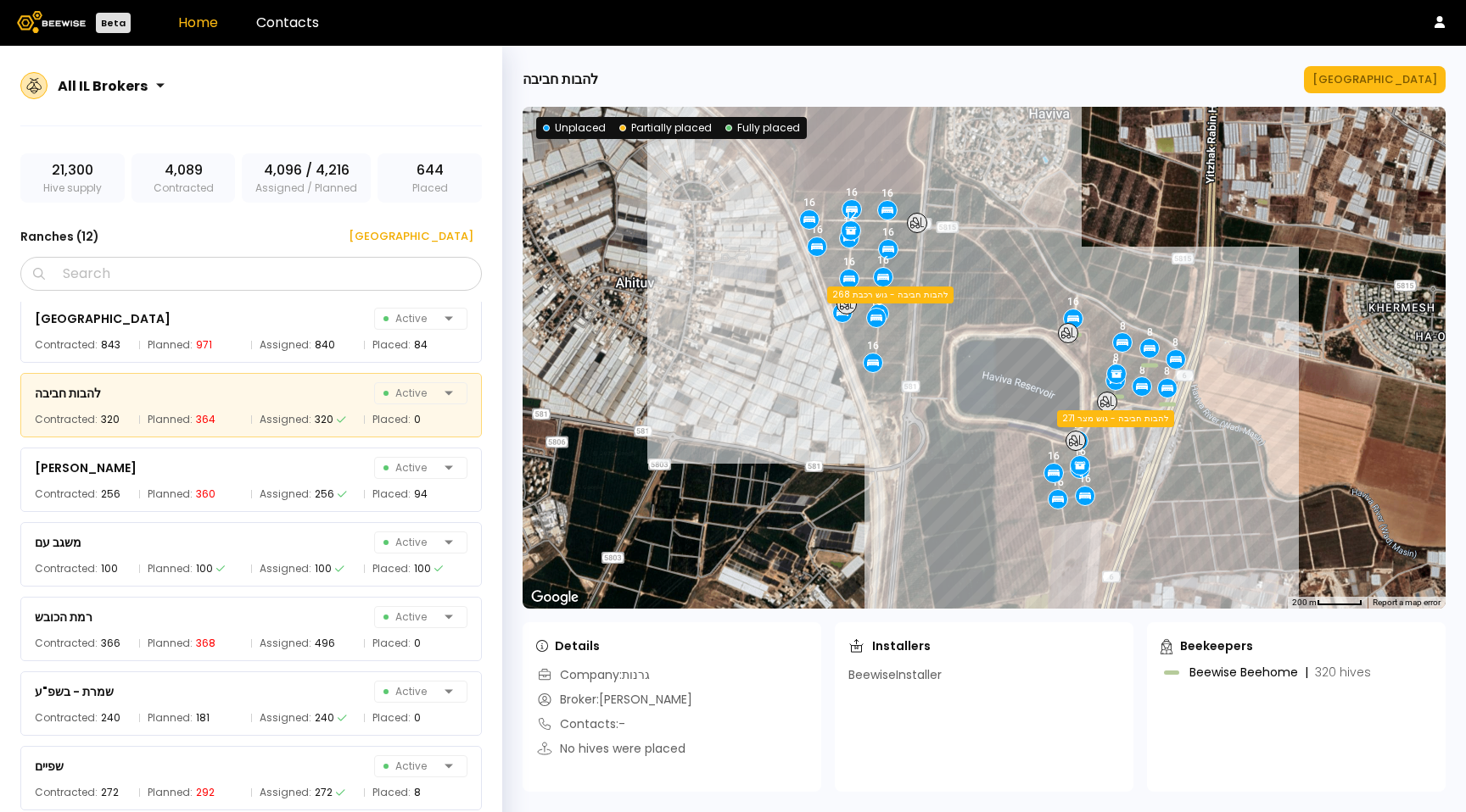
click at [168, 325] on div "זבולון Active Contracted: 176 Planned: 176 Assigned: 176 Placed: 0 [GEOGRAPHIC_…" at bounding box center [260, 557] width 478 height 509
click at [168, 337] on div "גבעות החורש Active Contracted: 504 Planned: 504 Assigned: 504 Placed: 0 זבולון …" at bounding box center [260, 557] width 478 height 509
click at [166, 350] on div "זבולון Active Contracted: 176 Planned: 176 Assigned: 176 Placed: 0 [GEOGRAPHIC_…" at bounding box center [260, 557] width 478 height 509
click at [166, 350] on span "Planned:" at bounding box center [170, 346] width 45 height 17
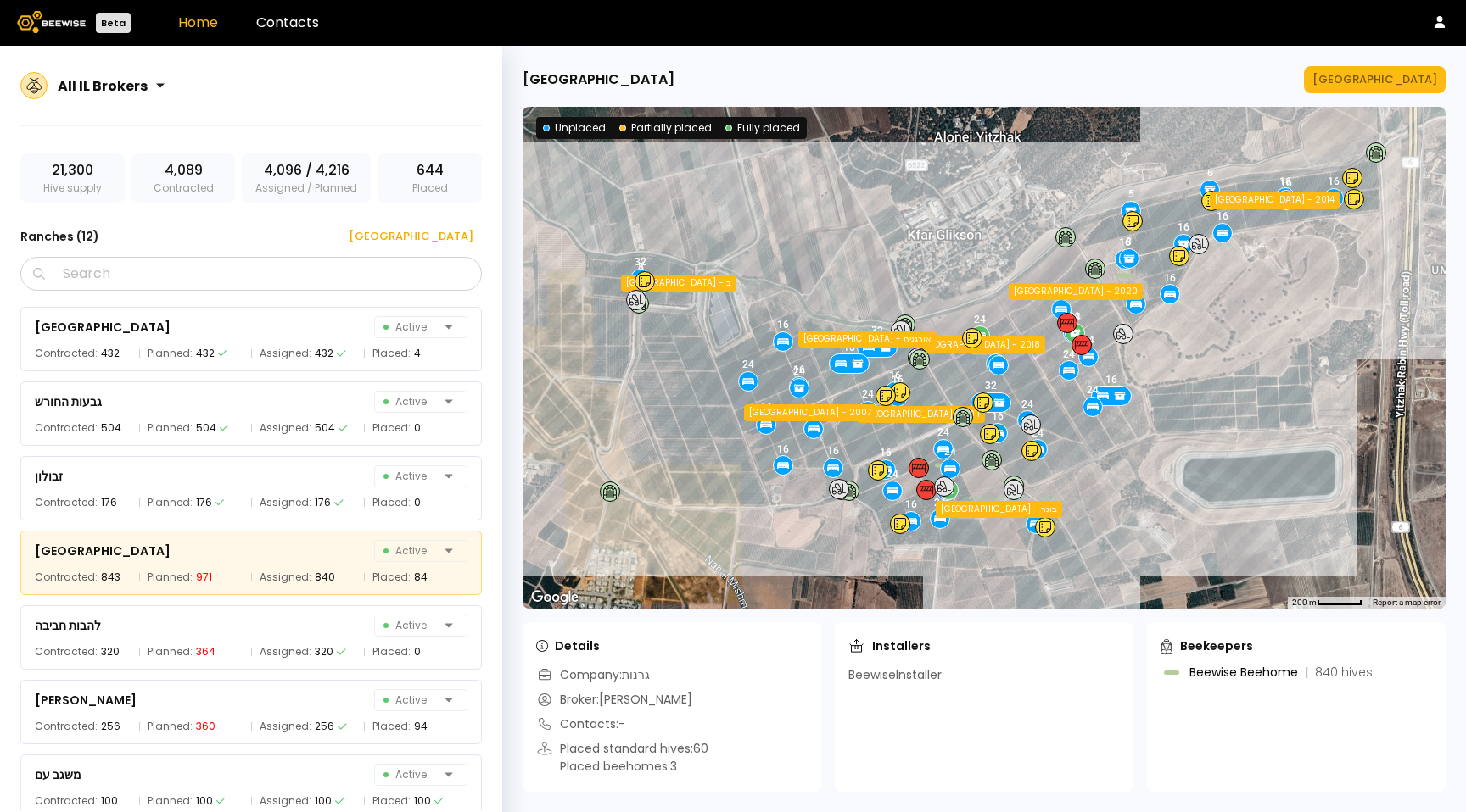
scroll to position [149, 0]
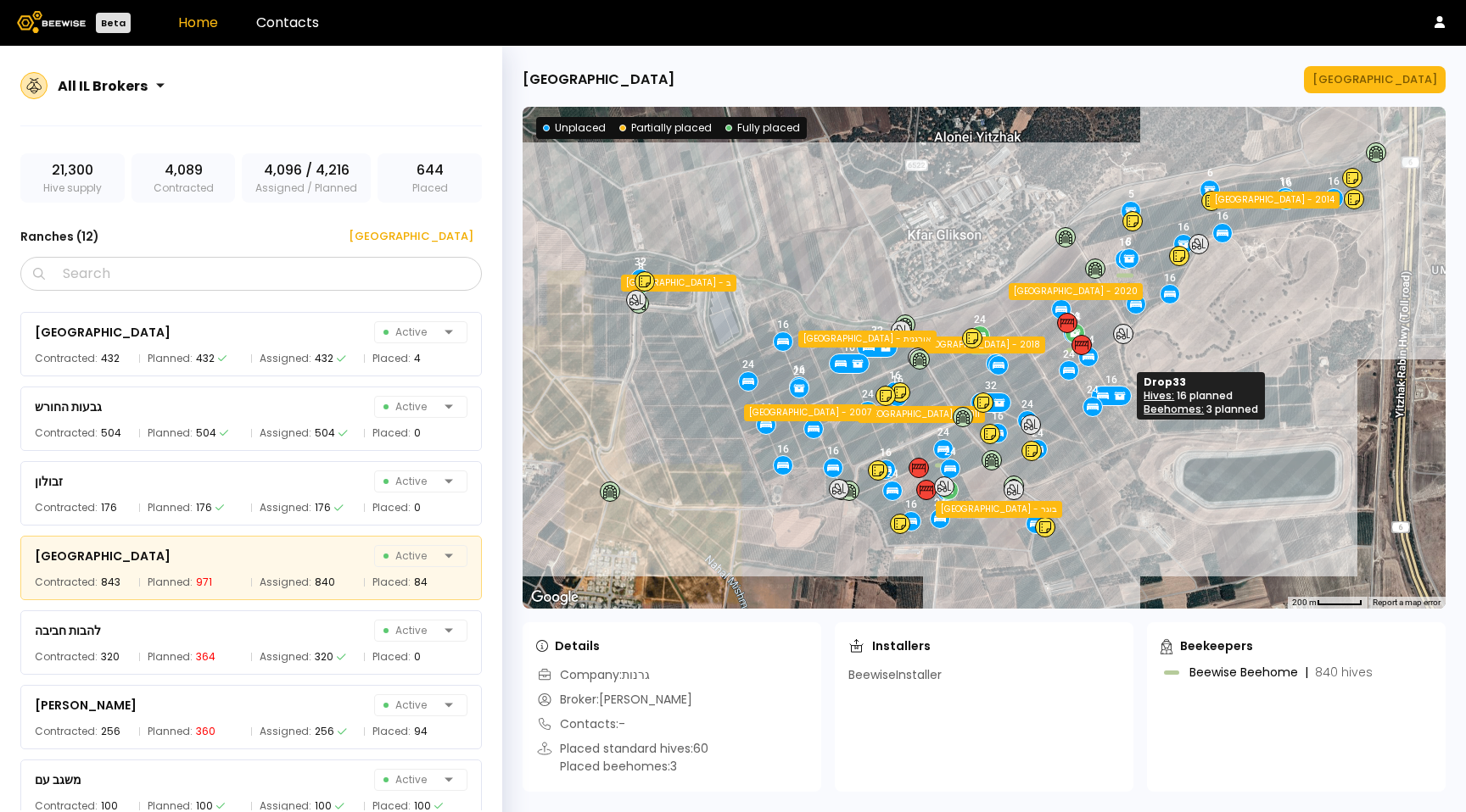
click at [1116, 396] on icon at bounding box center [1120, 396] width 11 height 6
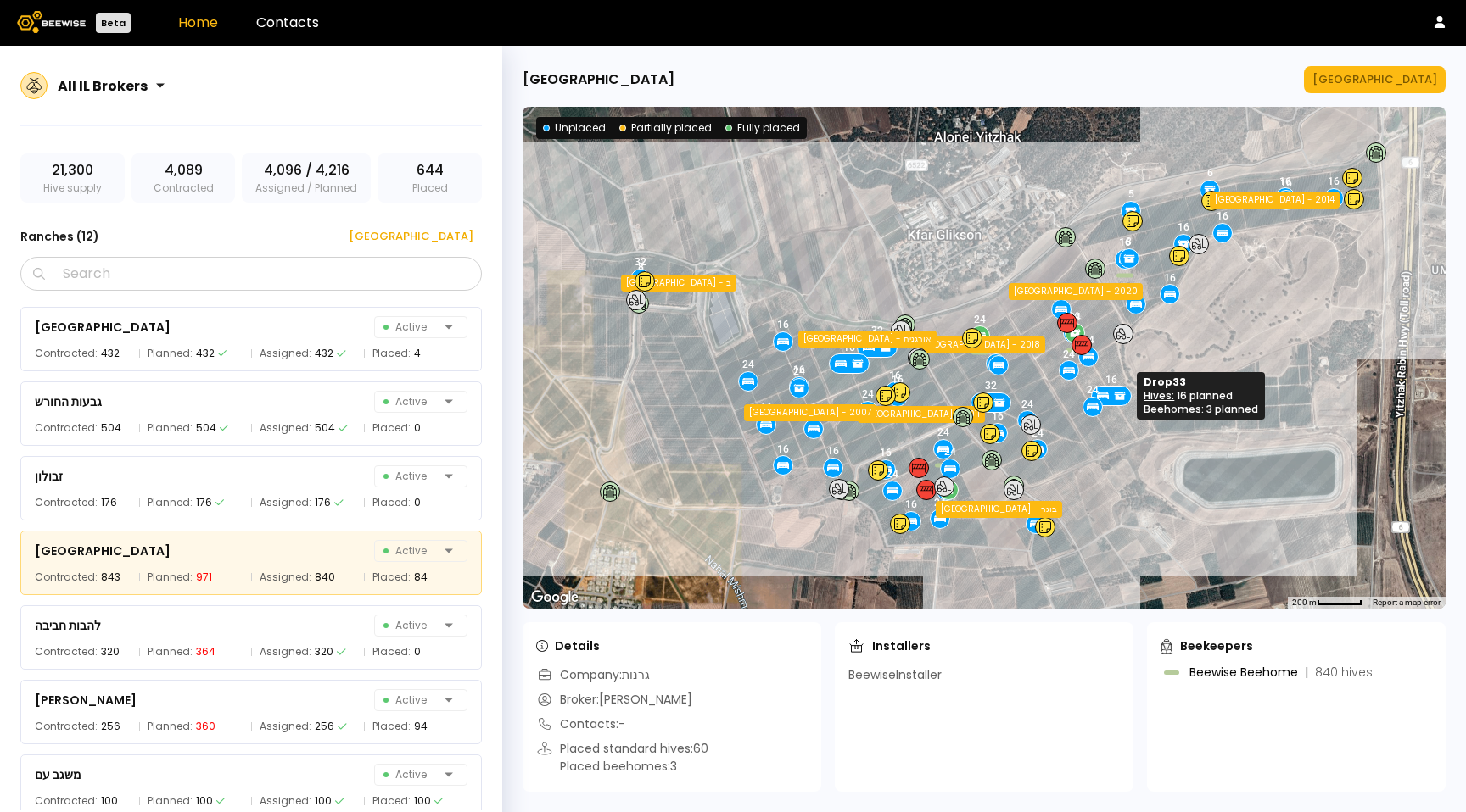
scroll to position [156, 0]
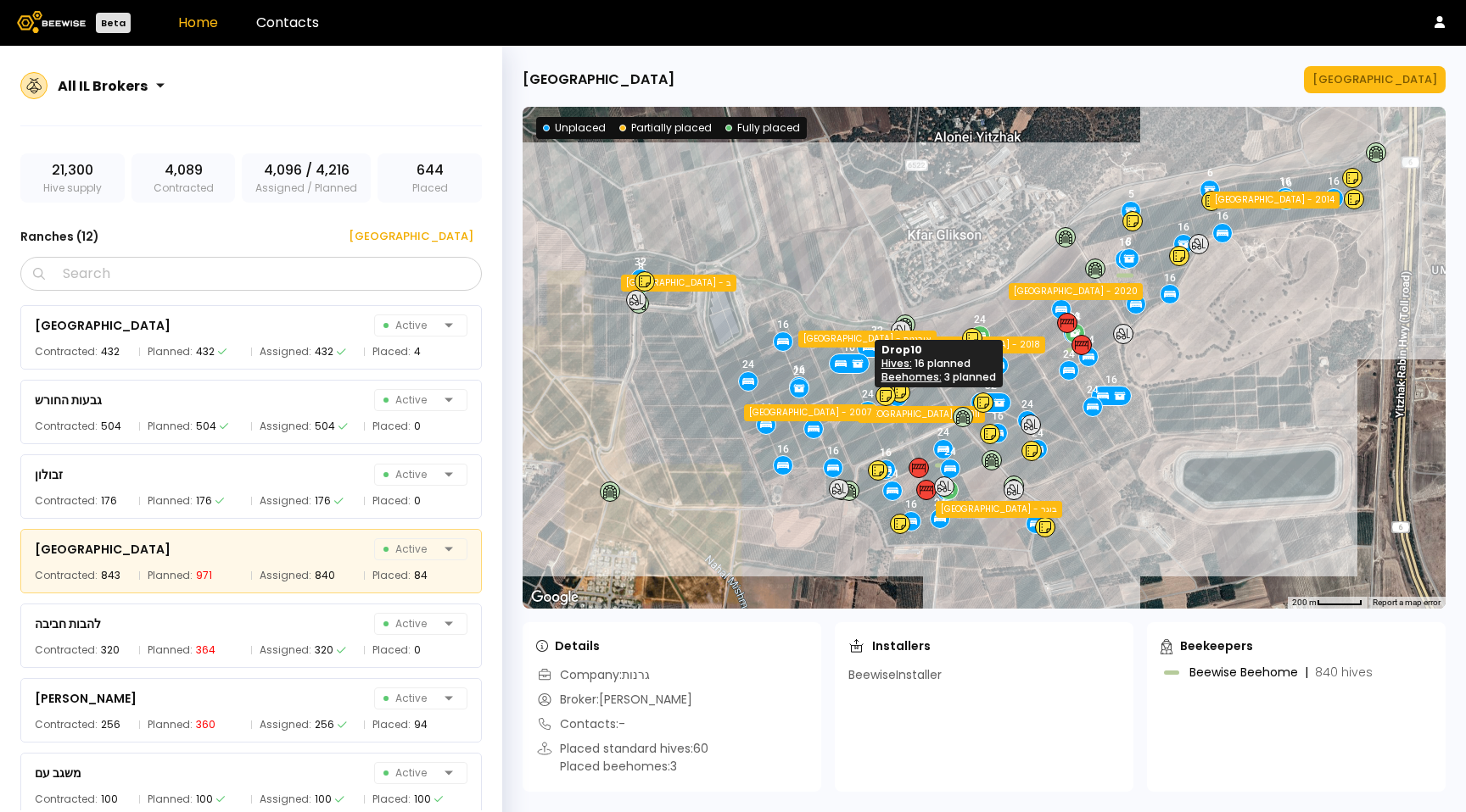
click at [849, 368] on icon at bounding box center [857, 364] width 16 height 16
click at [845, 364] on icon at bounding box center [841, 364] width 12 height 4
drag, startPoint x: 124, startPoint y: 68, endPoint x: 118, endPoint y: 85, distance: 18.0
click at [123, 70] on div "All IL Brokers" at bounding box center [104, 85] width 107 height 39
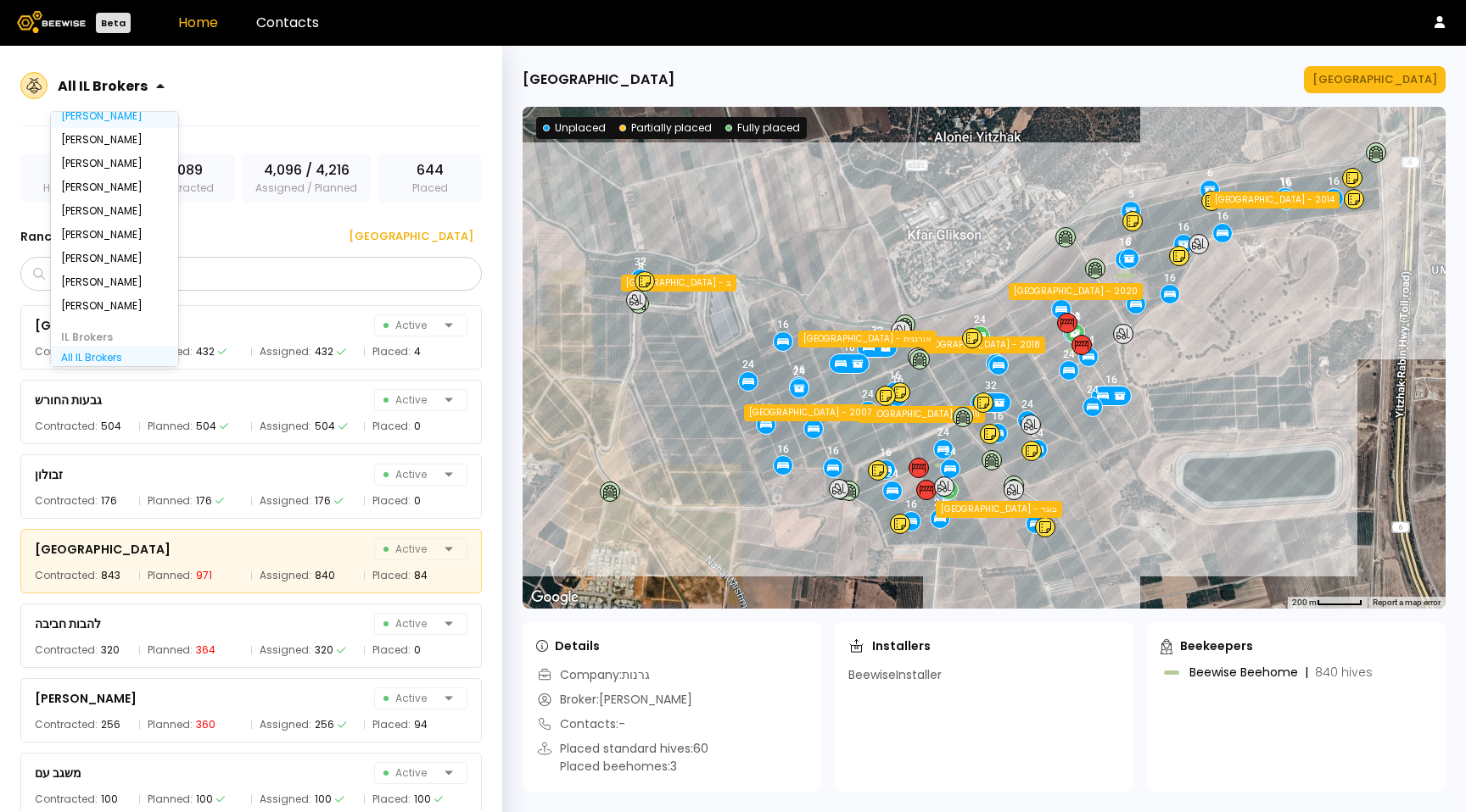
scroll to position [0, 0]
click at [108, 145] on div "All US Brokers" at bounding box center [114, 149] width 107 height 10
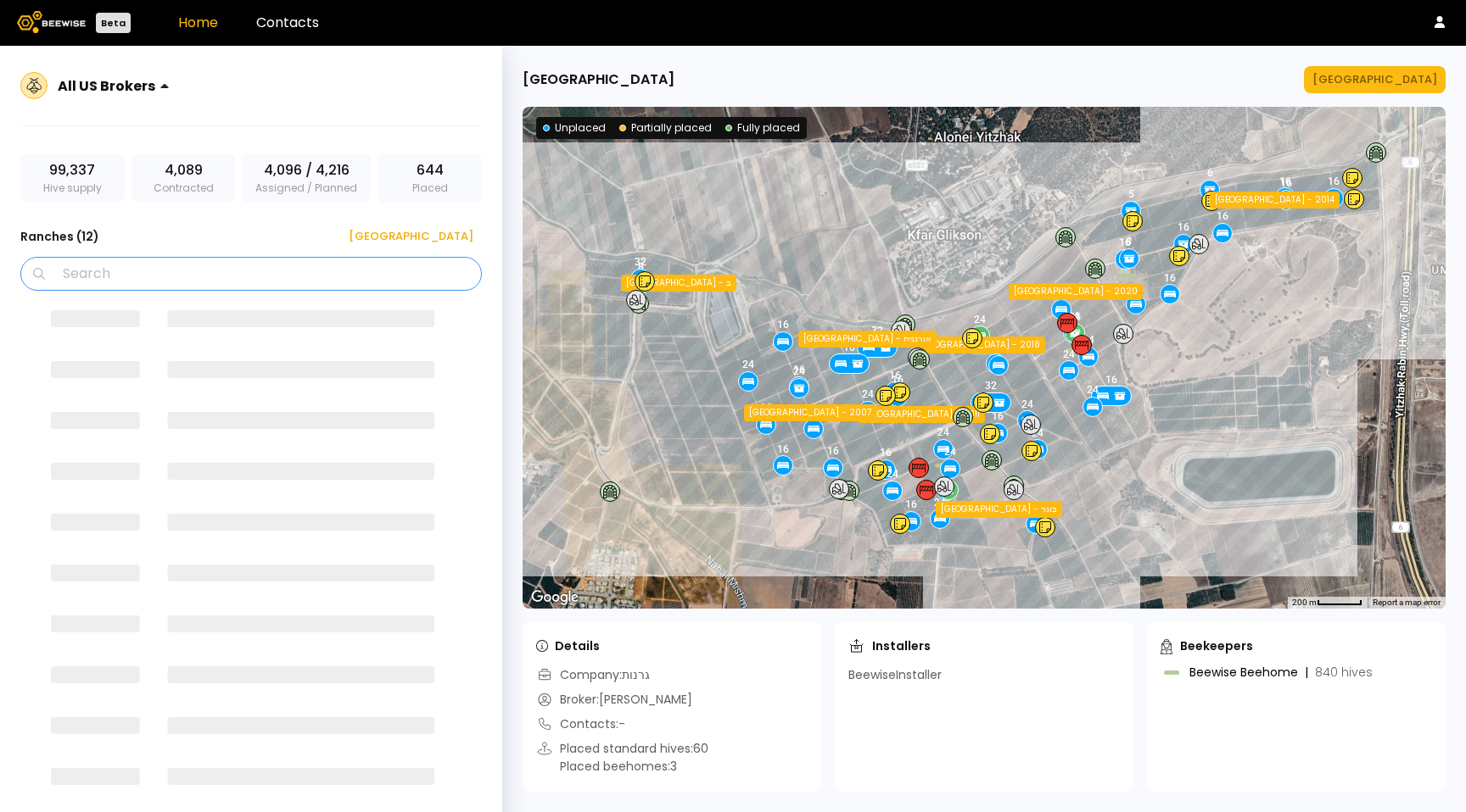
click at [151, 278] on input "Search" at bounding box center [257, 274] width 417 height 32
paste input "**********"
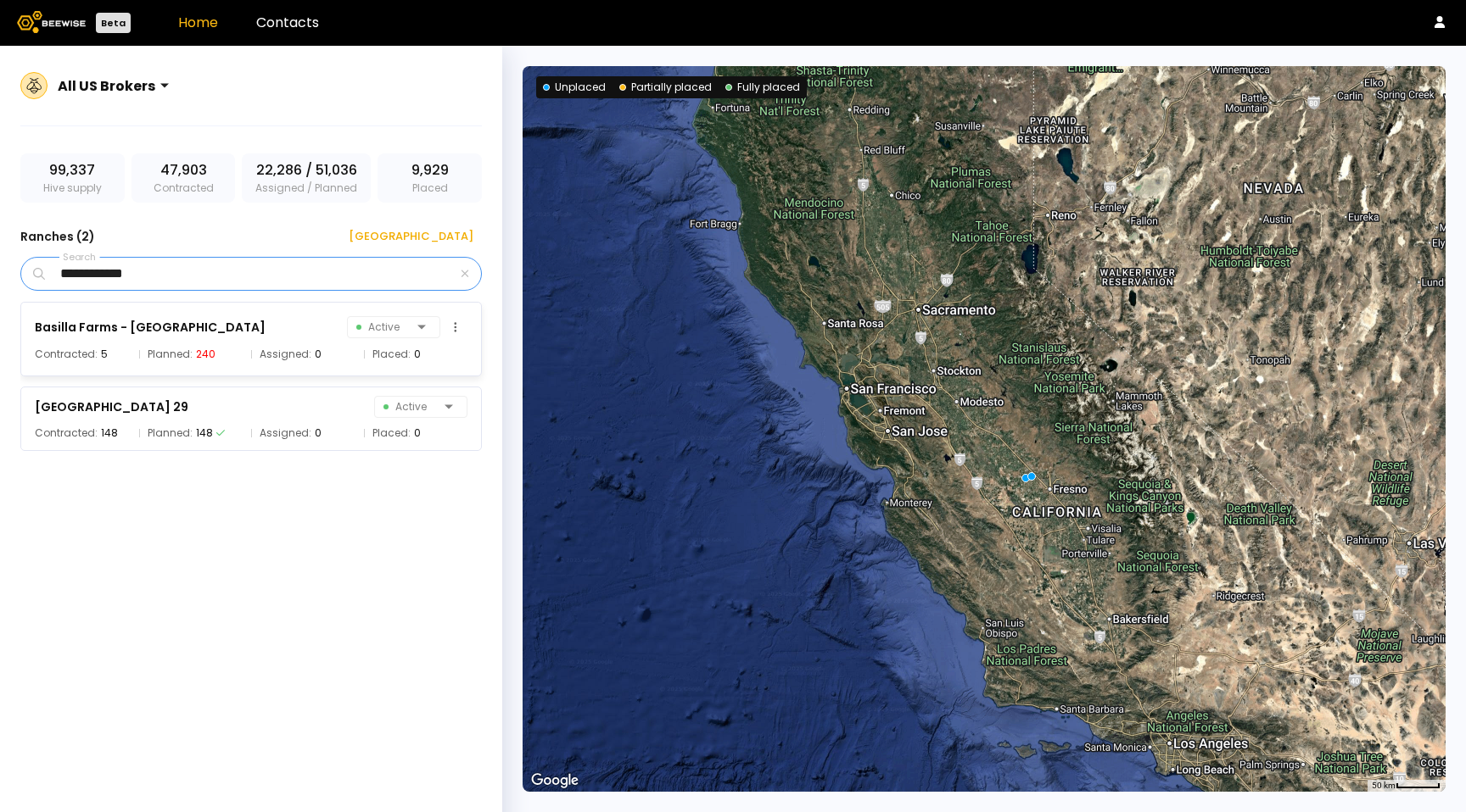
type input "**********"
click at [242, 341] on div "Basilla Farms - [PERSON_NAME] Active Contracted: 5 Planned: 240 Assigned: 0 Pla…" at bounding box center [251, 339] width 462 height 74
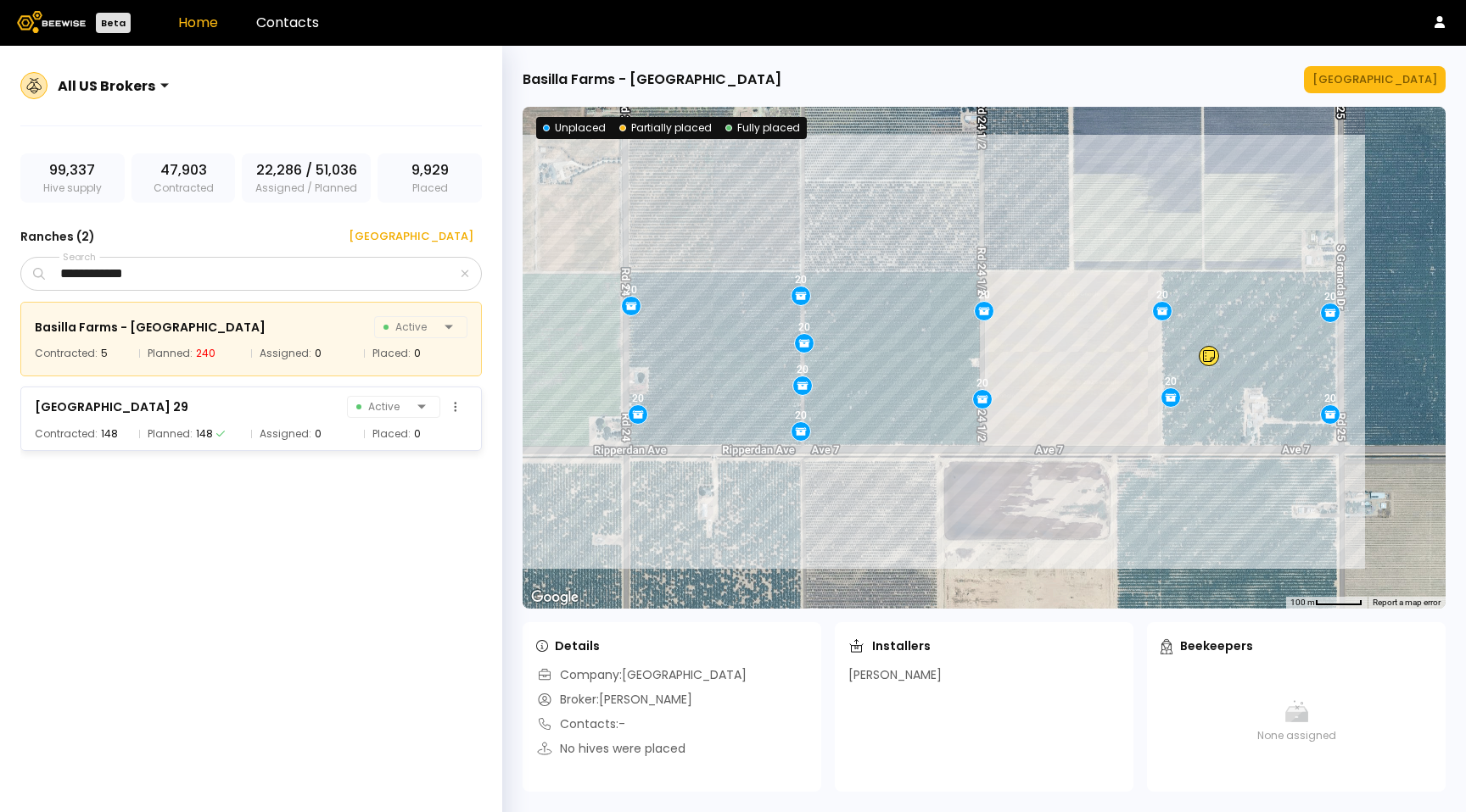
click at [326, 435] on div "Assigned: 0" at bounding box center [303, 435] width 104 height 17
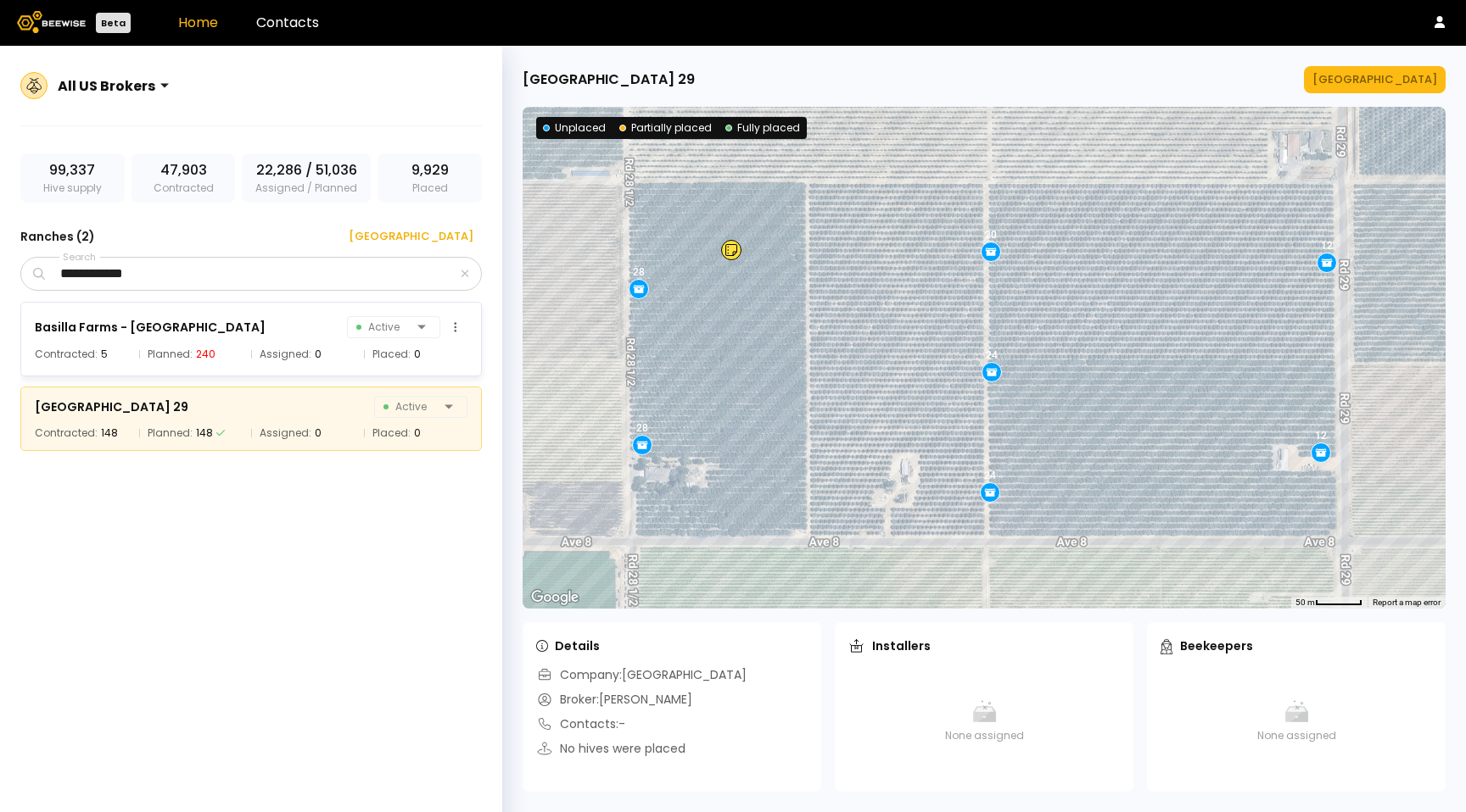
click at [307, 348] on span "Assigned:" at bounding box center [286, 355] width 52 height 17
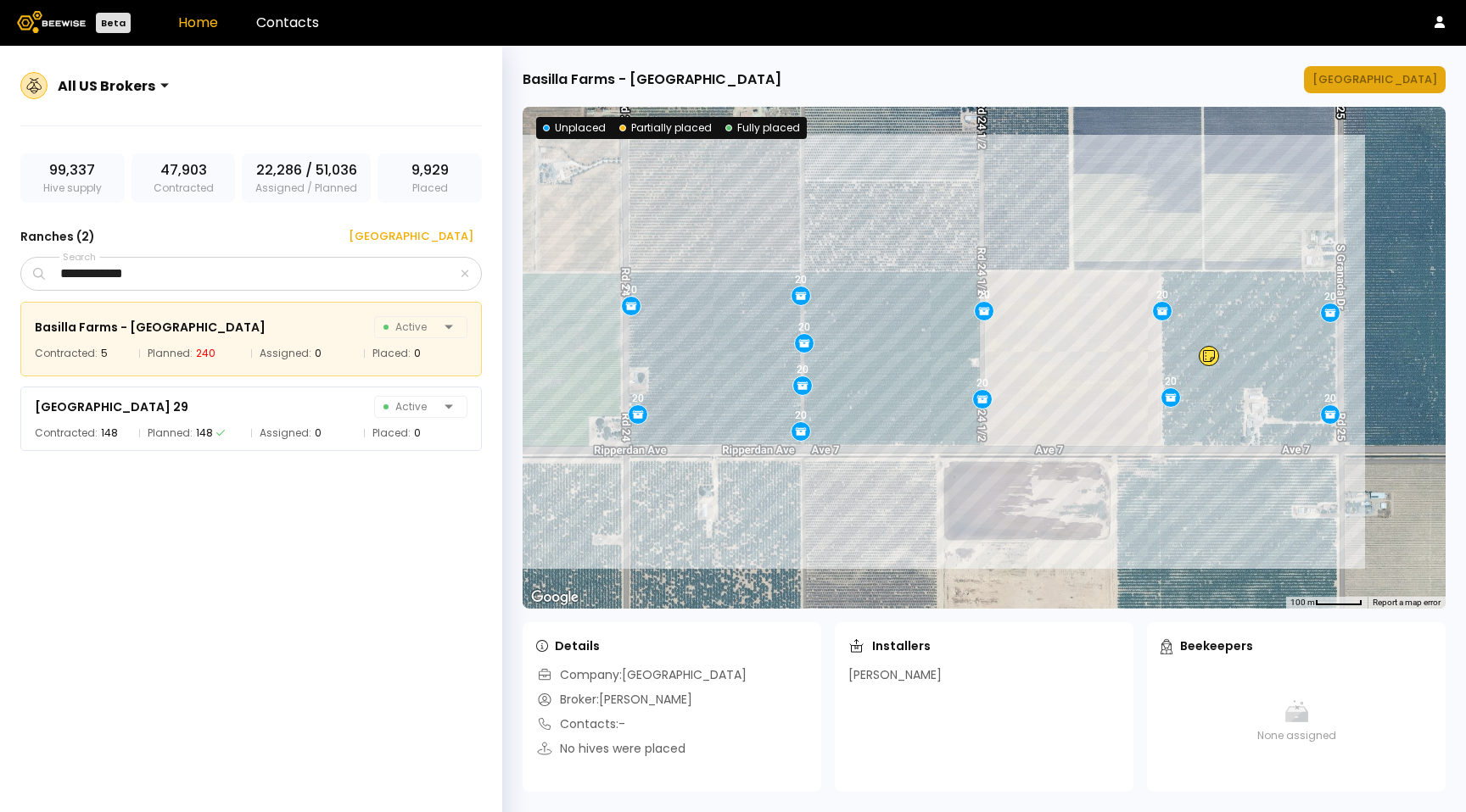
click at [1375, 80] on div "[GEOGRAPHIC_DATA]" at bounding box center [1374, 80] width 125 height 17
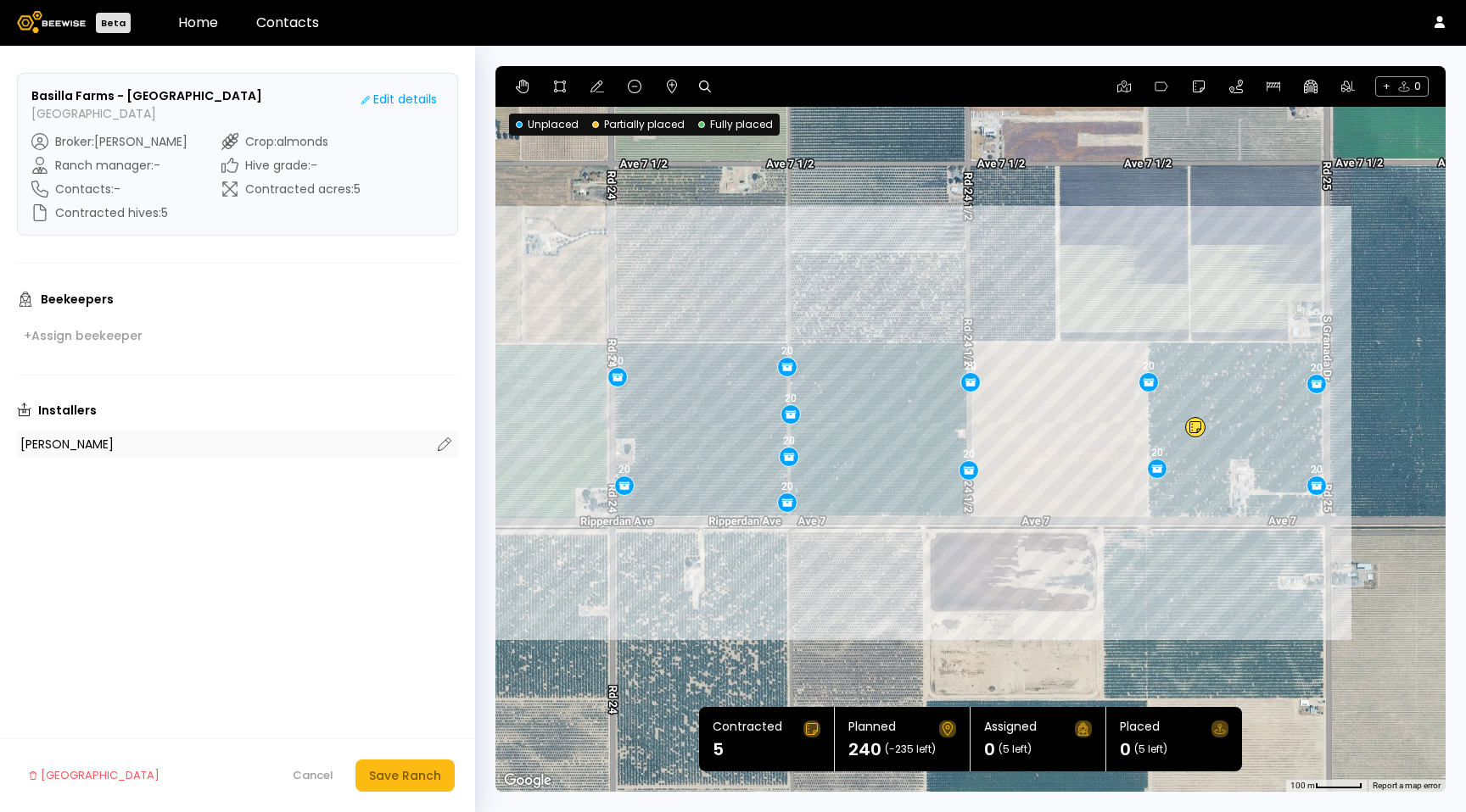
click at [119, 441] on div "[PERSON_NAME]" at bounding box center [226, 444] width 410 height 12
click at [158, 446] on div at bounding box center [278, 451] width 280 height 16
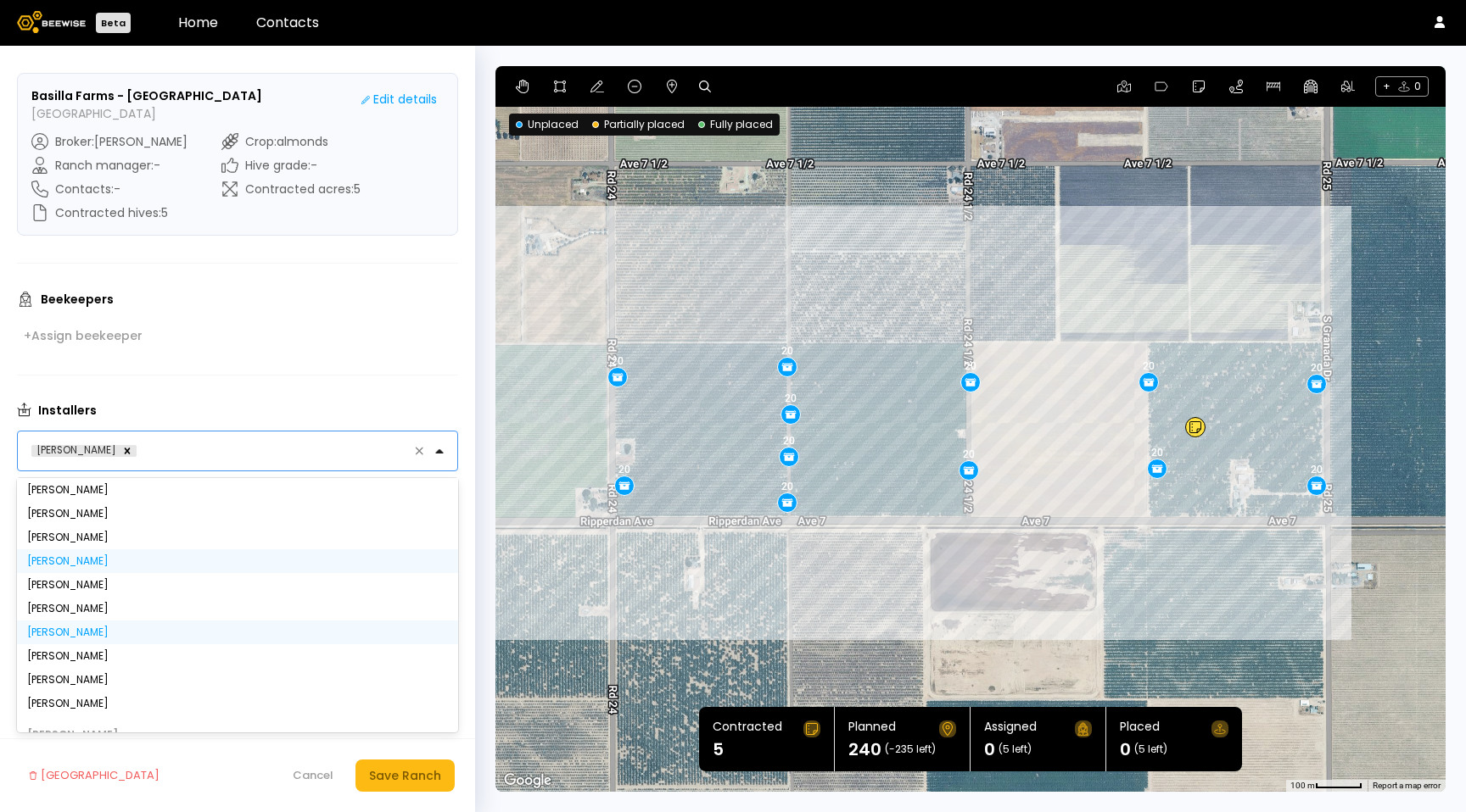
scroll to position [519, 0]
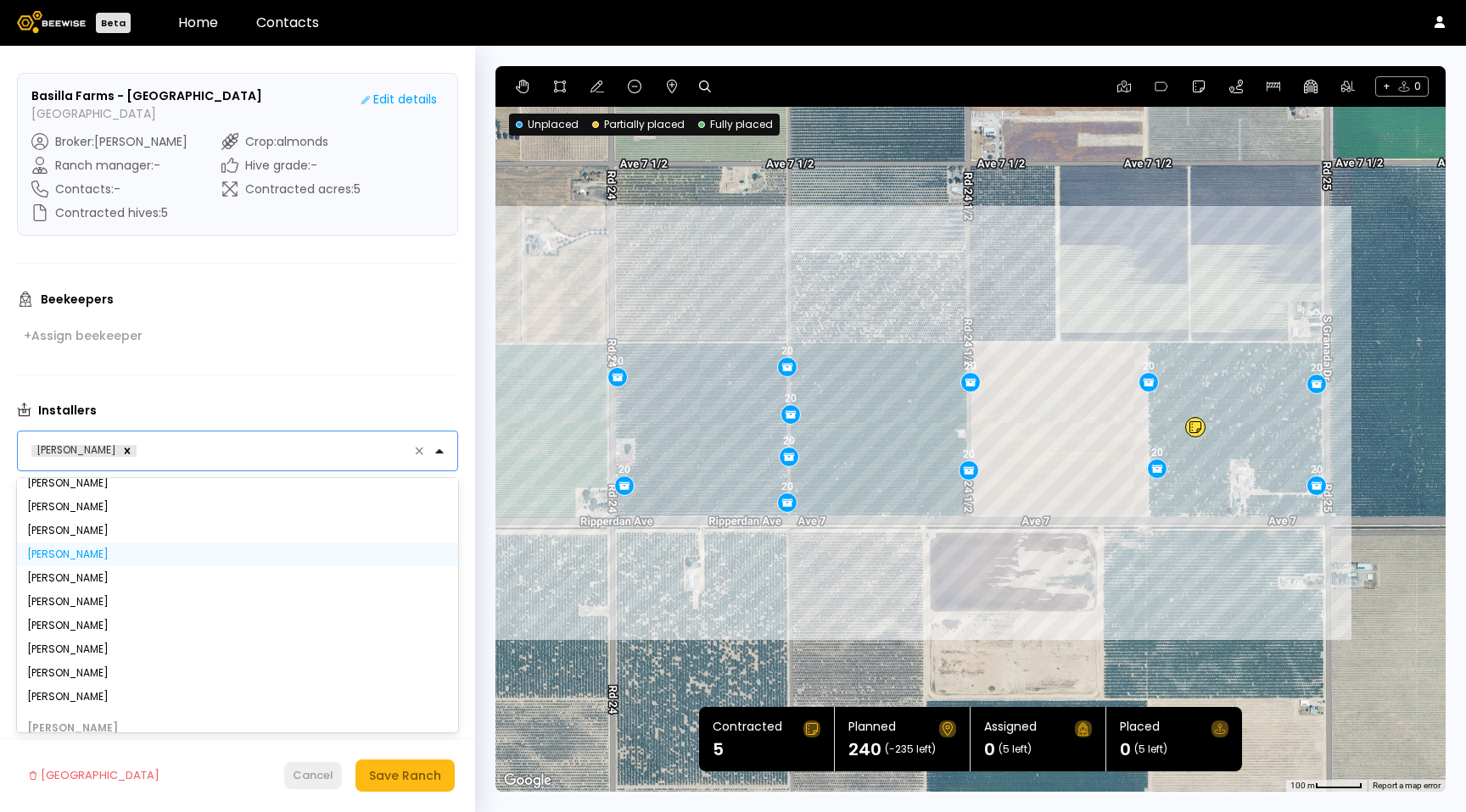
click at [316, 767] on div "Cancel" at bounding box center [313, 776] width 41 height 17
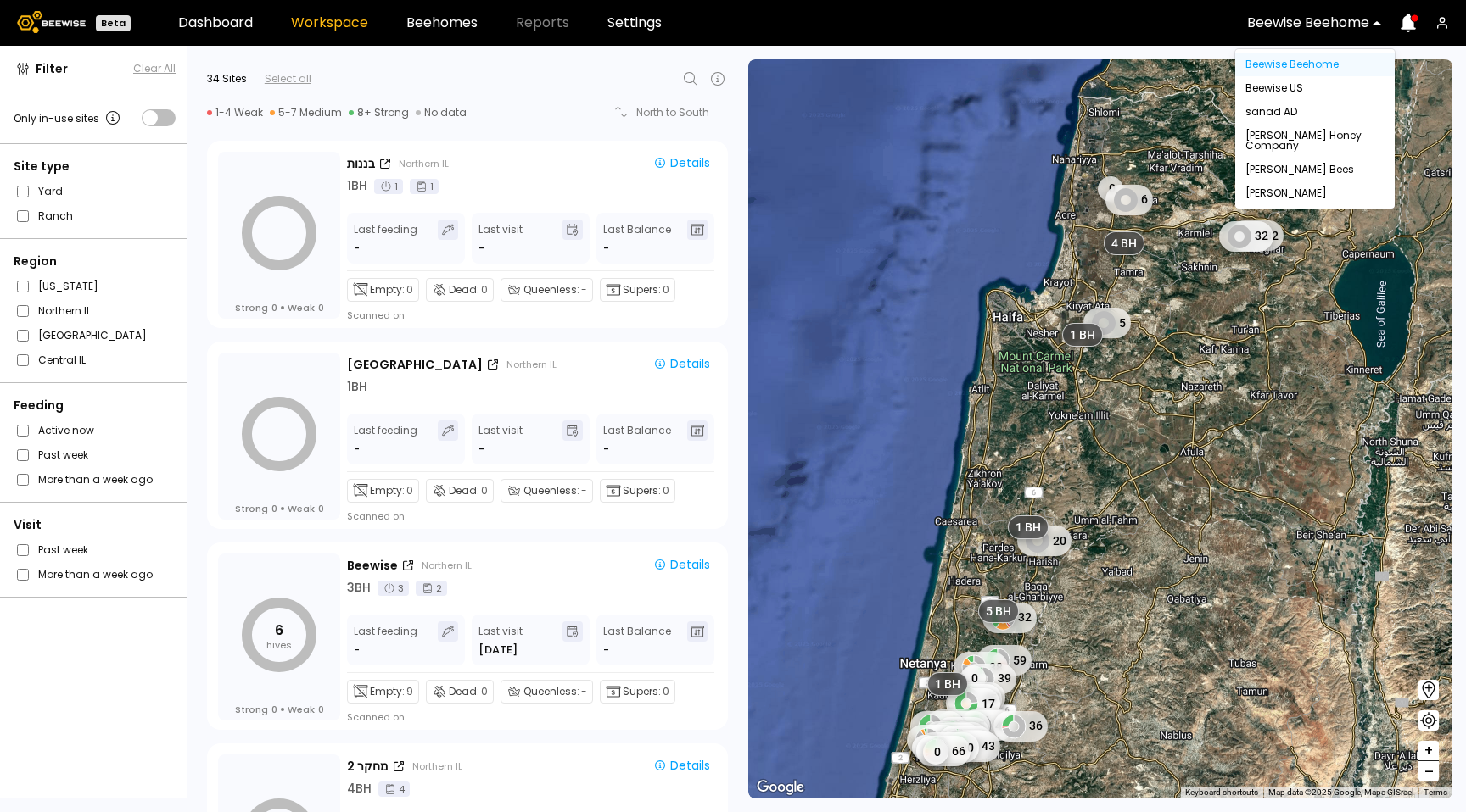
click at [1294, 32] on div "Beewise Beehome" at bounding box center [1308, 23] width 145 height 39
click at [1295, 90] on div "Beewise US" at bounding box center [1314, 88] width 139 height 10
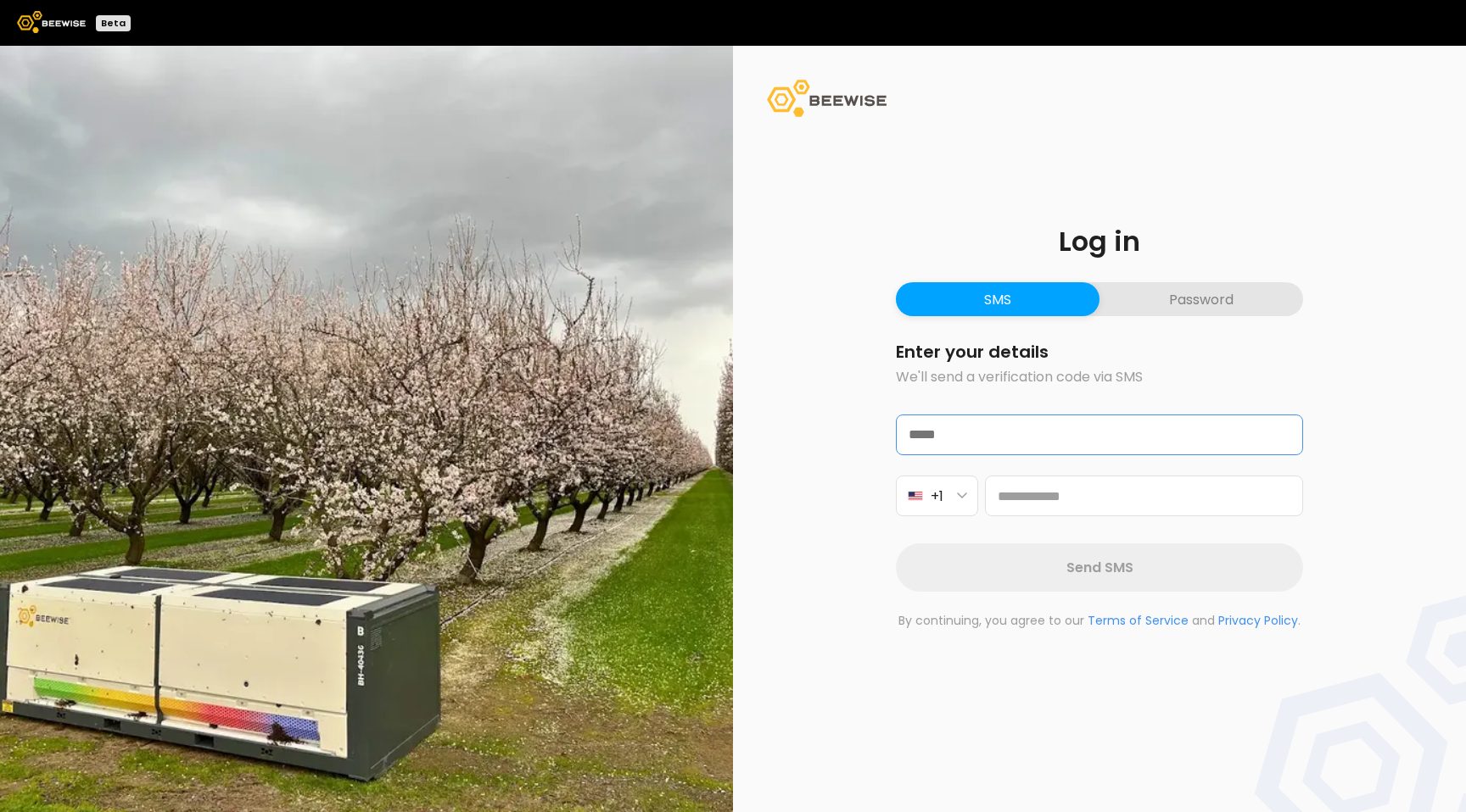
drag, startPoint x: 1082, startPoint y: 449, endPoint x: 1072, endPoint y: 446, distance: 10.4
click at [1082, 449] on input "email" at bounding box center [1099, 435] width 405 height 39
type input "**********"
drag, startPoint x: 979, startPoint y: 493, endPoint x: 970, endPoint y: 494, distance: 9.1
click at [979, 493] on div "+1" at bounding box center [1099, 496] width 407 height 41
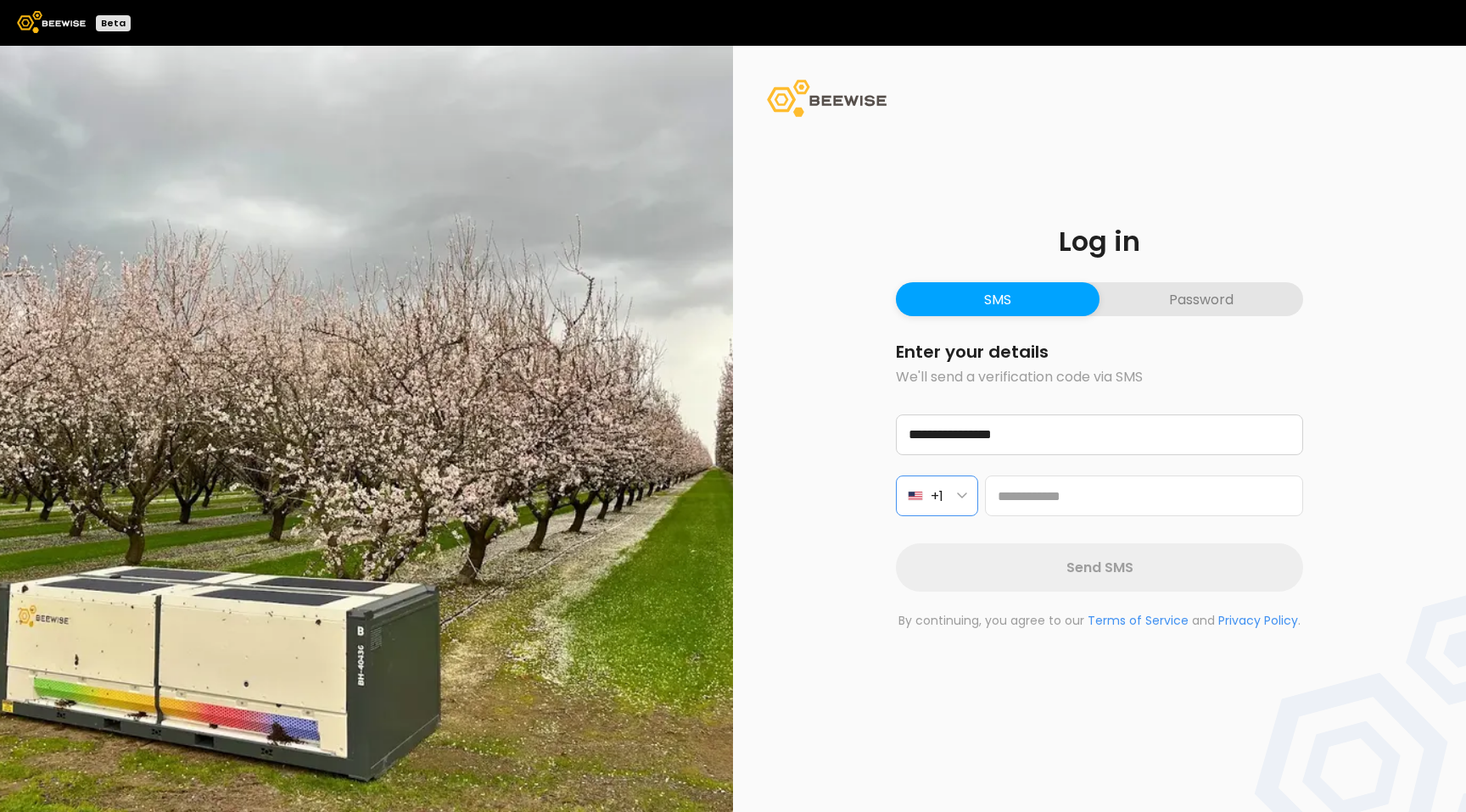
click at [964, 495] on icon "button" at bounding box center [962, 495] width 9 height 4
drag, startPoint x: 1184, startPoint y: 286, endPoint x: 1174, endPoint y: 302, distance: 18.9
click at [1183, 287] on button "Password" at bounding box center [1200, 299] width 203 height 34
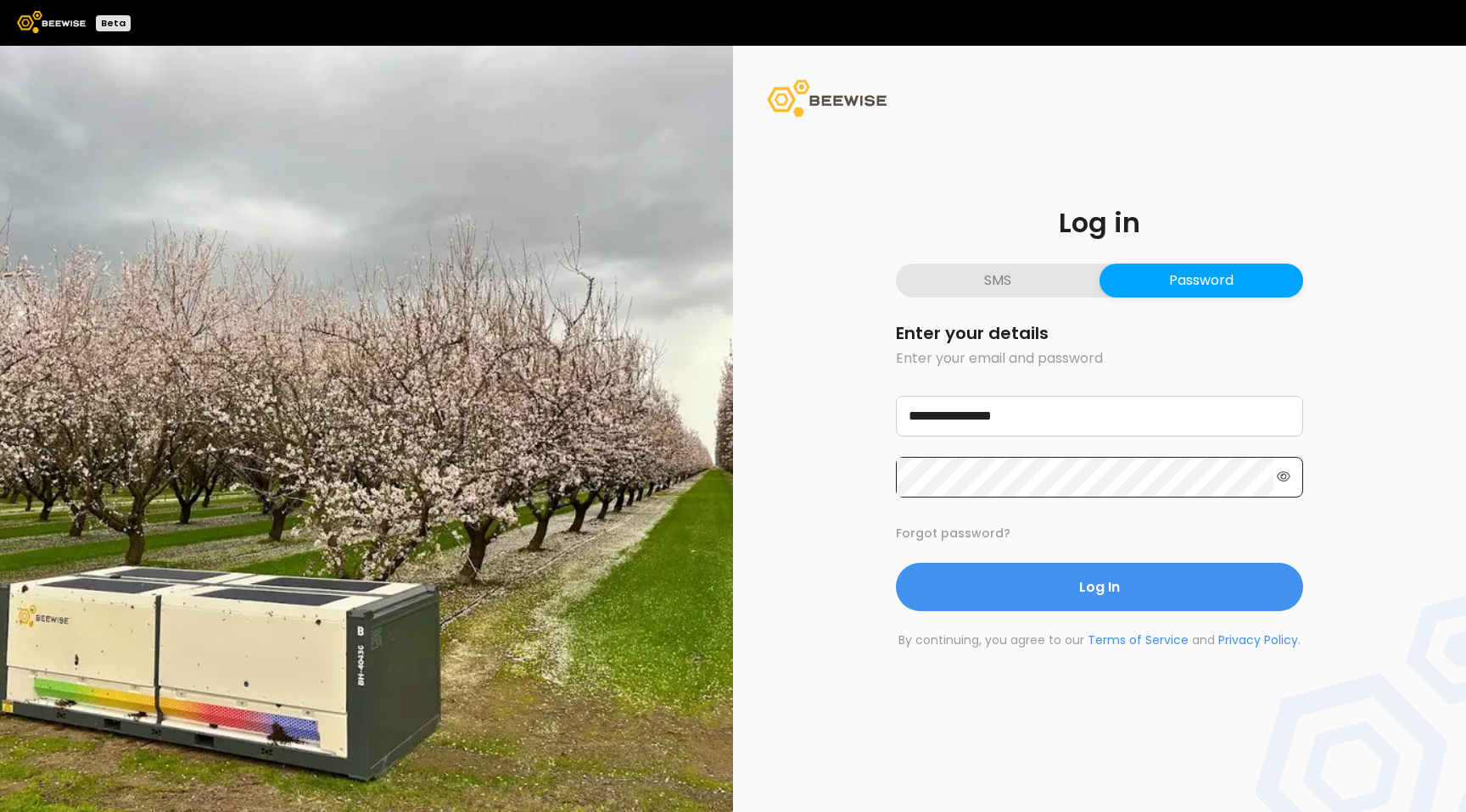
drag, startPoint x: 1282, startPoint y: 474, endPoint x: 1183, endPoint y: 577, distance: 142.9
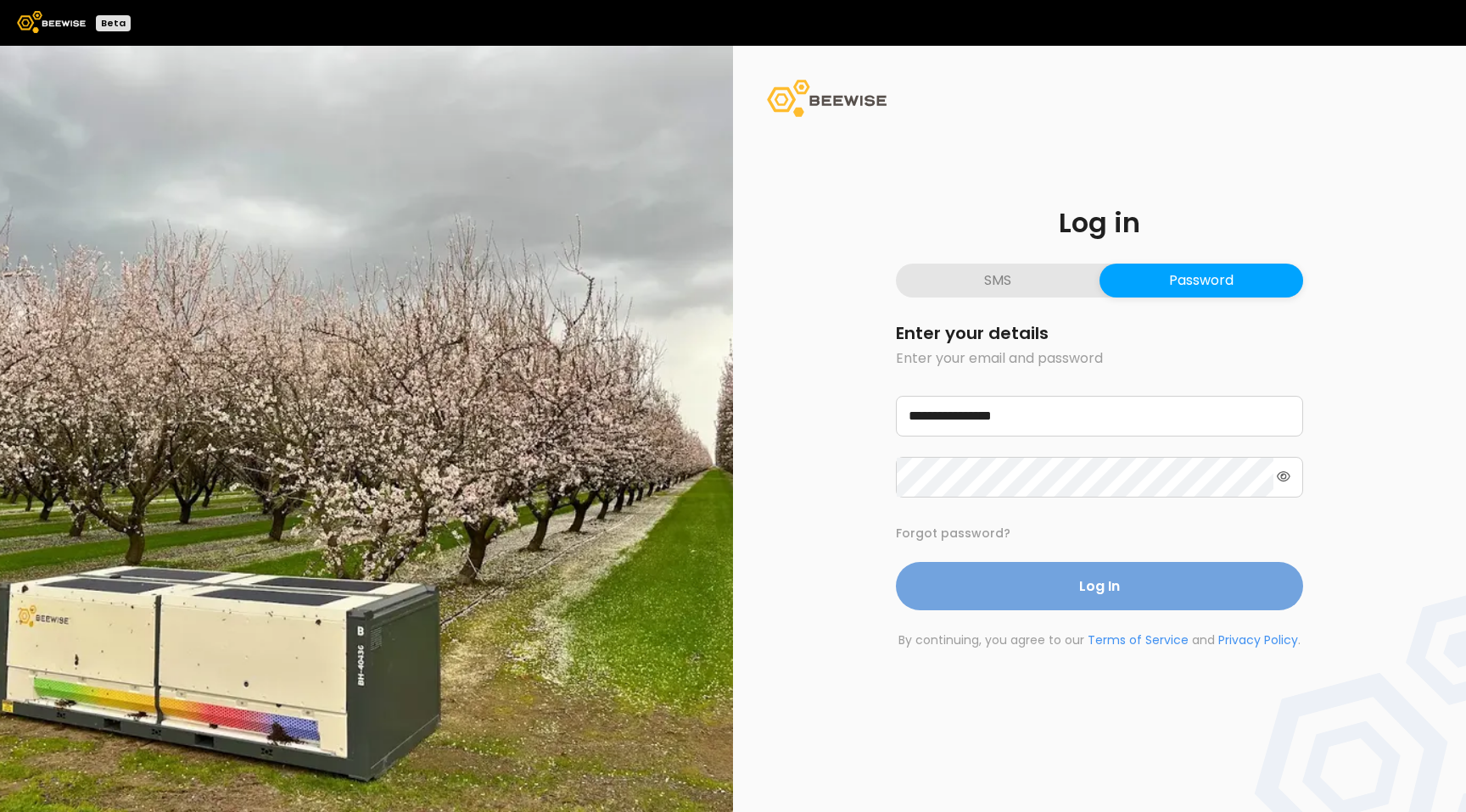
click at [1282, 474] on icon at bounding box center [1283, 477] width 14 height 12
click at [1147, 603] on button "Log In" at bounding box center [1099, 586] width 407 height 48
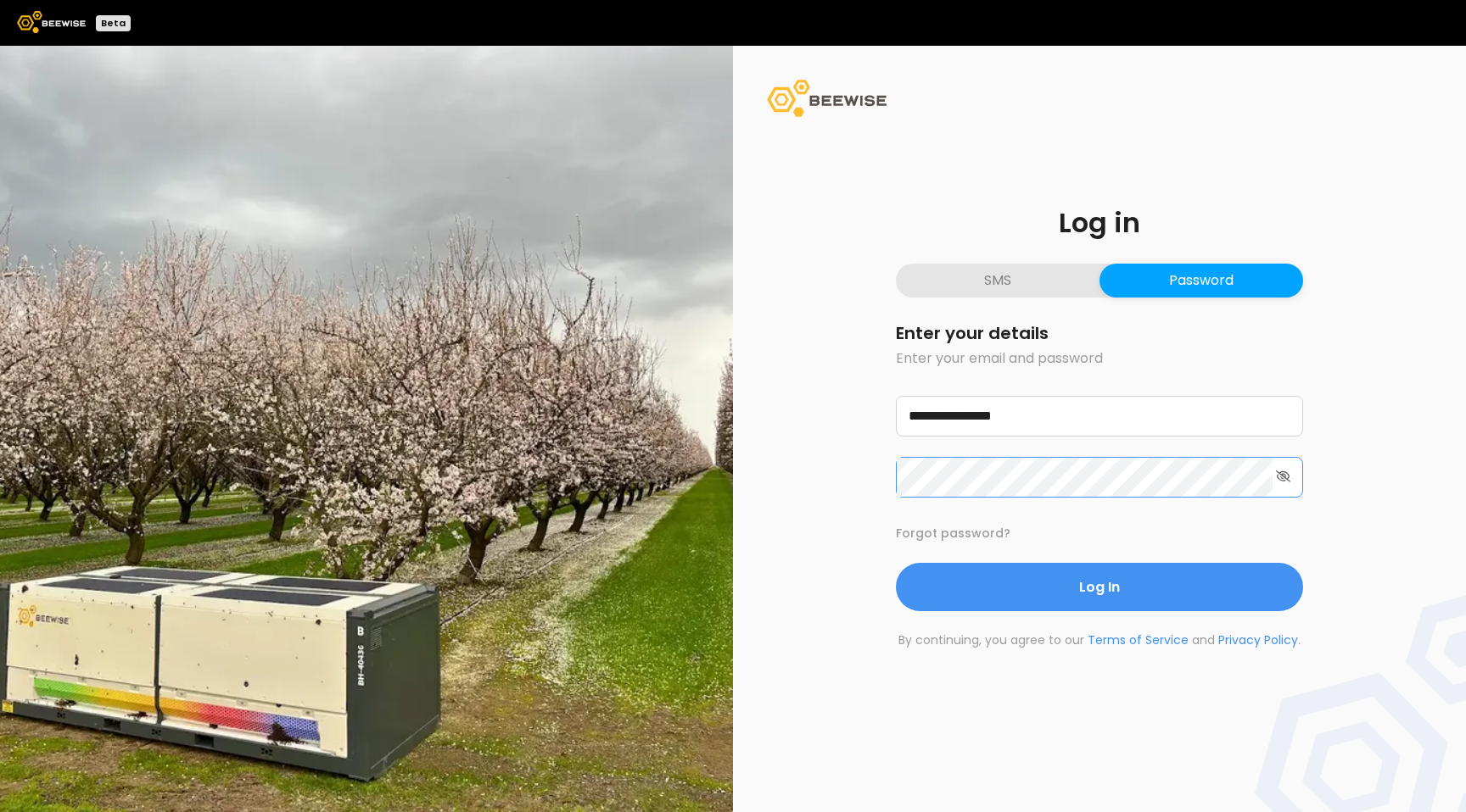
click at [895, 563] on button "Log In" at bounding box center [1099, 587] width 407 height 48
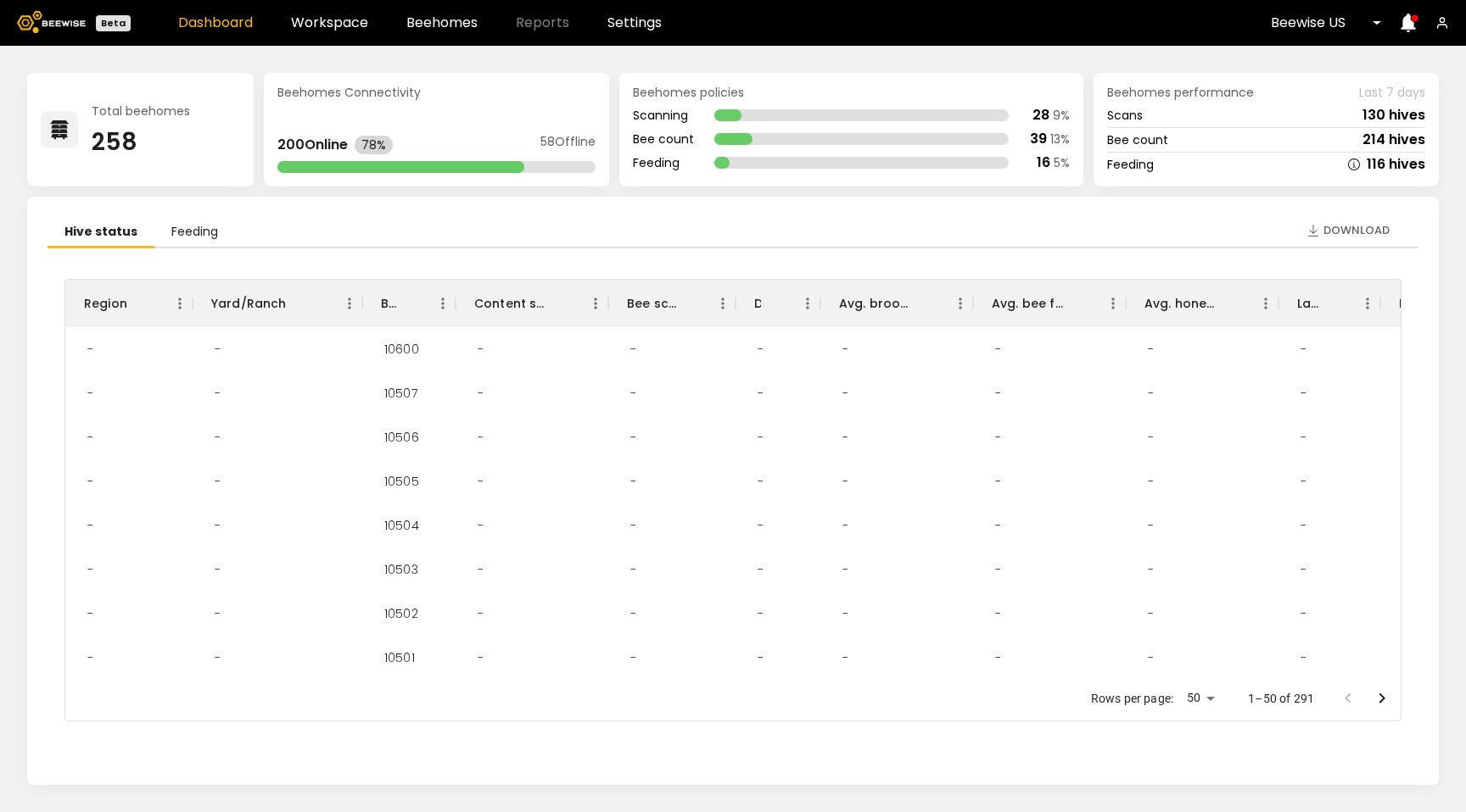
click at [397, 18] on div "Dashboard Workspace Beehomes Reports Settings" at bounding box center [420, 23] width 483 height 14
click at [367, 19] on div "Dashboard Workspace Beehomes Reports Settings" at bounding box center [420, 23] width 483 height 14
click at [354, 26] on link "Workspace" at bounding box center [329, 23] width 77 height 14
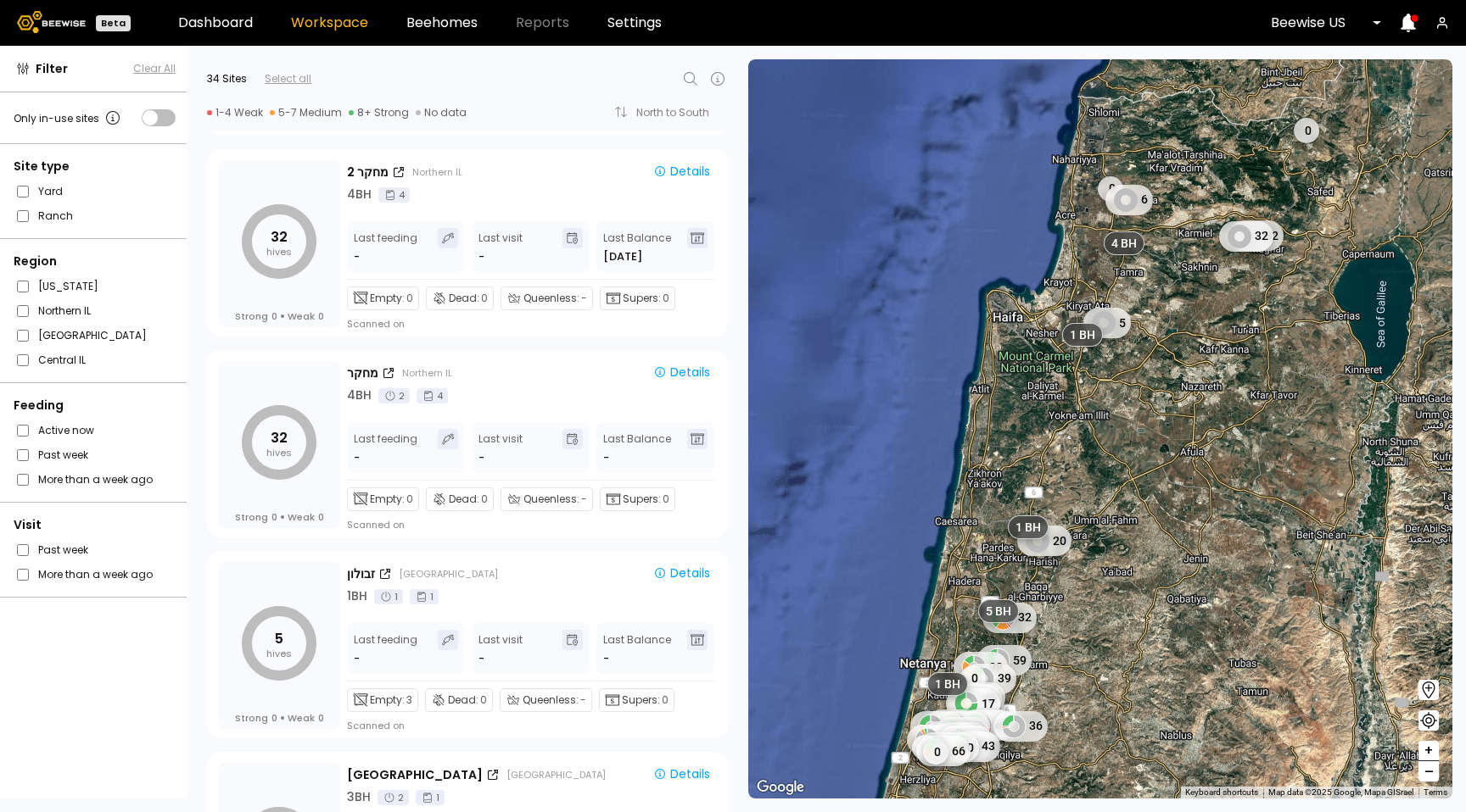
scroll to position [716, 0]
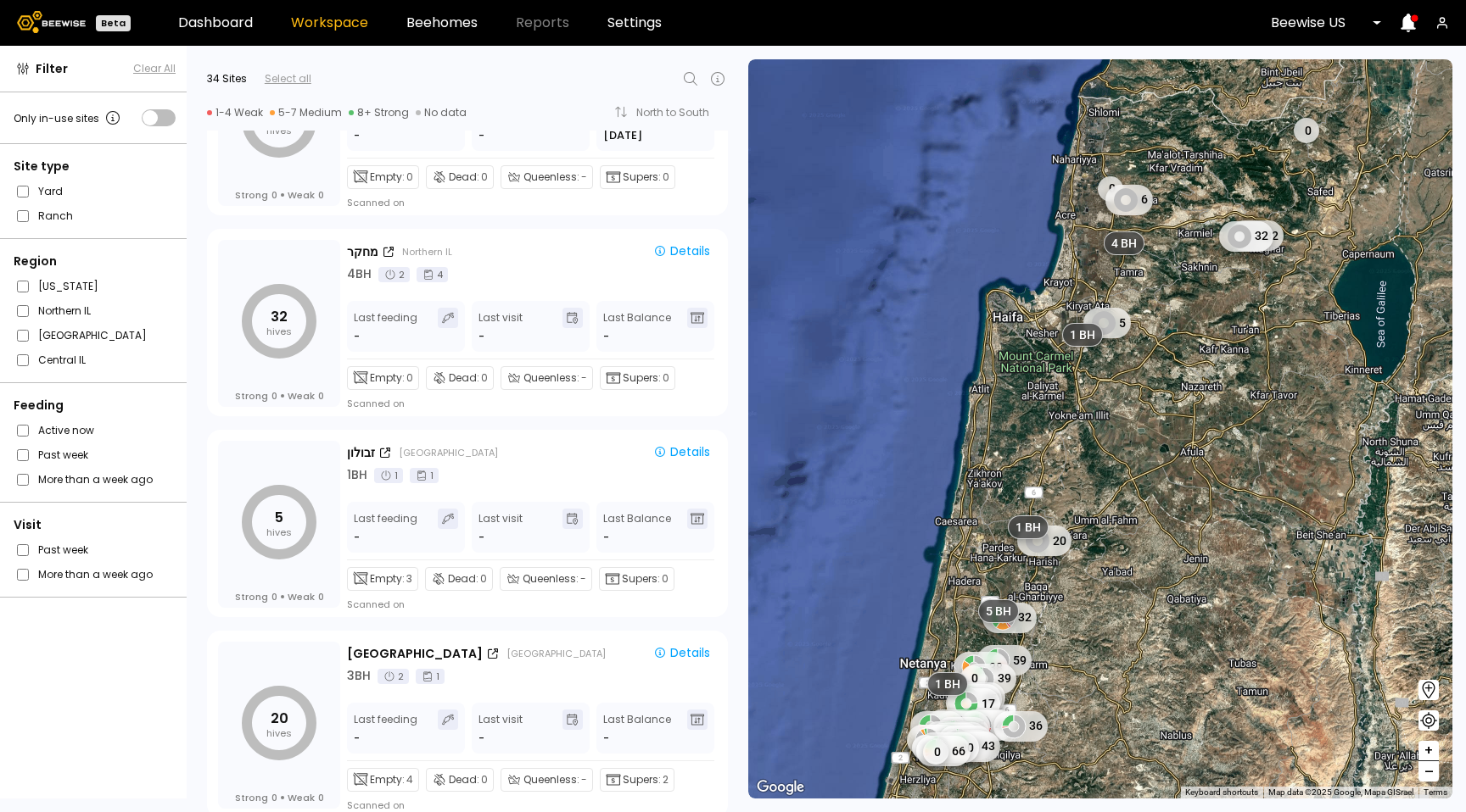
click at [1289, 16] on div at bounding box center [1320, 23] width 99 height 16
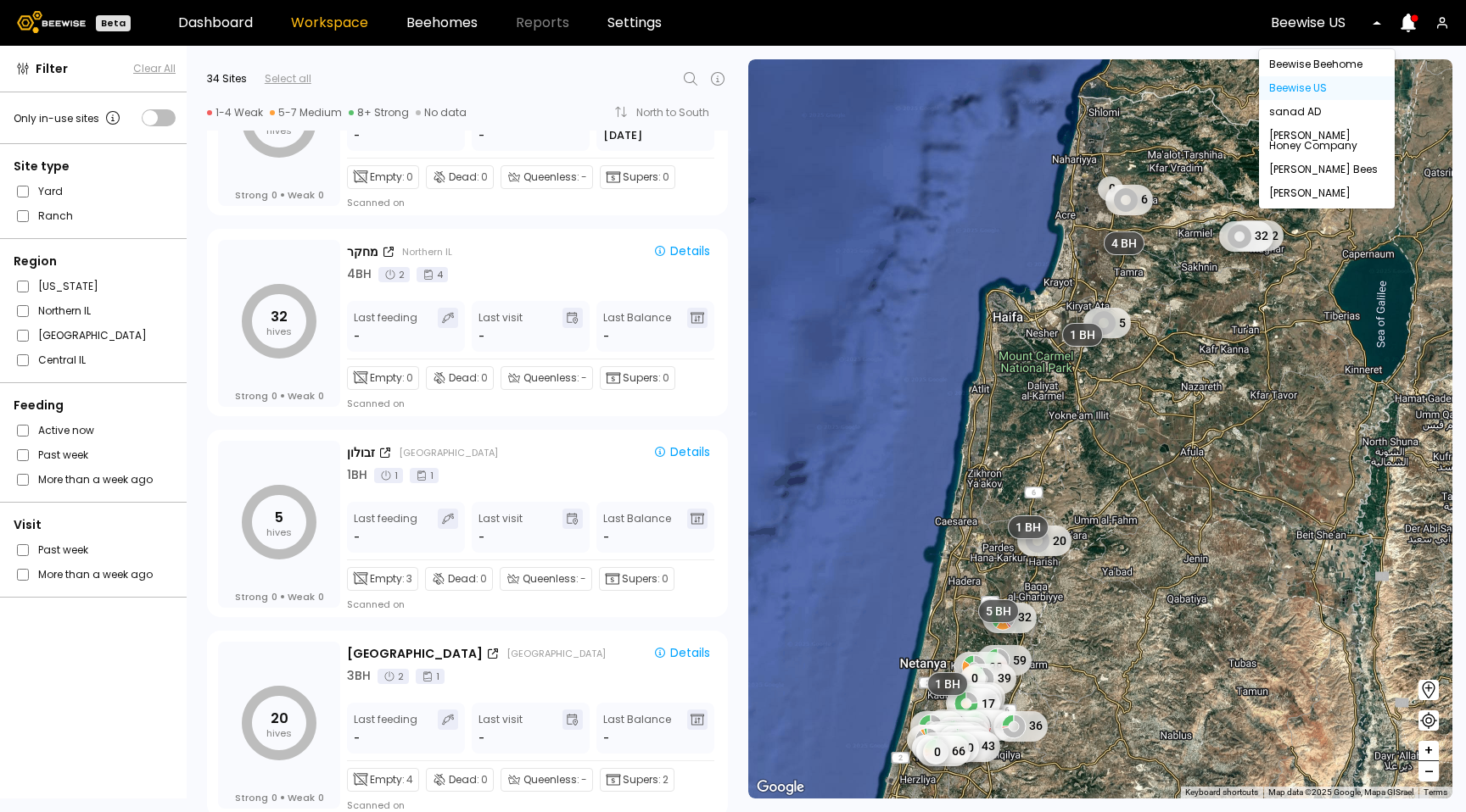
click at [1286, 135] on div "[PERSON_NAME] Honey Company" at bounding box center [1326, 141] width 115 height 21
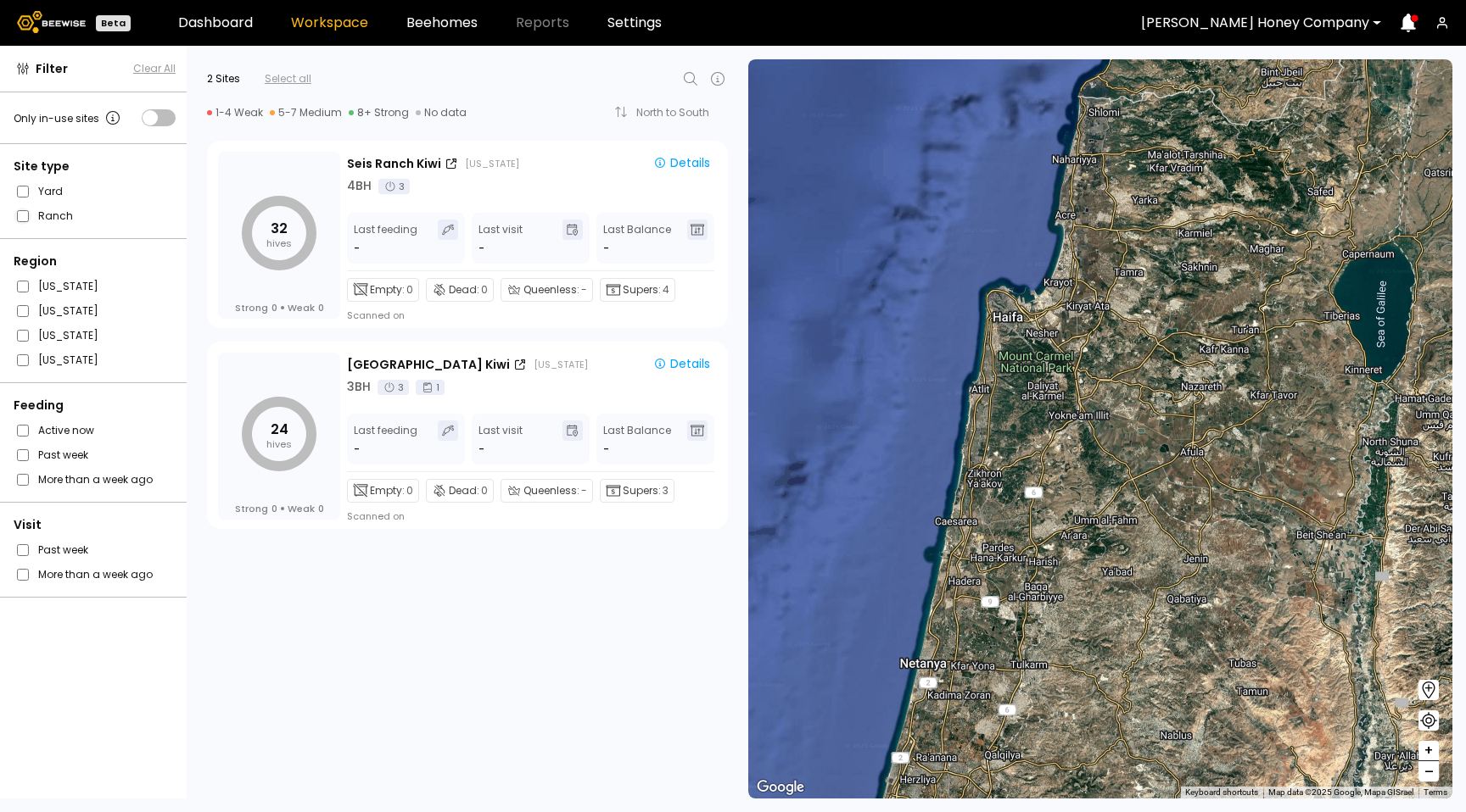
scroll to position [0, 0]
click at [565, 187] on div "4 BH 3" at bounding box center [532, 186] width 370 height 18
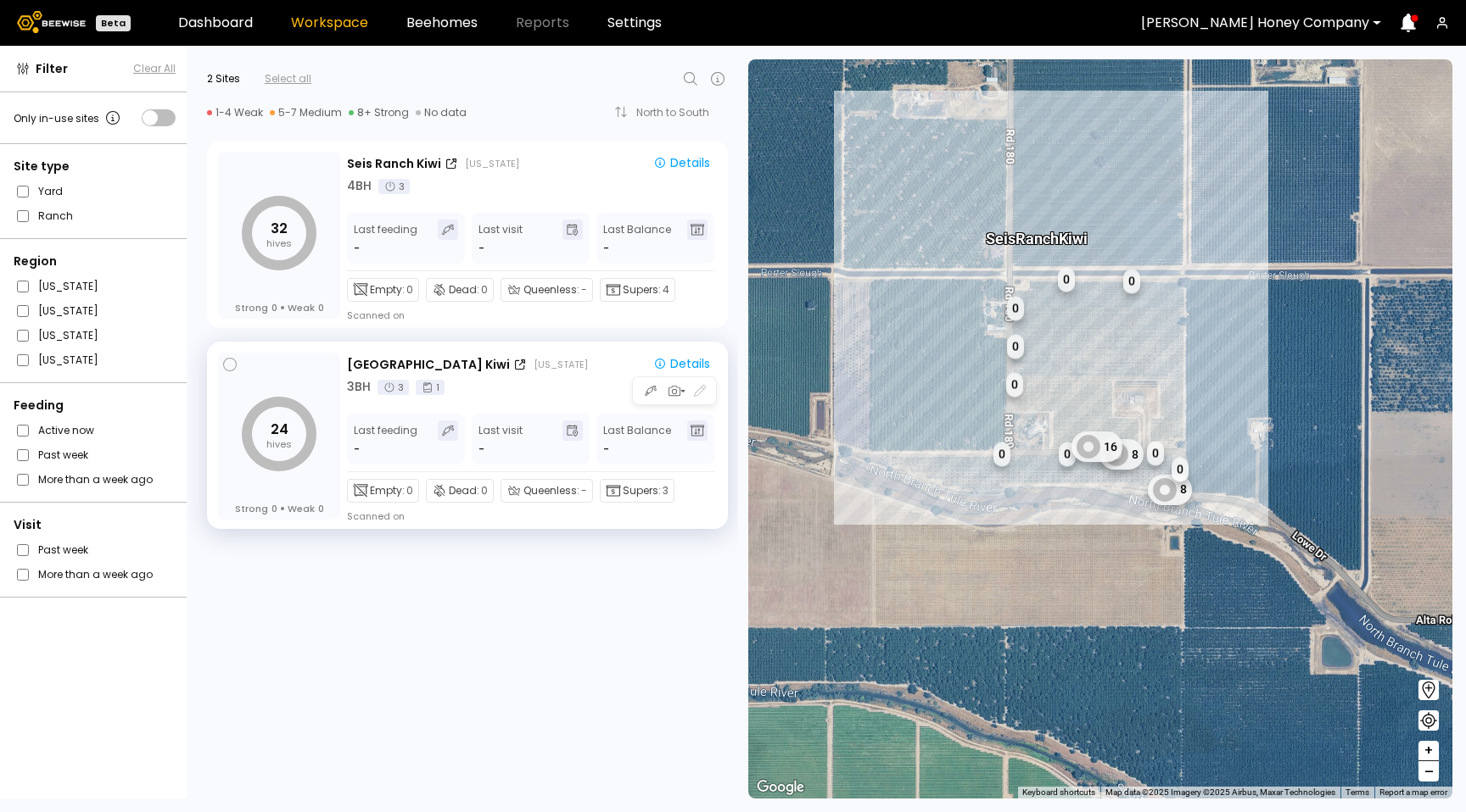
click at [517, 372] on div "Towerline Ranch Kiwi California" at bounding box center [492, 364] width 289 height 18
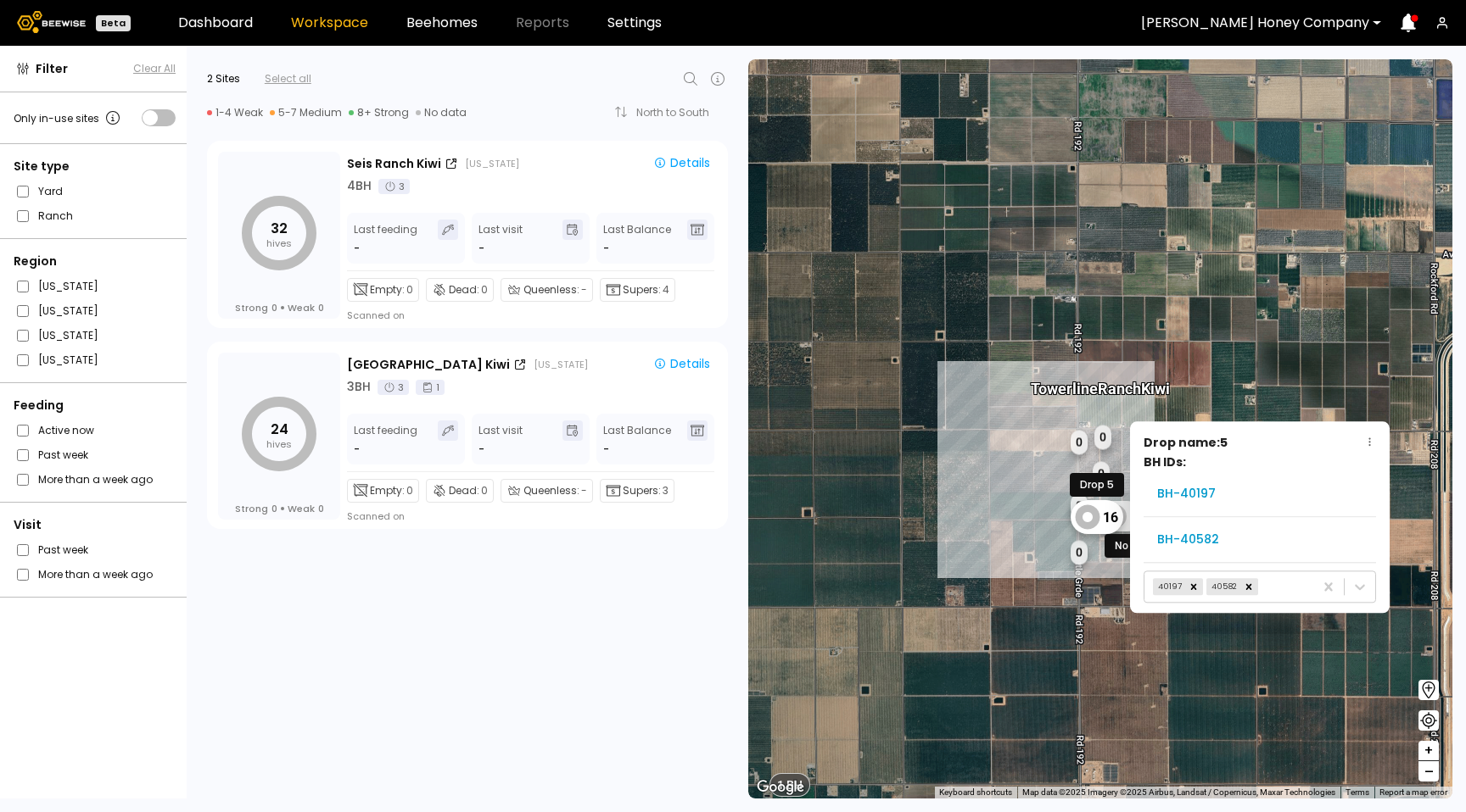
click at [1096, 525] on icon at bounding box center [1088, 518] width 24 height 24
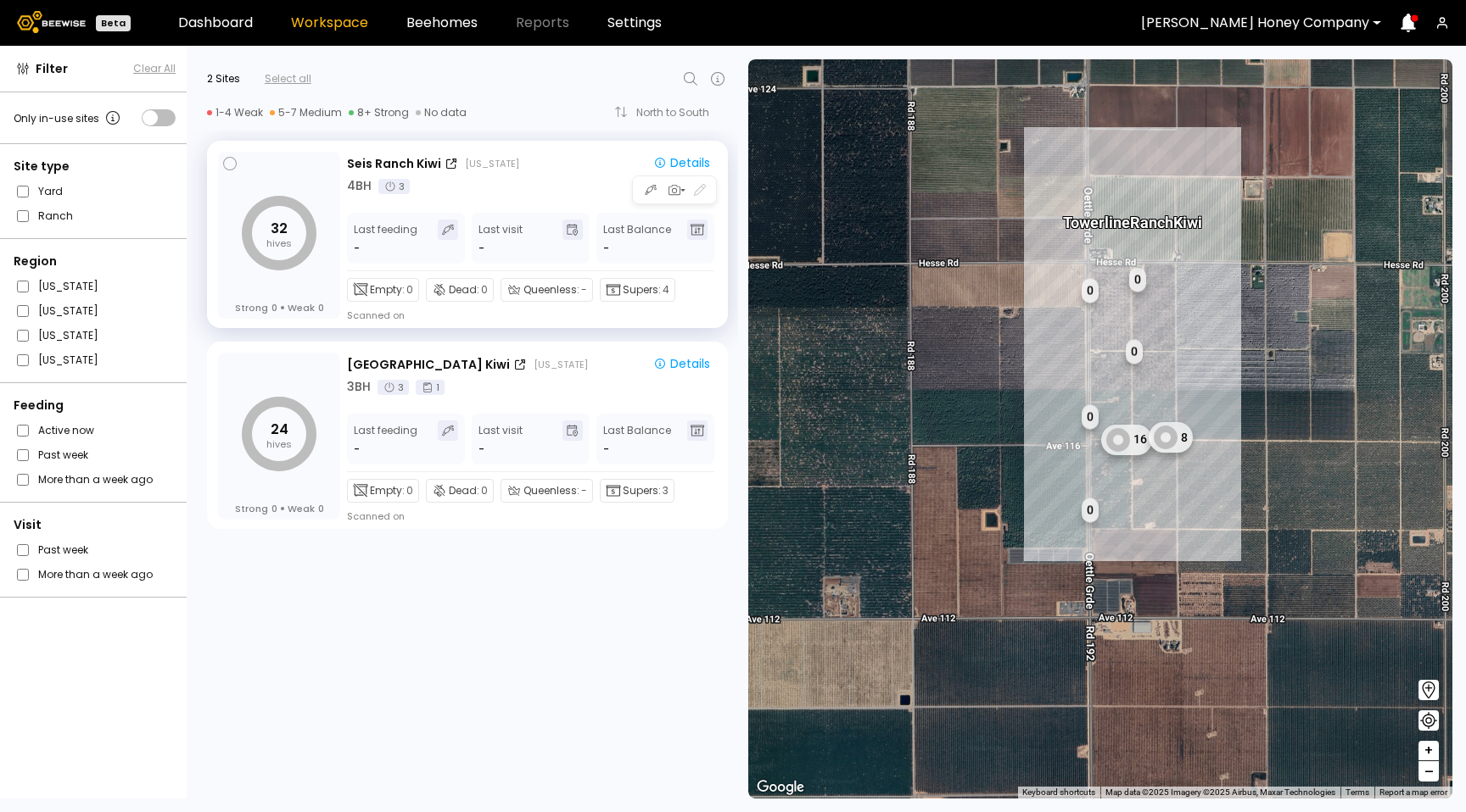
click at [513, 171] on div "Seis Ranch Kiwi California" at bounding box center [492, 164] width 289 height 18
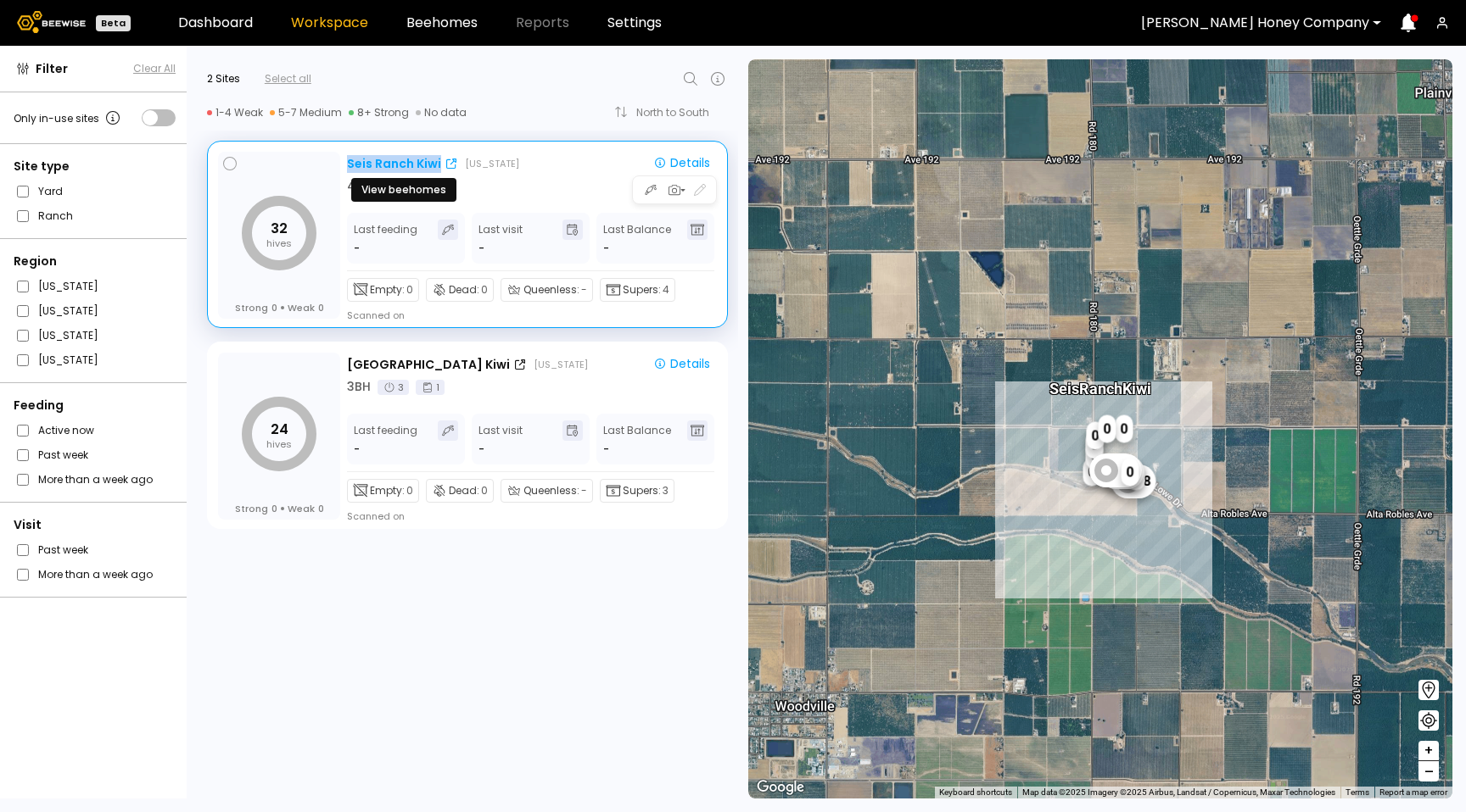
drag, startPoint x: 438, startPoint y: 164, endPoint x: 347, endPoint y: 167, distance: 91.0
click at [347, 167] on div "Seis Ranch Kiwi" at bounding box center [394, 164] width 94 height 18
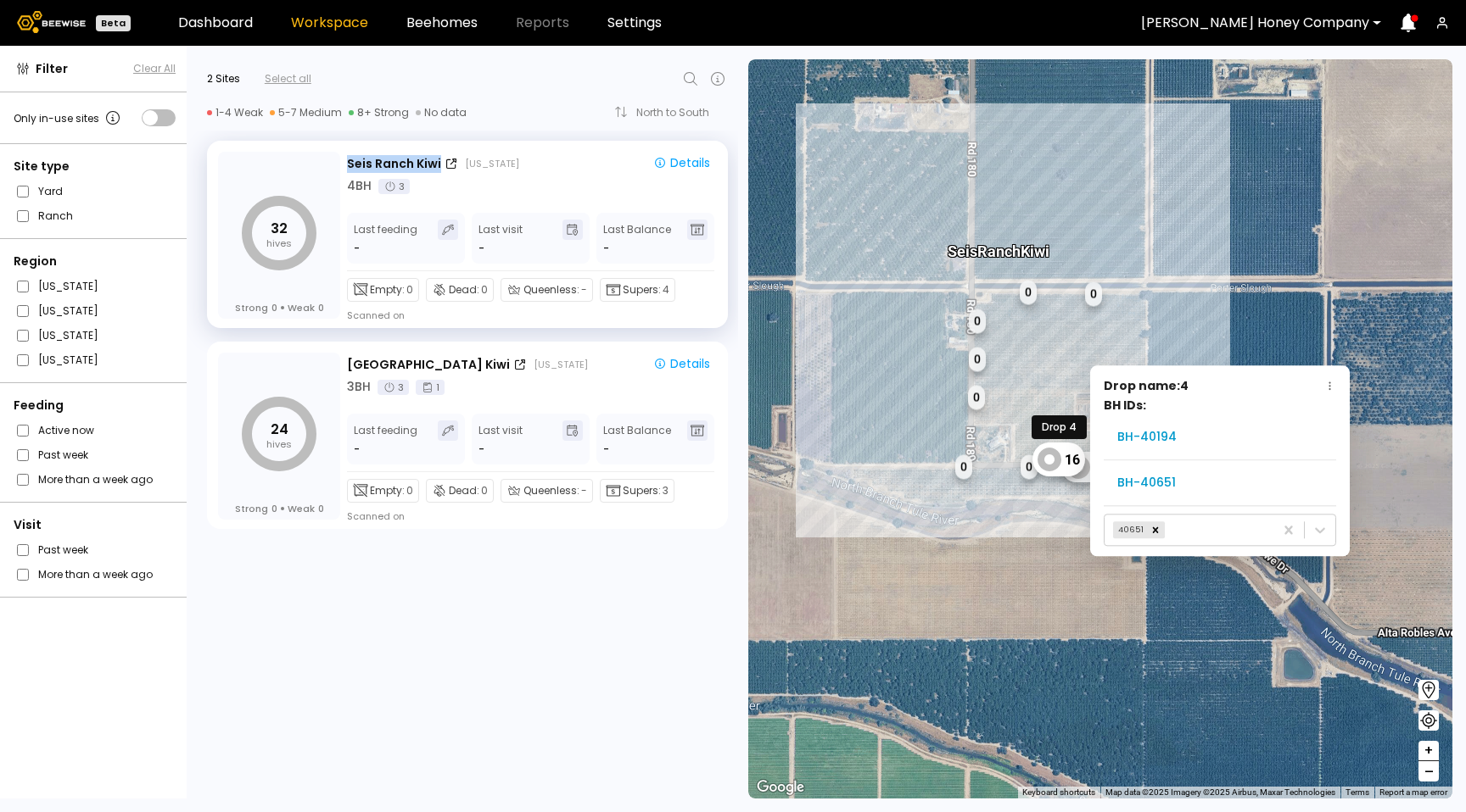
click at [1064, 447] on div "16" at bounding box center [1058, 459] width 53 height 34
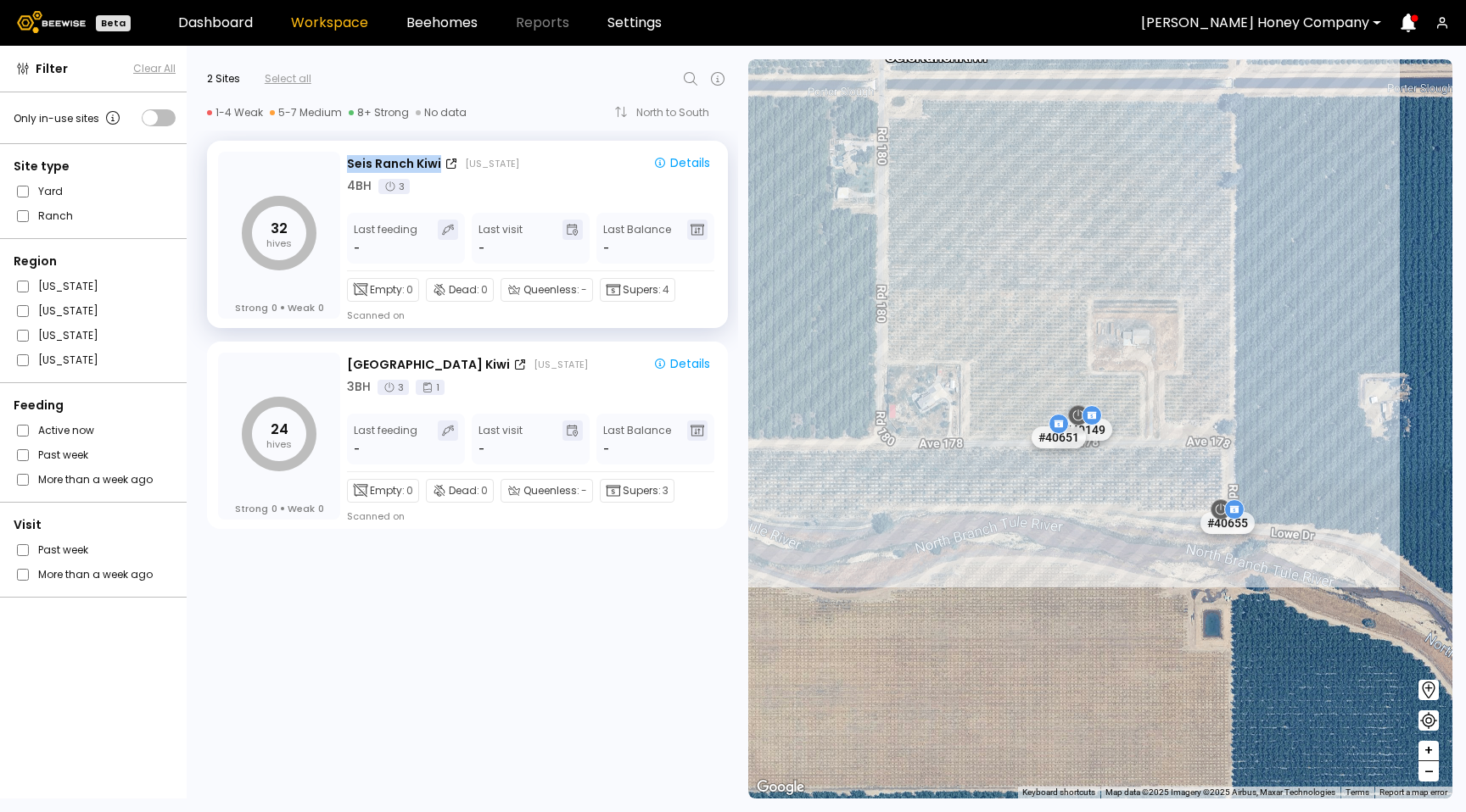
drag, startPoint x: 1109, startPoint y: 515, endPoint x: 1055, endPoint y: 484, distance: 62.3
click at [1074, 514] on div "# 40123 # 40395 # 40403 # 40424 # 40428 # 40438 # 40452 # 40458 # 40503 # 40551…" at bounding box center [1100, 429] width 704 height 739
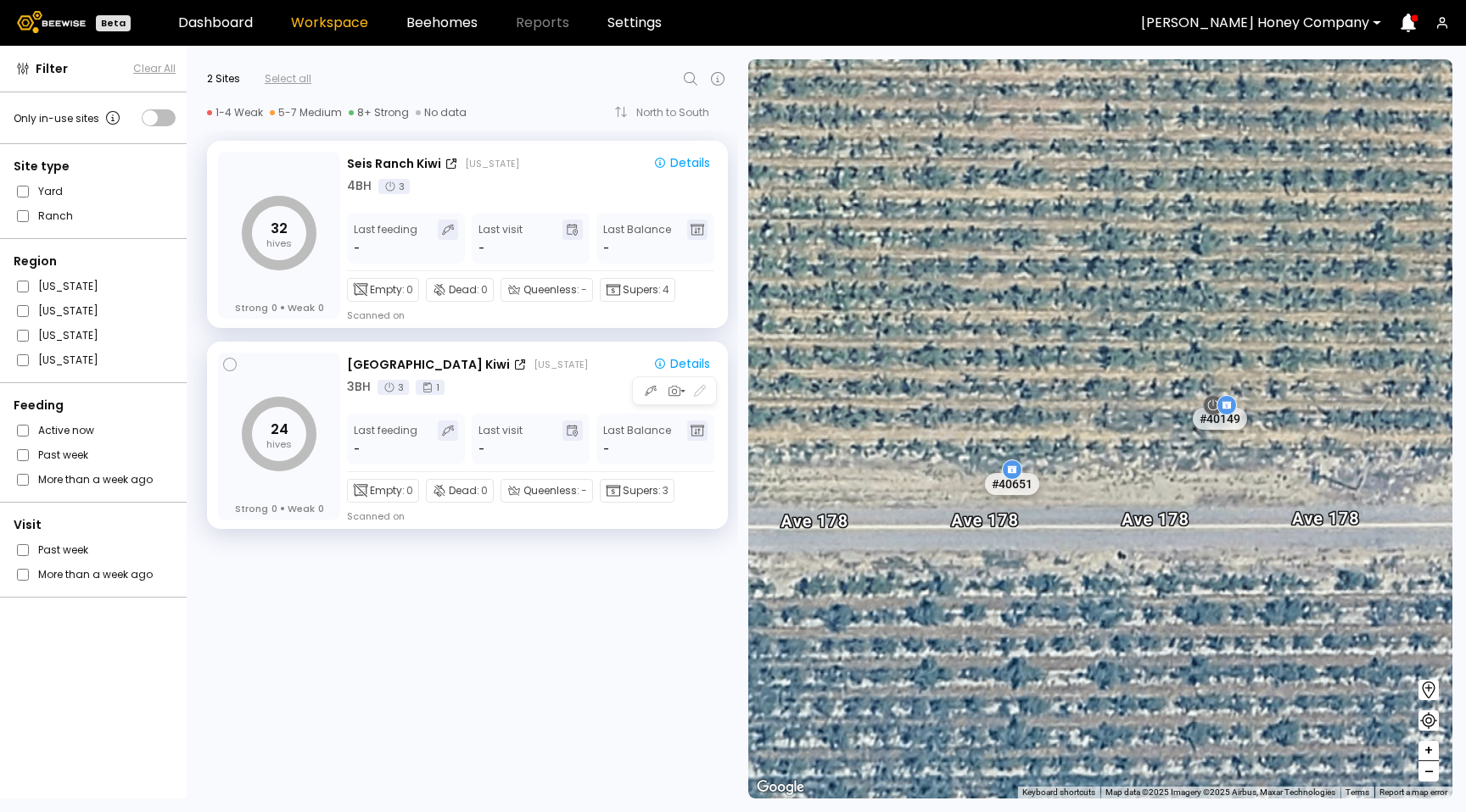
click at [559, 377] on div "Towerline Ranch Kiwi California Details 3 BH 3 1" at bounding box center [532, 375] width 370 height 42
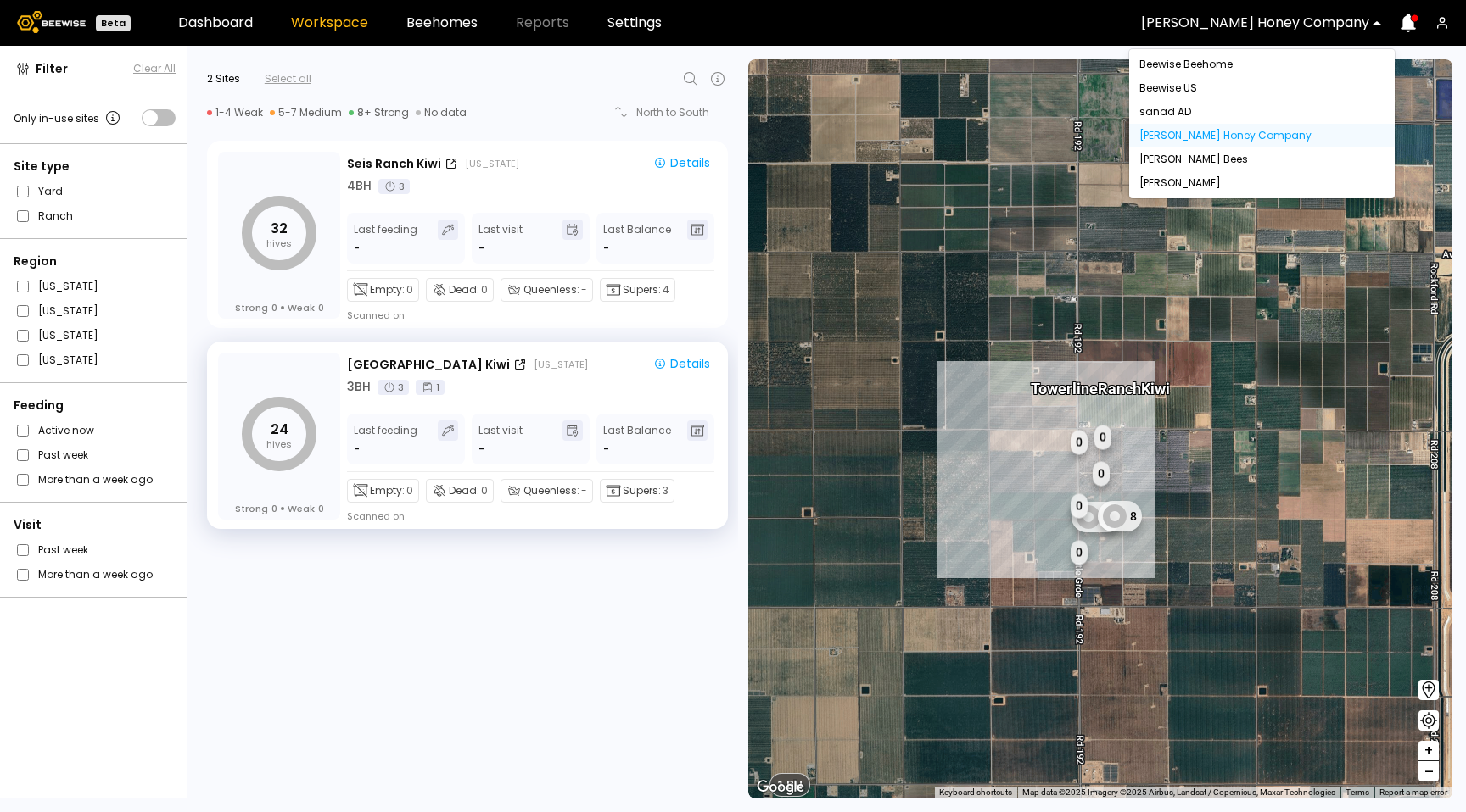
click at [1319, 9] on div "[PERSON_NAME] Honey Company" at bounding box center [1255, 23] width 252 height 39
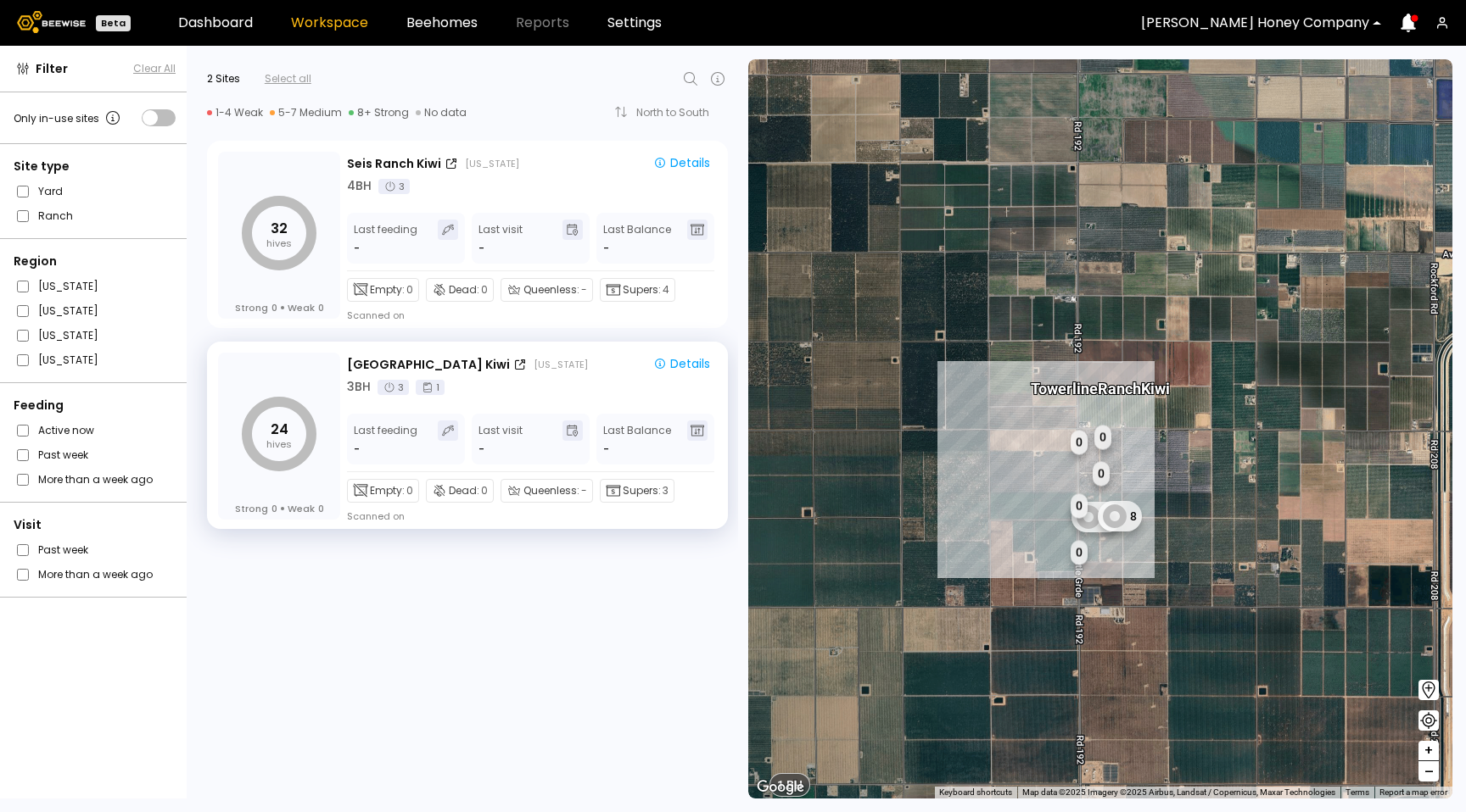
click at [1263, 21] on div at bounding box center [1254, 23] width 228 height 16
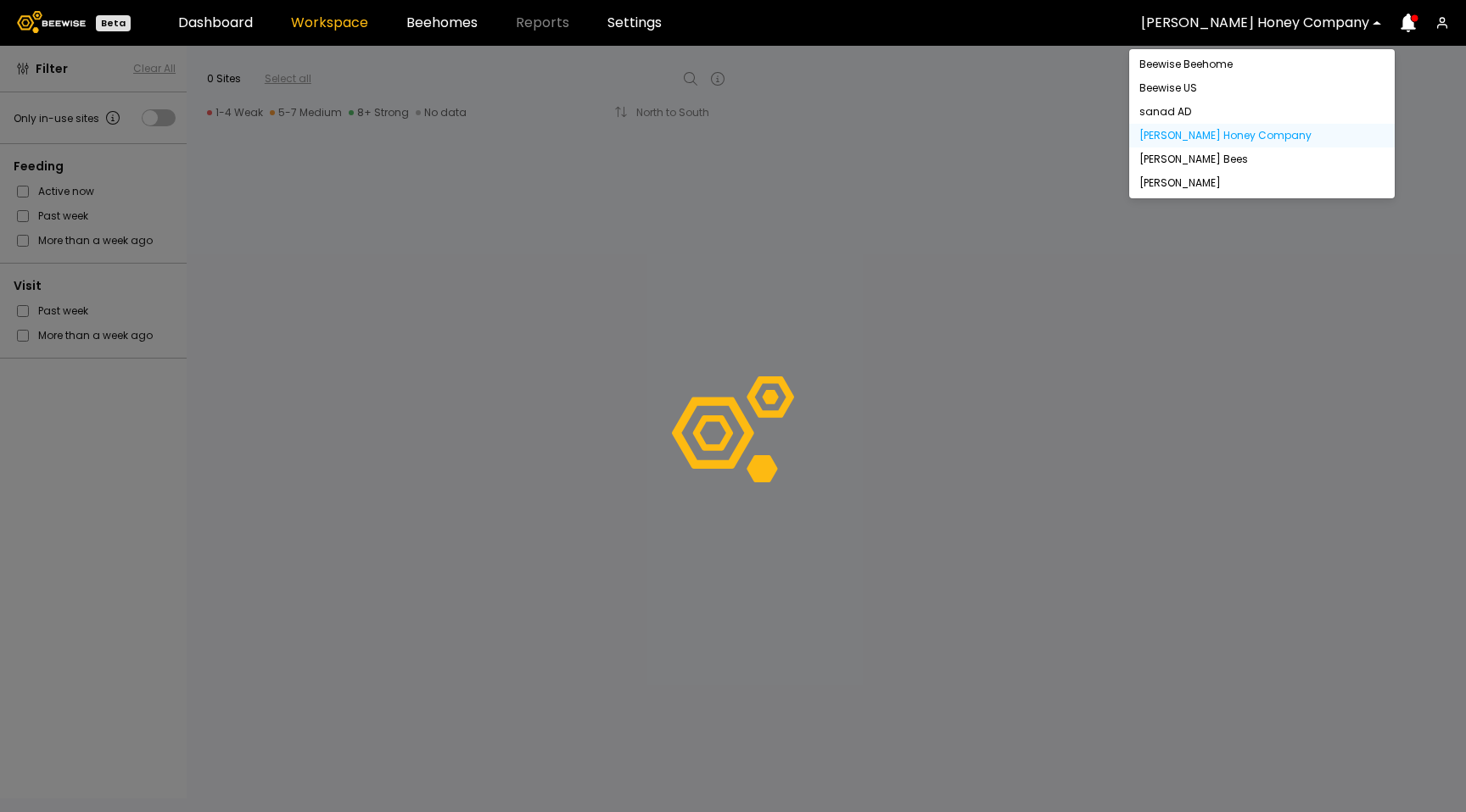
click at [1258, 33] on div "[PERSON_NAME] Honey Company" at bounding box center [1255, 23] width 252 height 39
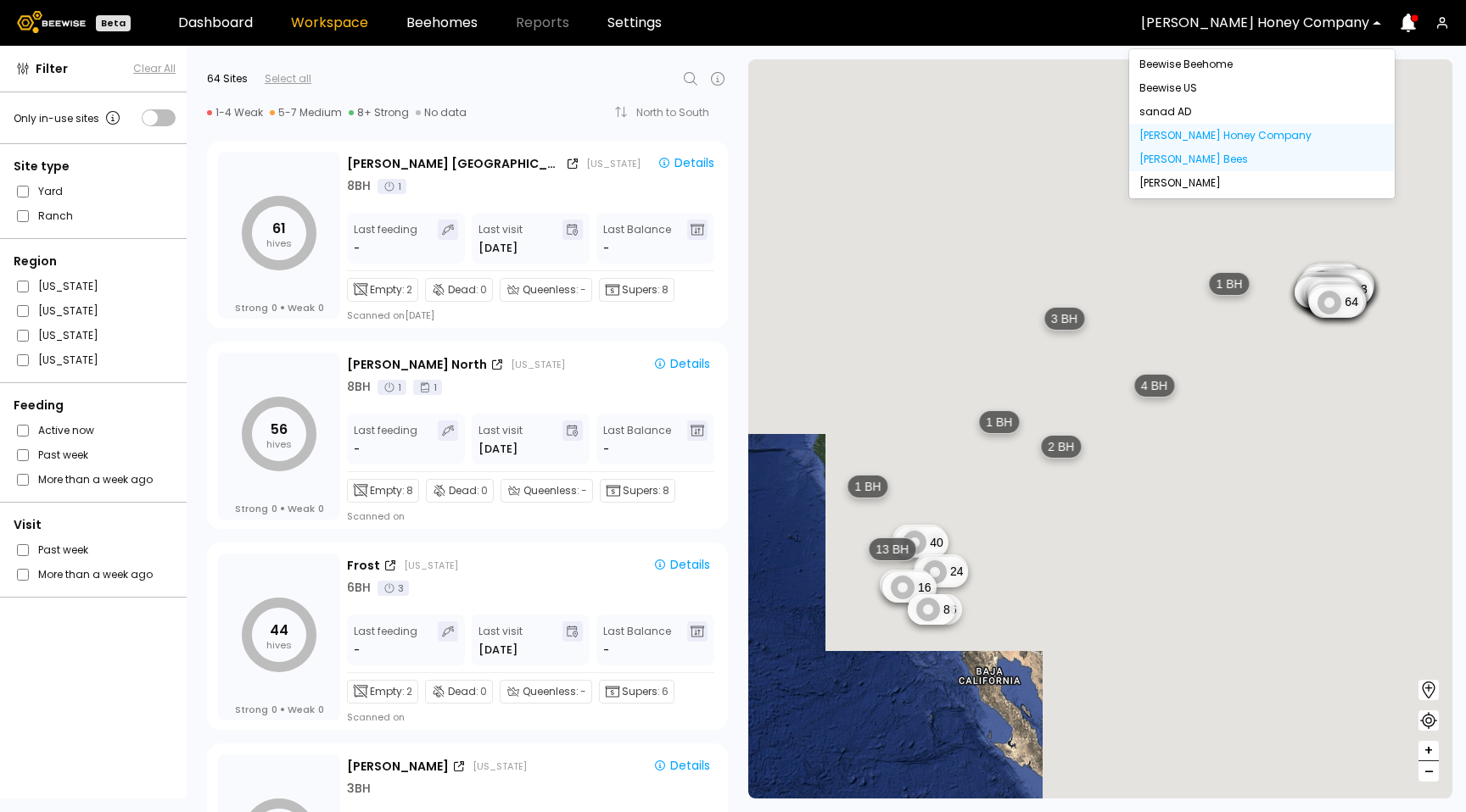
click at [1219, 157] on div "[PERSON_NAME] Bees" at bounding box center [1261, 159] width 245 height 10
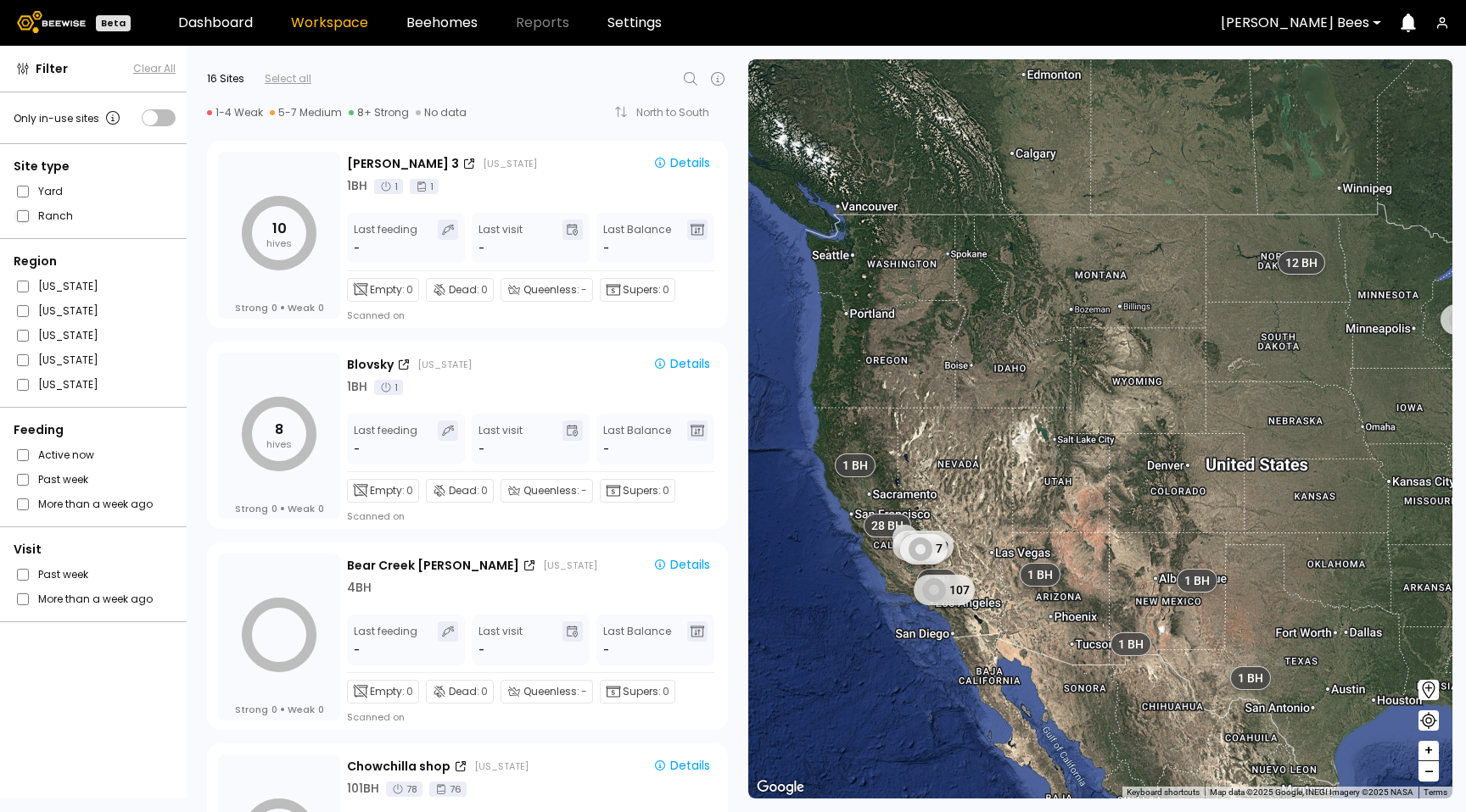
click at [16, 209] on fieldset "Ranch" at bounding box center [94, 216] width 162 height 18
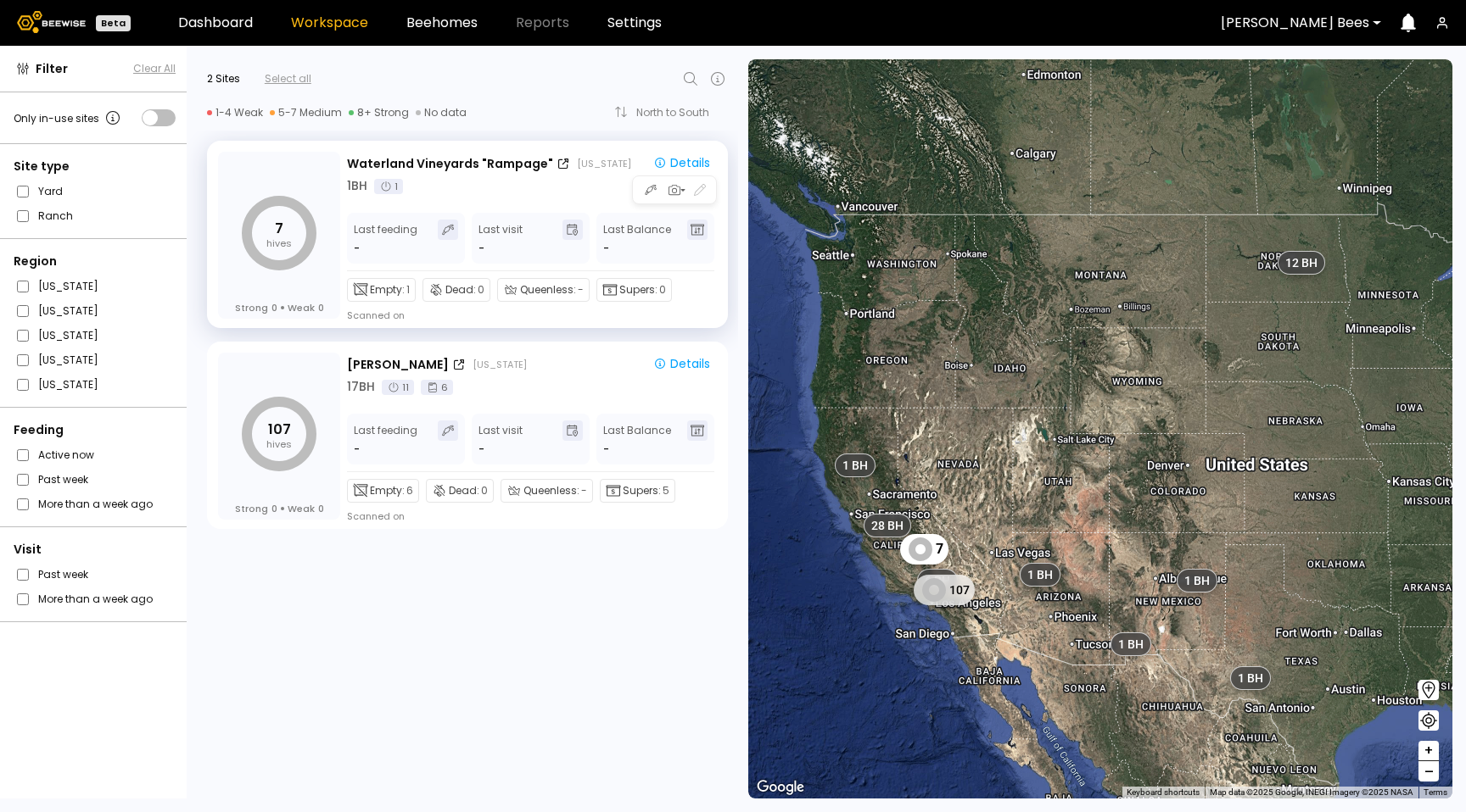
drag, startPoint x: 467, startPoint y: 188, endPoint x: 467, endPoint y: 122, distance: 66.0
click at [467, 188] on div "1 BH 1" at bounding box center [532, 186] width 370 height 18
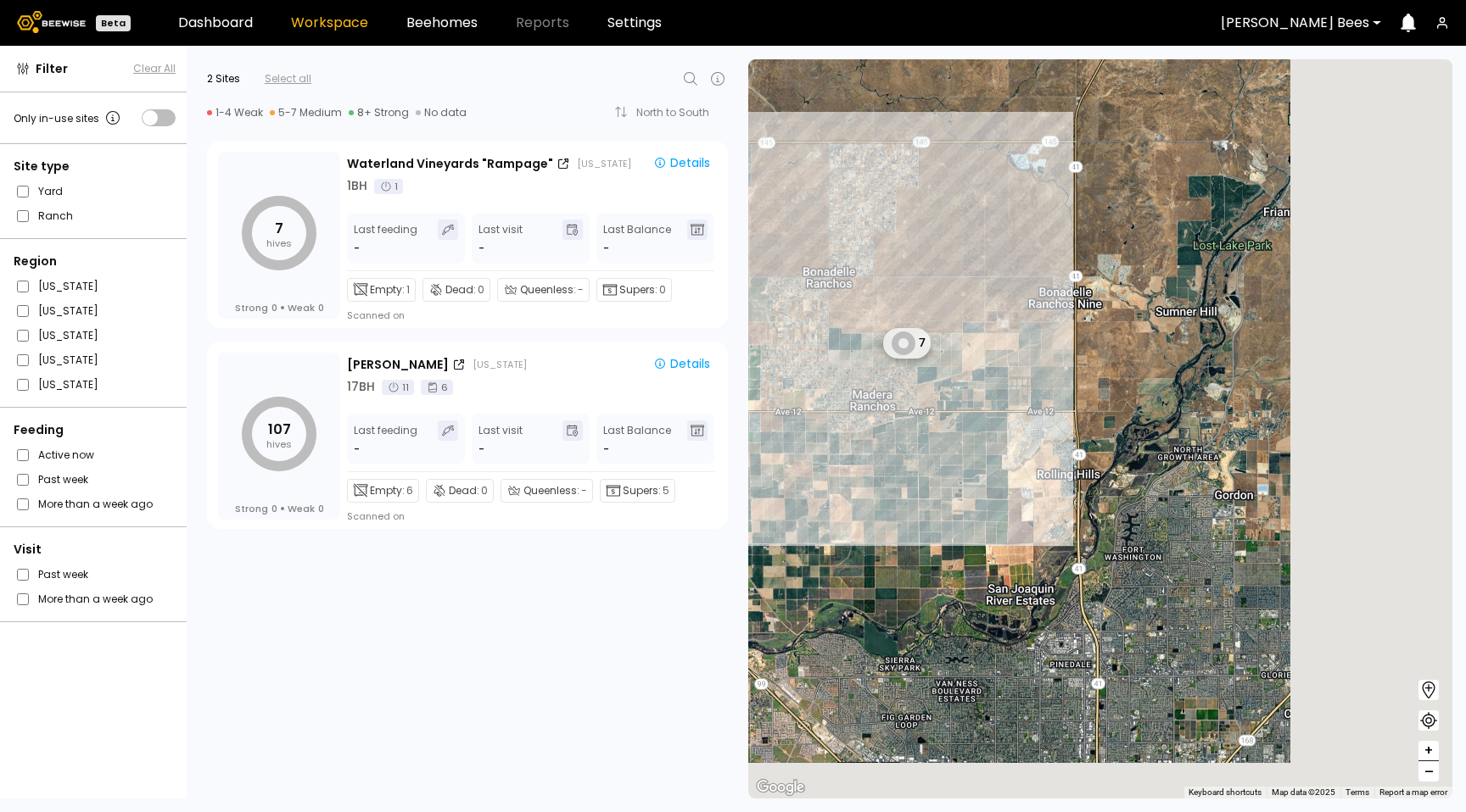
drag, startPoint x: 1283, startPoint y: 414, endPoint x: 953, endPoint y: 212, distance: 386.9
click at [953, 212] on div "1 BH 1 BH 1 BH 1 BH 1 BH 5 BH 8 BH 1 BH 2 BH 1 BH 4 BH 5 BH 4 BH 13 BH 1 BH 2 B…" at bounding box center [1100, 429] width 704 height 739
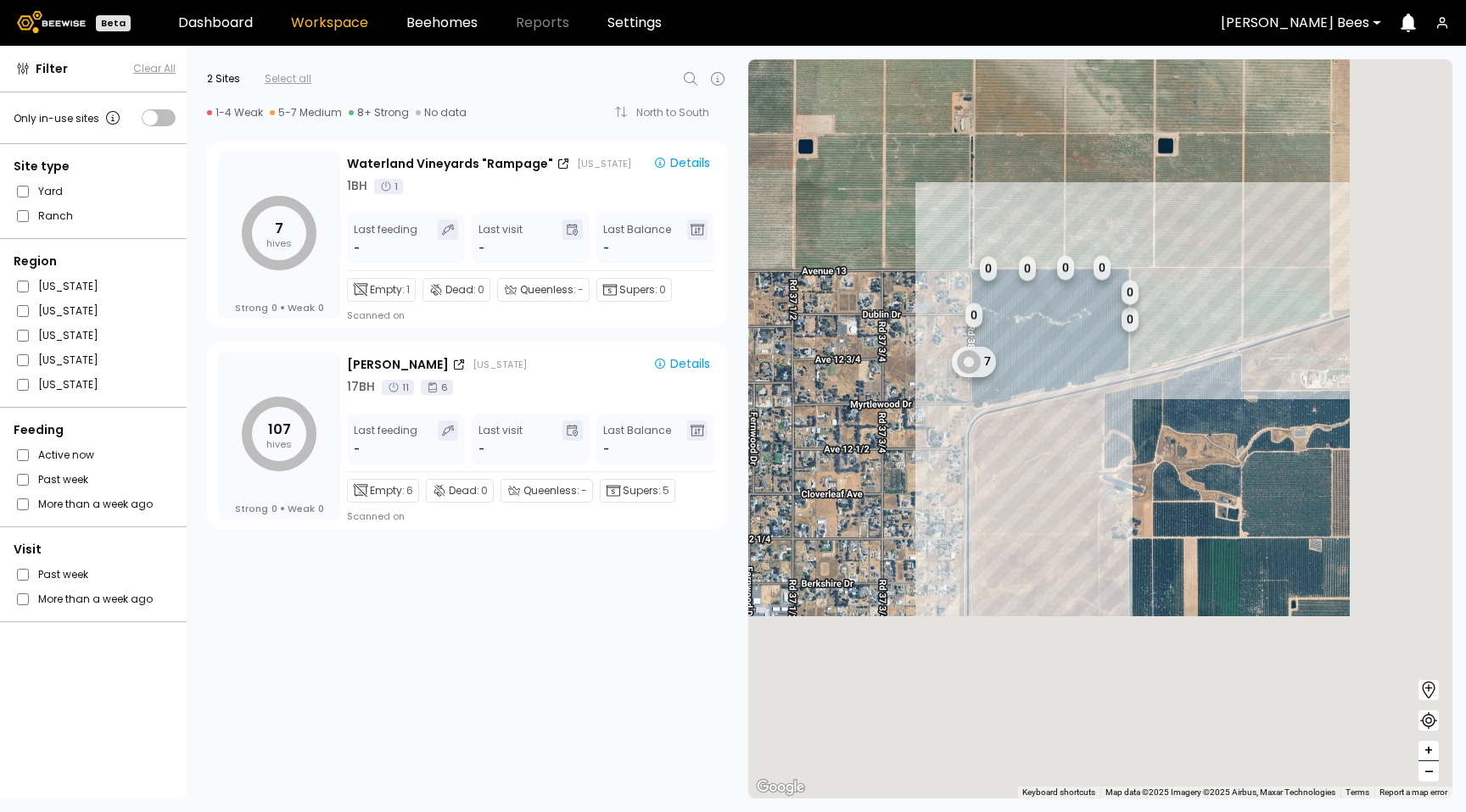
drag, startPoint x: 1138, startPoint y: 436, endPoint x: 796, endPoint y: 18, distance: 540.1
click at [796, 18] on div "Beta Dashboard Workspace Beehomes Reports Settings [PERSON_NAME] Bees Filter Cl…" at bounding box center [733, 406] width 1466 height 812
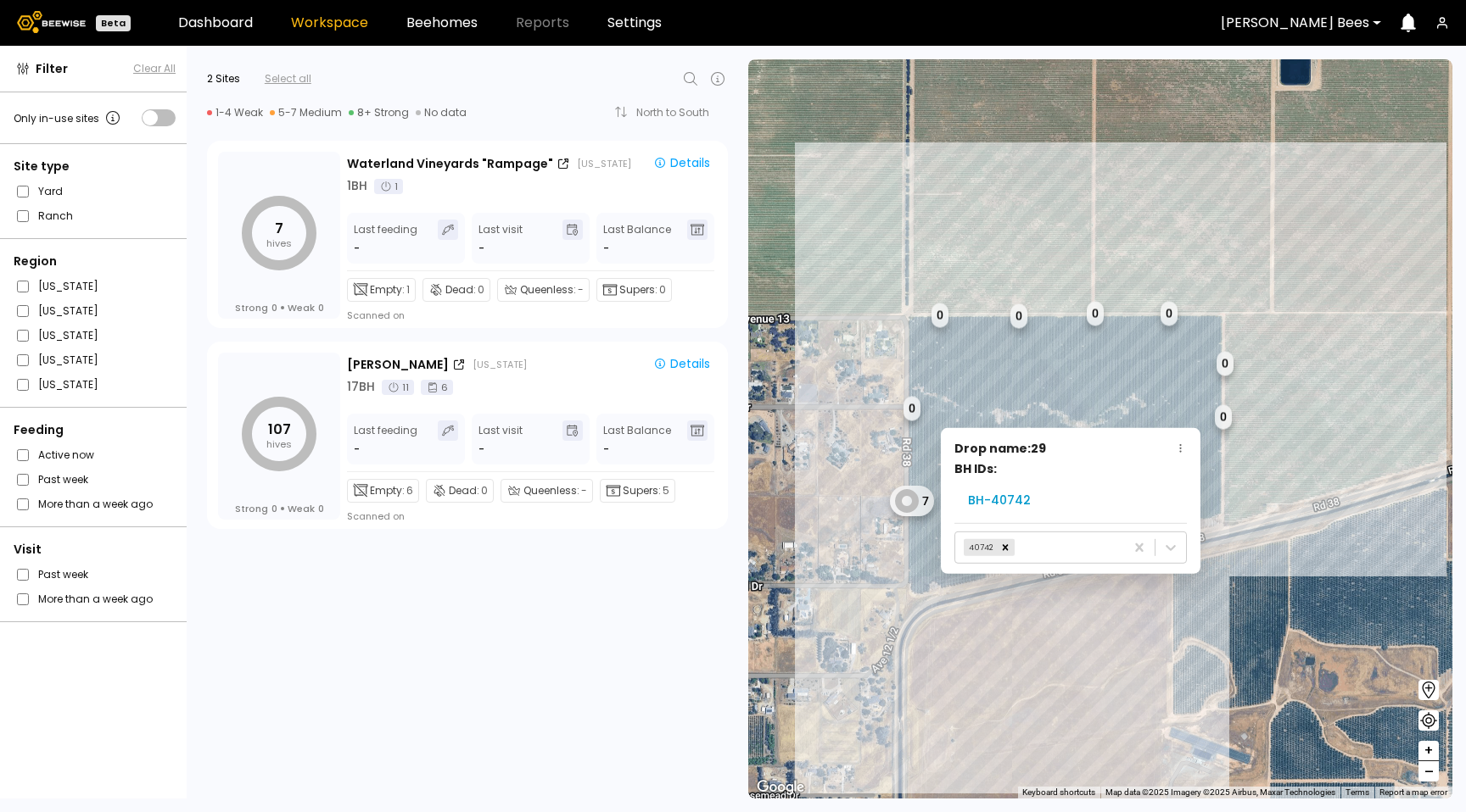
click at [1219, 248] on div "1 BH 1 BH 1 BH 1 BH 1 BH 1 BH 1 BH 1 BH 1 BH 1 BH 1 BH 1 BH 1 BH 1 BH 1 BH 1 BH…" at bounding box center [1100, 429] width 704 height 739
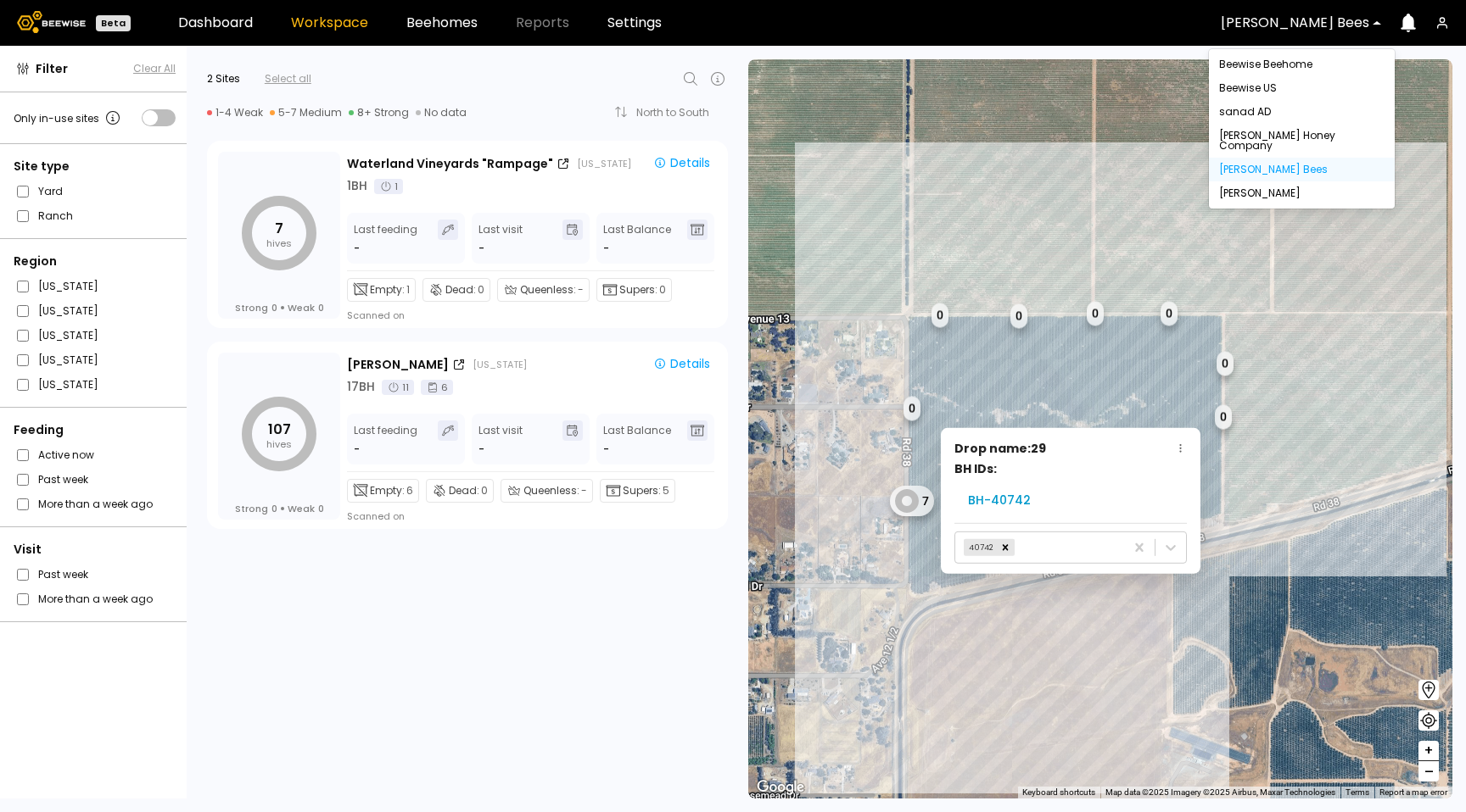
click at [1294, 35] on div "[PERSON_NAME] Bees" at bounding box center [1295, 23] width 172 height 39
click at [1243, 188] on div "Dixon" at bounding box center [1301, 193] width 165 height 10
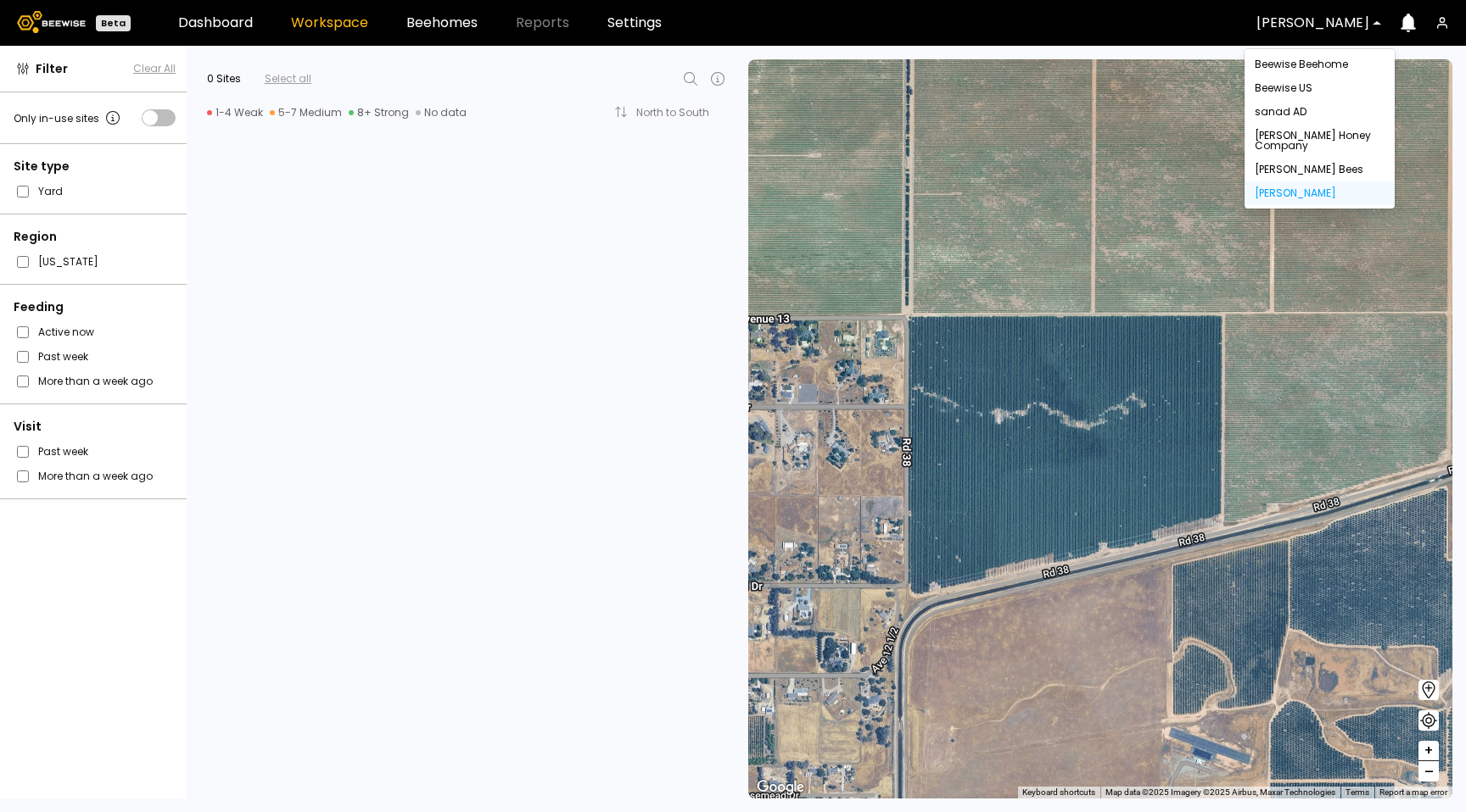
click at [1280, 30] on div "Dixon" at bounding box center [1313, 23] width 137 height 39
click at [1284, 106] on div "sanad AD" at bounding box center [1320, 112] width 130 height 10
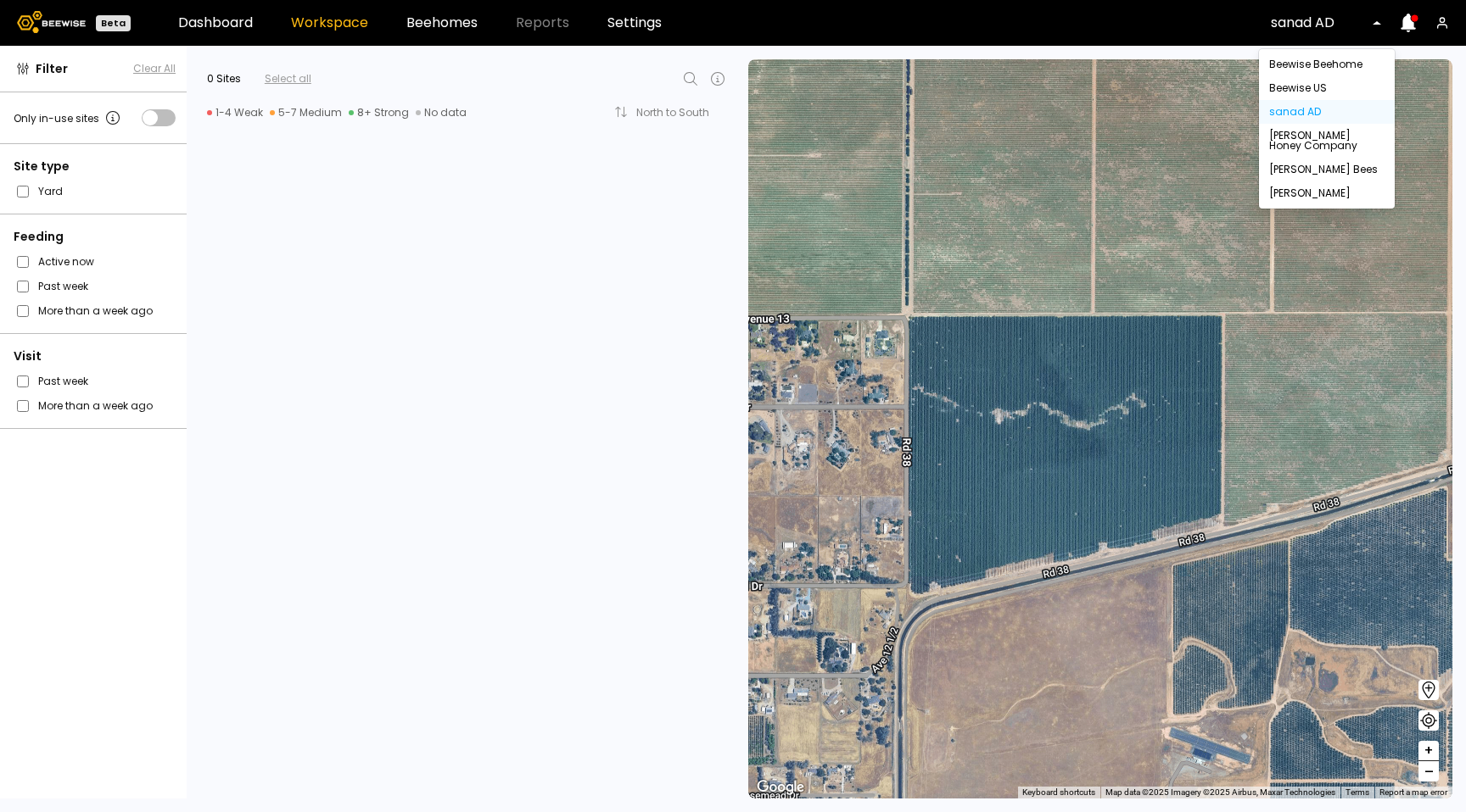
click at [1298, 28] on div at bounding box center [1320, 23] width 99 height 16
click at [1279, 83] on div "Beewise US" at bounding box center [1326, 88] width 115 height 10
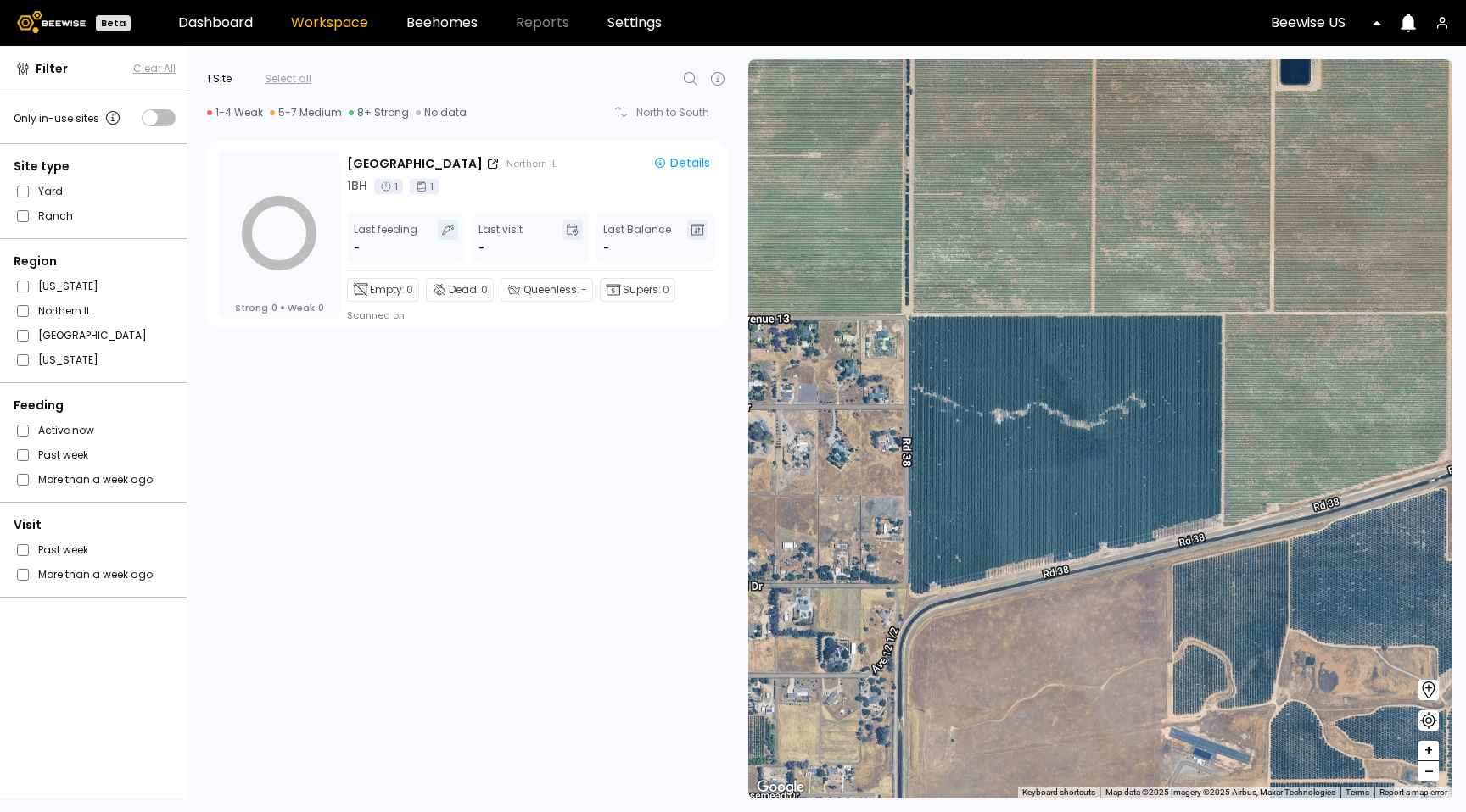
click at [1309, 29] on div at bounding box center [1320, 23] width 99 height 16
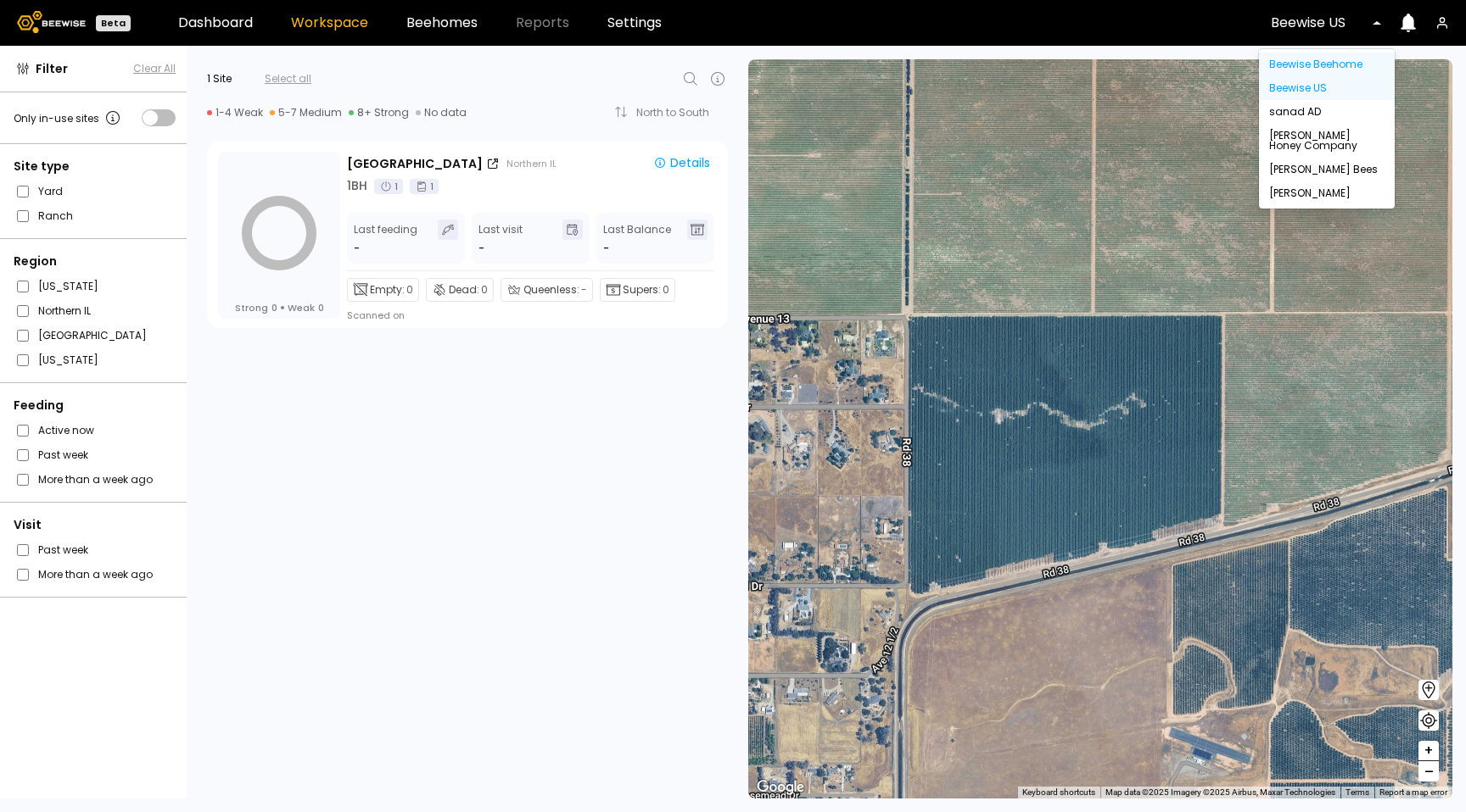
click at [1308, 68] on div "Beewise Beehome" at bounding box center [1326, 65] width 115 height 10
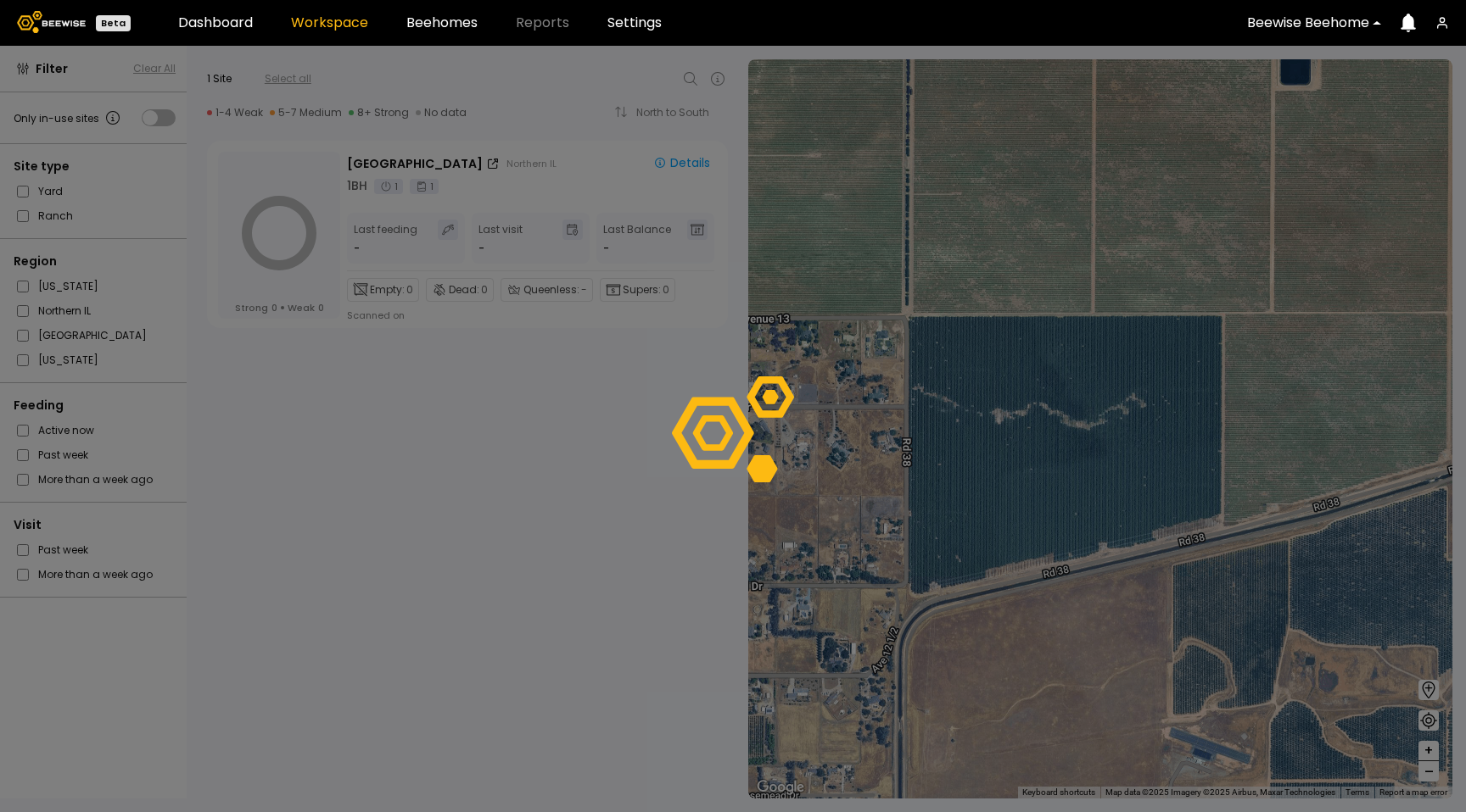
click at [1308, 68] on div at bounding box center [733, 429] width 1466 height 766
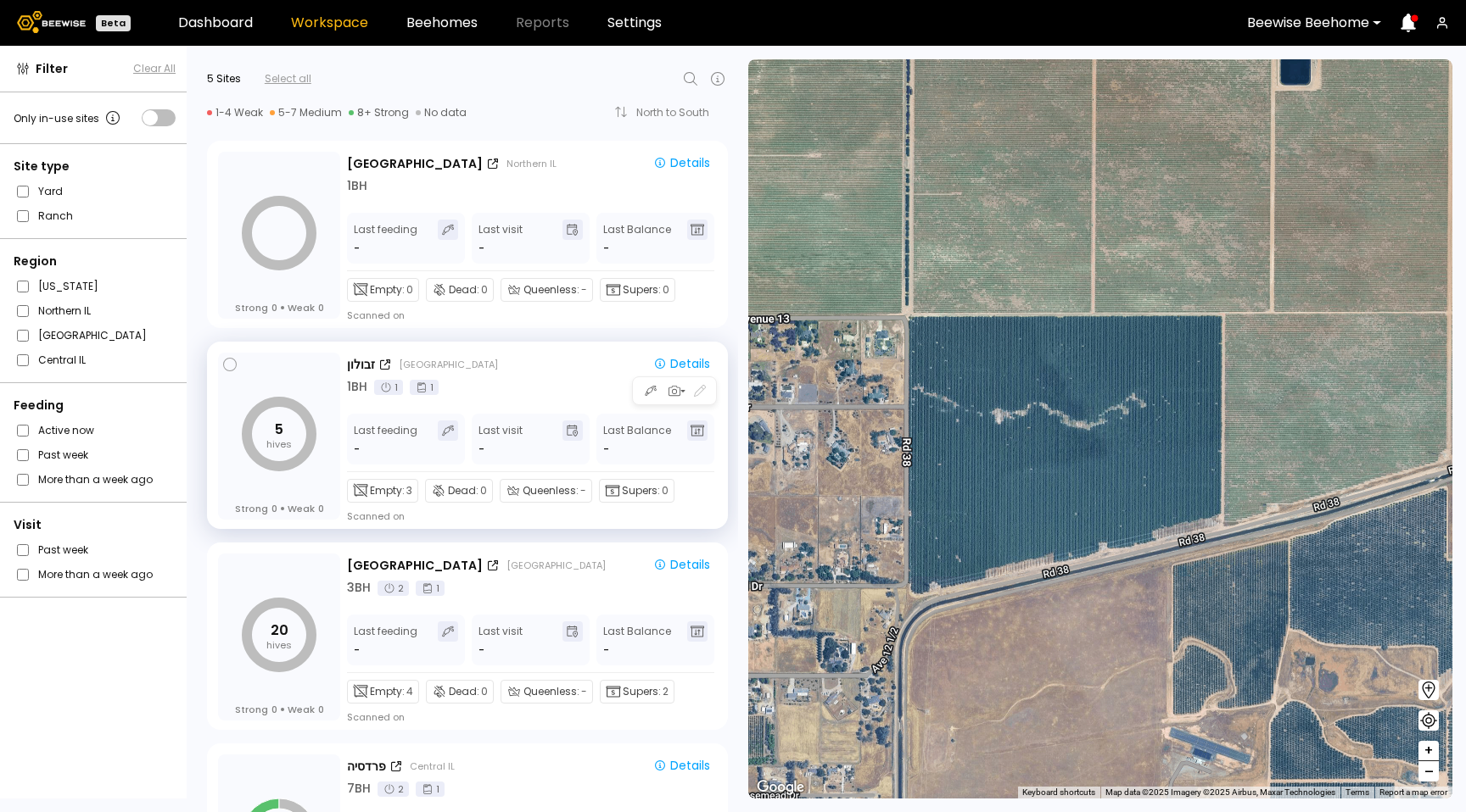
click at [552, 393] on div "1 BH 1 1" at bounding box center [532, 387] width 370 height 18
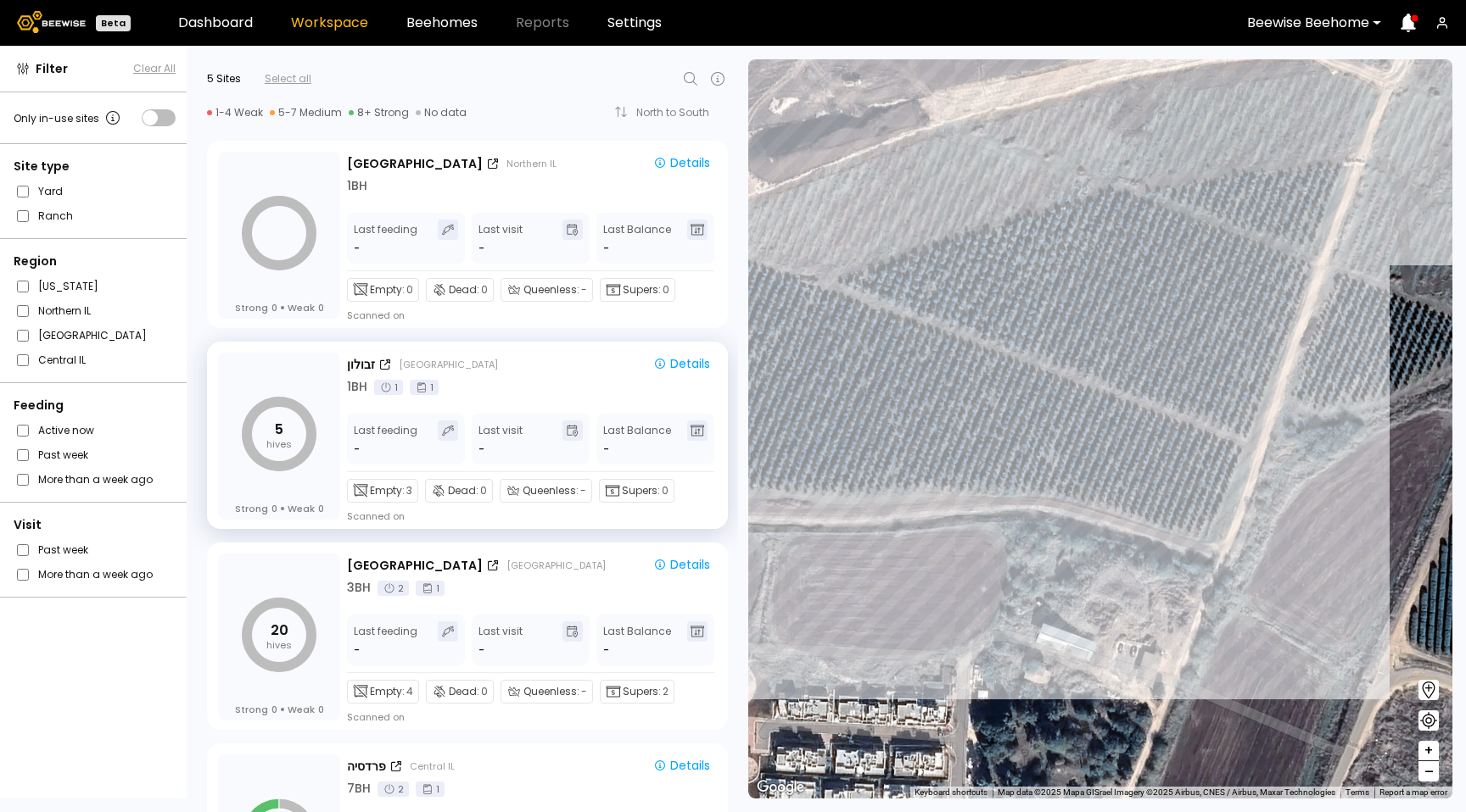
drag, startPoint x: 1303, startPoint y: 408, endPoint x: 1192, endPoint y: 654, distance: 269.9
click at [1193, 653] on div "# 10038 # 10094 # 10108 # 10111 # 10146 # 10153 # 10154 # 10212 # 10025 # 10027…" at bounding box center [1100, 429] width 704 height 739
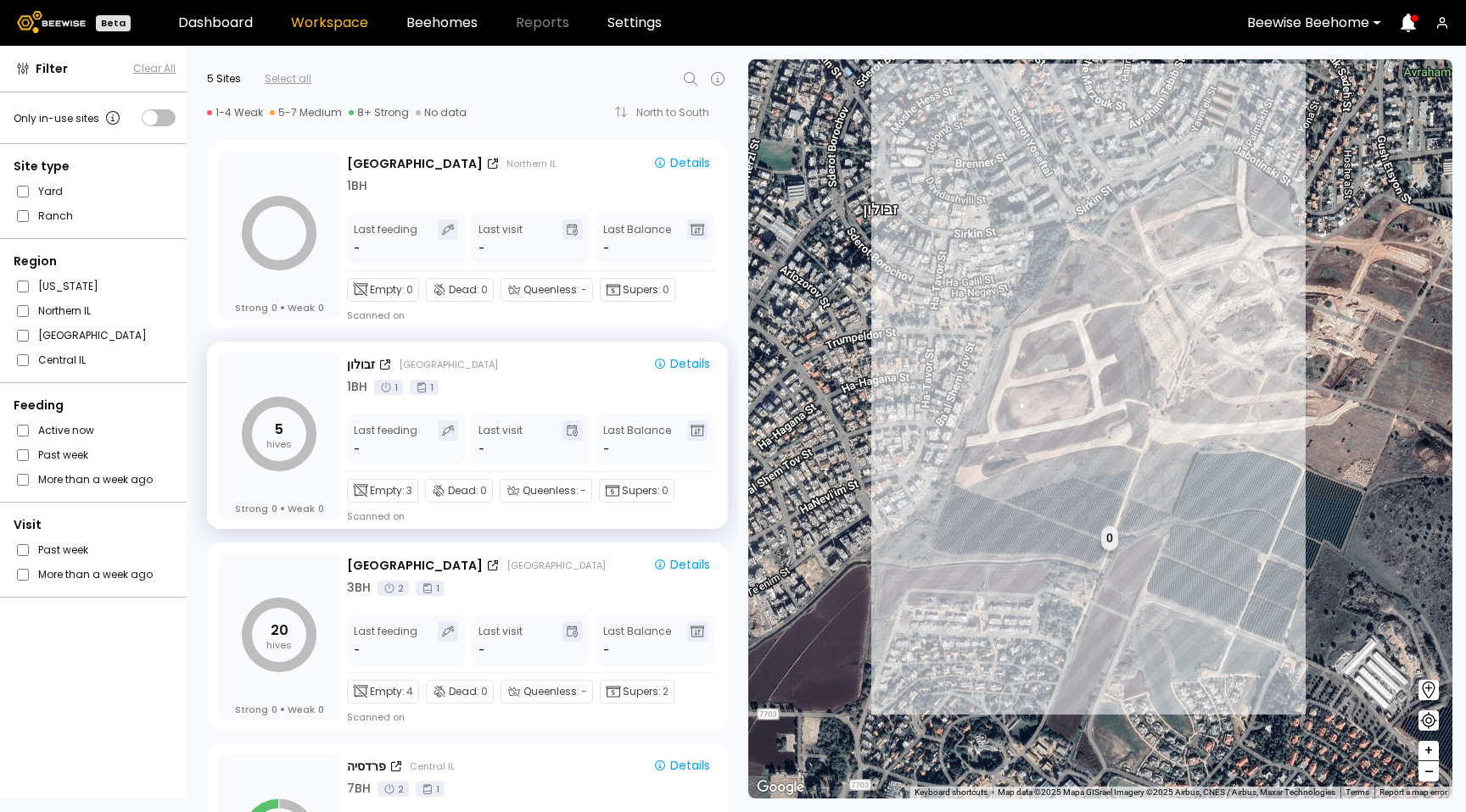
drag, startPoint x: 1192, startPoint y: 654, endPoint x: 1130, endPoint y: 515, distance: 152.2
click at [1129, 515] on div "# 10038 1 BH 1 BH 1 BH 1 BH 1 BH 1 BH 1 BH # 10025 # 10027 # 10078 # 10105 # 10…" at bounding box center [1100, 429] width 704 height 739
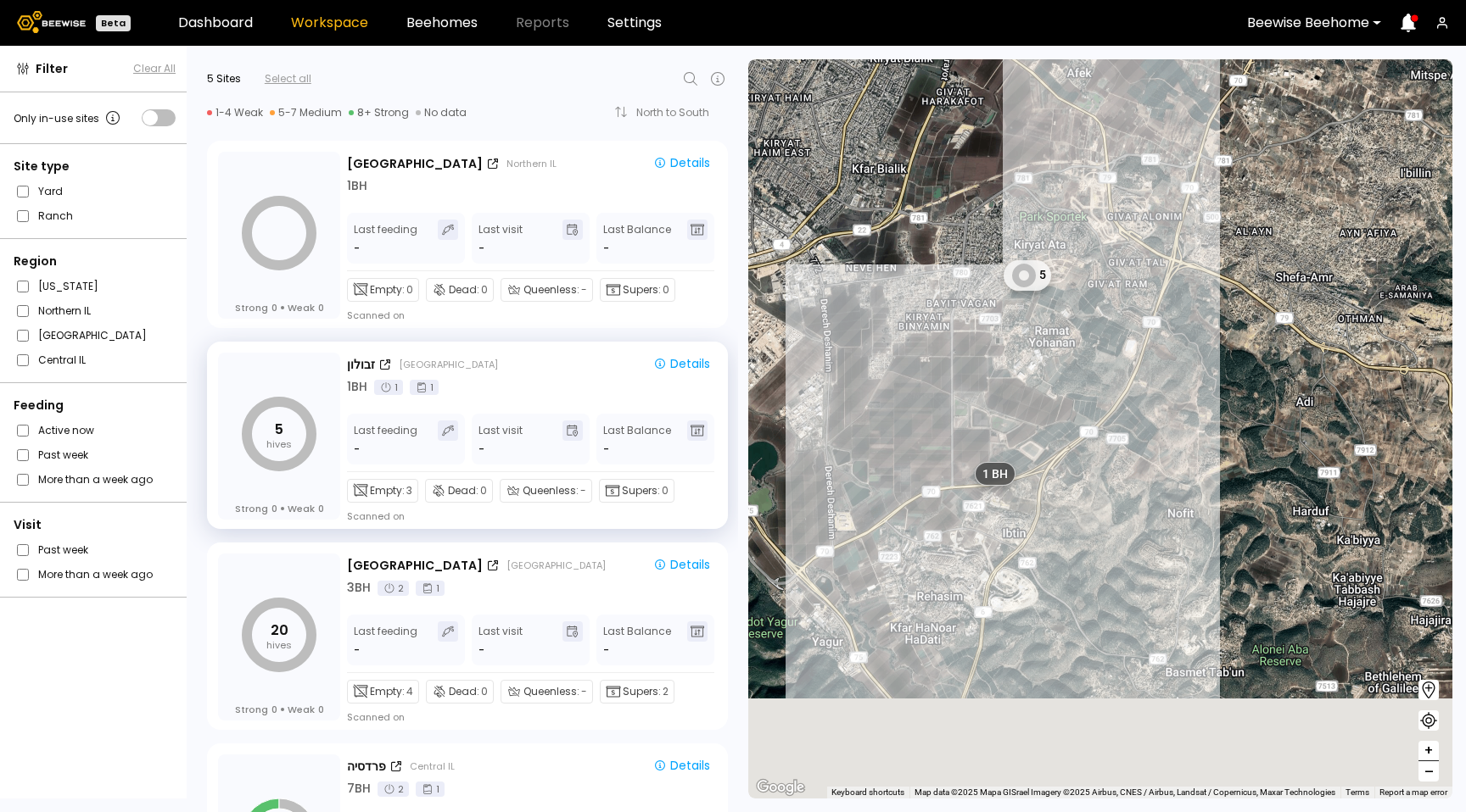
drag, startPoint x: 1182, startPoint y: 611, endPoint x: 1086, endPoint y: 390, distance: 241.0
click at [1086, 390] on div "1 BH 1 BH 1 BH 1 BH 1 BH 1 BH 1 BH 5 2 BH 4 BH" at bounding box center [1100, 429] width 704 height 739
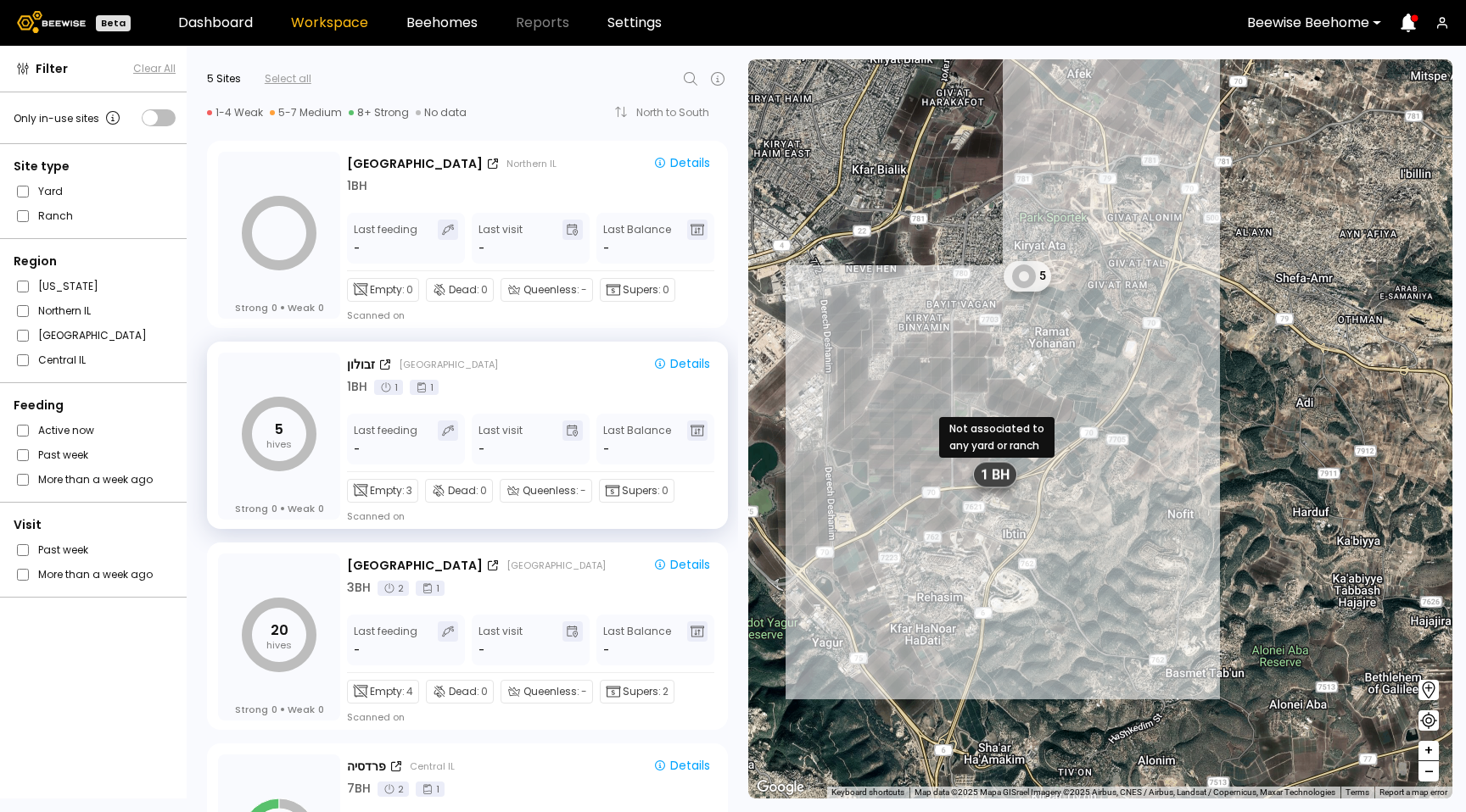
click at [993, 472] on span "1 BH" at bounding box center [994, 475] width 29 height 18
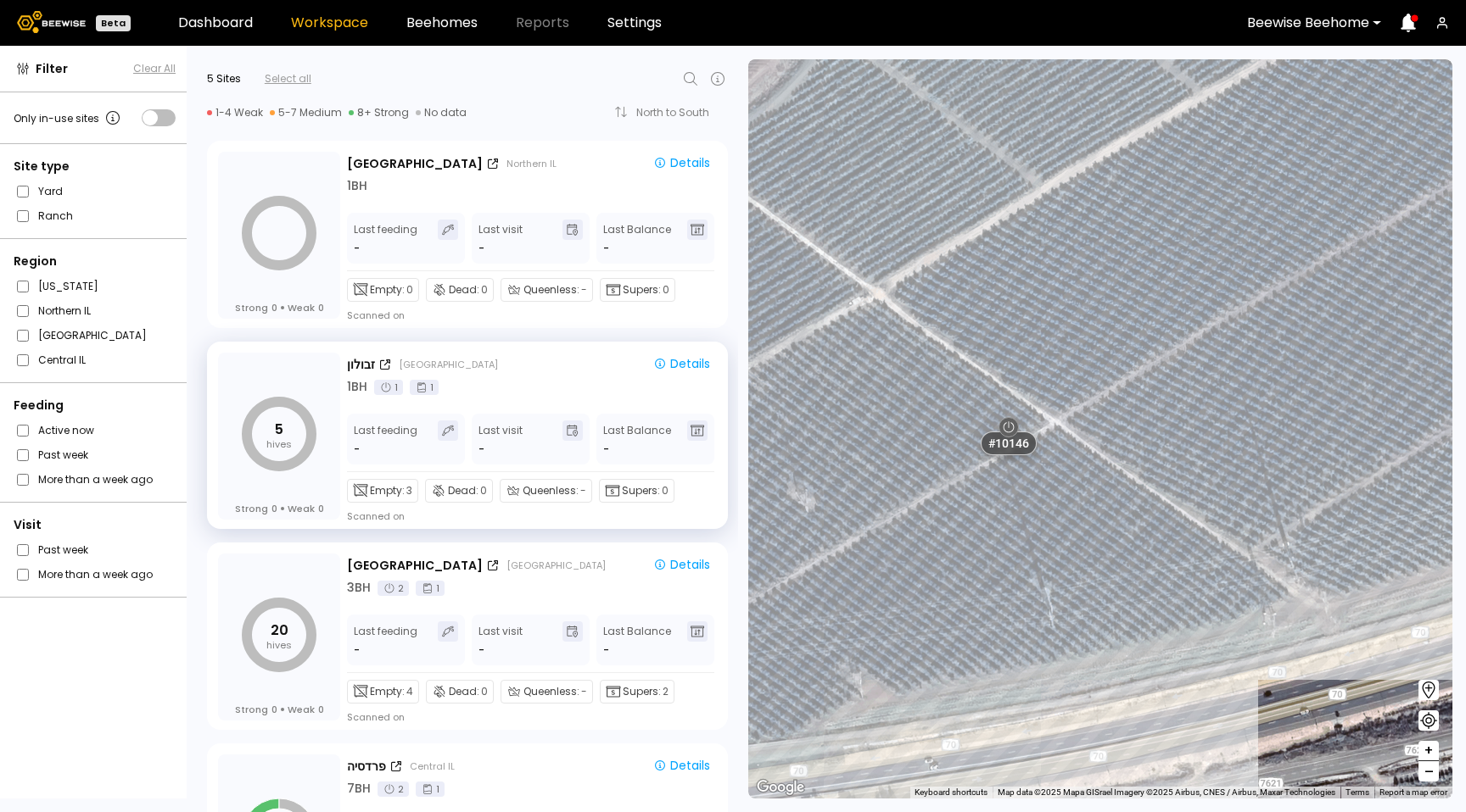
drag, startPoint x: 1071, startPoint y: 445, endPoint x: 940, endPoint y: 365, distance: 153.5
click at [940, 365] on div "# 10094 # 10108 # 10111 # 10146 # 10153 # 10154 # 10212 # 101 # 102 # 103 # 100…" at bounding box center [1100, 429] width 704 height 739
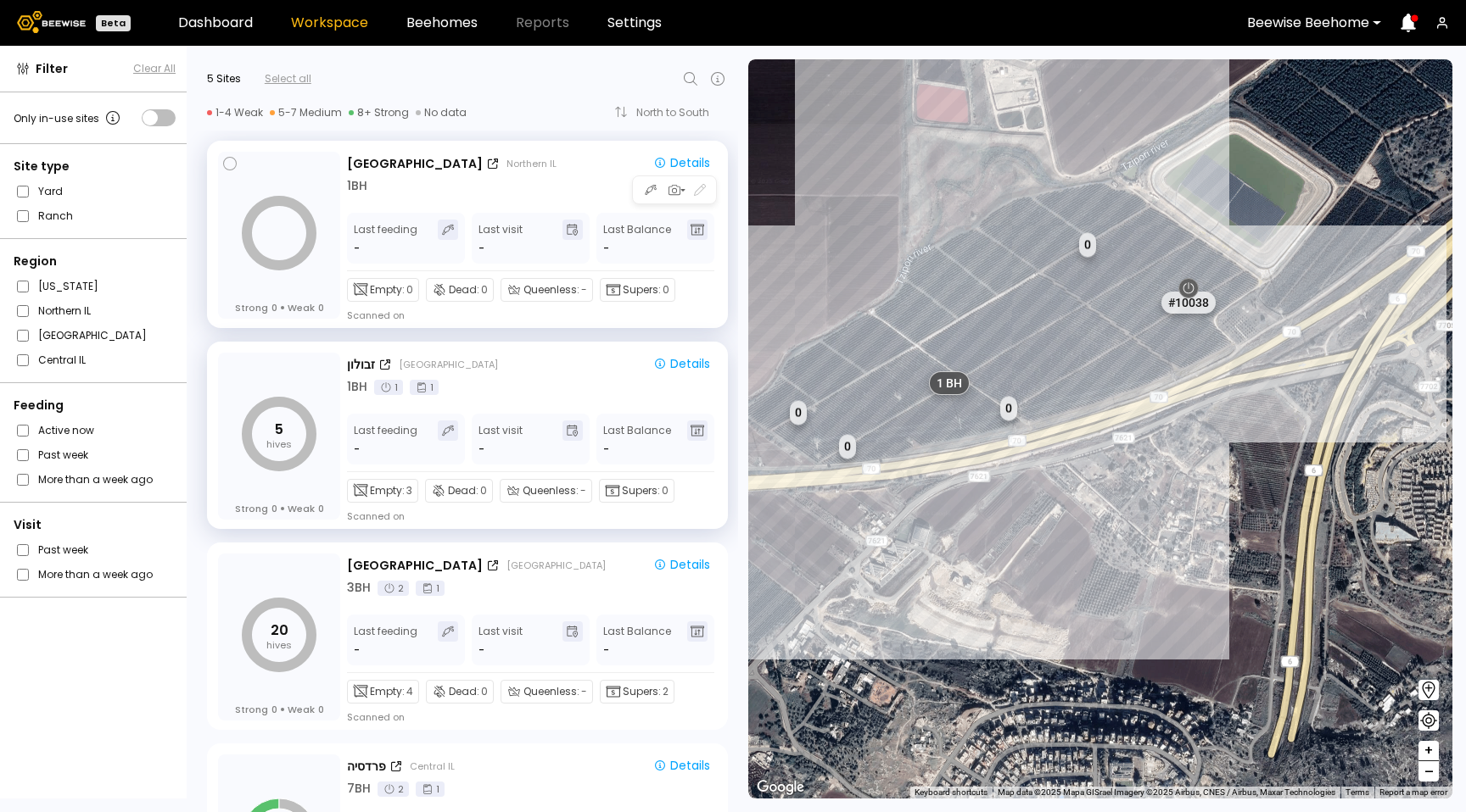
click at [559, 186] on div "1 BH" at bounding box center [532, 186] width 370 height 18
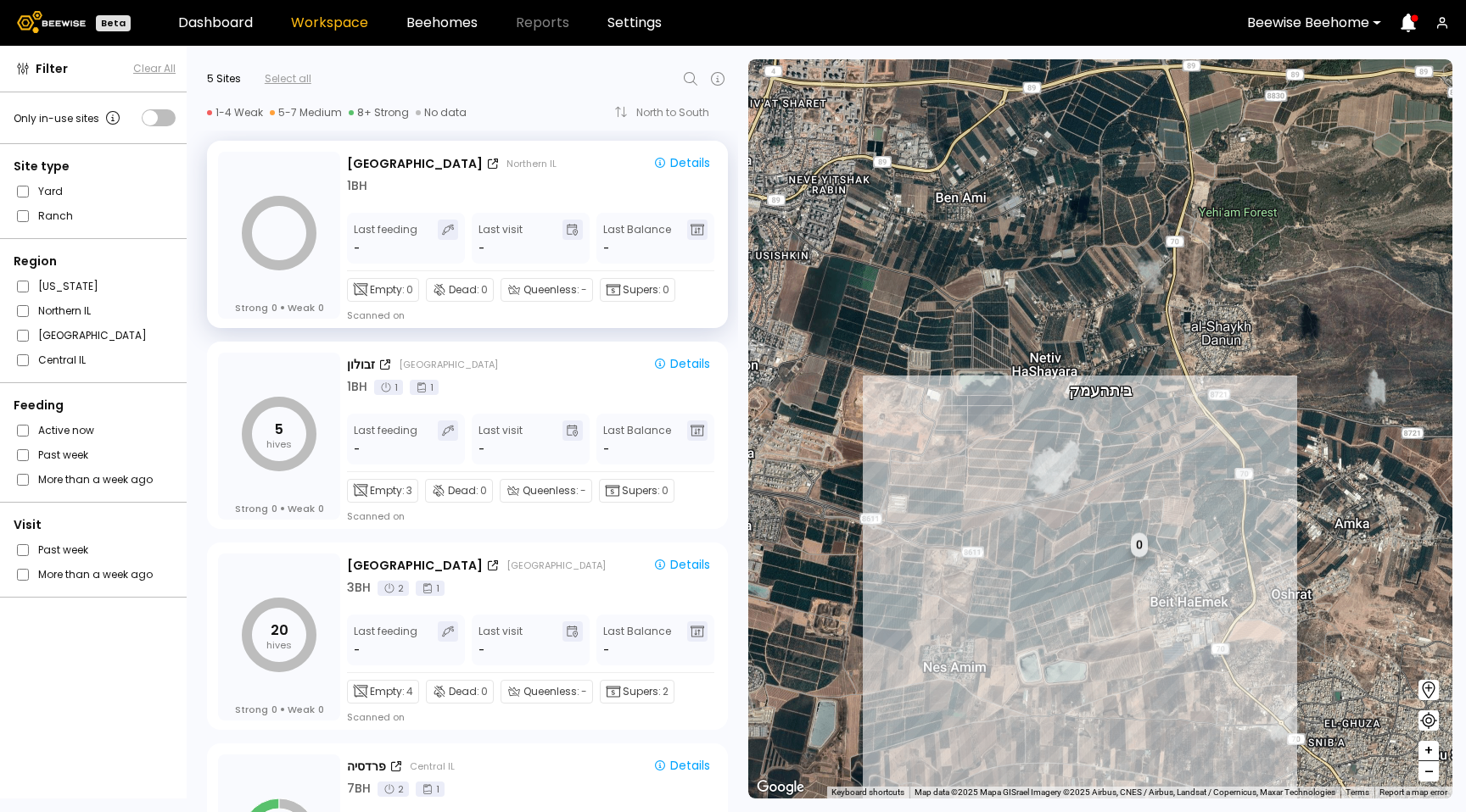
click at [1074, 494] on div "1 BH 1 BH 1 BH 1 BH 1 BH 1 BH 1 BH # 10038 0 בית העמק 14 BH 5 BH 7 BH 2 BH 4 BH" at bounding box center [1100, 429] width 704 height 739
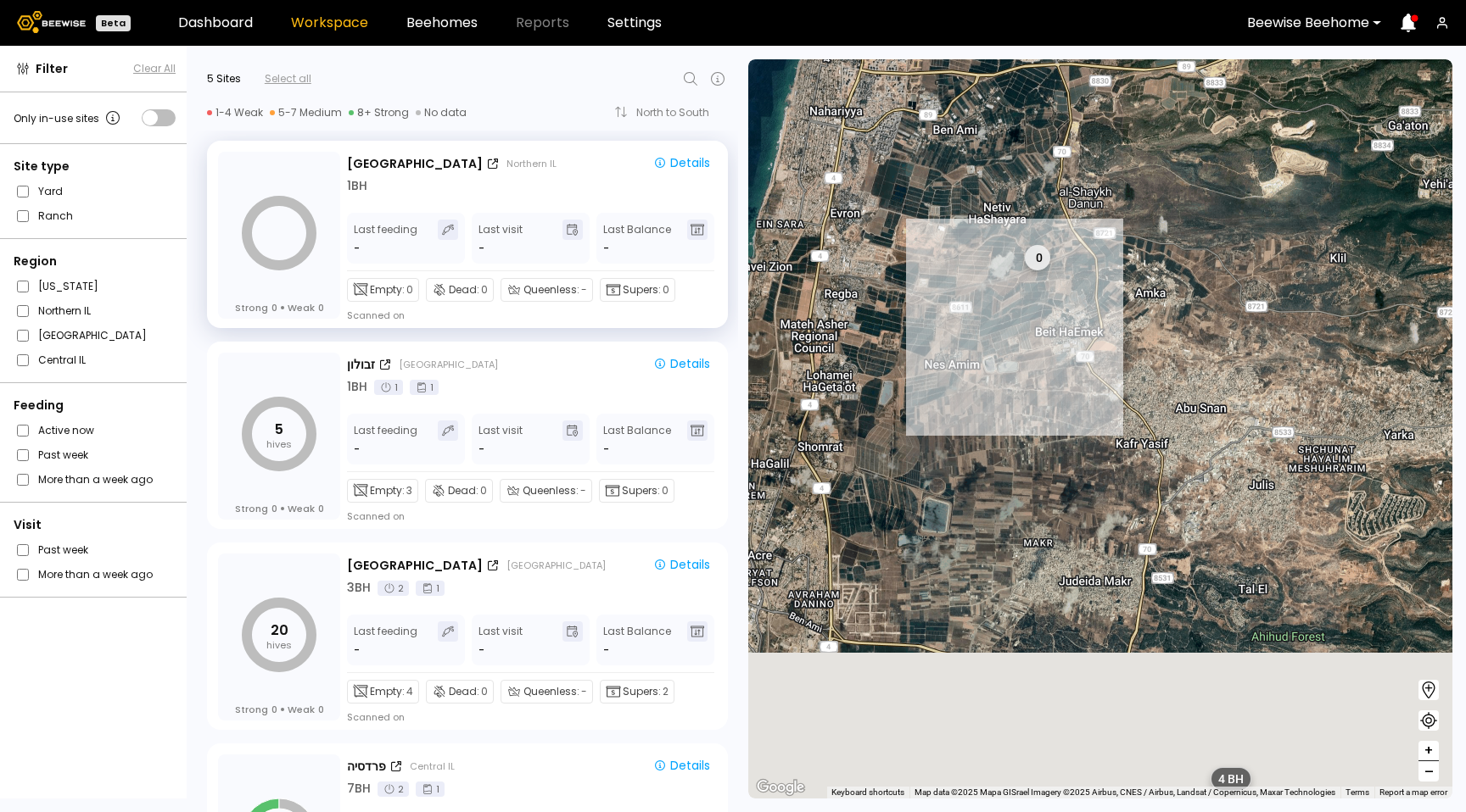
drag, startPoint x: 1108, startPoint y: 609, endPoint x: 1043, endPoint y: 338, distance: 278.7
click at [1043, 338] on div "1 BH 1 BH 1 BH 1 BH 1 BH 1 BH 1 BH 0 2 BH 4 BH" at bounding box center [1100, 429] width 704 height 739
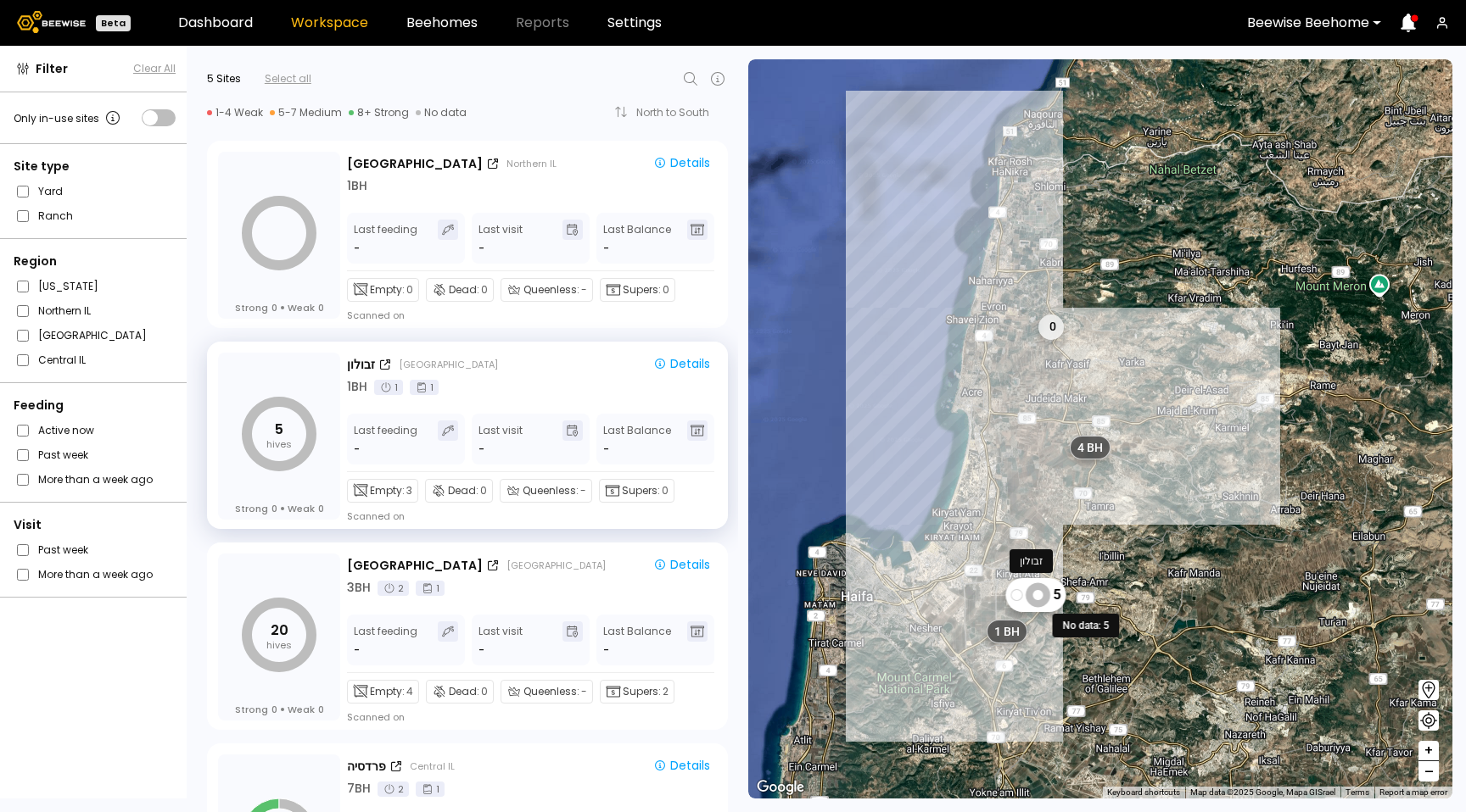
click at [1043, 605] on icon at bounding box center [1037, 595] width 24 height 24
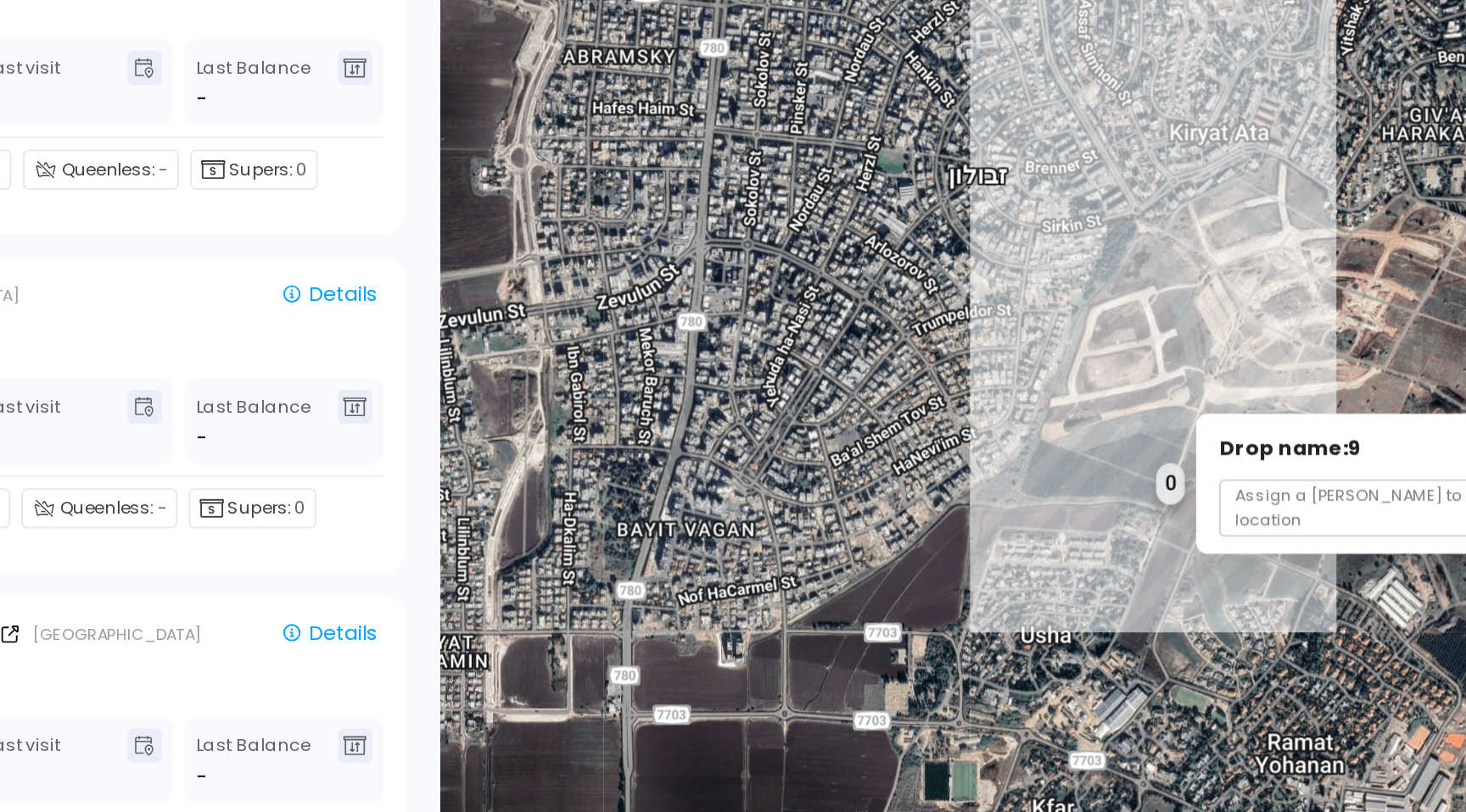
click at [1196, 465] on div "Drop name: 9 Assign a bhome to this location" at bounding box center [1326, 476] width 260 height 83
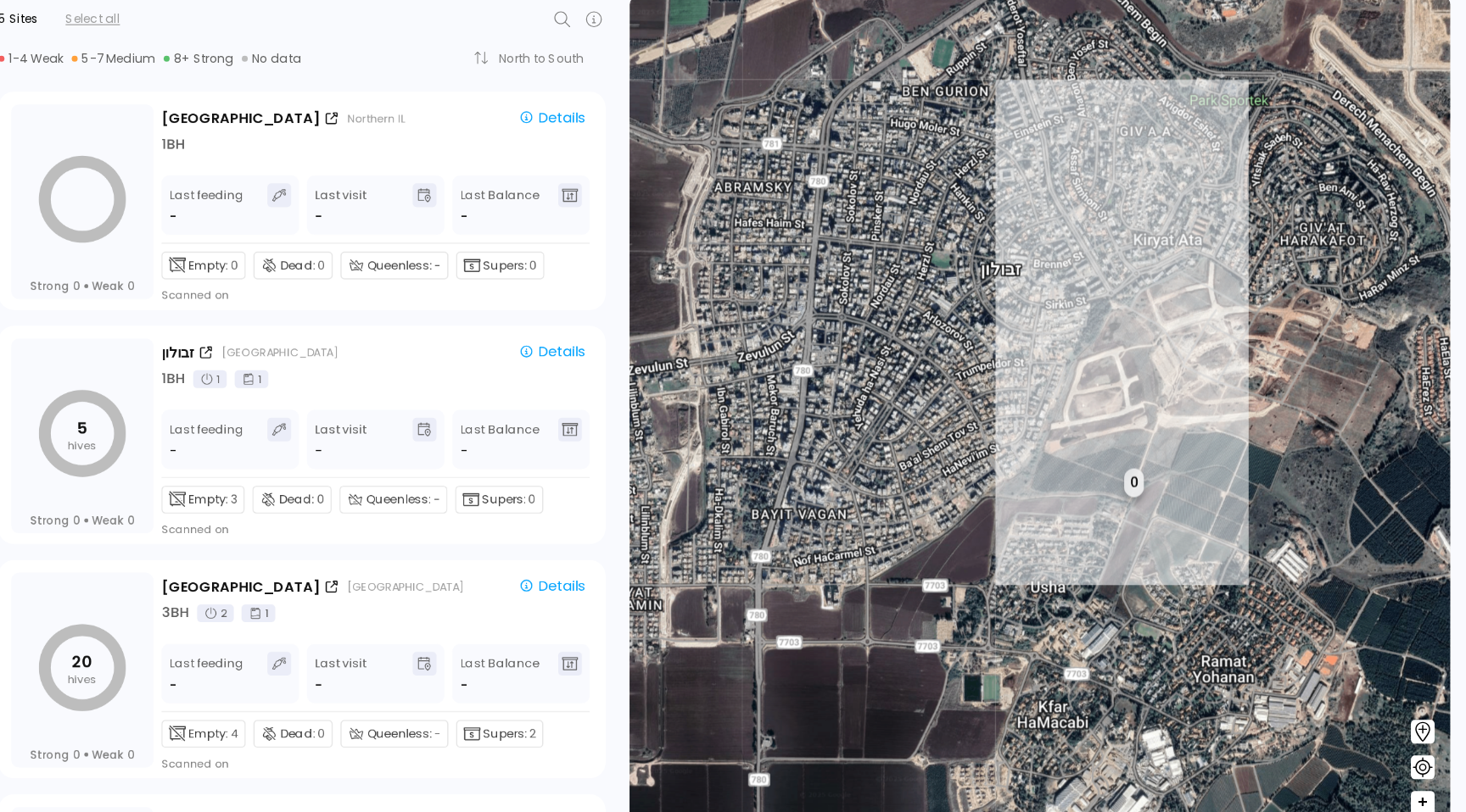
click at [704, 487] on div "Empty: 3 Dead: 0 Queenless: - Supers: 0 Scanned on" at bounding box center [531, 498] width 367 height 51
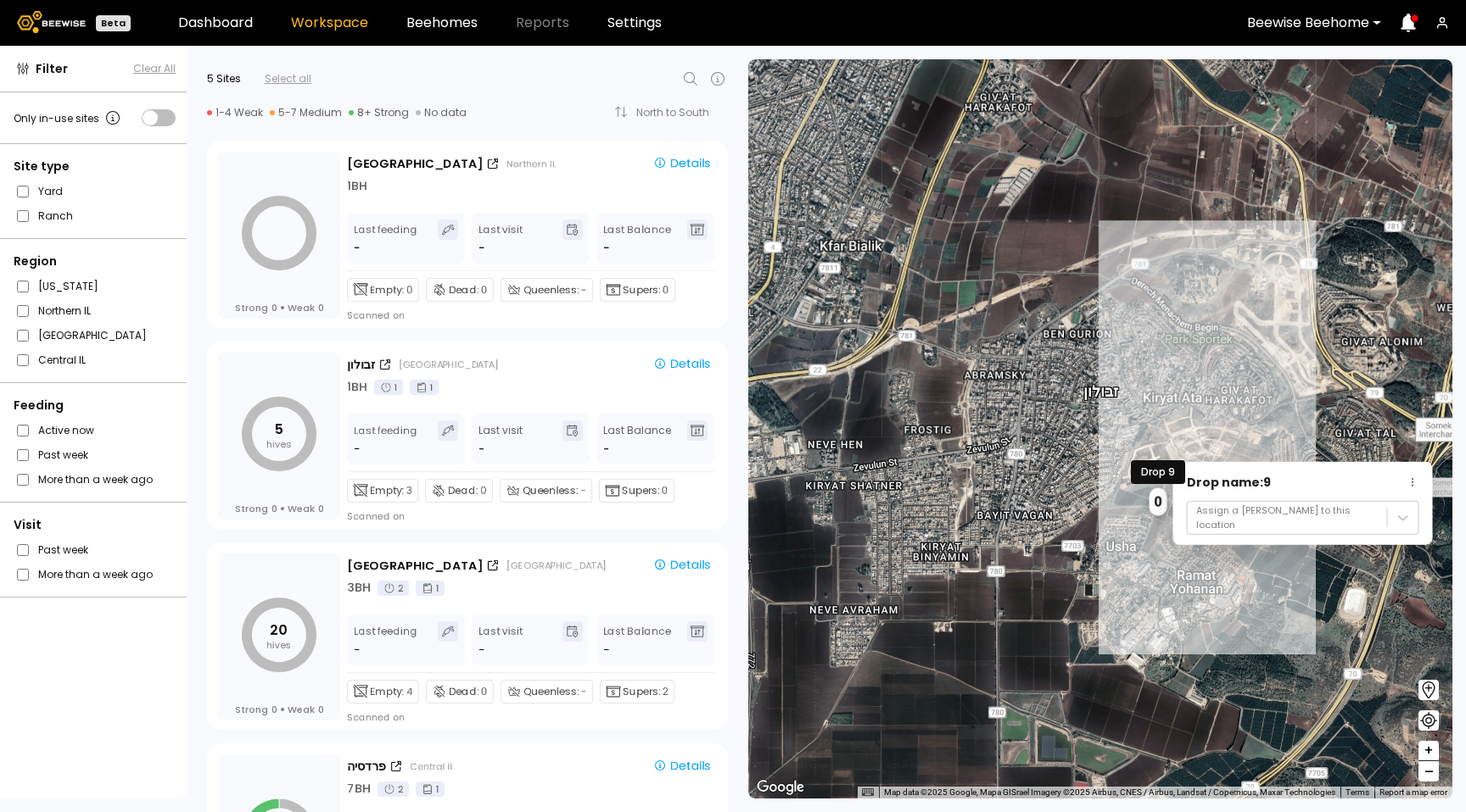
click at [1155, 507] on div "0" at bounding box center [1158, 502] width 18 height 28
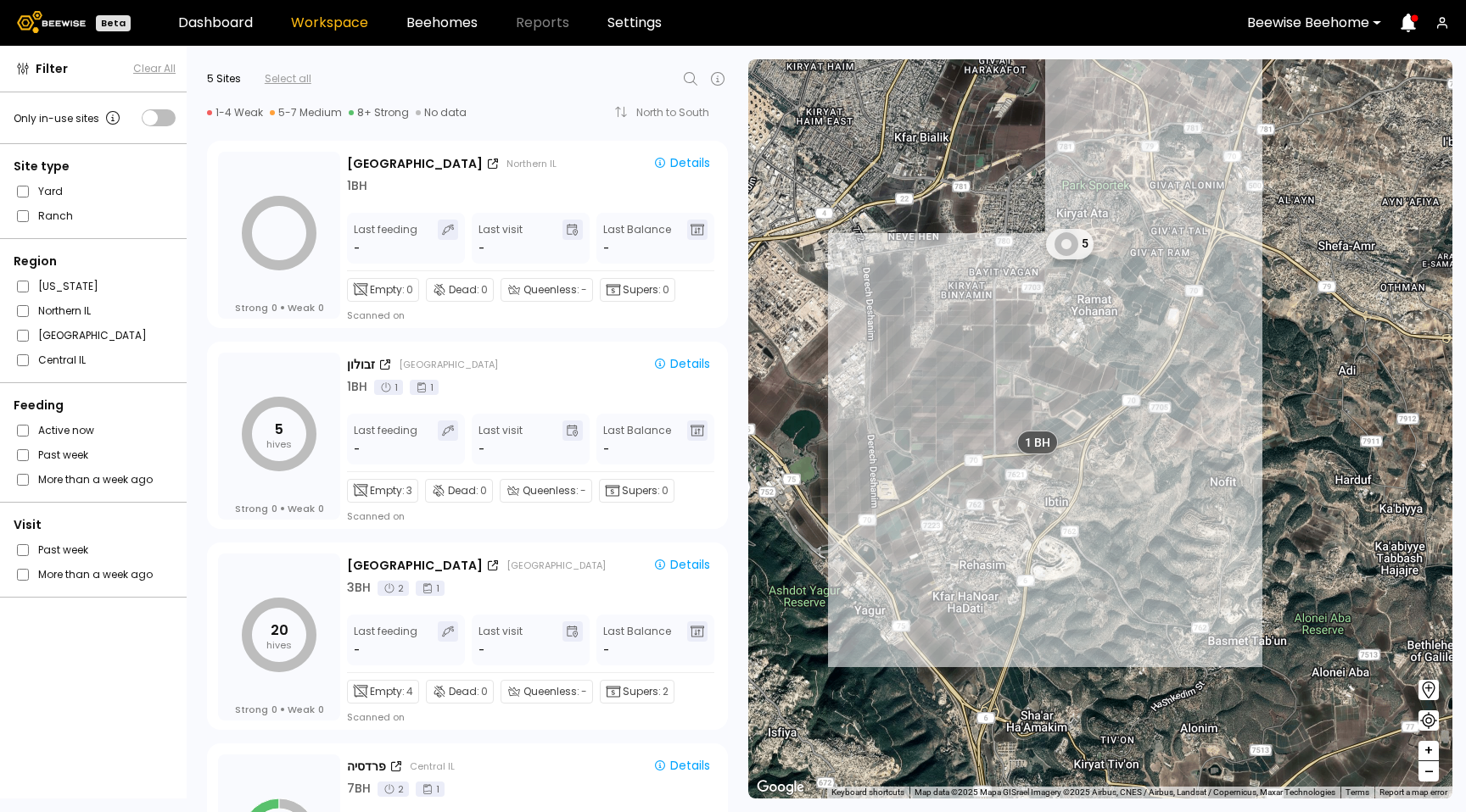
drag, startPoint x: 1158, startPoint y: 585, endPoint x: 1083, endPoint y: 345, distance: 251.4
click at [1083, 345] on div "1 BH 1 BH 1 BH 1 BH 1 BH 1 BH 1 BH 5 2 BH 4 BH" at bounding box center [1100, 429] width 704 height 739
click at [1047, 433] on div "1 BH" at bounding box center [1036, 443] width 44 height 26
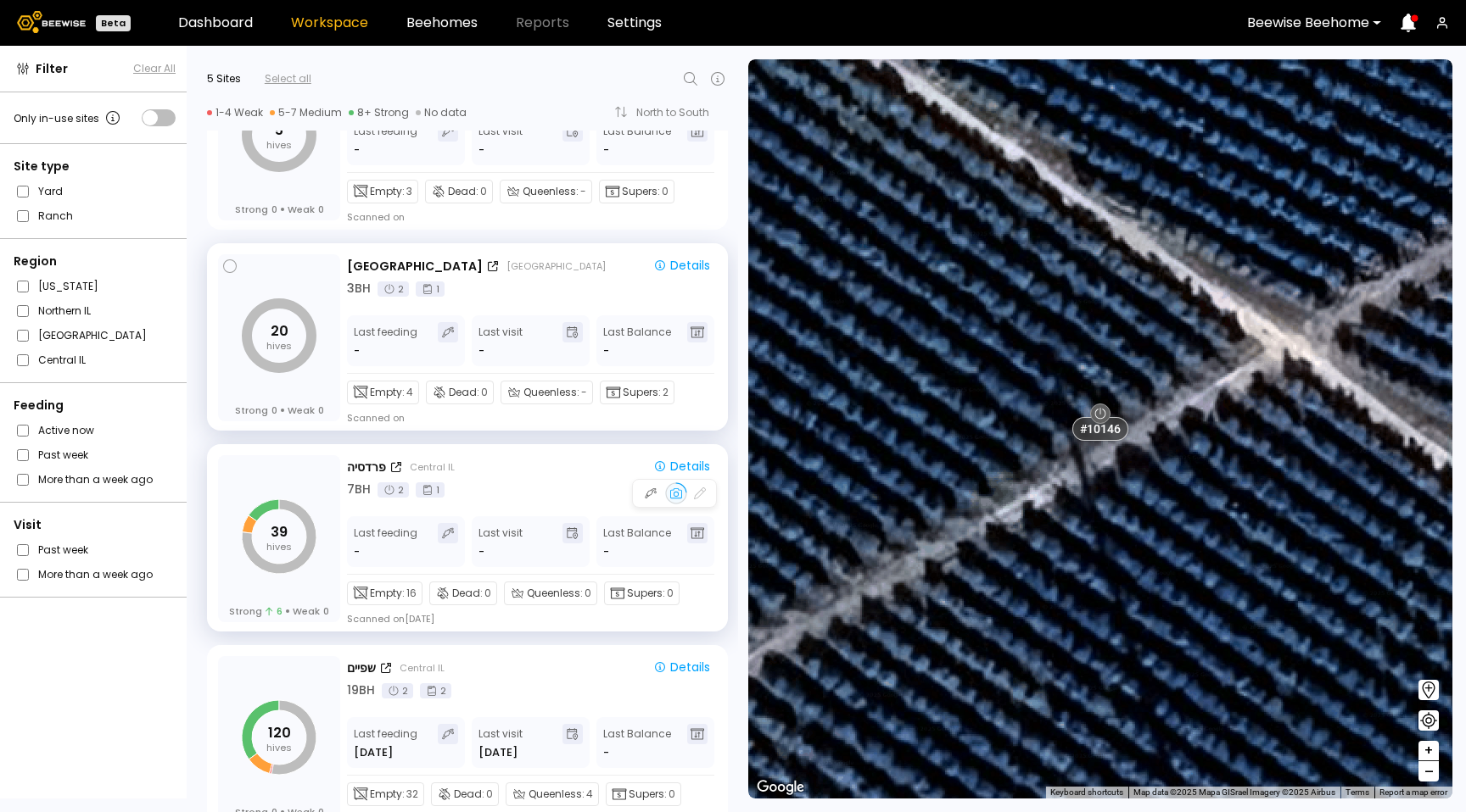
scroll to position [337, 0]
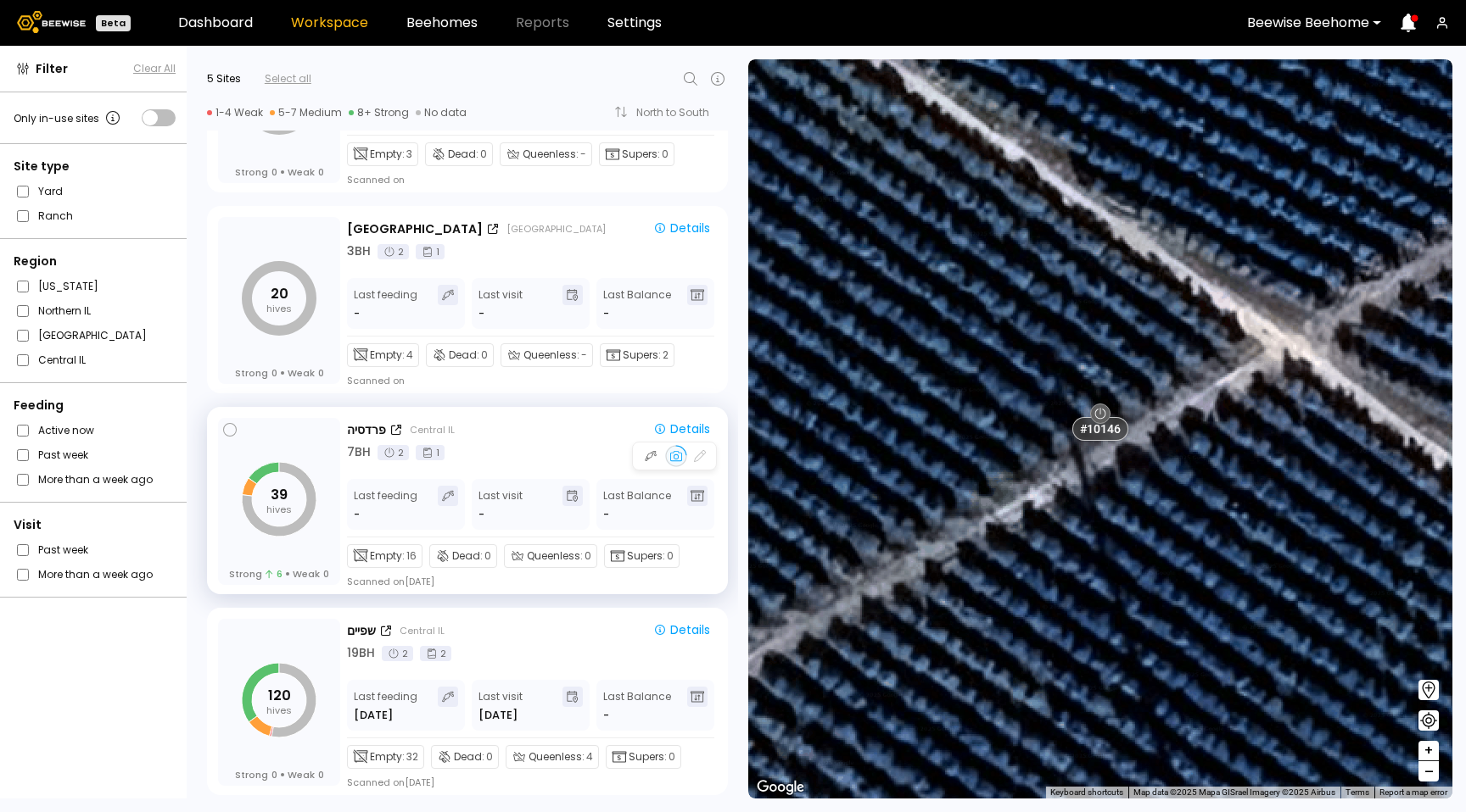
click at [531, 448] on div "7 BH 2 1" at bounding box center [532, 452] width 370 height 18
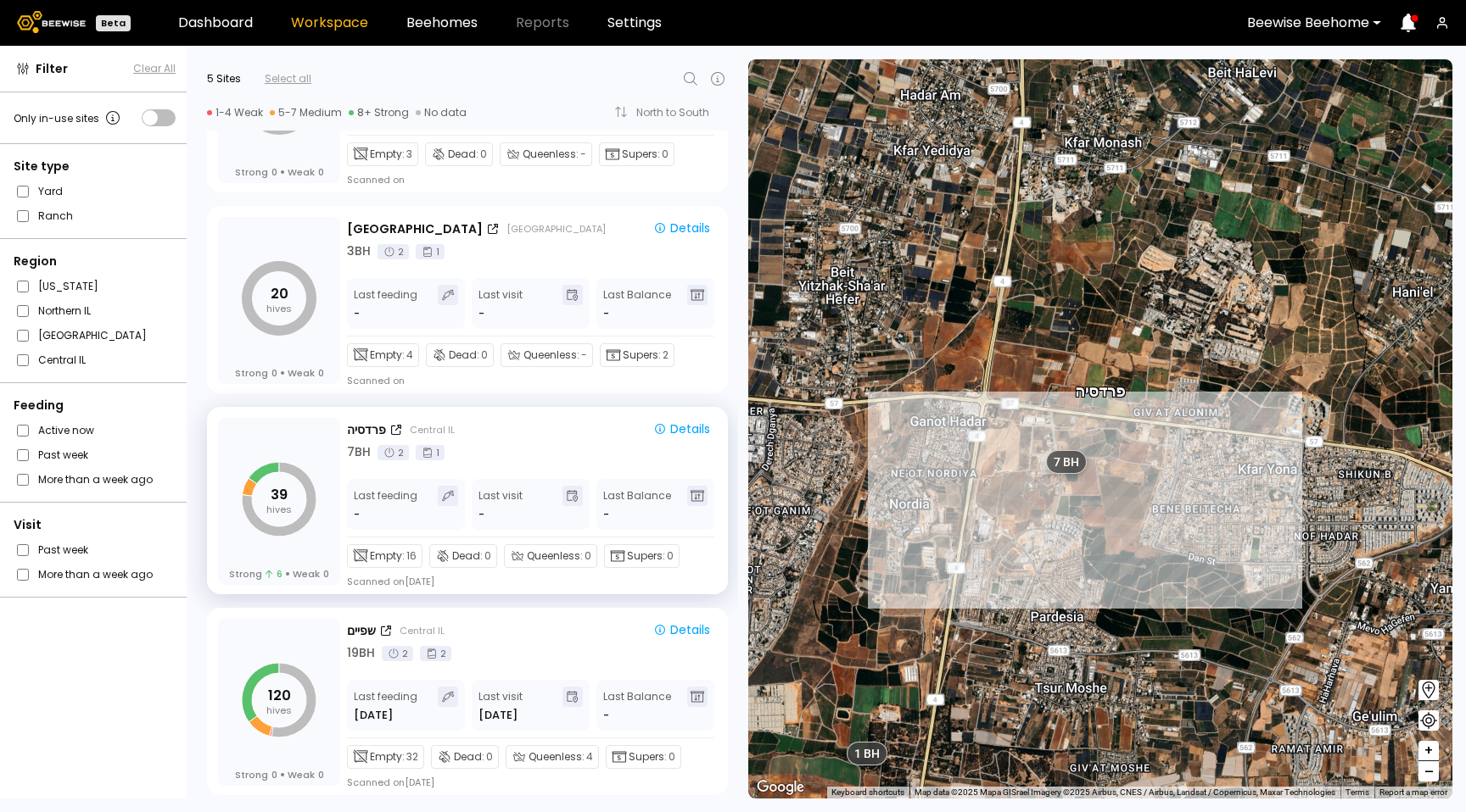
click at [1088, 257] on div "1 BH 1 BH 1 BH 1 BH 1 BH 1 BH 1 BH # 10038 פרדסיה 14 BH 5 BH 7 BH 2 BH 4 BH" at bounding box center [1100, 429] width 704 height 739
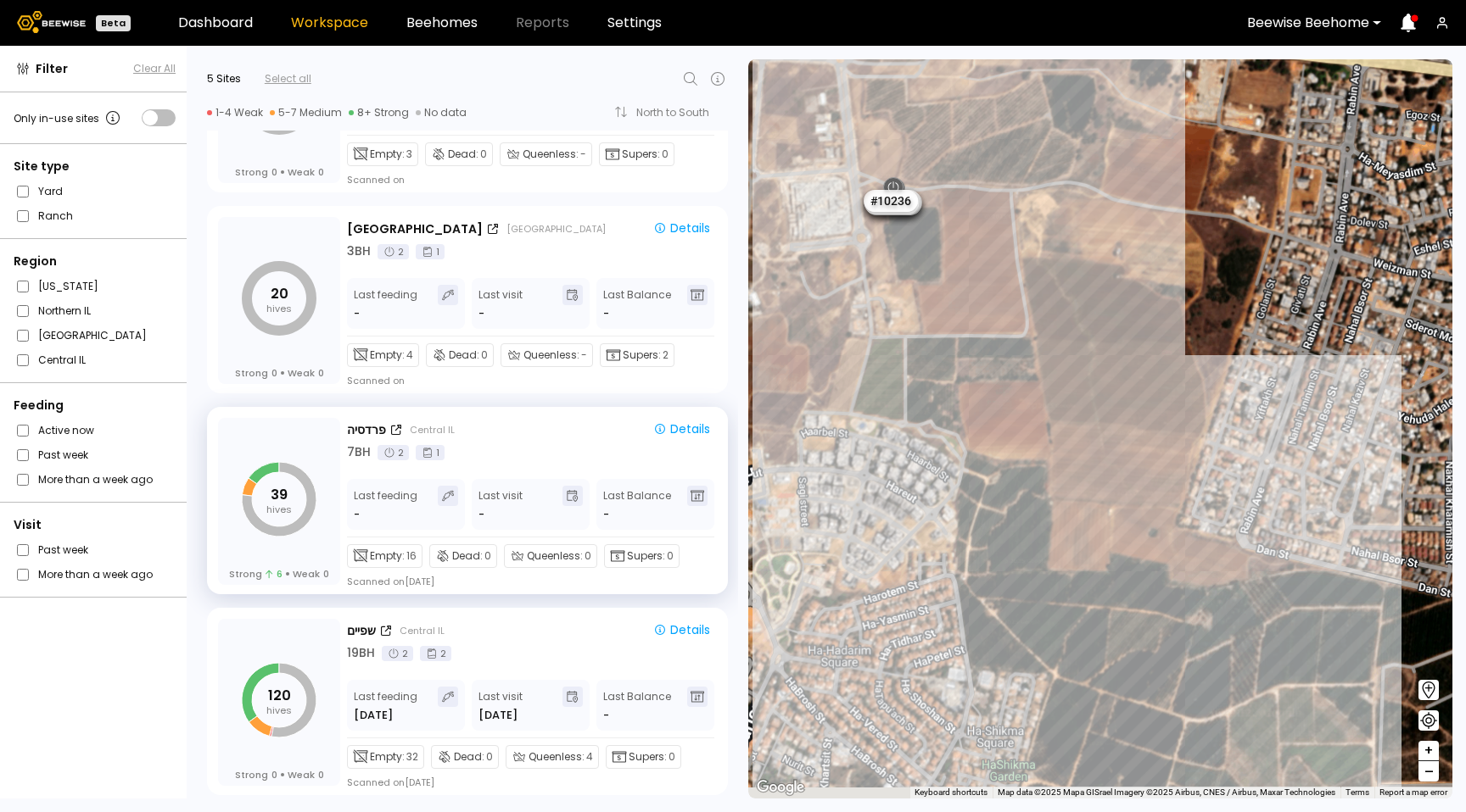
drag, startPoint x: 1090, startPoint y: 557, endPoint x: 1095, endPoint y: 373, distance: 184.1
click at [1095, 373] on div "1 BH 1 BH 1 BH 1 BH 1 BH 1 BH 1 BH # 10038 פרדסיה # 10025 # 10027 # 10078 # 101…" at bounding box center [1100, 429] width 704 height 739
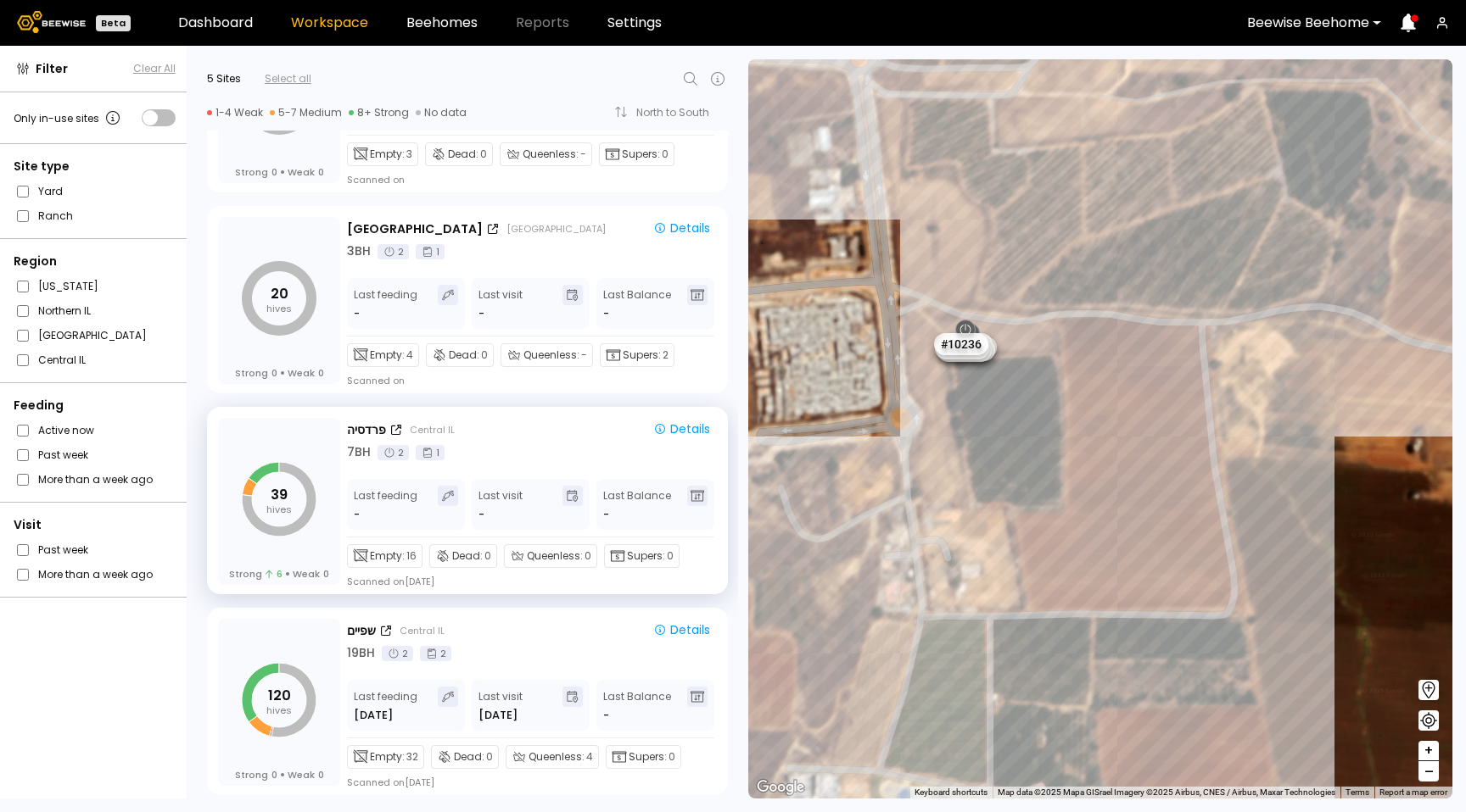
drag, startPoint x: 909, startPoint y: 168, endPoint x: 1027, endPoint y: 319, distance: 191.6
click at [1027, 323] on div "# 10108 # 10146 # 10154 # 10212 # 10094 # 10111 # 10153 # 10038 # 10025 # 10027…" at bounding box center [1100, 429] width 704 height 739
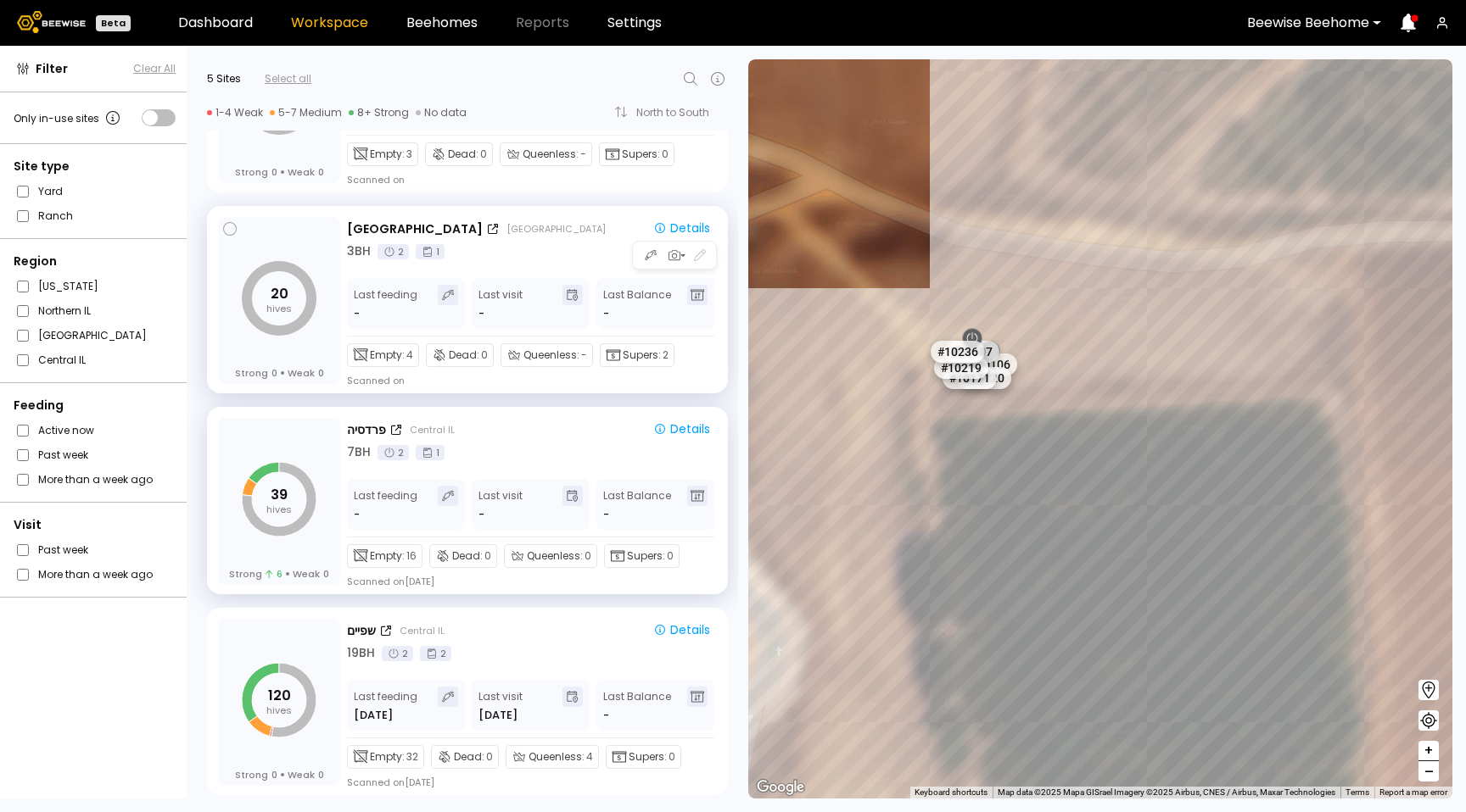
click at [518, 228] on div "כפר גליקסון Haifa" at bounding box center [492, 229] width 289 height 18
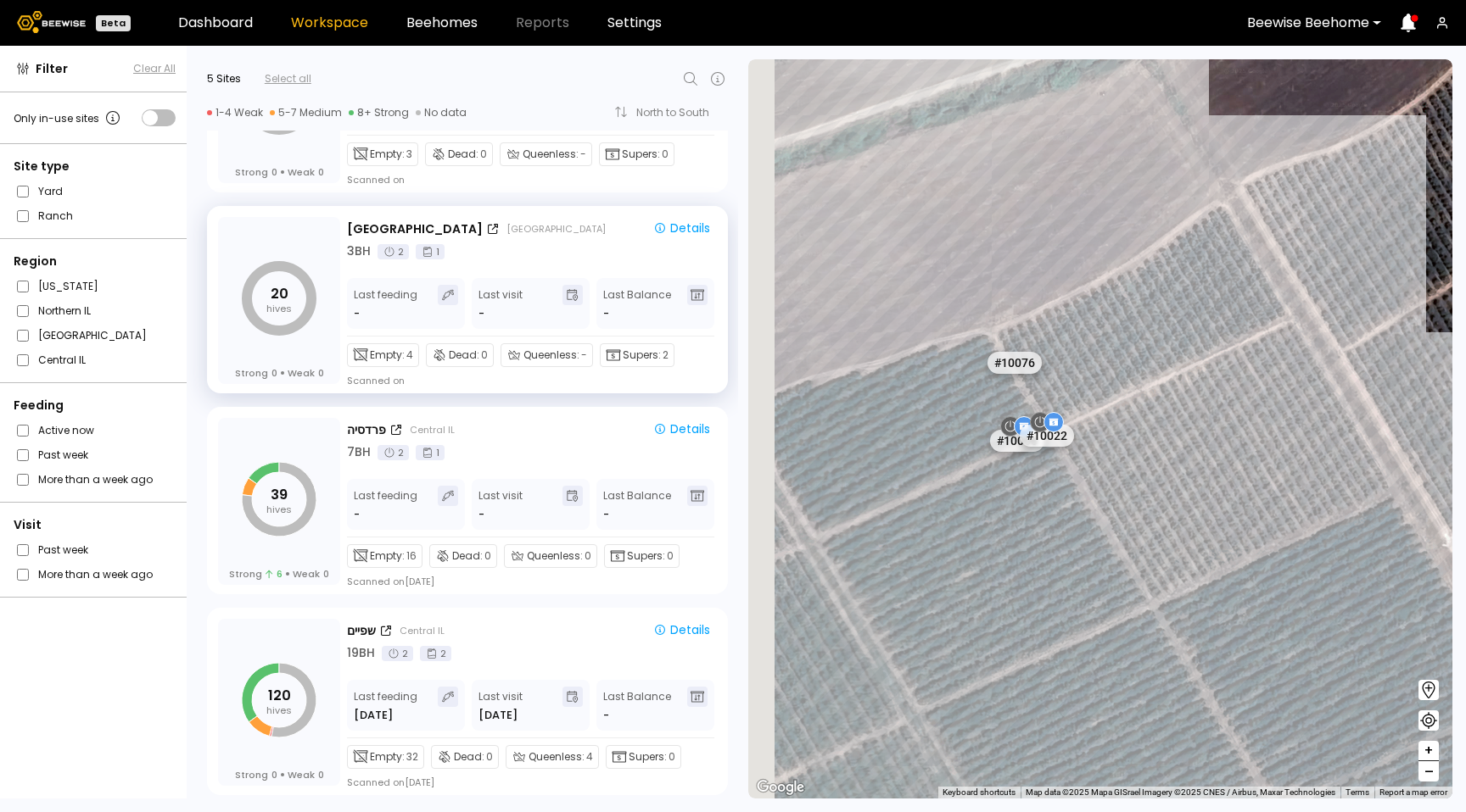
drag, startPoint x: 1091, startPoint y: 319, endPoint x: 1147, endPoint y: 337, distance: 58.8
click at [1147, 337] on div "# 10108 # 10146 # 10154 # 10212 # 10094 # 10111 # 10153 # 10038 # 10025 # 10027…" at bounding box center [1100, 429] width 704 height 739
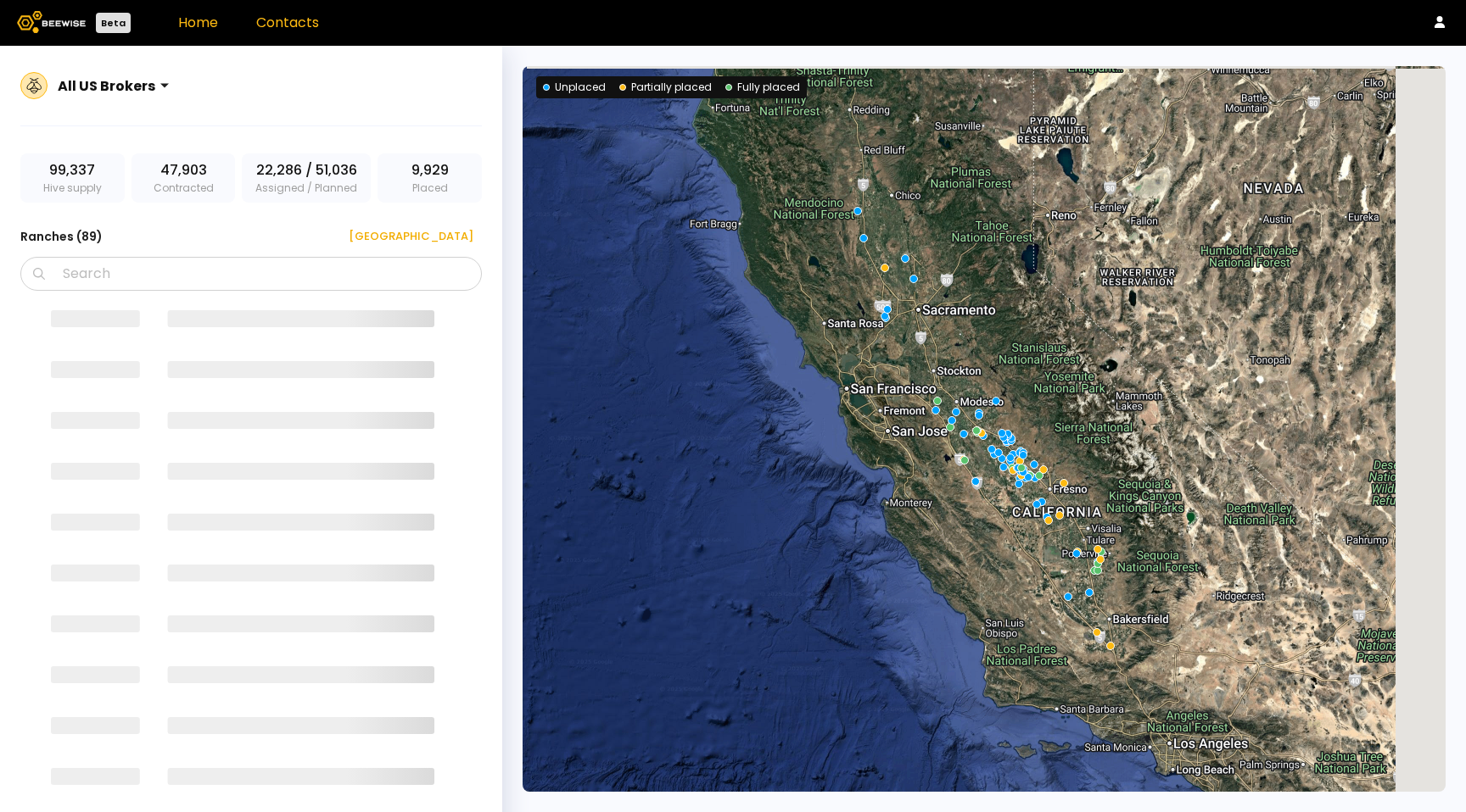
click at [303, 20] on link "Contacts" at bounding box center [287, 23] width 62 height 20
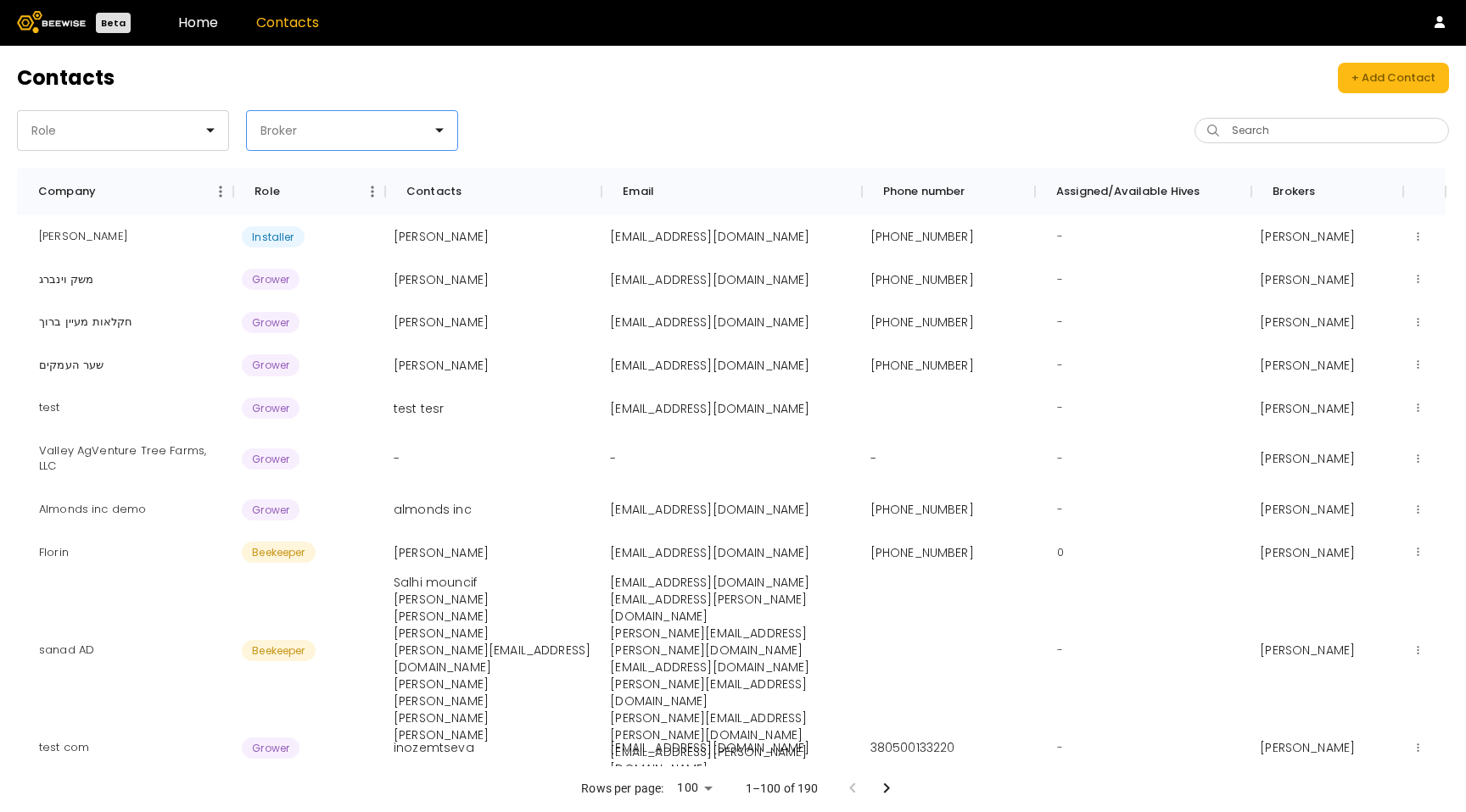
click at [369, 133] on div at bounding box center [346, 131] width 173 height 16
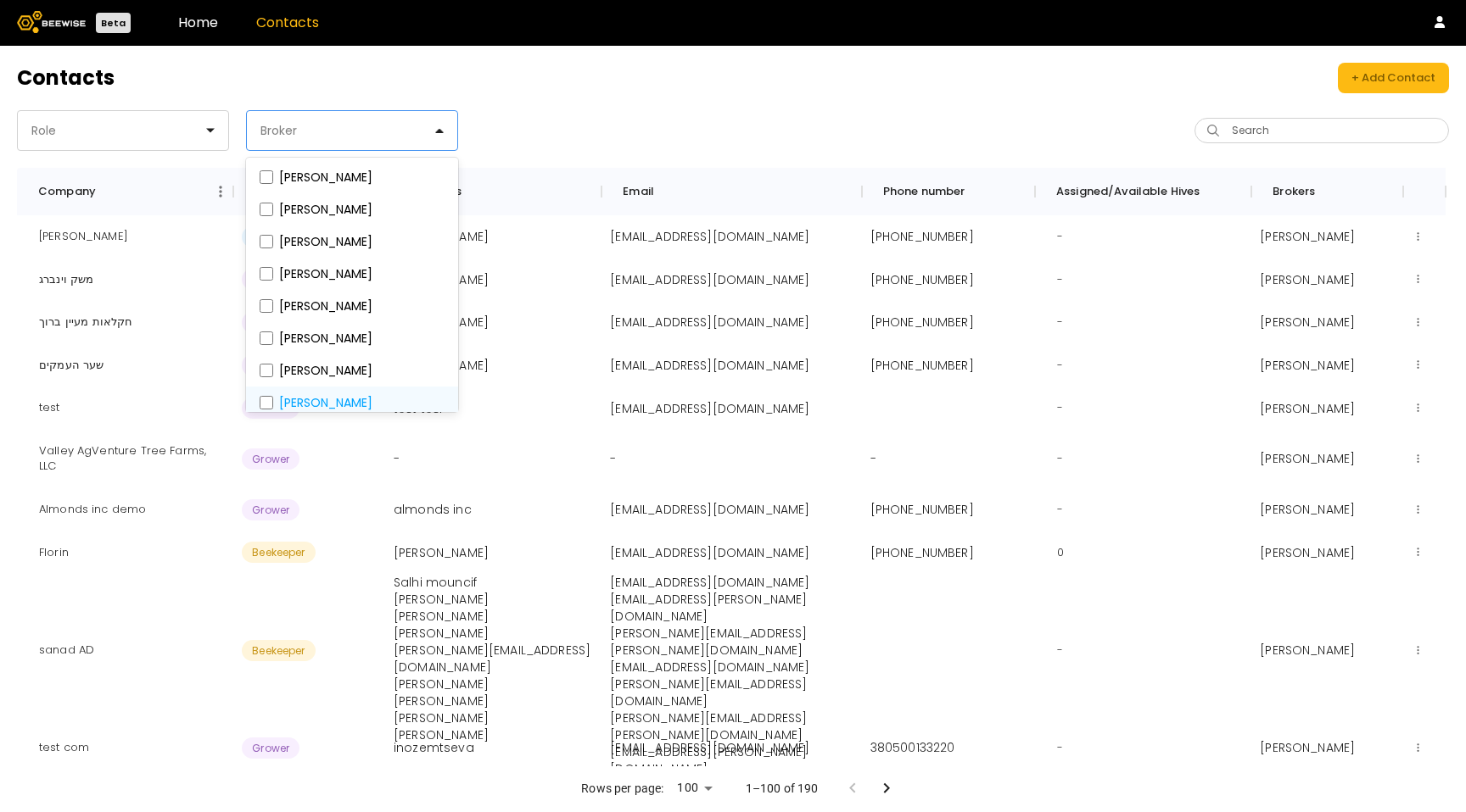
click at [306, 397] on fieldset "Fritz" at bounding box center [352, 403] width 191 height 19
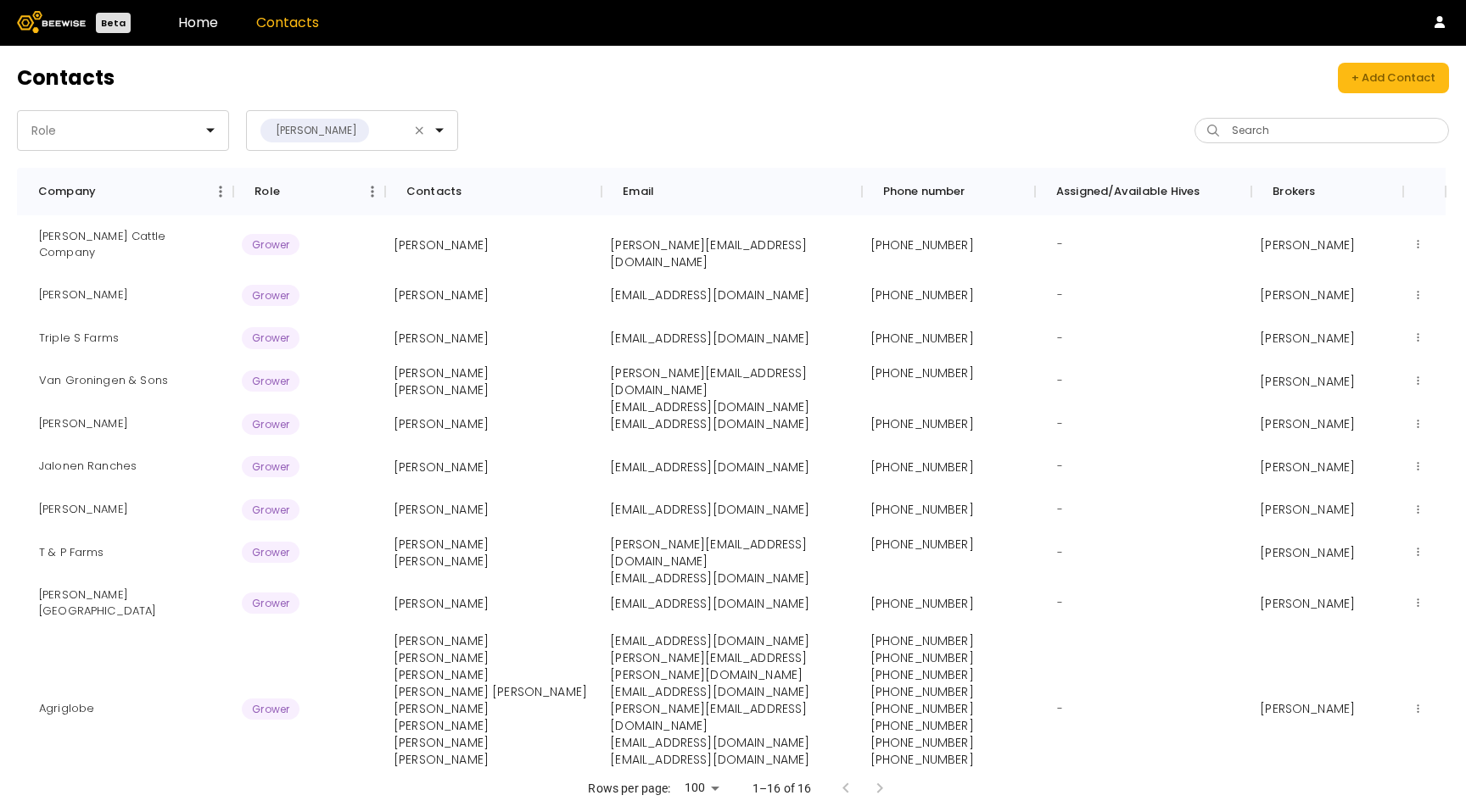
click at [514, 123] on div "Role Fritz" at bounding box center [375, 130] width 716 height 41
click at [126, 236] on div "Sloan Cattle Company" at bounding box center [125, 245] width 199 height 59
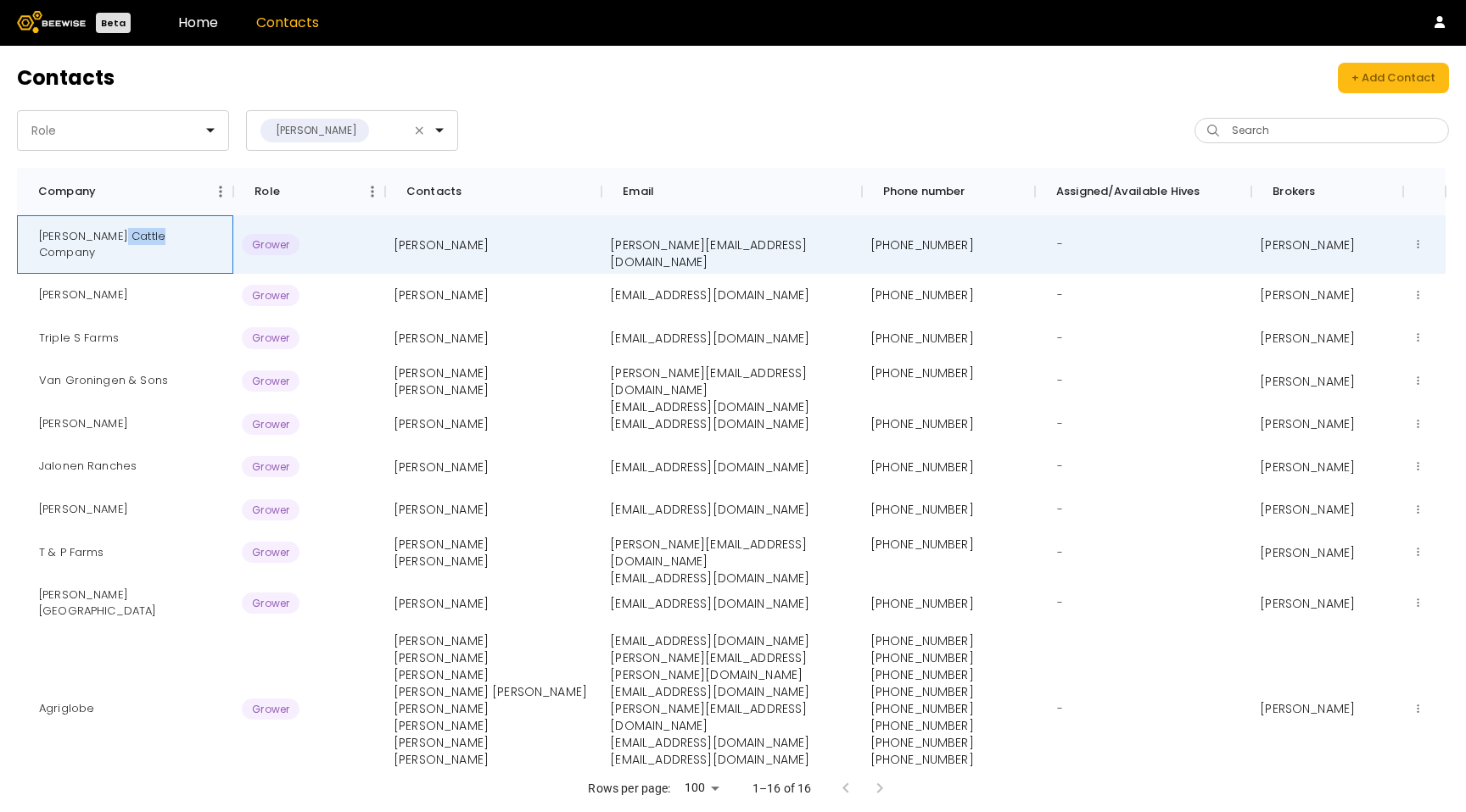
click at [126, 236] on div "Sloan Cattle Company" at bounding box center [125, 245] width 199 height 59
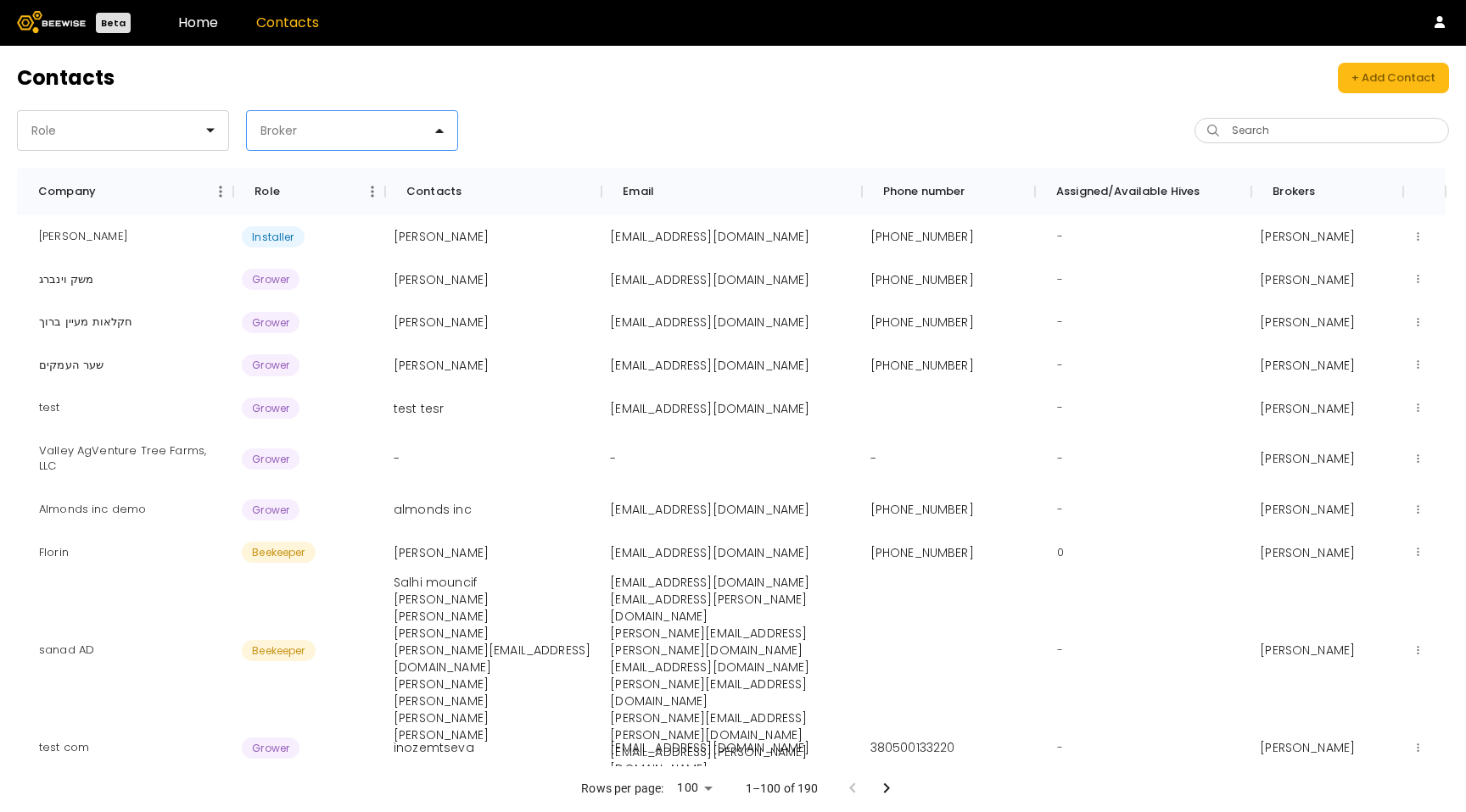
drag, startPoint x: 419, startPoint y: 131, endPoint x: 447, endPoint y: 142, distance: 30.1
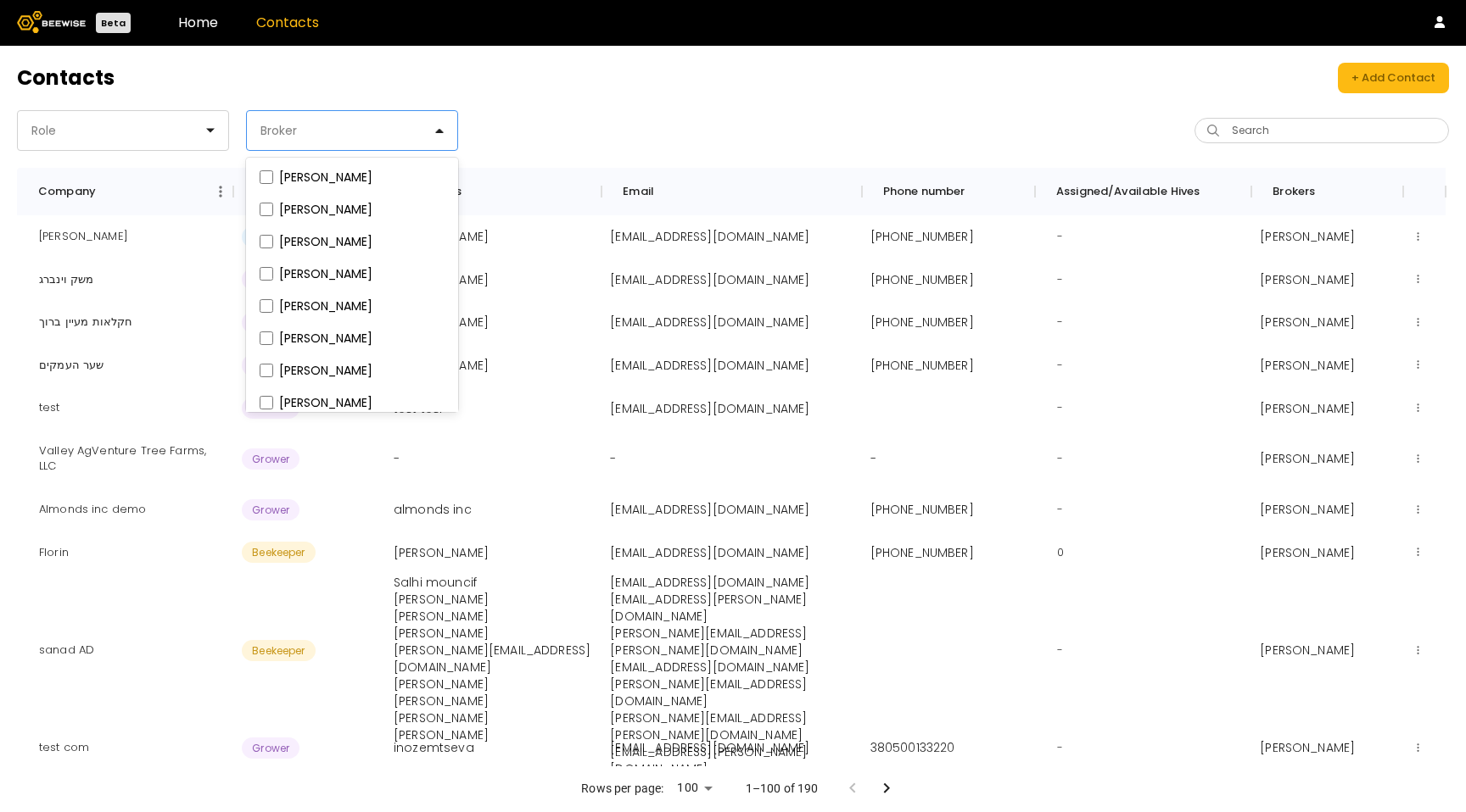
click at [285, 133] on div at bounding box center [346, 131] width 173 height 16
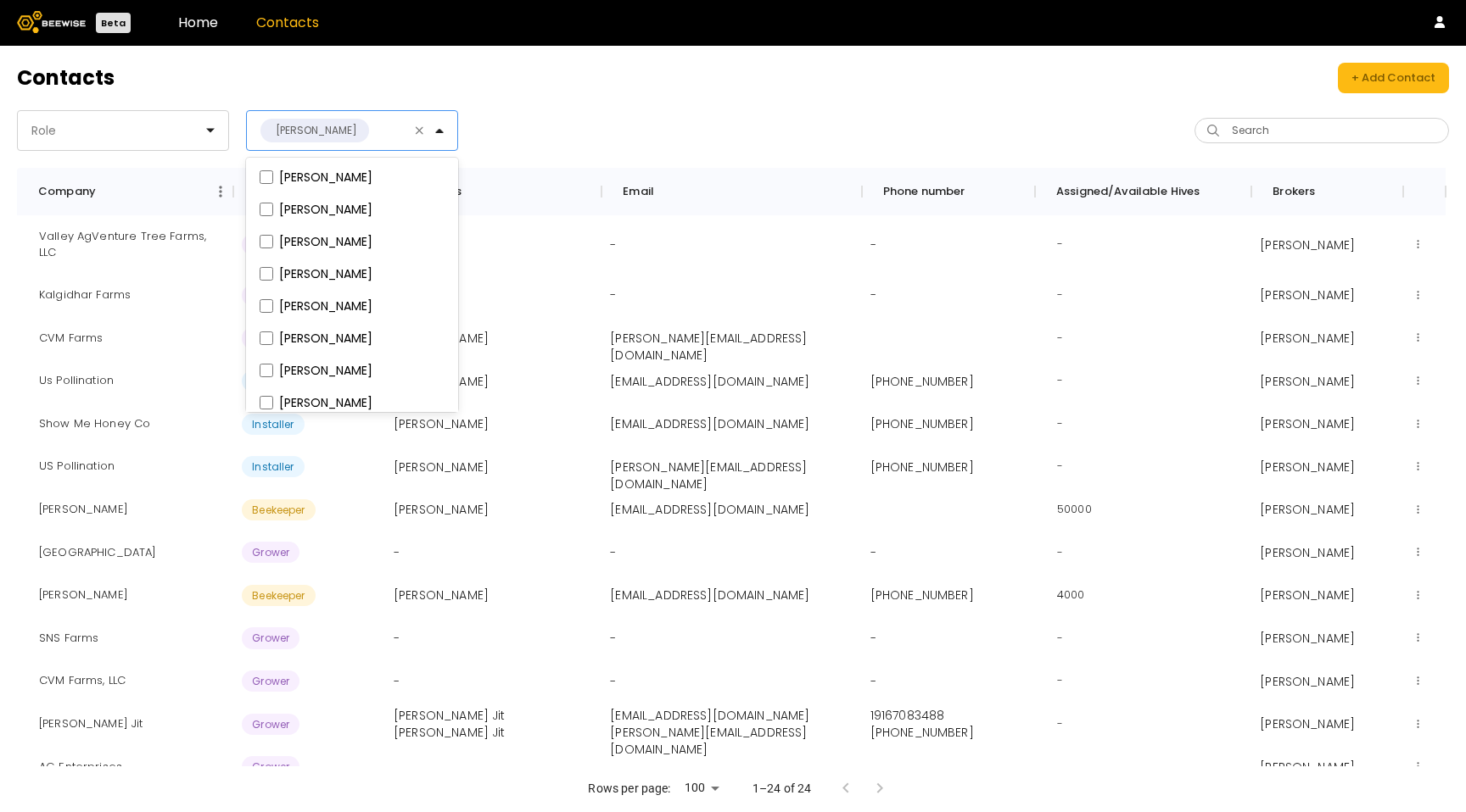
drag, startPoint x: 656, startPoint y: 91, endPoint x: 663, endPoint y: 115, distance: 25.0
click at [657, 95] on div "Contacts + Add Contact Role option Greg, selected. Shlomki Frankin, 1 of 13. 13…" at bounding box center [733, 429] width 1466 height 766
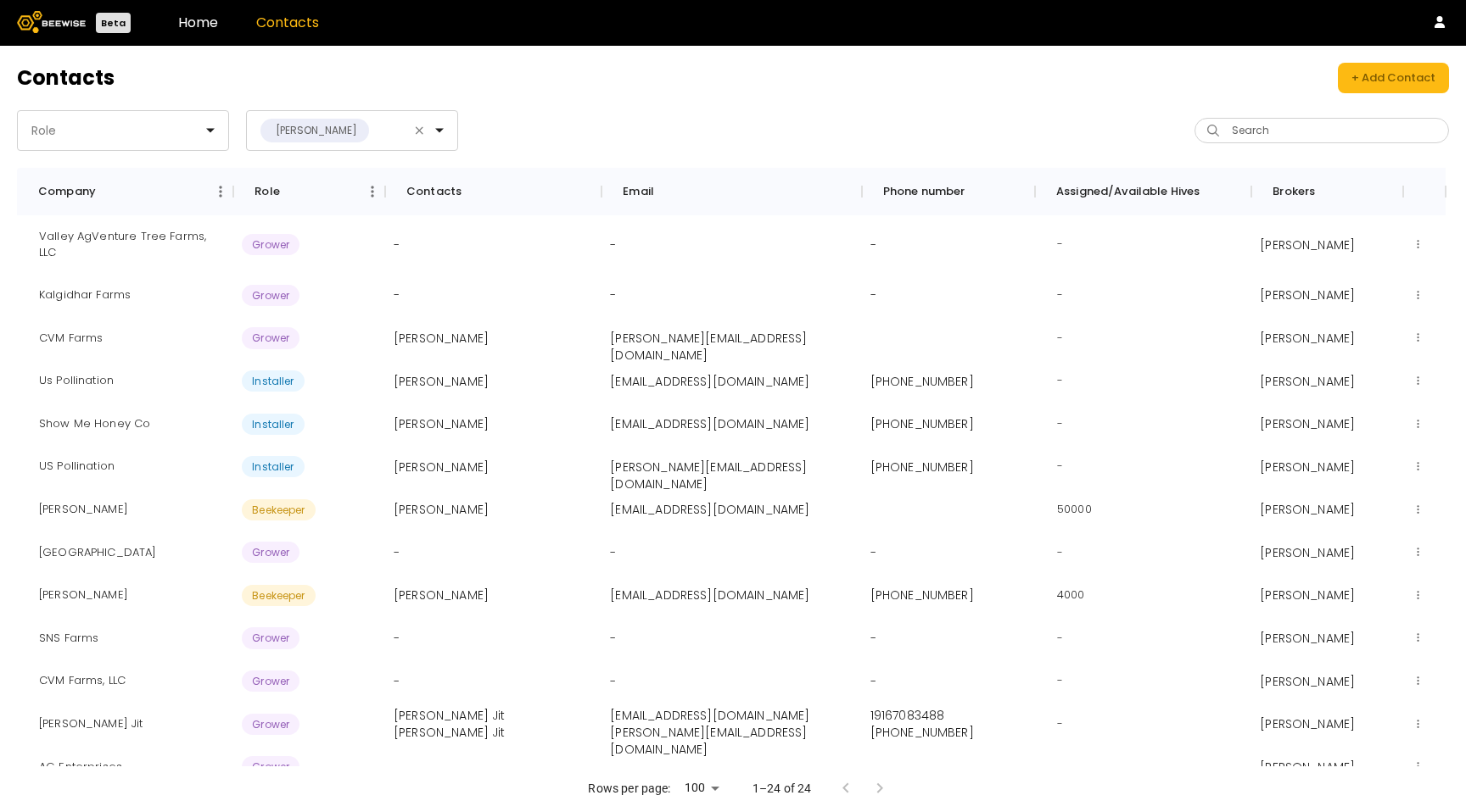
drag, startPoint x: 1255, startPoint y: 105, endPoint x: 1316, endPoint y: 72, distance: 69.4
click at [1257, 103] on div "Contacts + Add Contact Role Greg Search Company Role Contacts Email Phone numbe…" at bounding box center [733, 429] width 1466 height 766
drag, startPoint x: 1372, startPoint y: 74, endPoint x: 1274, endPoint y: 81, distance: 98.2
click at [1371, 74] on div "+ Add Contact" at bounding box center [1392, 78] width 84 height 17
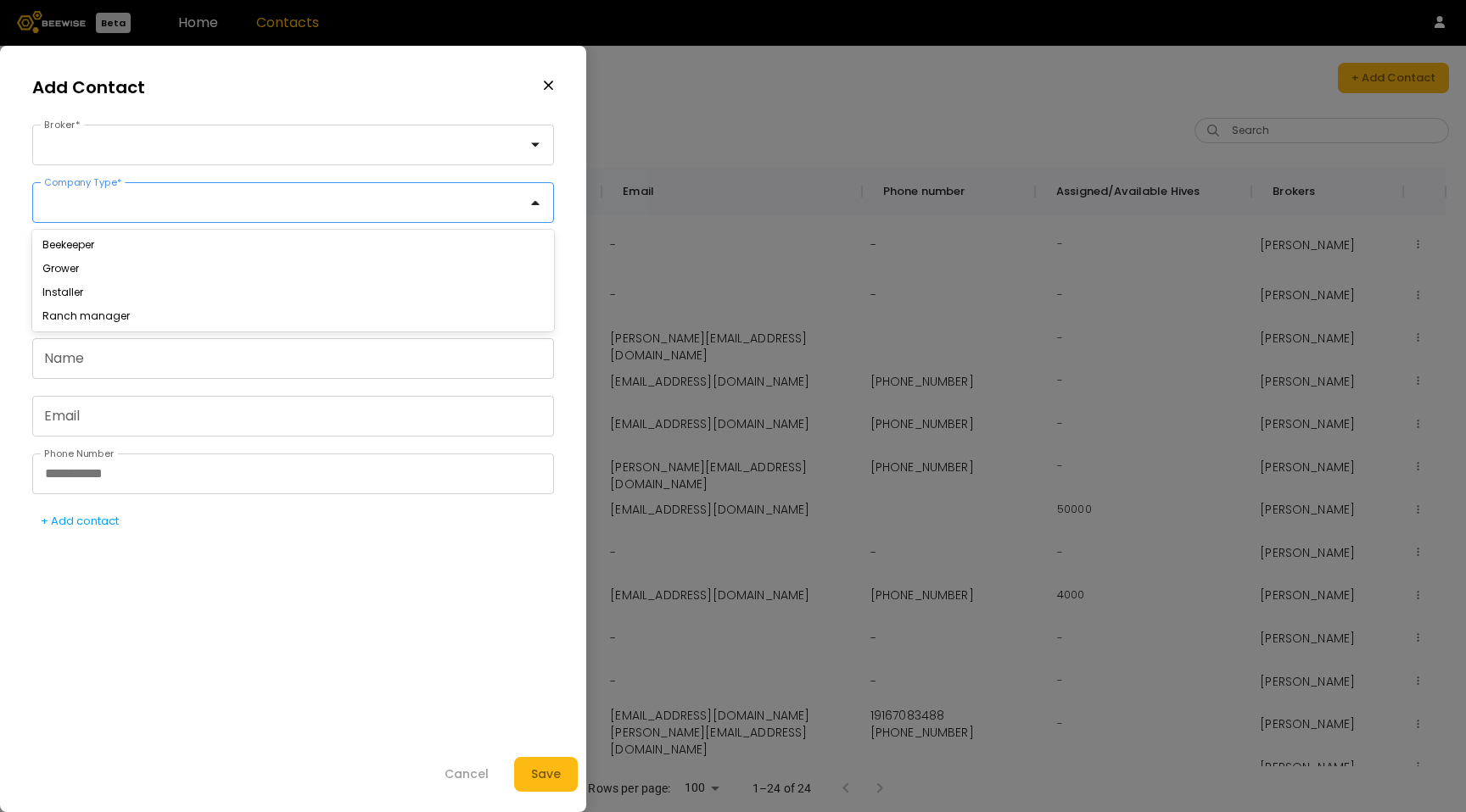
click at [156, 195] on div at bounding box center [286, 203] width 482 height 16
click at [643, 140] on div at bounding box center [733, 406] width 1466 height 812
click at [552, 84] on icon "button" at bounding box center [549, 86] width 12 height 16
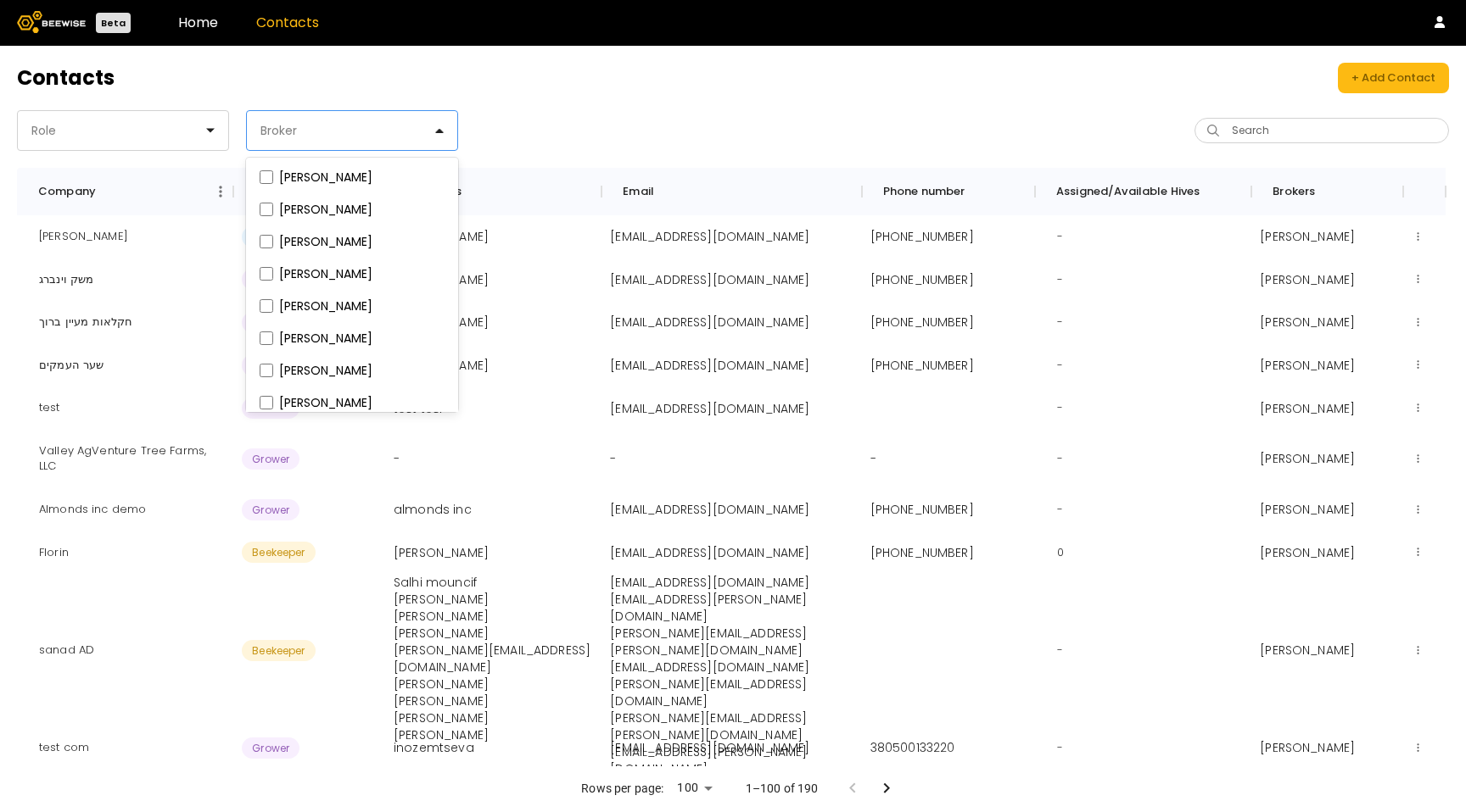
click at [418, 128] on div at bounding box center [346, 131] width 173 height 16
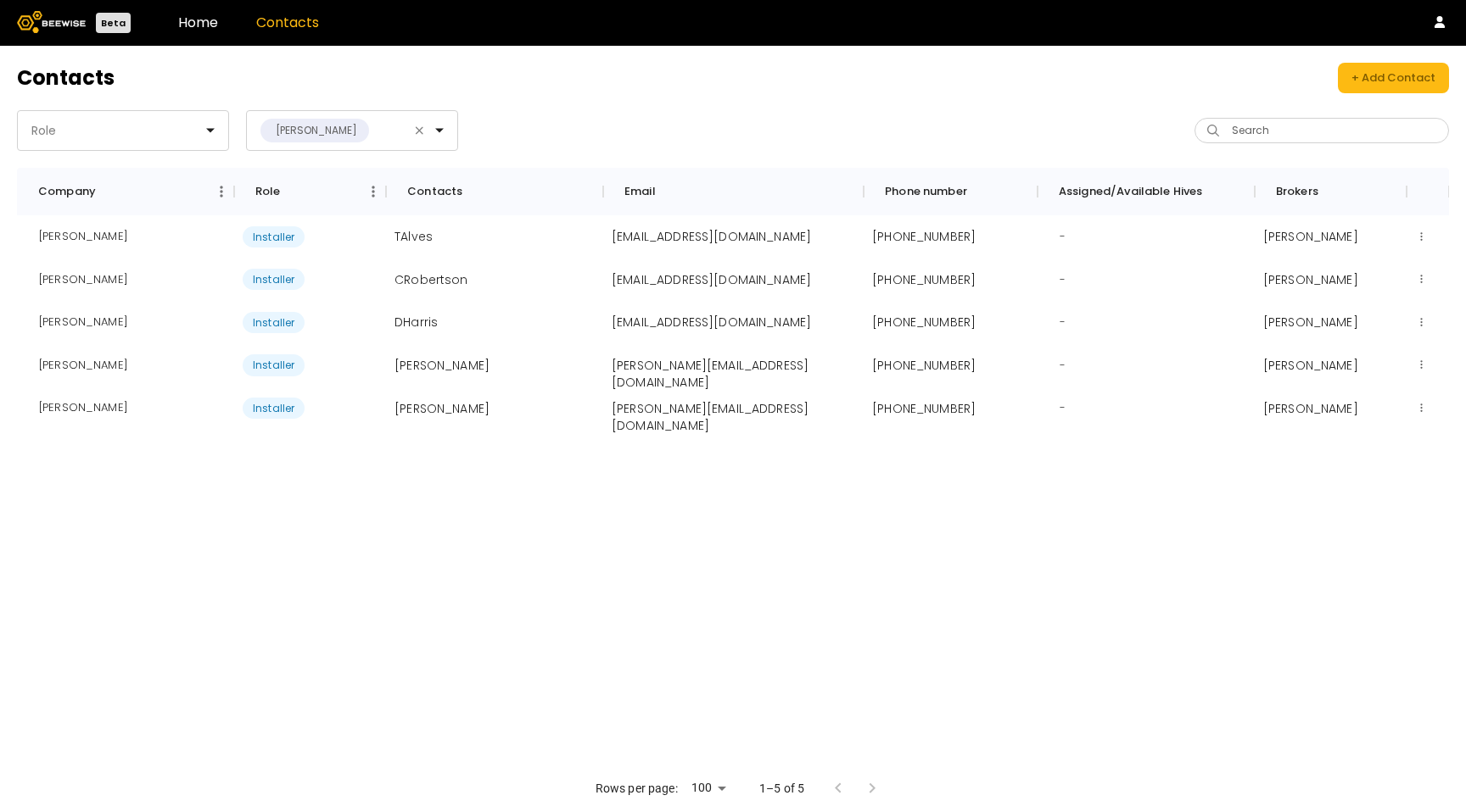
click at [536, 610] on div "Tommy Alves Installer TAlves droneman61@icloud.com +15594749952 - Crista Casas …" at bounding box center [733, 491] width 1431 height 551
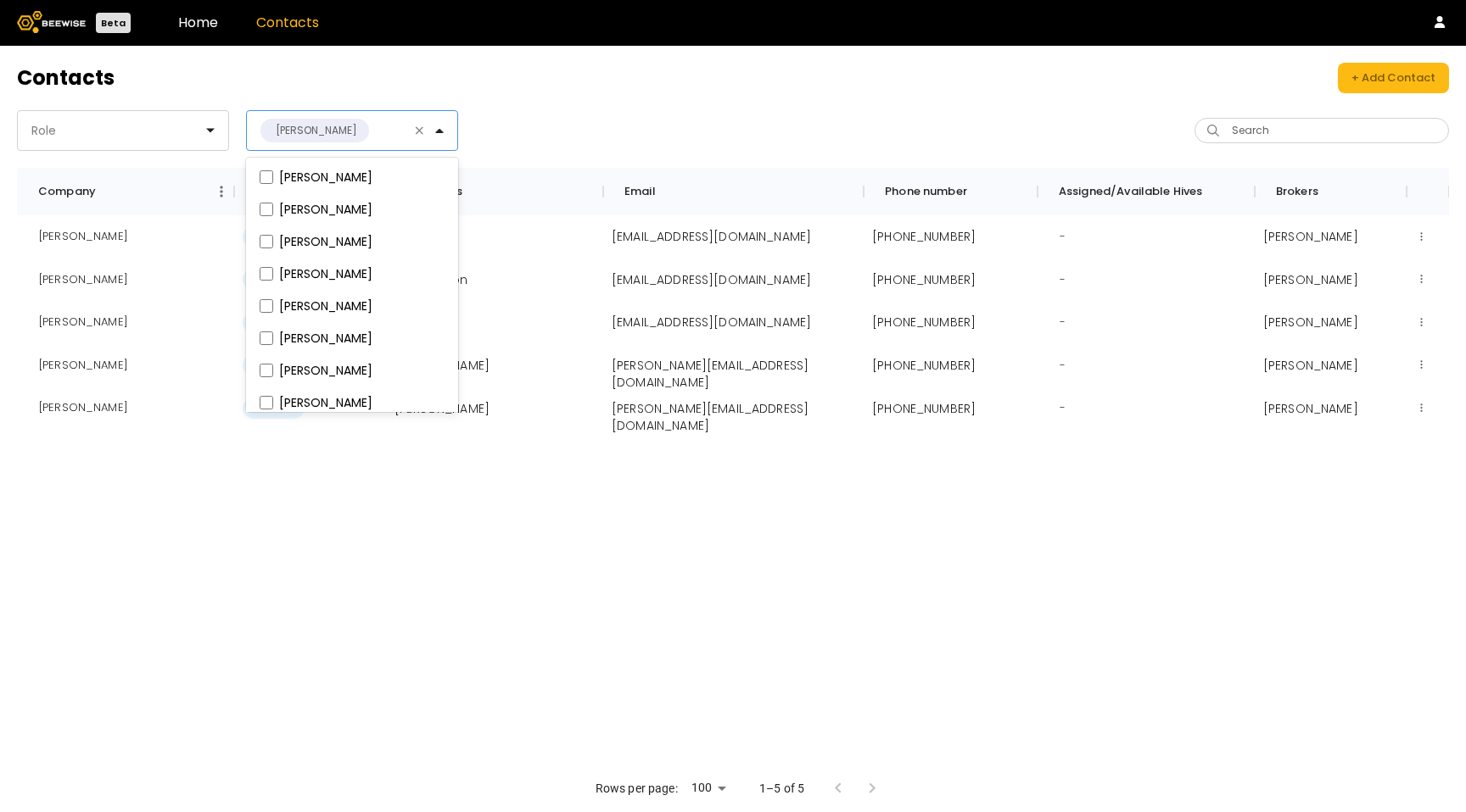
click at [411, 136] on div at bounding box center [394, 131] width 48 height 16
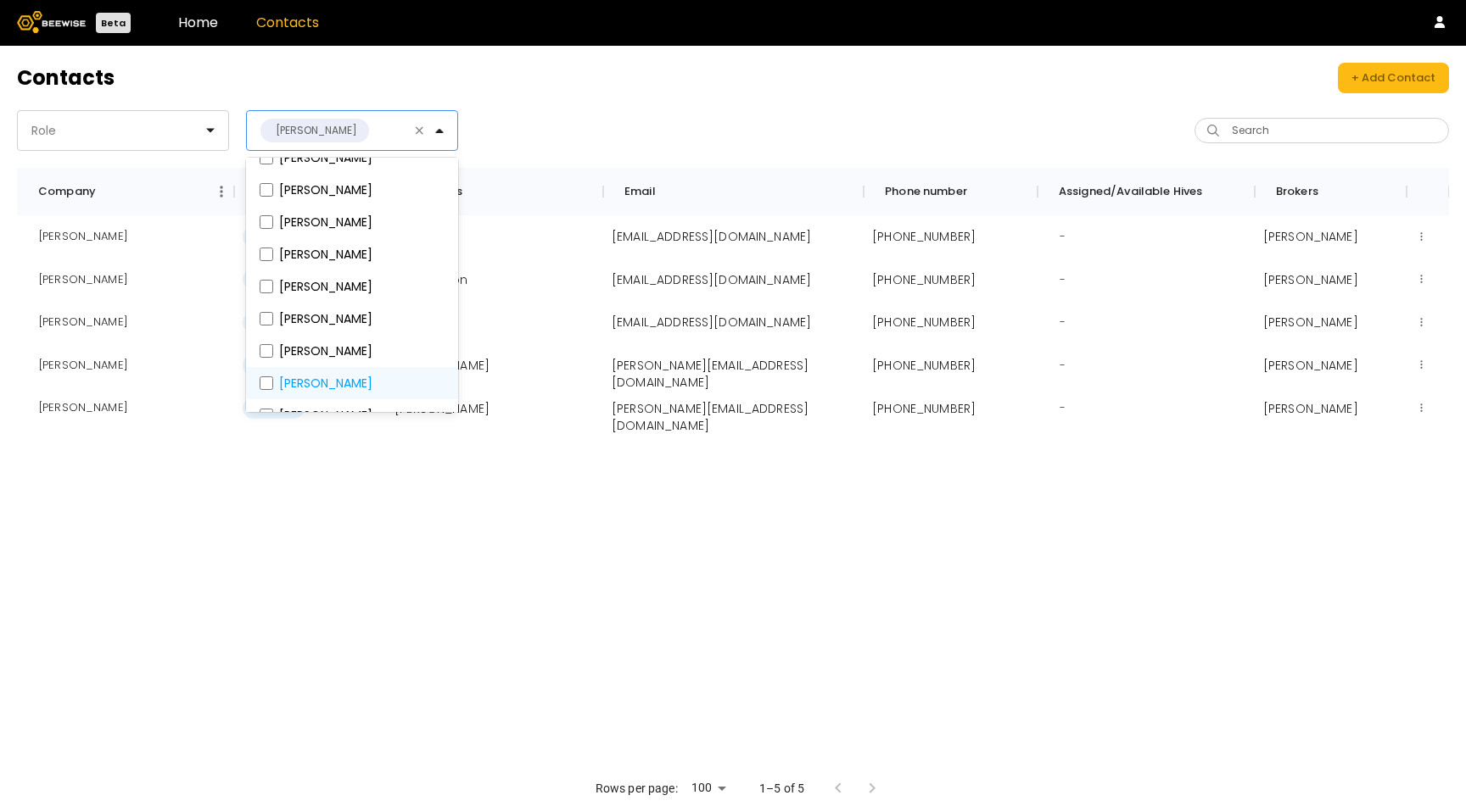
scroll to position [101, 0]
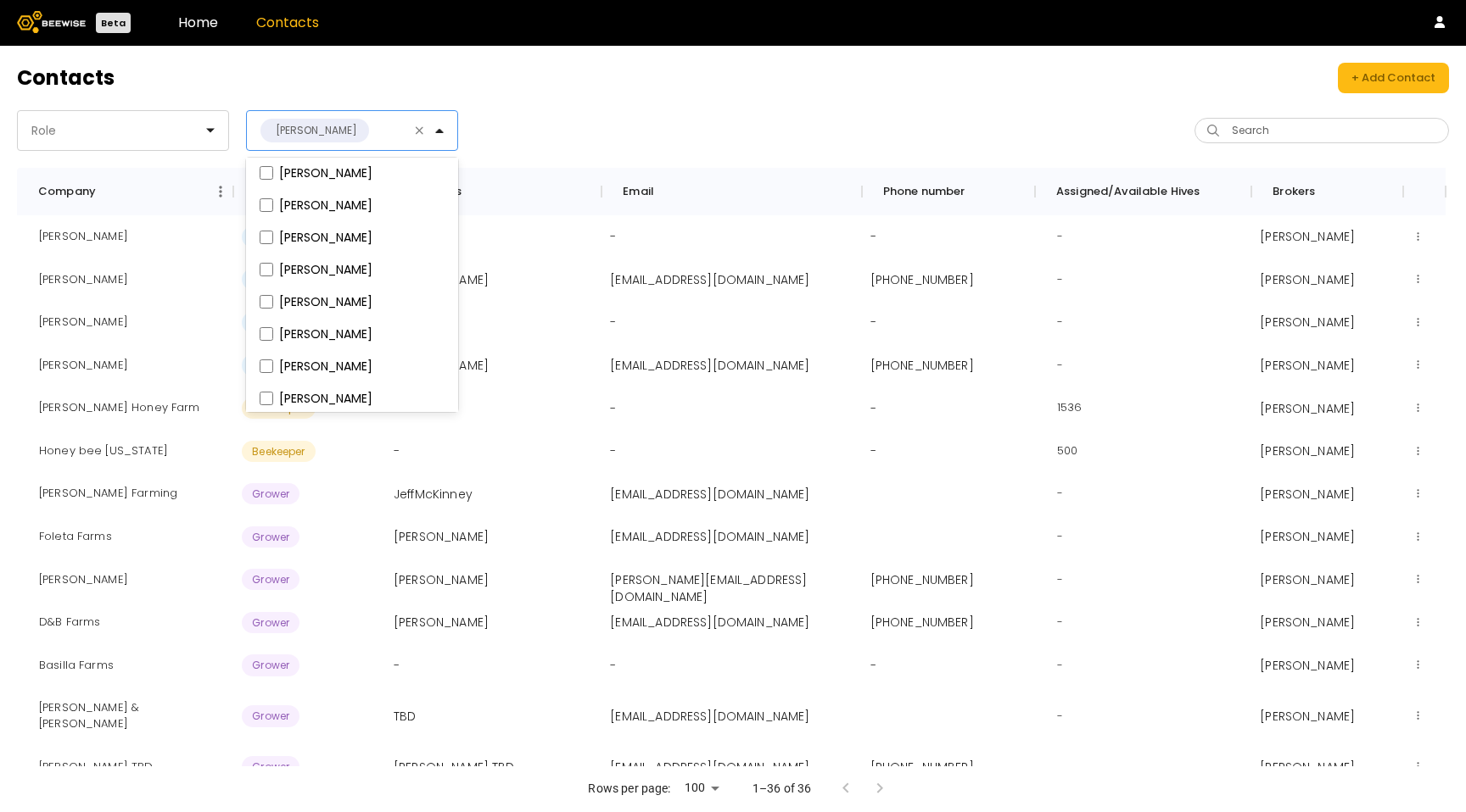
click at [578, 124] on div "Role option Crista Casas, deselected. Shlomki Frankin, 1 of 13. 13 results avai…" at bounding box center [375, 130] width 716 height 41
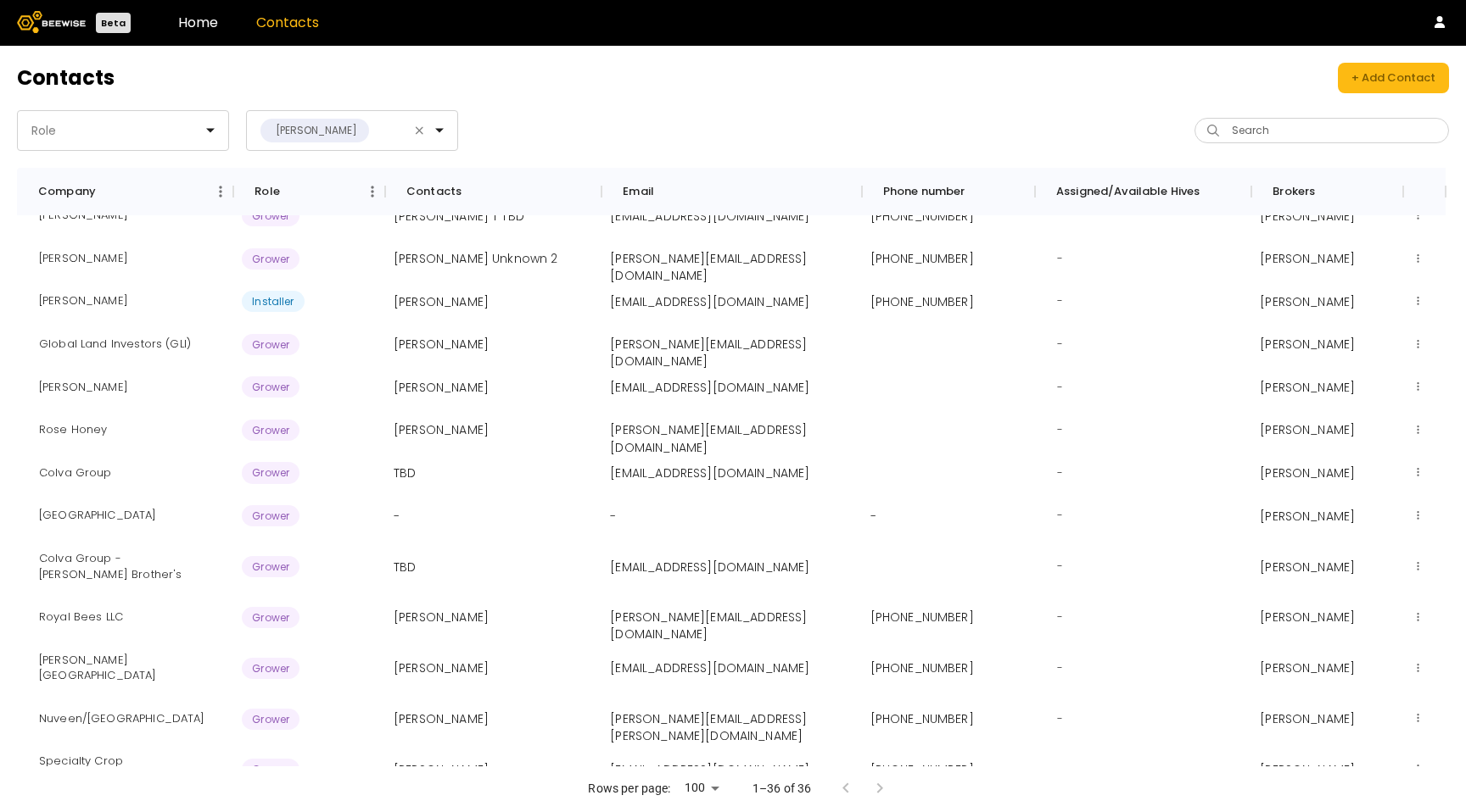
scroll to position [1004, 0]
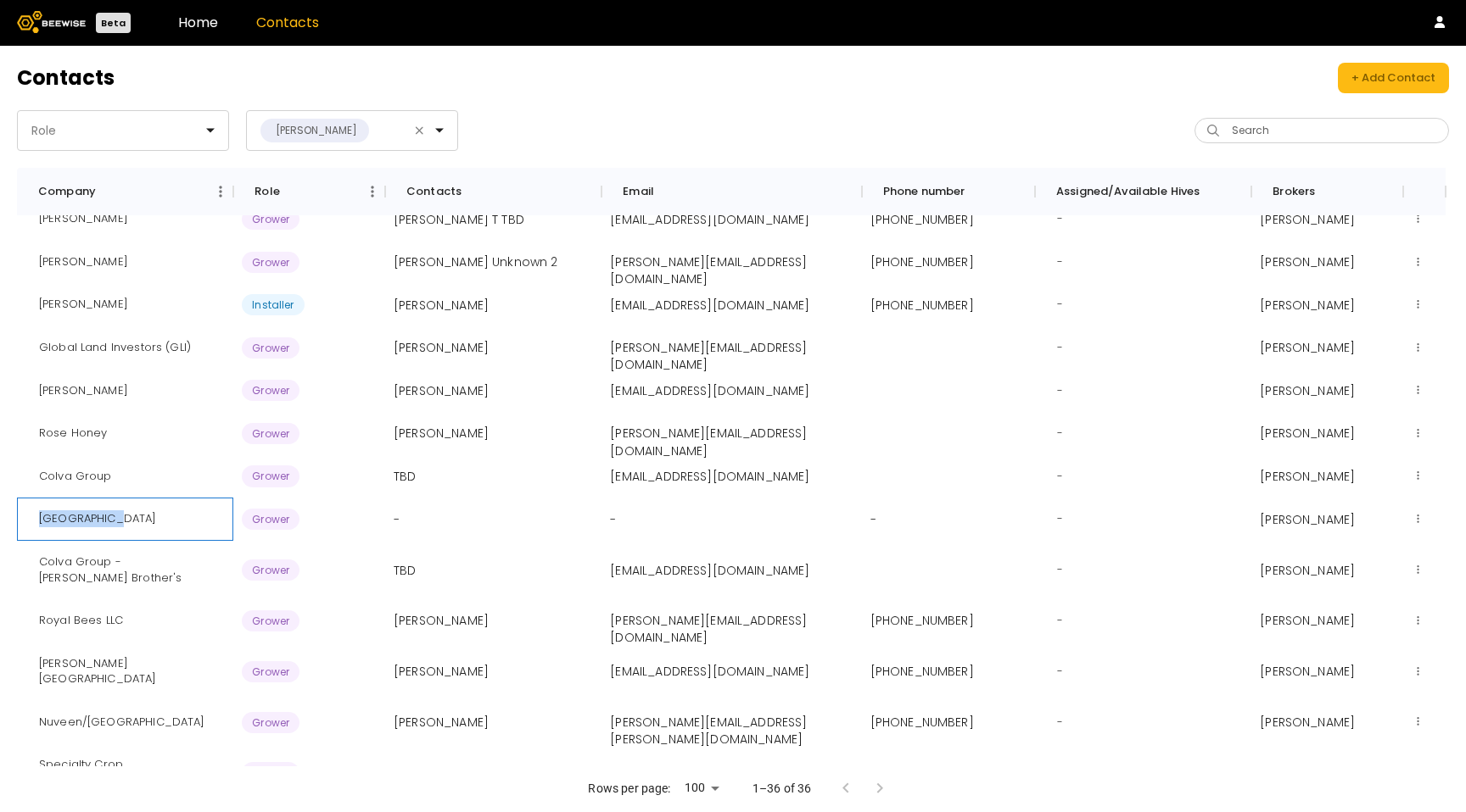
drag, startPoint x: 105, startPoint y: 519, endPoint x: 23, endPoint y: 519, distance: 82.0
click at [23, 519] on div "[GEOGRAPHIC_DATA]" at bounding box center [126, 519] width 216 height 43
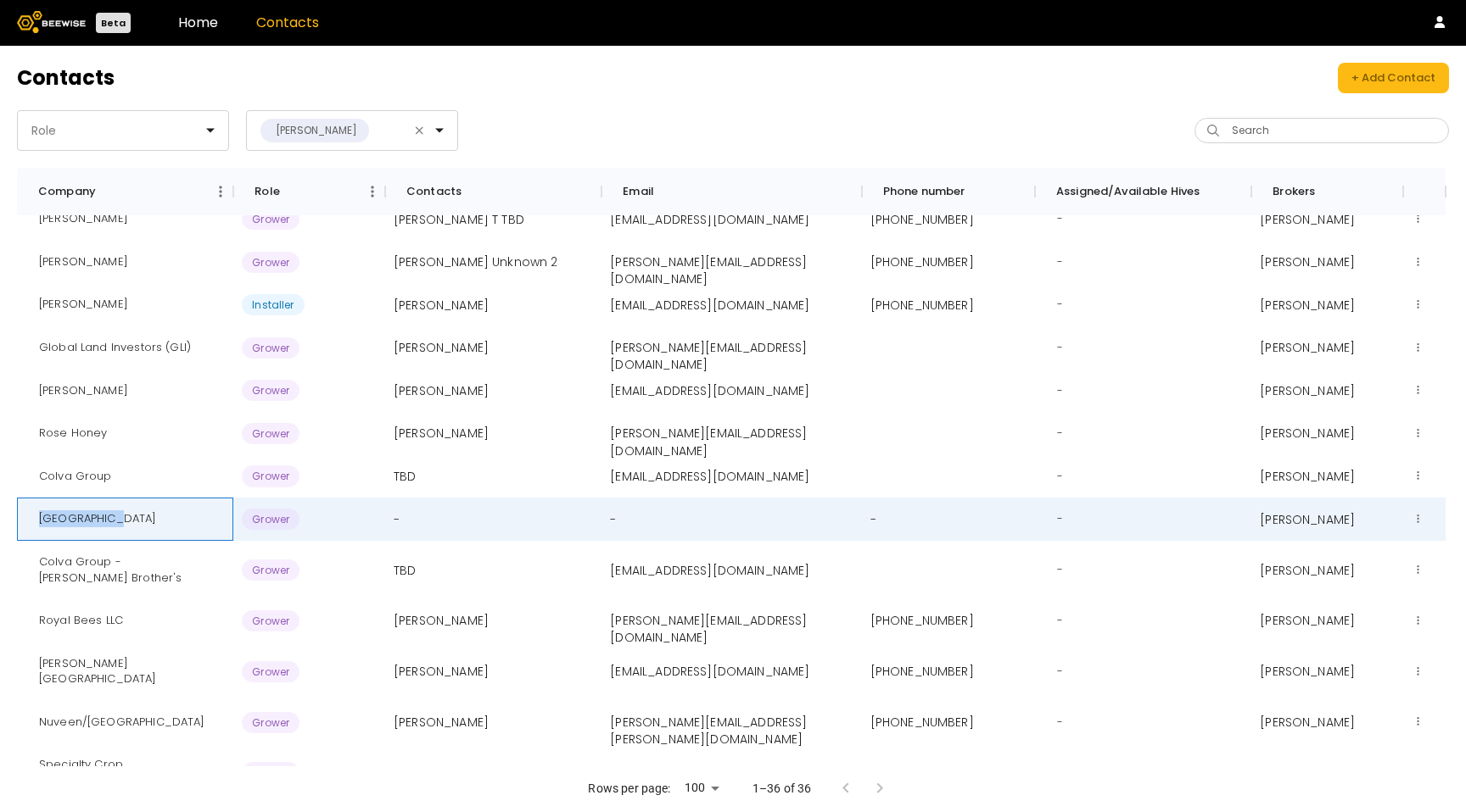
copy div "[GEOGRAPHIC_DATA]"
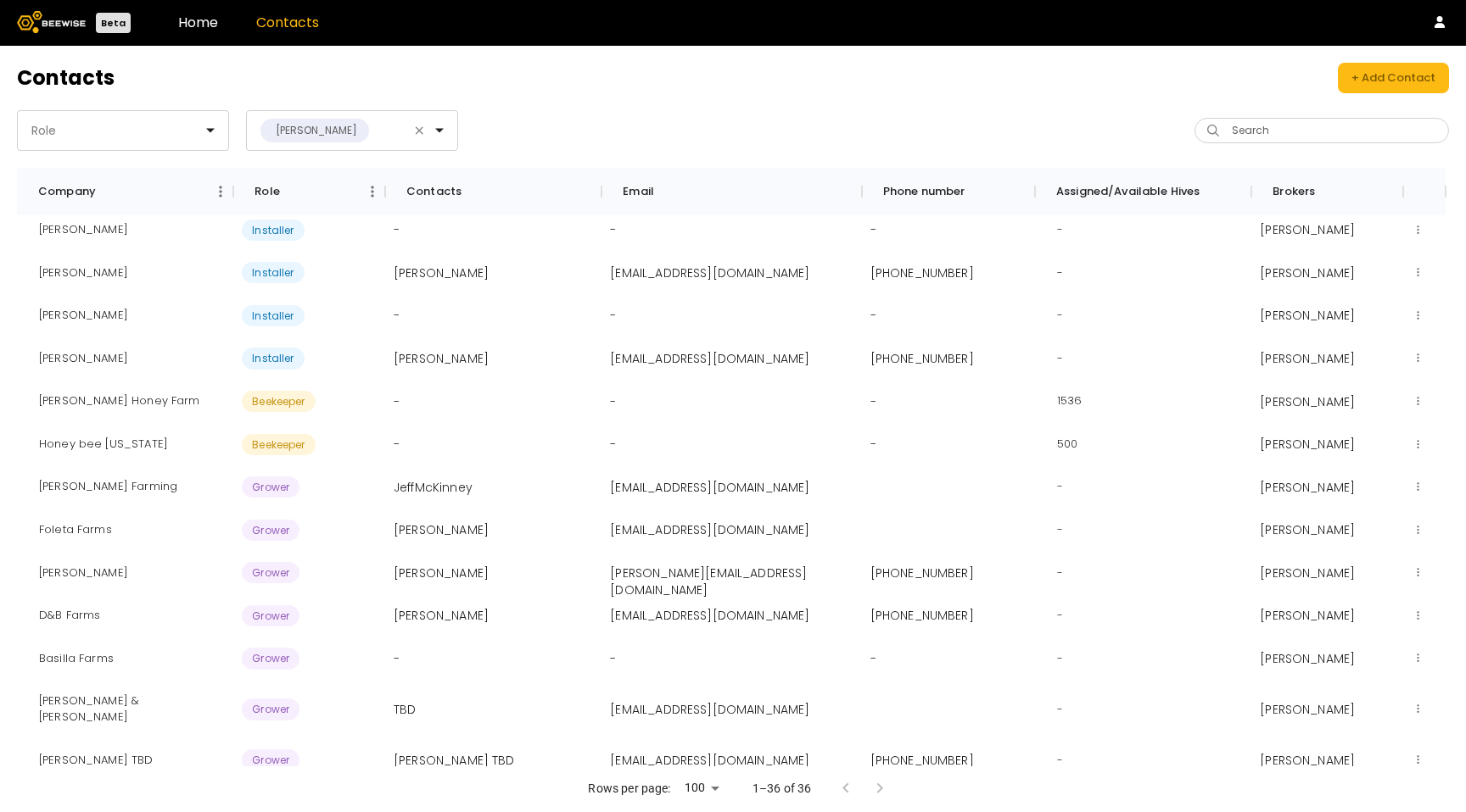
scroll to position [0, 0]
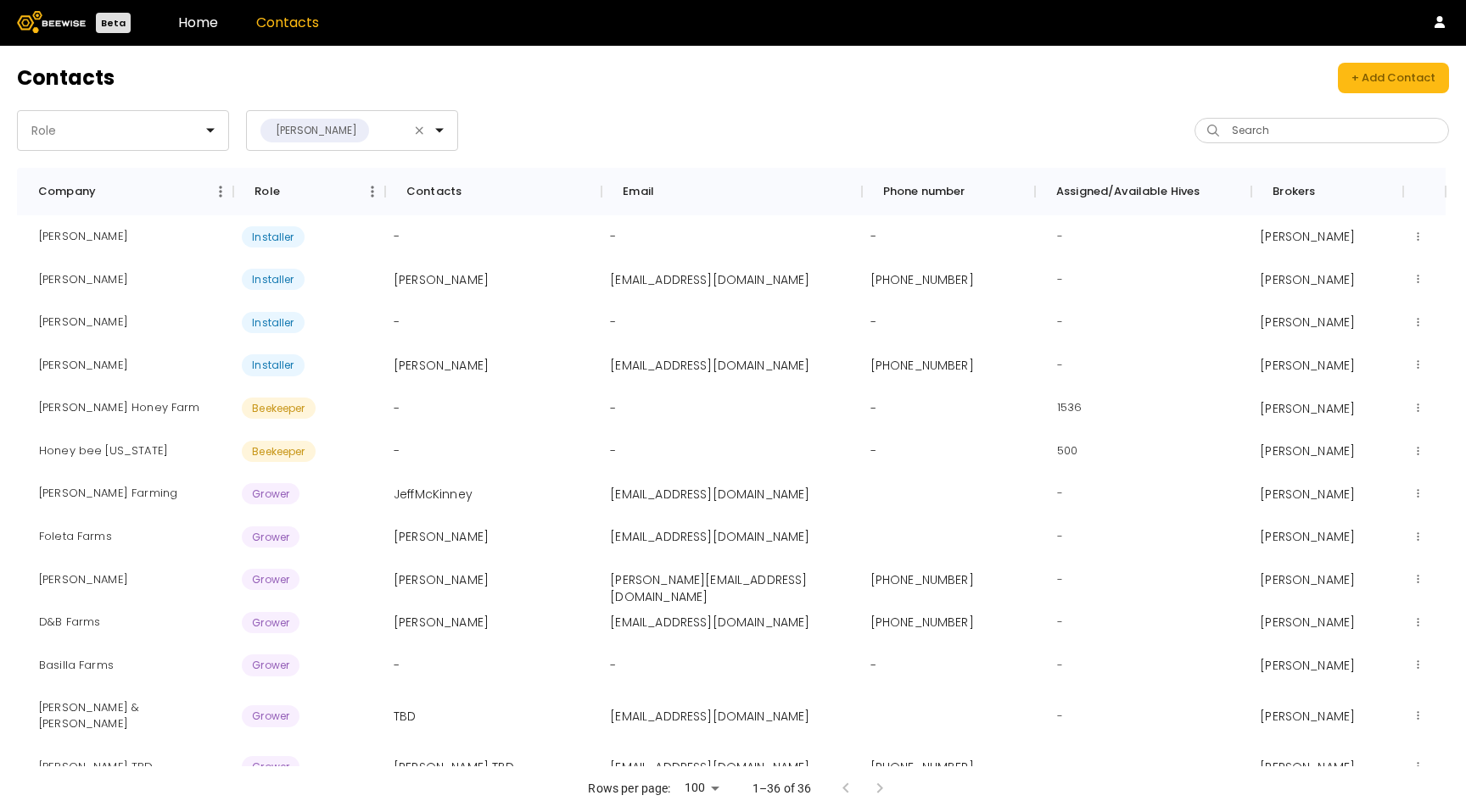
click at [817, 152] on div "Contacts + Add Contact Role Ryan Cosyns Search Company Role Contacts Email Phon…" at bounding box center [733, 429] width 1466 height 766
